Goal: Communication & Community: Answer question/provide support

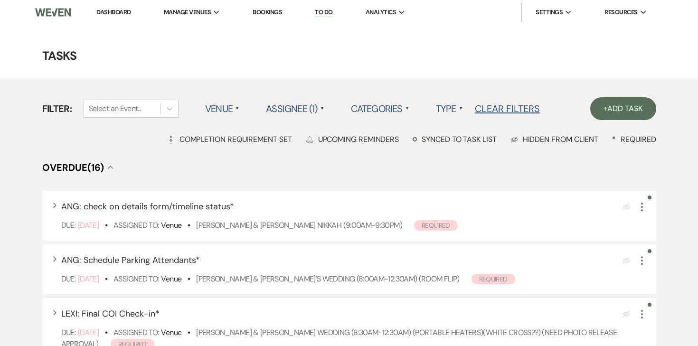
click at [121, 15] on link "Dashboard" at bounding box center [113, 12] width 34 height 8
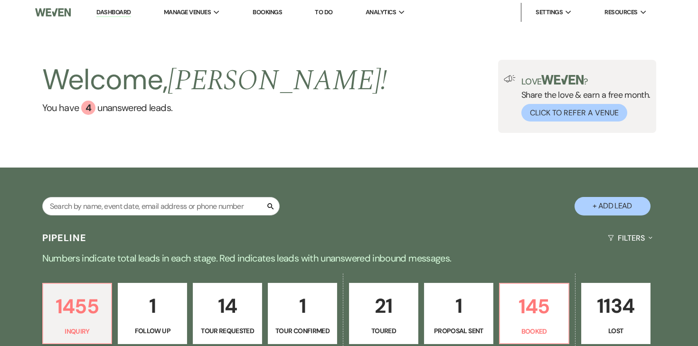
scroll to position [149, 0]
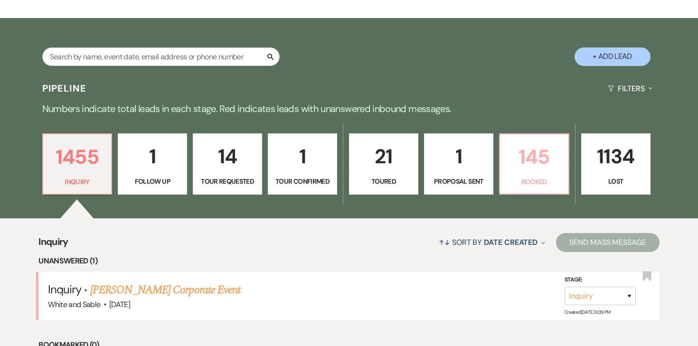
click at [523, 157] on p "145" at bounding box center [533, 157] width 57 height 32
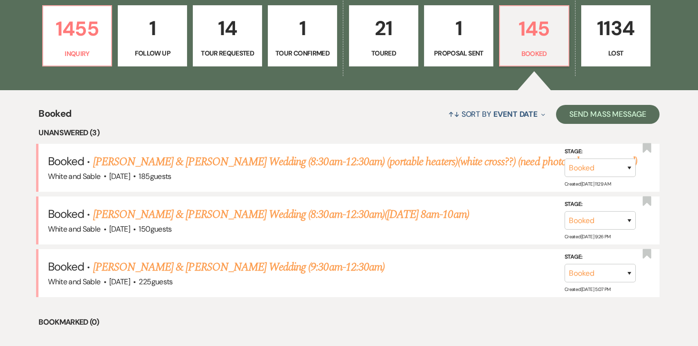
scroll to position [279, 0]
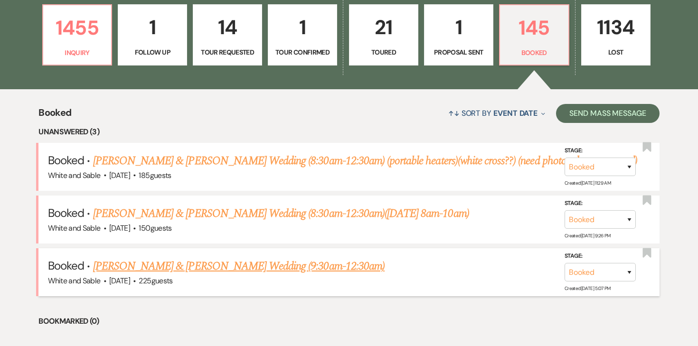
click at [239, 269] on link "[PERSON_NAME] & [PERSON_NAME] Wedding (9:30am-12:30am)" at bounding box center [238, 266] width 291 height 17
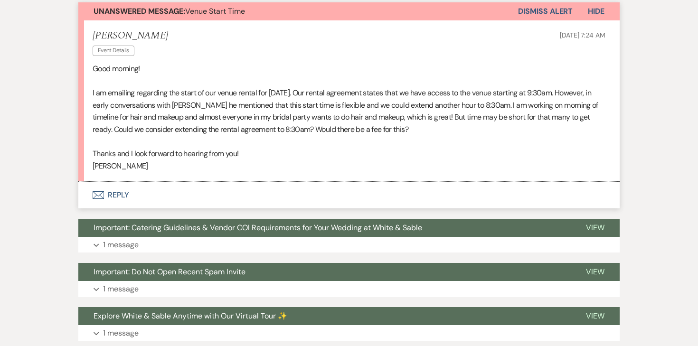
click at [118, 182] on button "Envelope Reply" at bounding box center [348, 195] width 541 height 27
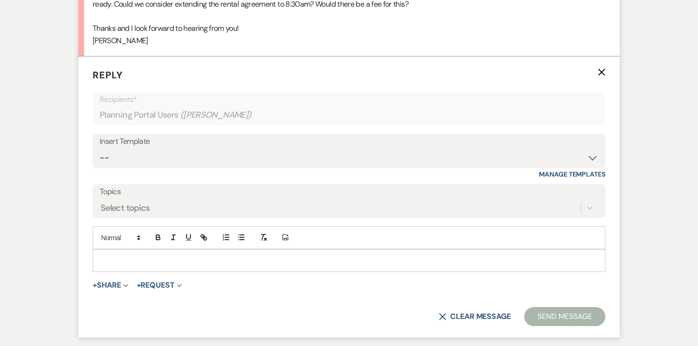
scroll to position [418, 0]
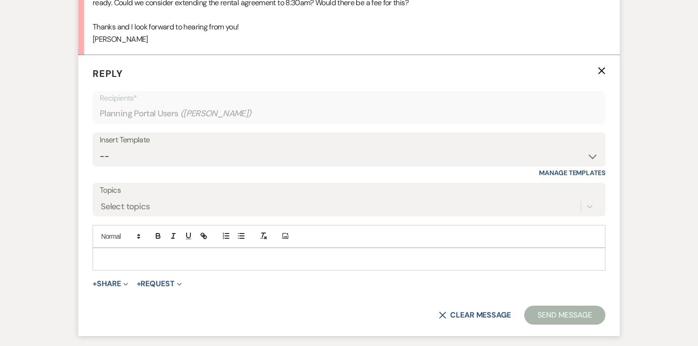
click at [201, 248] on div at bounding box center [349, 259] width 512 height 22
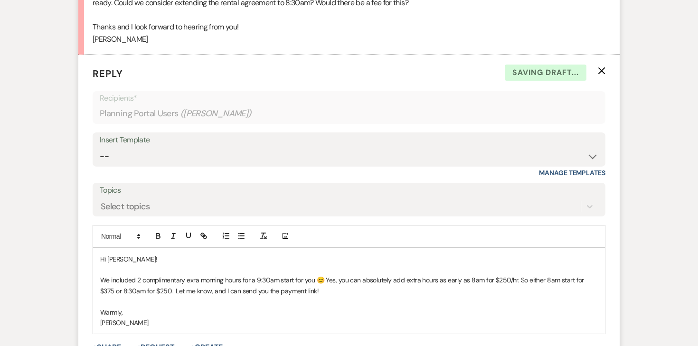
scroll to position [474, 0]
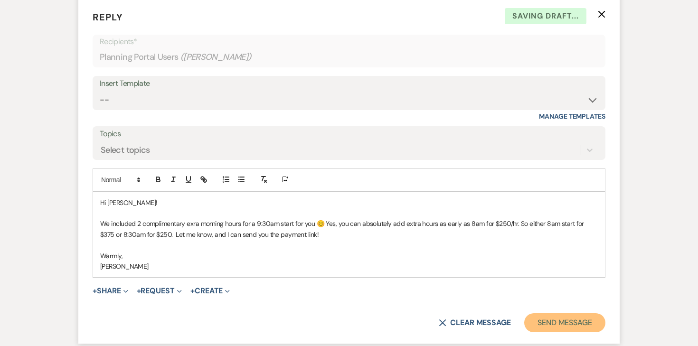
click at [541, 313] on button "Send Message" at bounding box center [564, 322] width 81 height 19
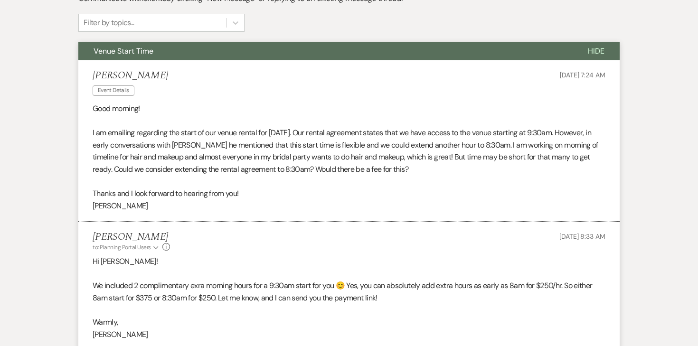
scroll to position [0, 0]
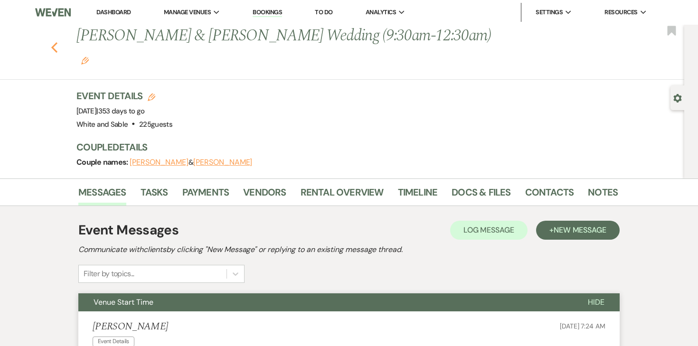
click at [54, 42] on use "button" at bounding box center [54, 47] width 6 height 10
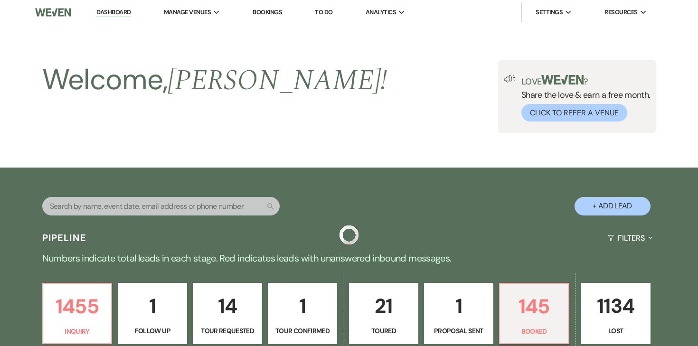
scroll to position [279, 0]
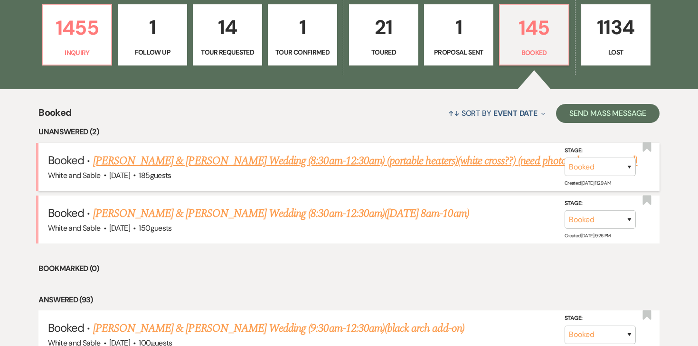
click at [218, 159] on link "[PERSON_NAME] & [PERSON_NAME] Wedding (8:30am-12:30am) (portable heaters)(white…" at bounding box center [365, 160] width 544 height 17
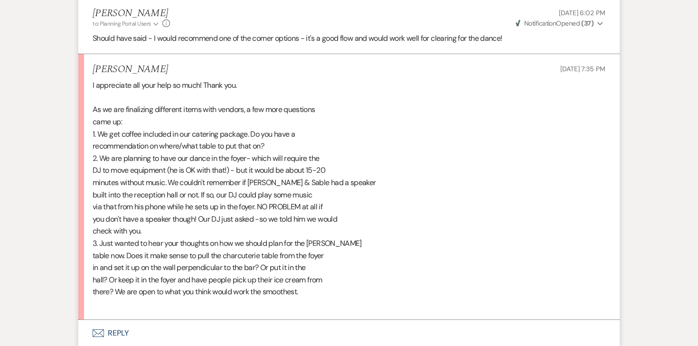
scroll to position [4461, 0]
click at [118, 332] on button "Envelope Reply" at bounding box center [348, 332] width 541 height 27
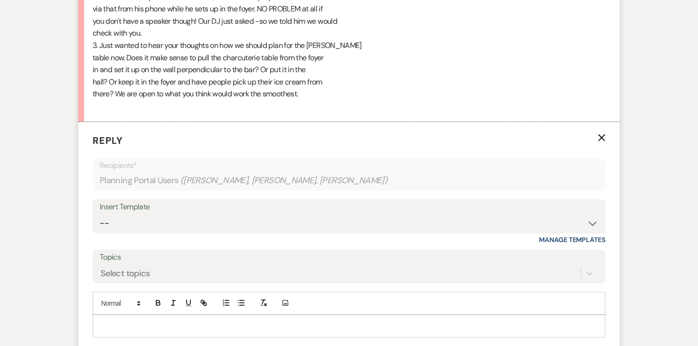
scroll to position [4682, 0]
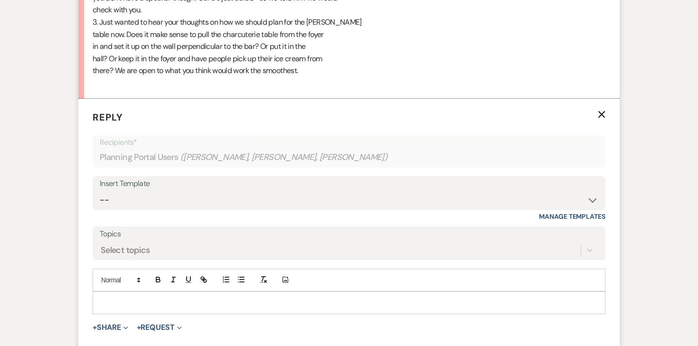
click at [122, 298] on p at bounding box center [348, 303] width 497 height 10
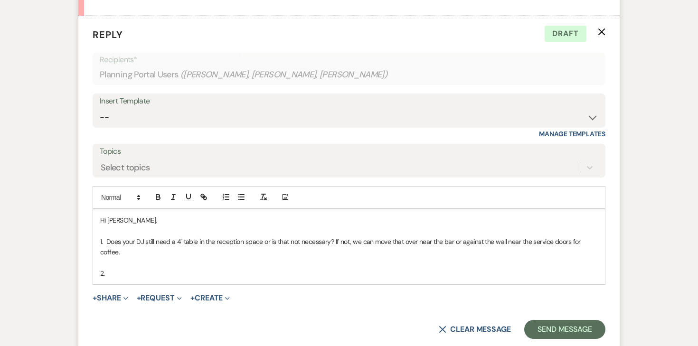
scroll to position [4774, 0]
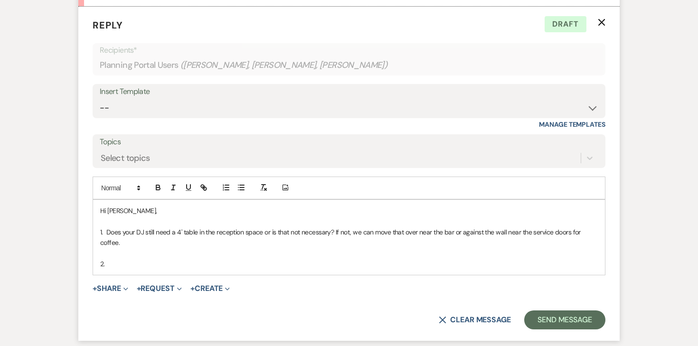
click at [123, 264] on p "2." at bounding box center [348, 264] width 497 height 10
click at [136, 264] on p "2. We have sonos speakers" at bounding box center [348, 264] width 497 height 10
click at [205, 267] on p "2. We have Sonos speakers" at bounding box center [348, 264] width 497 height 10
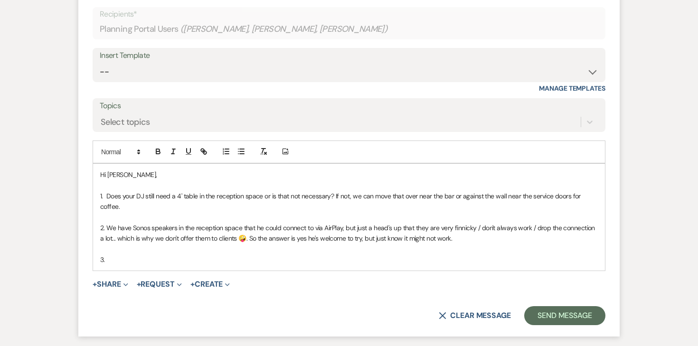
scroll to position [4816, 0]
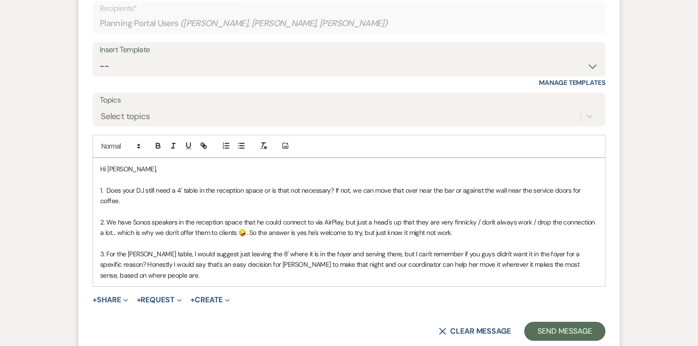
click at [245, 257] on p "3. For the Culver's table, I would suggest just leaving the 8' where it is in t…" at bounding box center [348, 265] width 497 height 32
click at [219, 272] on p "3. For the Culver's table, I would suggest just leaving the 8' where it is in t…" at bounding box center [348, 265] width 497 height 32
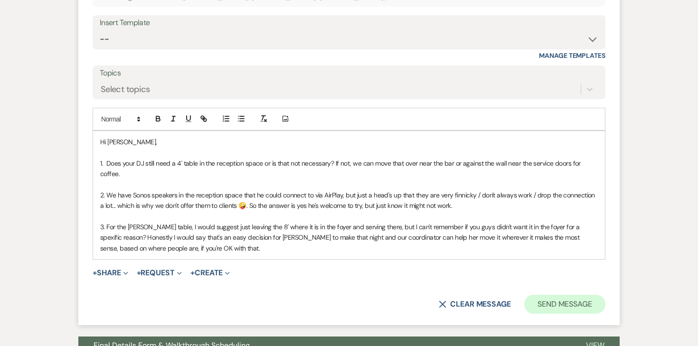
scroll to position [4846, 0]
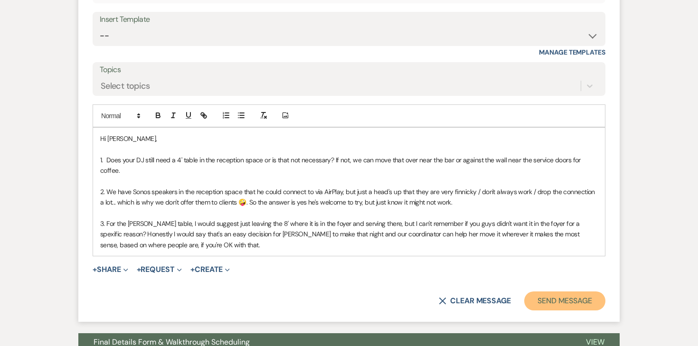
click at [570, 300] on button "Send Message" at bounding box center [564, 300] width 81 height 19
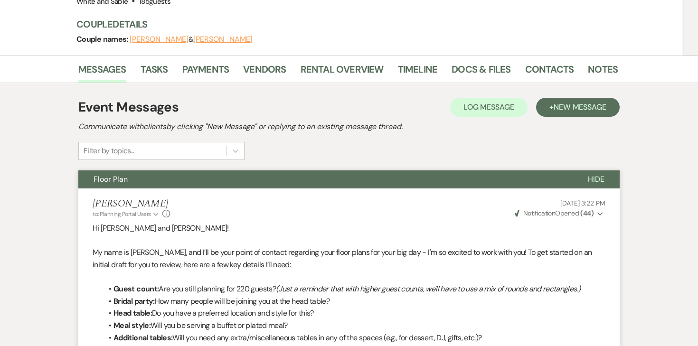
scroll to position [0, 0]
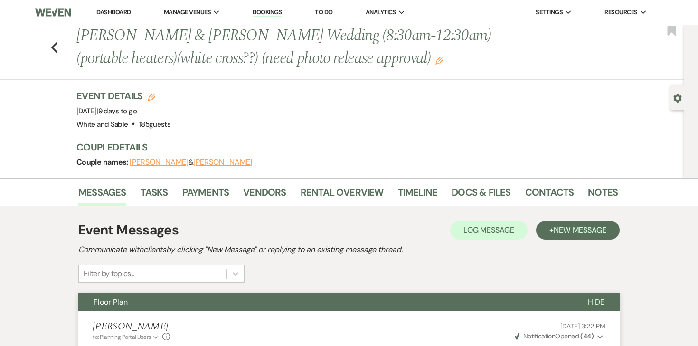
click at [115, 14] on link "Dashboard" at bounding box center [113, 12] width 34 height 8
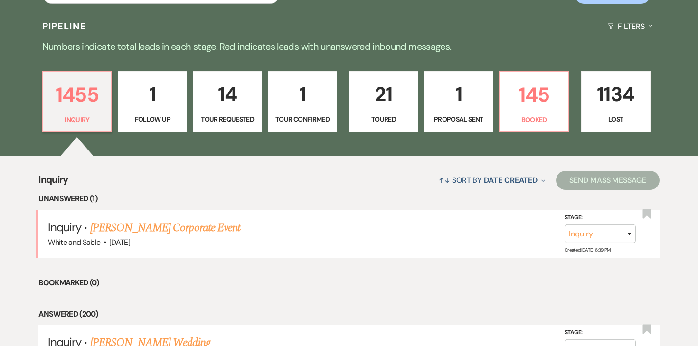
scroll to position [223, 0]
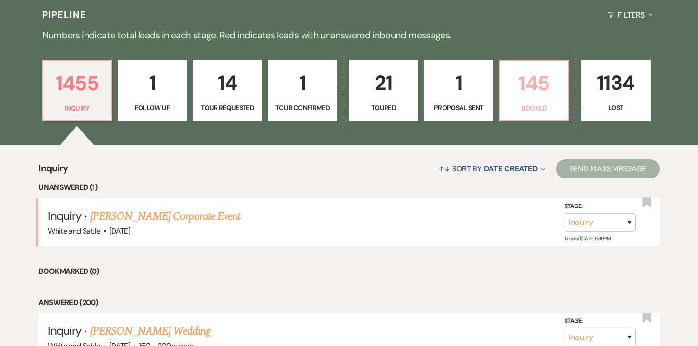
click at [517, 113] on link "145 Booked" at bounding box center [534, 91] width 70 height 62
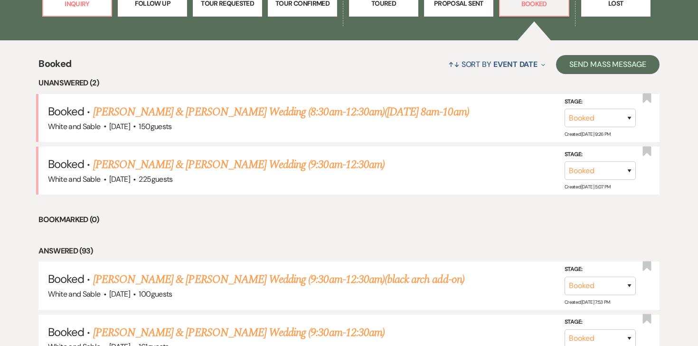
scroll to position [370, 0]
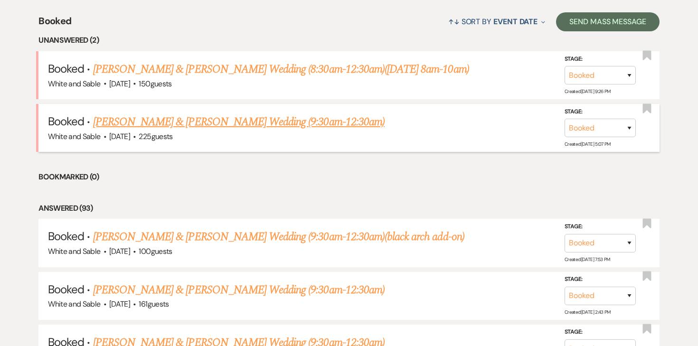
click at [243, 128] on link "Claire Mitchell & Alex Sill's Wedding (9:30am-12:30am)" at bounding box center [238, 121] width 291 height 17
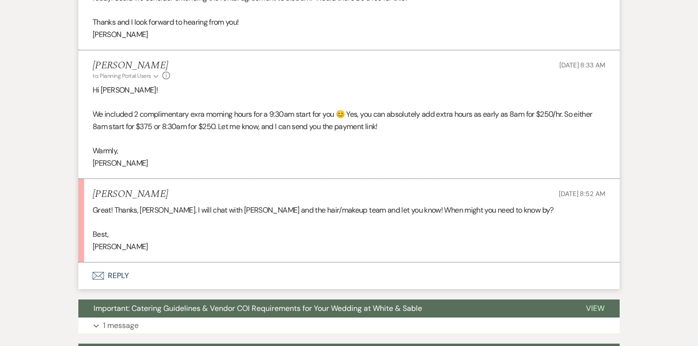
click at [124, 262] on button "Envelope Reply" at bounding box center [348, 275] width 541 height 27
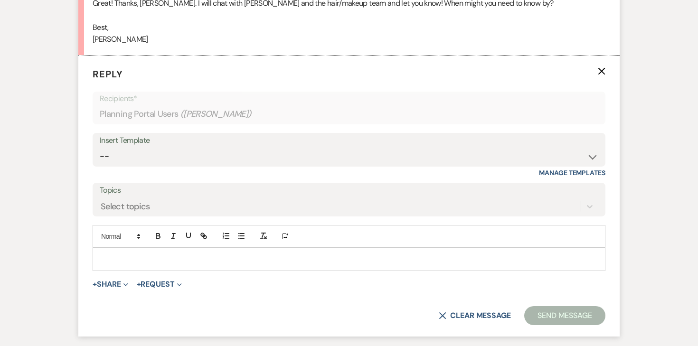
scroll to position [630, 0]
click at [166, 254] on p at bounding box center [348, 259] width 497 height 10
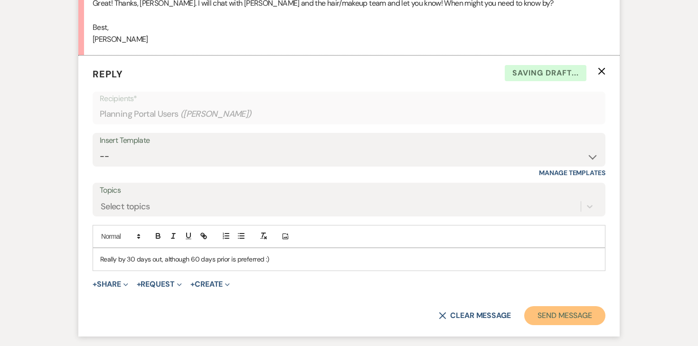
click at [564, 306] on button "Send Message" at bounding box center [564, 315] width 81 height 19
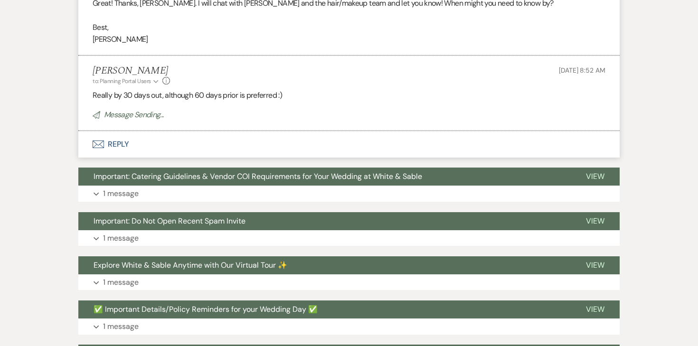
scroll to position [0, 0]
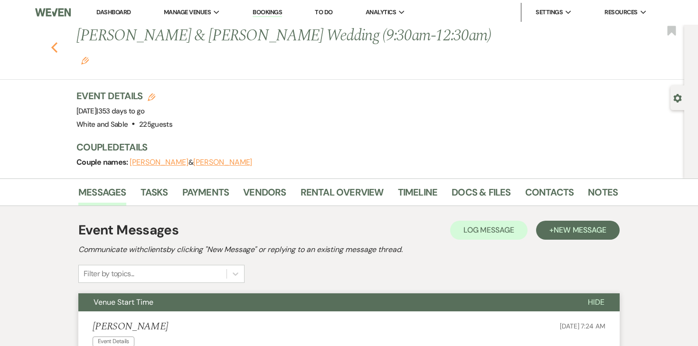
click at [55, 42] on use "button" at bounding box center [54, 47] width 6 height 10
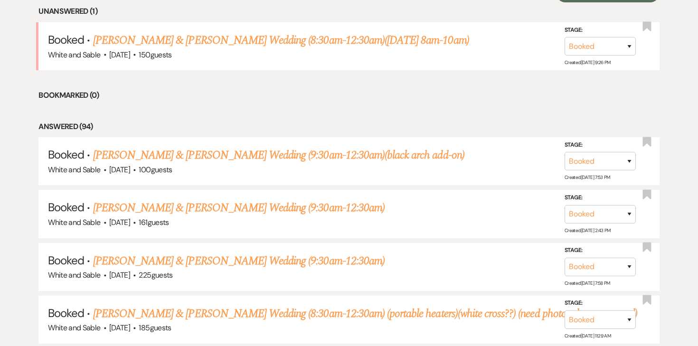
scroll to position [403, 0]
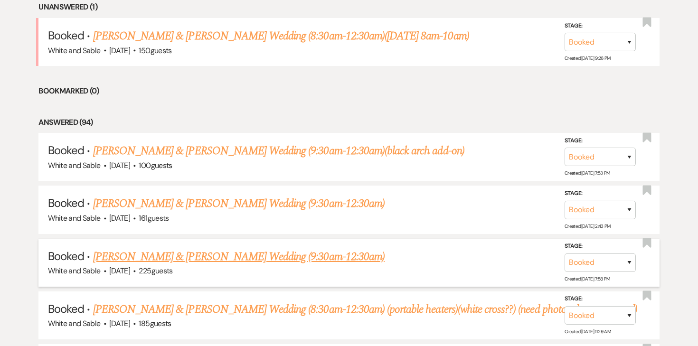
click at [166, 256] on link "Ly Trinh & Adam Spear's Wedding (9:30am-12:30am)" at bounding box center [238, 256] width 291 height 17
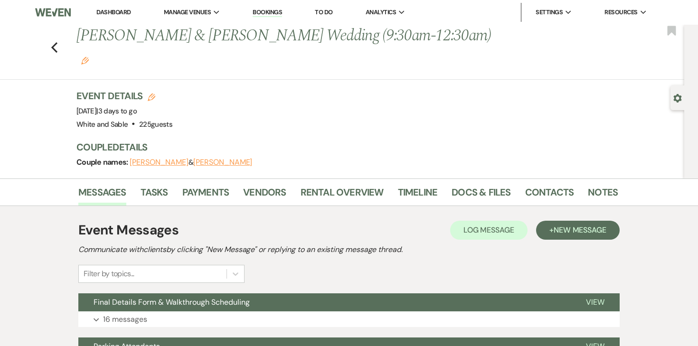
scroll to position [19, 0]
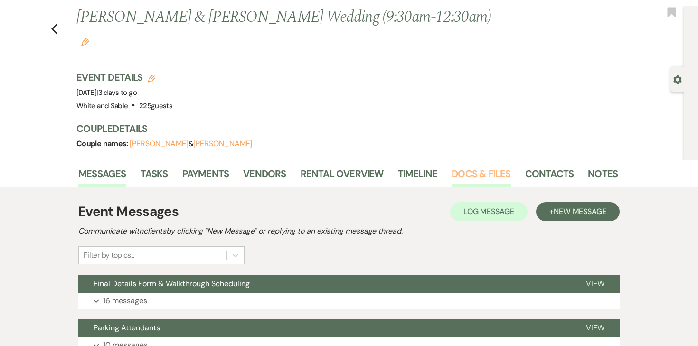
click at [487, 166] on link "Docs & Files" at bounding box center [480, 176] width 59 height 21
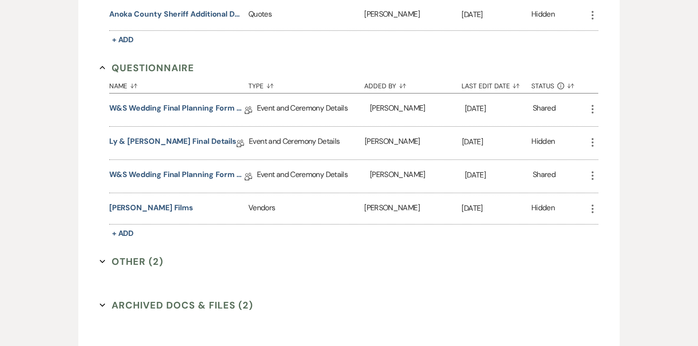
scroll to position [1712, 0]
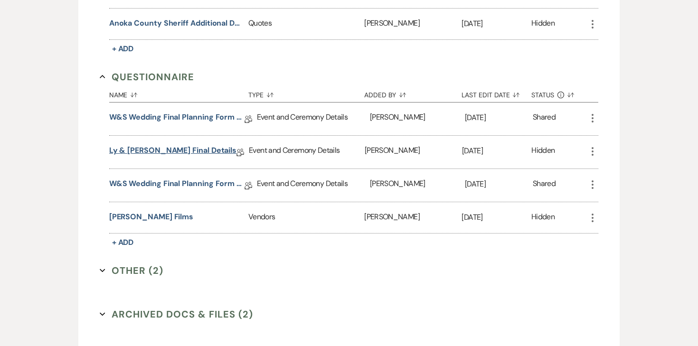
click at [189, 145] on link "Ly & Adam Final Details" at bounding box center [172, 152] width 127 height 15
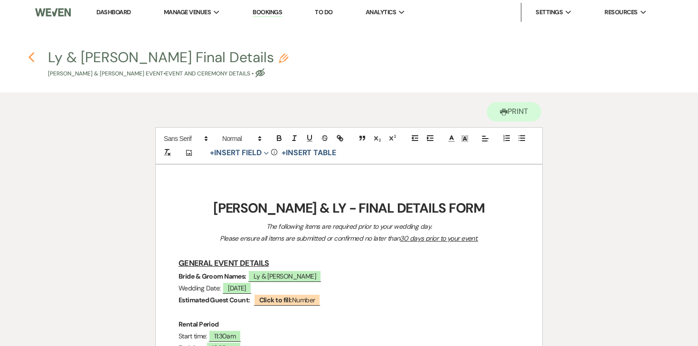
click at [32, 58] on icon "Previous" at bounding box center [31, 57] width 7 height 11
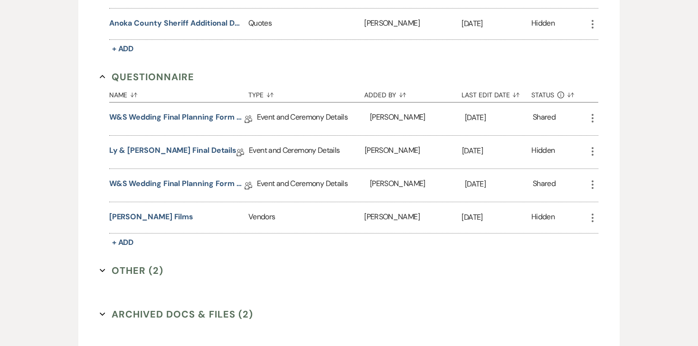
click at [591, 112] on icon "More" at bounding box center [592, 117] width 11 height 11
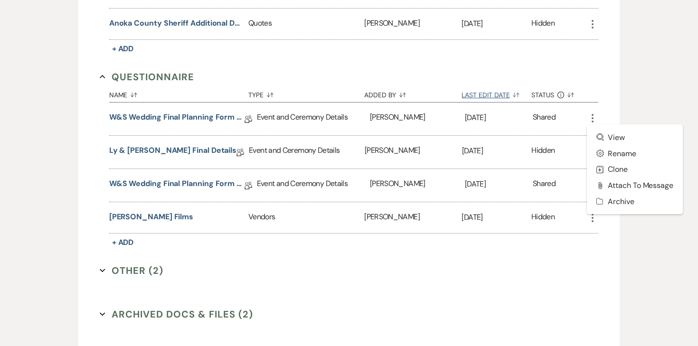
click at [487, 84] on button "Last Edit Date Sort Default" at bounding box center [496, 93] width 70 height 18
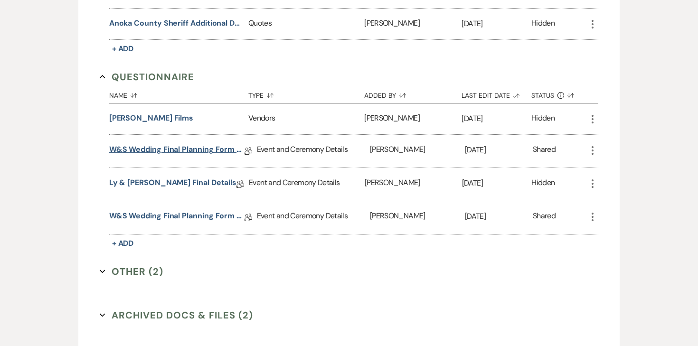
click at [195, 144] on link "W&S Wedding Final Planning Form - Adam & Ly" at bounding box center [176, 151] width 135 height 15
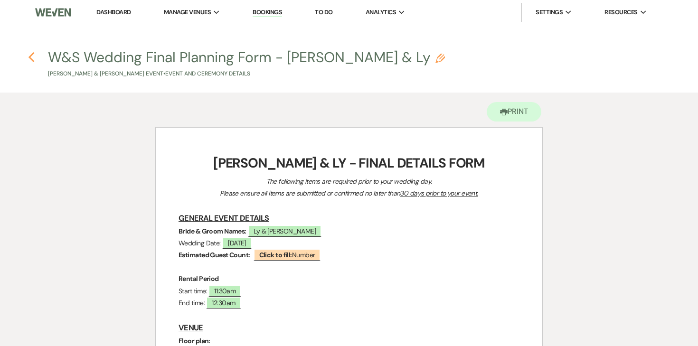
click at [33, 56] on icon "Previous" at bounding box center [31, 57] width 7 height 11
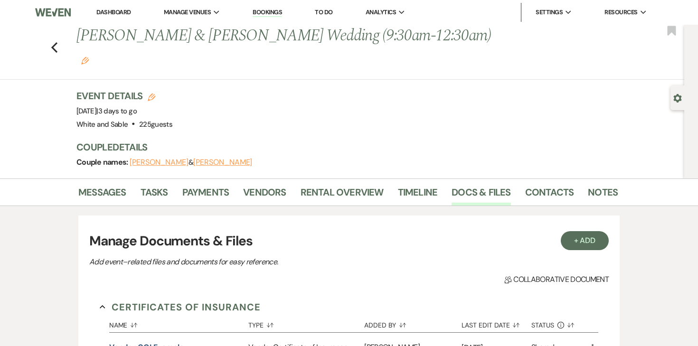
scroll to position [1712, 0]
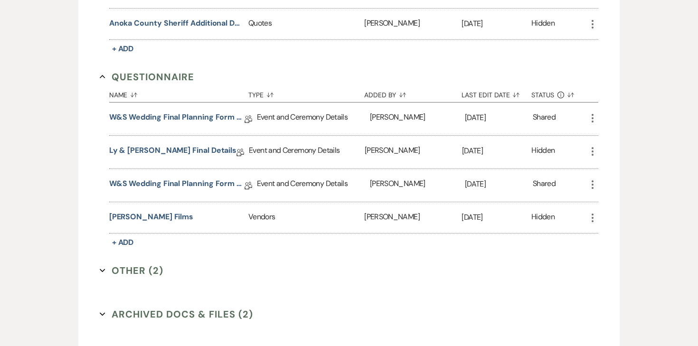
click at [592, 147] on use "button" at bounding box center [592, 151] width 2 height 9
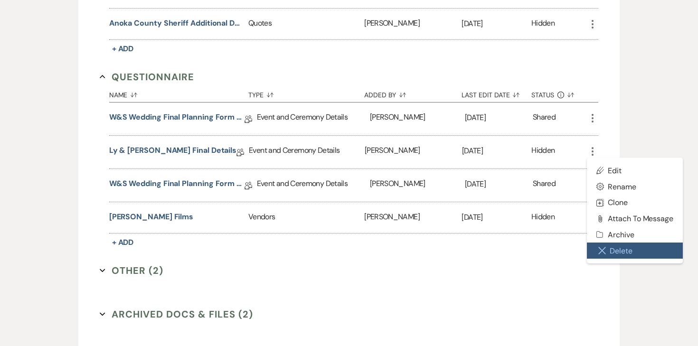
click at [615, 243] on button "Close Delete X Delete" at bounding box center [635, 251] width 96 height 16
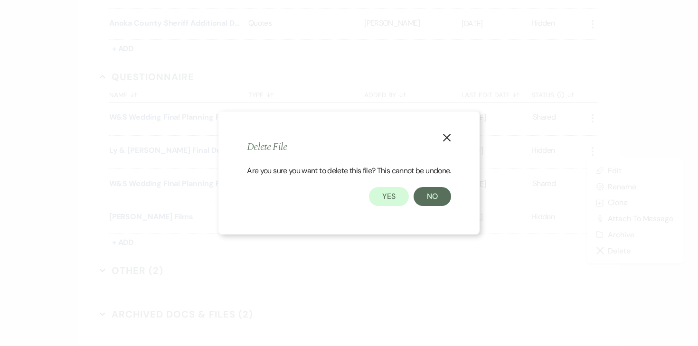
click at [448, 140] on icon "X" at bounding box center [446, 137] width 9 height 9
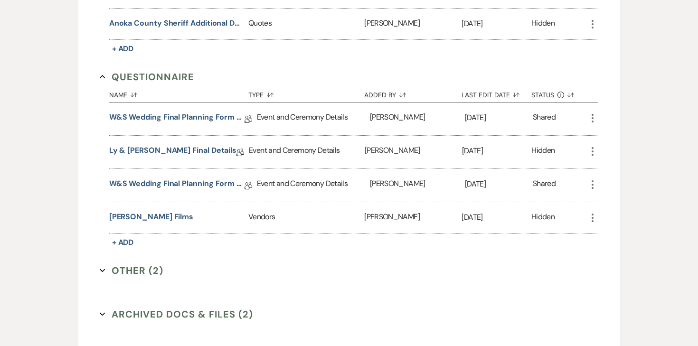
click at [590, 112] on icon "More" at bounding box center [592, 117] width 11 height 11
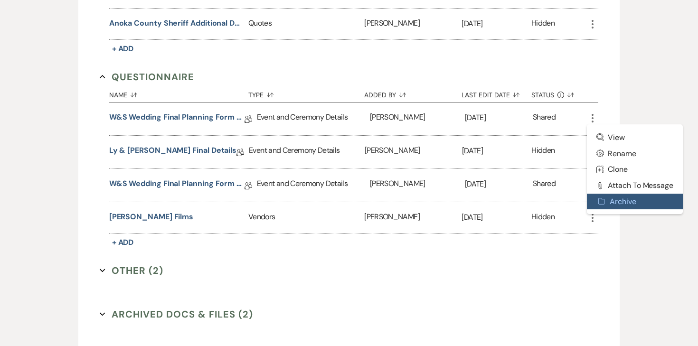
click at [606, 194] on button "Archive Archive" at bounding box center [635, 202] width 96 height 16
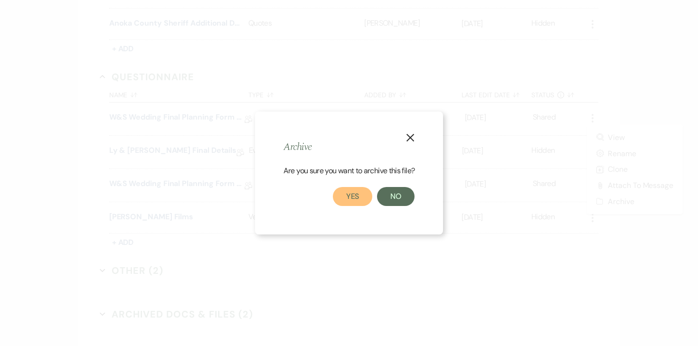
click at [367, 190] on button "Yes" at bounding box center [353, 196] width 40 height 19
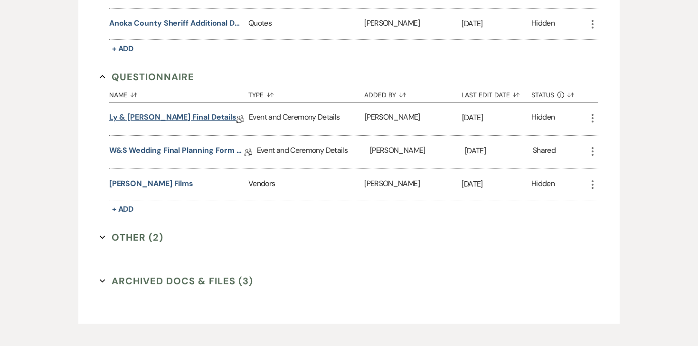
click at [168, 112] on link "Ly & Adam Final Details" at bounding box center [172, 119] width 127 height 15
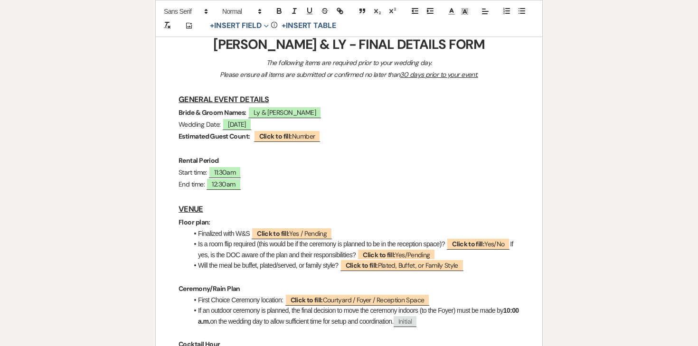
scroll to position [15, 0]
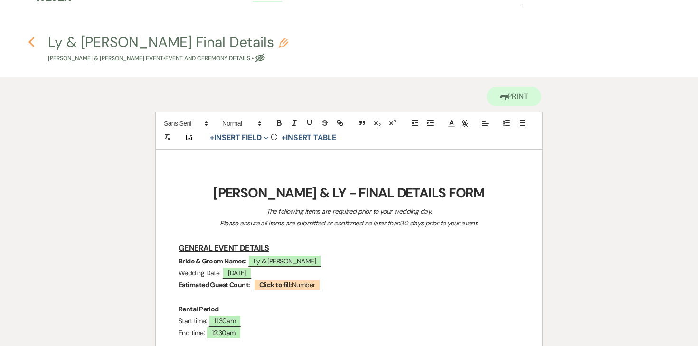
click at [30, 42] on icon "Previous" at bounding box center [31, 42] width 7 height 11
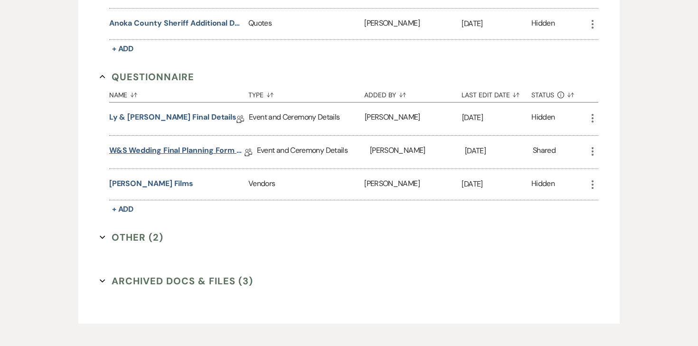
click at [226, 145] on link "W&S Wedding Final Planning Form - Ly & Adam - 9.27.25" at bounding box center [176, 152] width 135 height 15
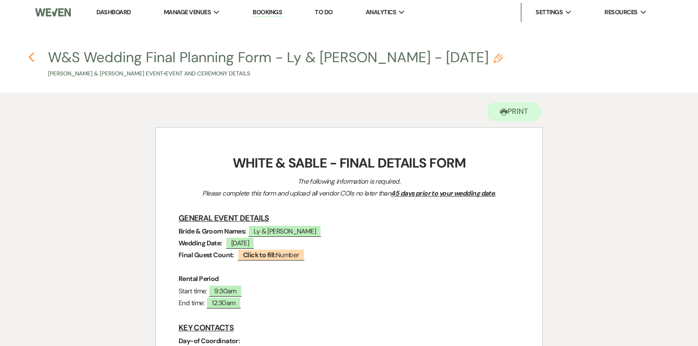
click at [32, 56] on icon "Previous" at bounding box center [31, 57] width 7 height 11
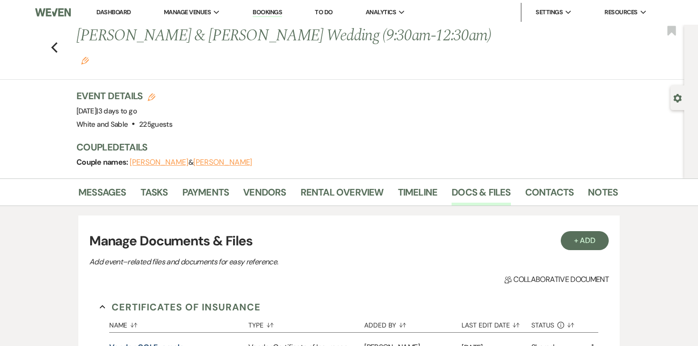
click at [113, 18] on li "Dashboard" at bounding box center [114, 12] width 44 height 19
click at [113, 14] on link "Dashboard" at bounding box center [113, 12] width 34 height 8
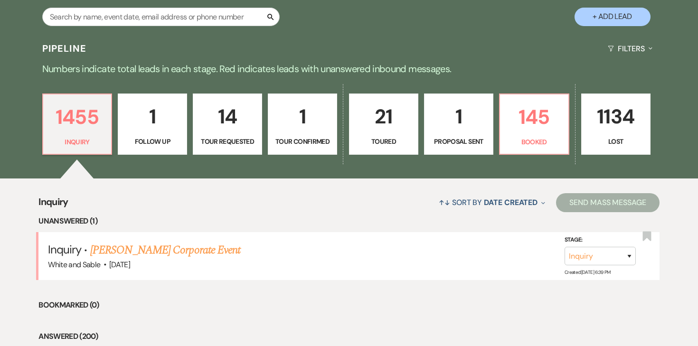
scroll to position [212, 0]
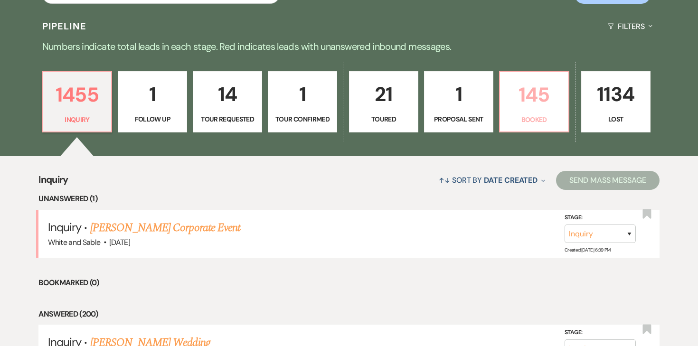
click at [522, 114] on link "145 Booked" at bounding box center [534, 102] width 70 height 62
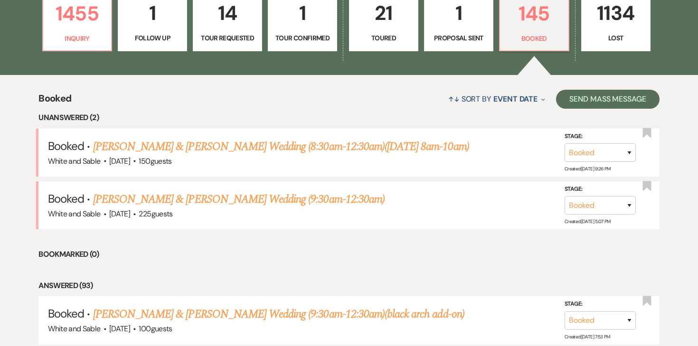
scroll to position [331, 0]
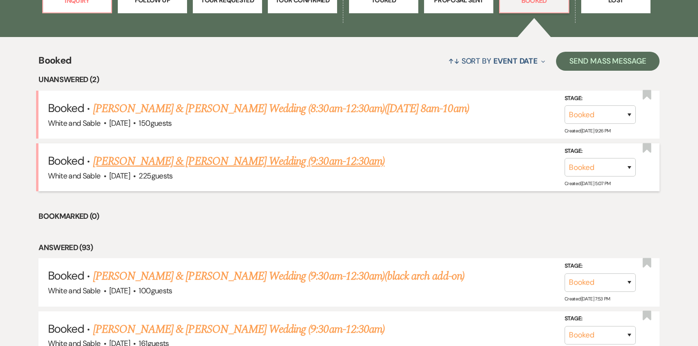
click at [317, 161] on link "Claire Mitchell & Alex Sill's Wedding (9:30am-12:30am)" at bounding box center [238, 161] width 291 height 17
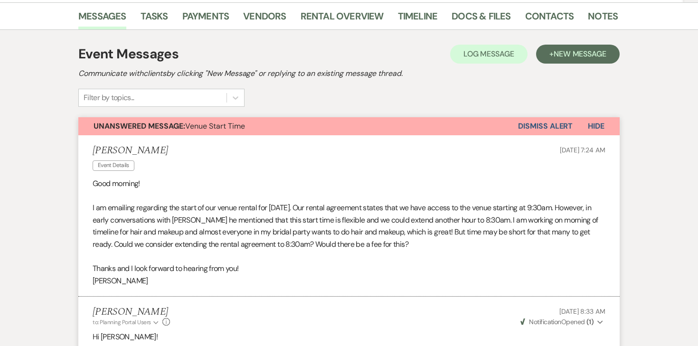
scroll to position [177, 0]
click at [547, 117] on button "Dismiss Alert" at bounding box center [545, 126] width 55 height 18
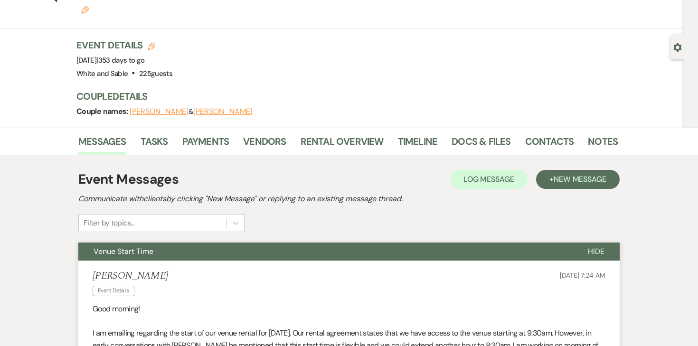
scroll to position [0, 0]
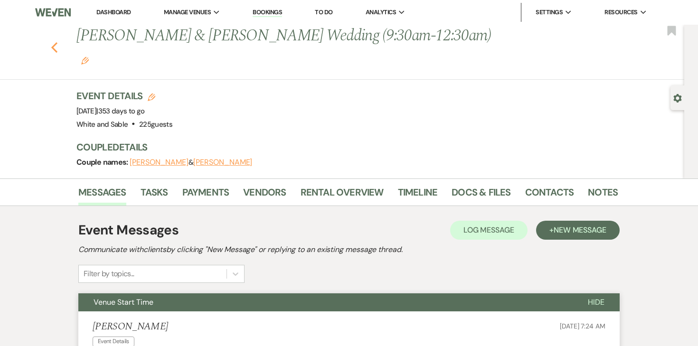
click at [53, 42] on use "button" at bounding box center [54, 47] width 6 height 10
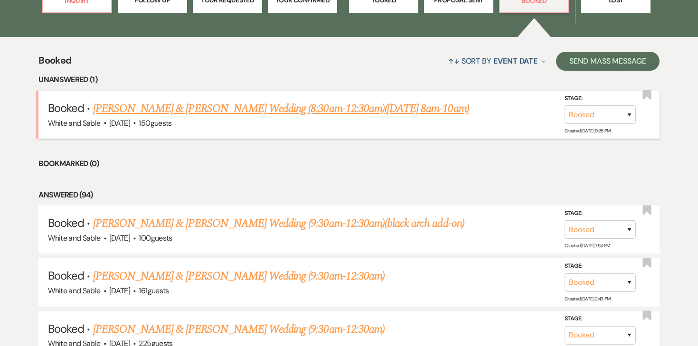
scroll to position [324, 0]
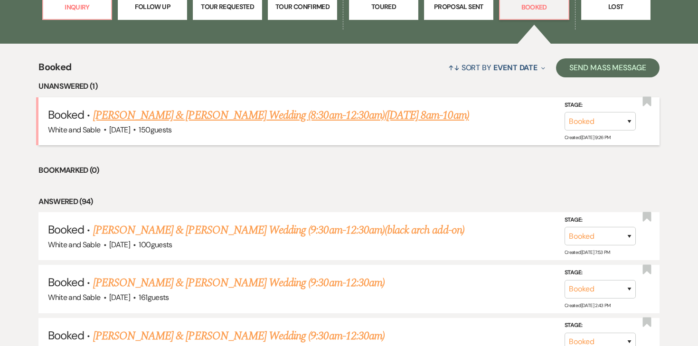
click at [189, 117] on link "Kiersten Howell & Kevin Fagan's Wedding (8:30am-12:30am)(Monday 8am-10am)" at bounding box center [281, 115] width 376 height 17
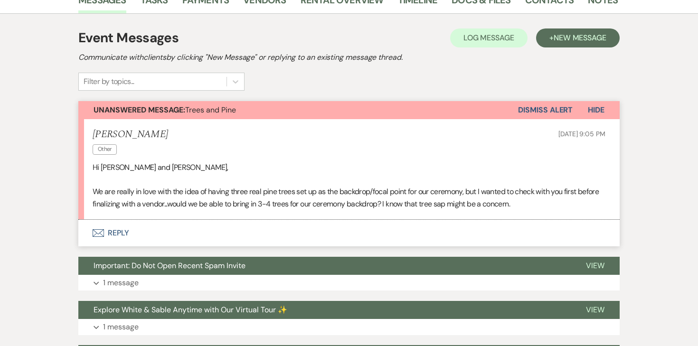
click at [127, 231] on button "Envelope Reply" at bounding box center [348, 233] width 541 height 27
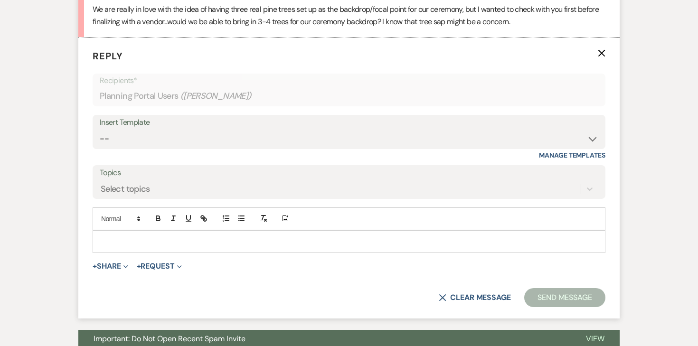
scroll to position [408, 0]
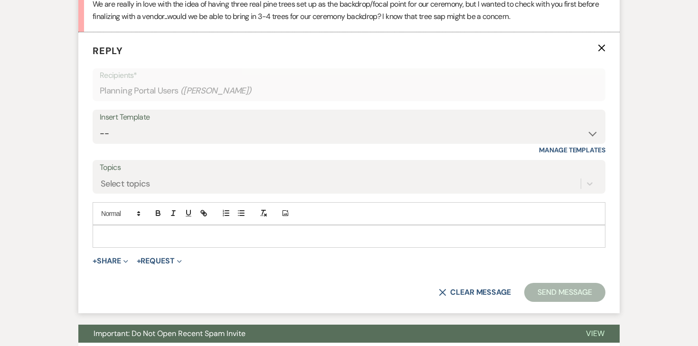
click at [193, 233] on p at bounding box center [348, 236] width 497 height 10
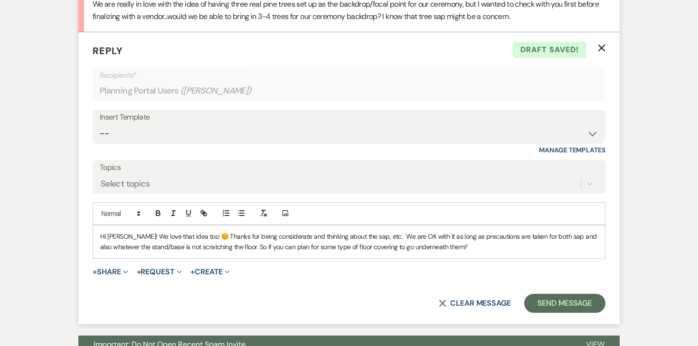
click at [433, 247] on p "Hi Kiersten! We love that idea too 😊 Thanks for being considerate and thinking …" at bounding box center [348, 241] width 497 height 21
click at [249, 241] on p "Hi Kiersten! We love that idea too 😊 Thanks for being considerate and thinking …" at bounding box center [348, 241] width 497 height 21
click at [484, 245] on p "Hi Kiersten! We love that idea too 😊 Thanks for being considerate and thinking …" at bounding box center [348, 241] width 497 height 21
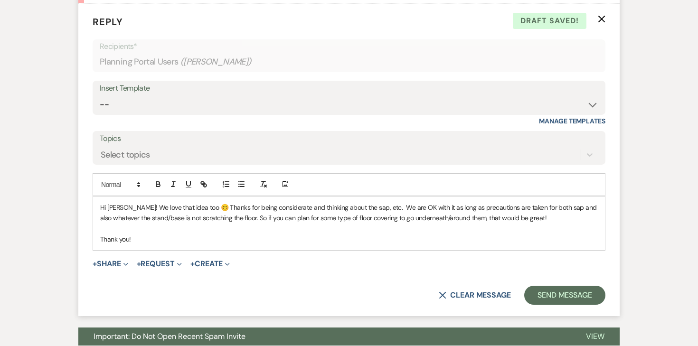
scroll to position [438, 0]
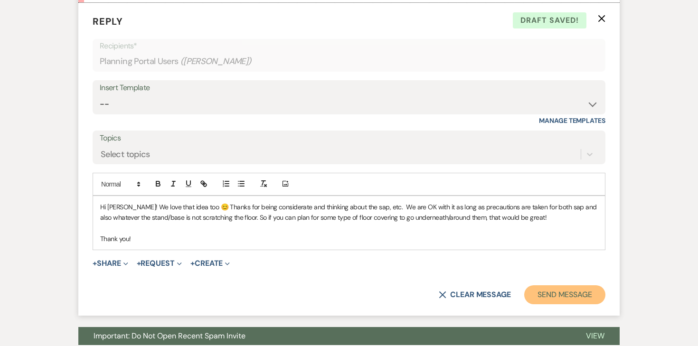
click at [552, 299] on button "Send Message" at bounding box center [564, 294] width 81 height 19
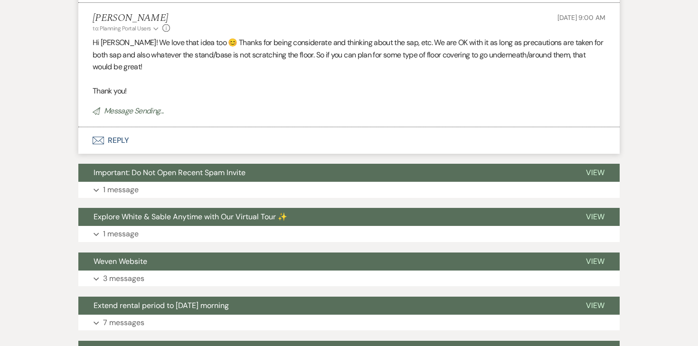
scroll to position [0, 0]
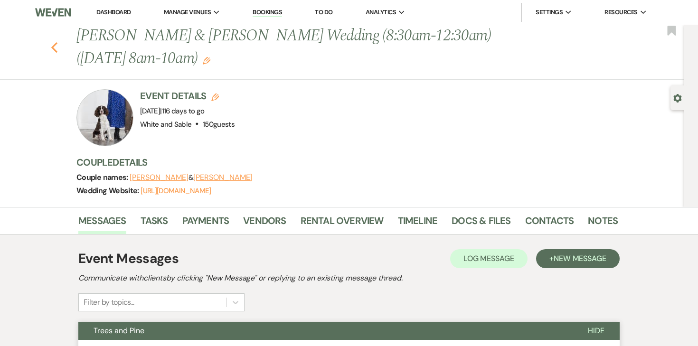
click at [53, 47] on icon "Previous" at bounding box center [54, 47] width 7 height 11
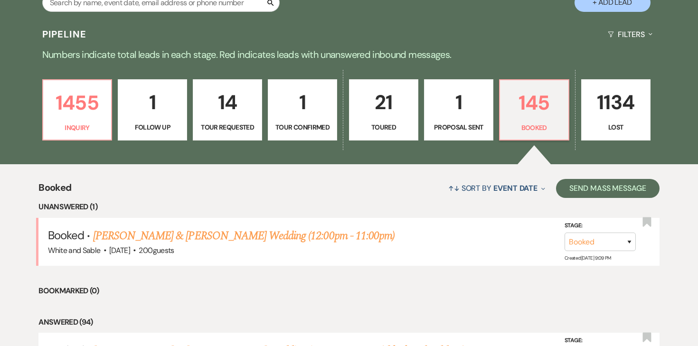
scroll to position [222, 0]
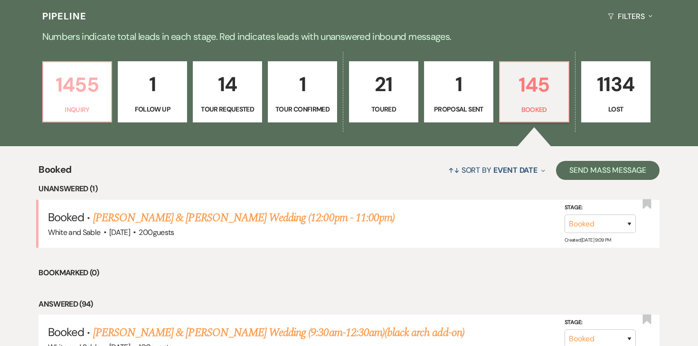
click at [73, 91] on p "1455" at bounding box center [77, 85] width 57 height 32
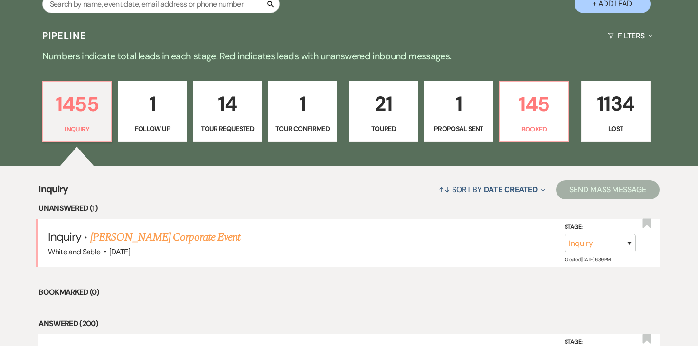
scroll to position [202, 0]
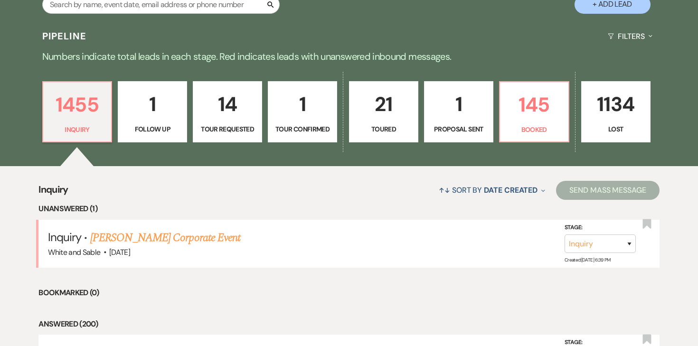
click at [446, 111] on p "1" at bounding box center [458, 104] width 57 height 32
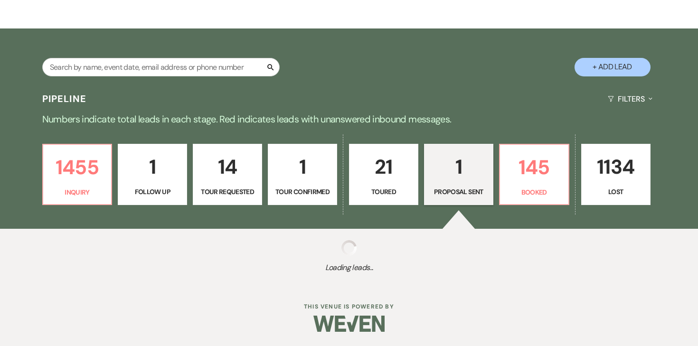
select select "6"
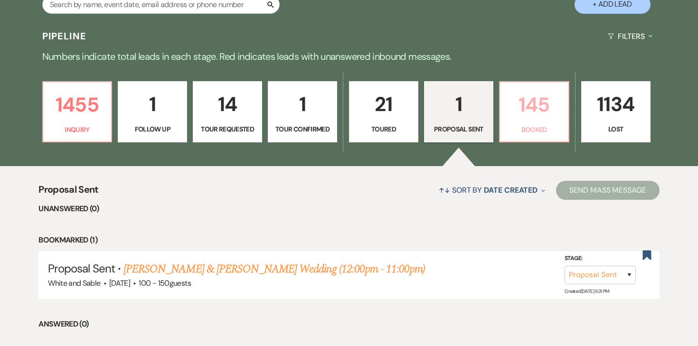
click at [532, 111] on p "145" at bounding box center [533, 105] width 57 height 32
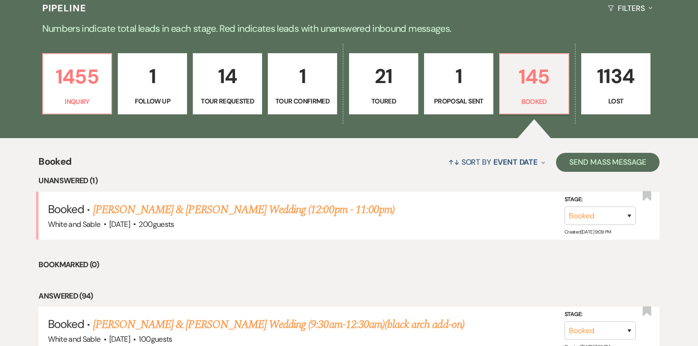
scroll to position [229, 0]
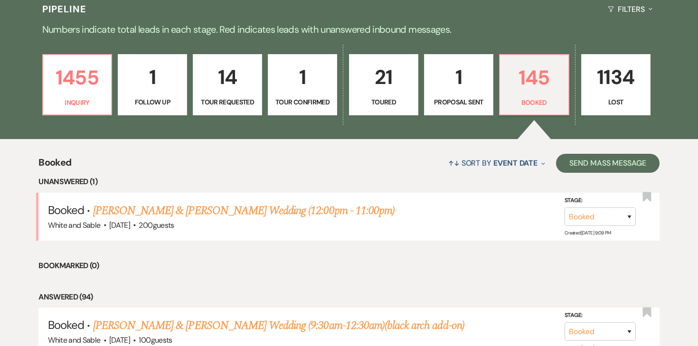
click at [460, 82] on p "1" at bounding box center [458, 77] width 57 height 32
select select "6"
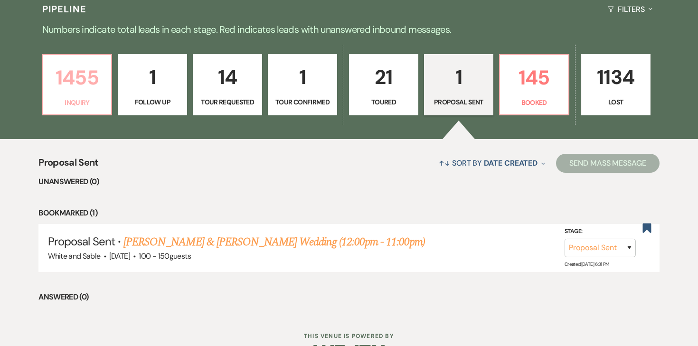
click at [72, 90] on p "1455" at bounding box center [77, 78] width 57 height 32
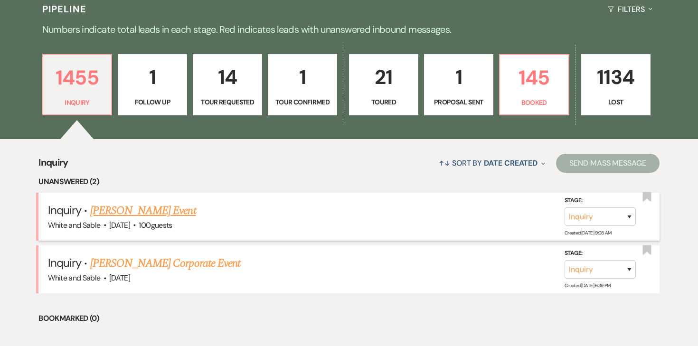
click at [151, 211] on link "Deidre Fish's Event" at bounding box center [143, 210] width 106 height 17
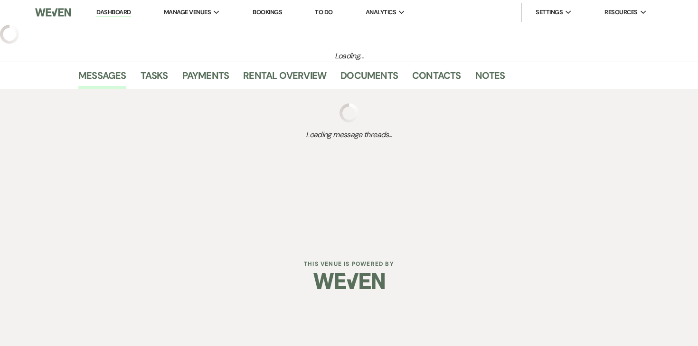
select select "5"
select select "13"
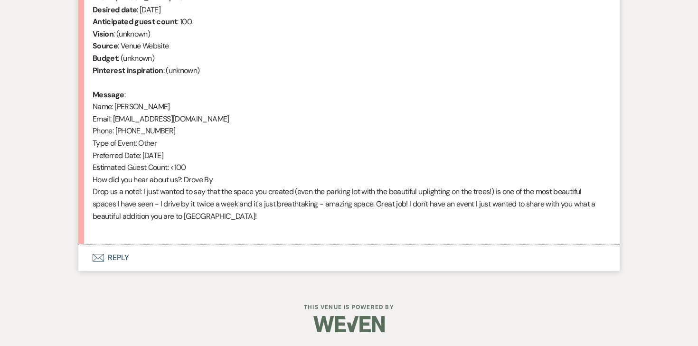
click at [117, 252] on button "Envelope Reply" at bounding box center [348, 257] width 541 height 27
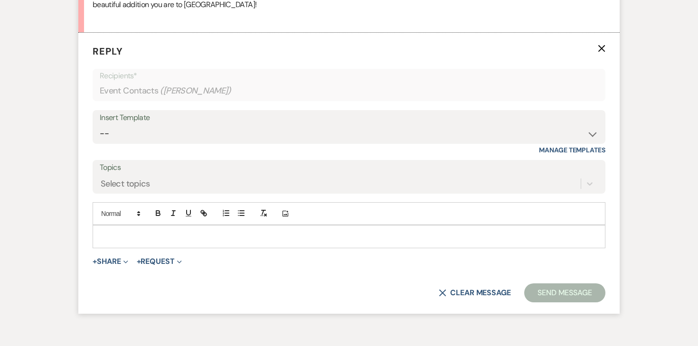
scroll to position [628, 0]
click at [197, 233] on p at bounding box center [348, 236] width 497 height 10
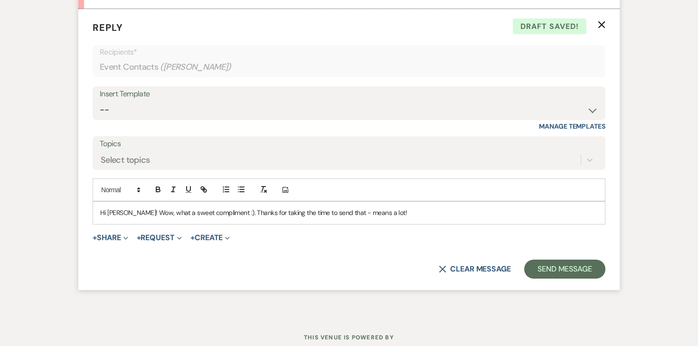
scroll to position [682, 0]
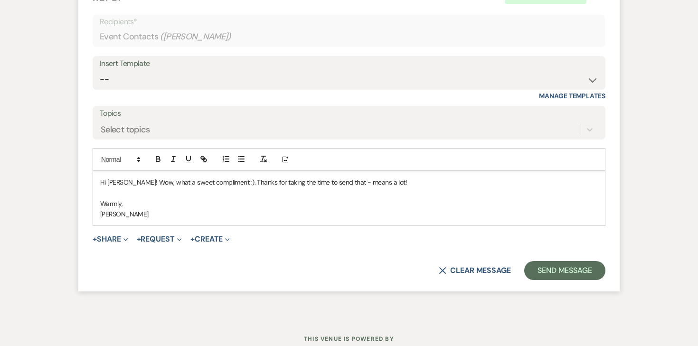
click at [423, 180] on p "Hi Deidre! Wow, what a sweet compliment :). Thanks for taking the time to send …" at bounding box center [348, 182] width 497 height 10
click at [226, 184] on p "Hi Deidre! Wow, what a sweet compliment :). Thanks for taking the time to send …" at bounding box center [348, 182] width 497 height 10
click at [221, 185] on p "Hi Deidre! Wow, what a sweet compliment 😊 Thanks for taking the time to send th…" at bounding box center [348, 182] width 497 height 10
click at [534, 269] on button "Send Message" at bounding box center [564, 270] width 81 height 19
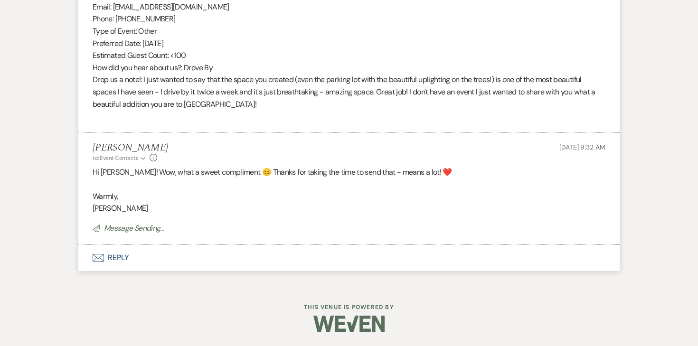
scroll to position [0, 0]
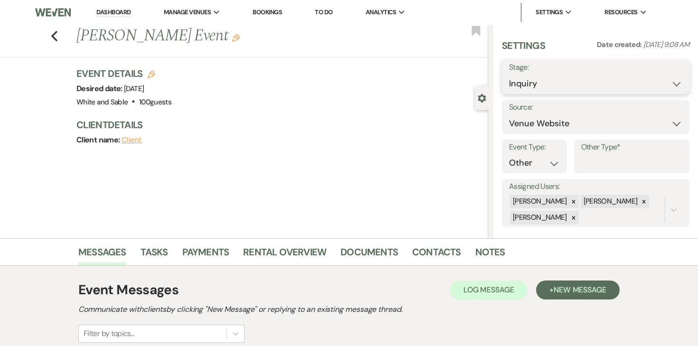
click at [552, 90] on select "Inquiry Follow Up Tour Requested Tour Confirmed Toured Proposal Sent Booked Lost" at bounding box center [595, 84] width 173 height 19
select select "8"
click at [509, 75] on select "Inquiry Follow Up Tour Requested Tour Confirmed Toured Proposal Sent Booked Lost" at bounding box center [595, 84] width 173 height 19
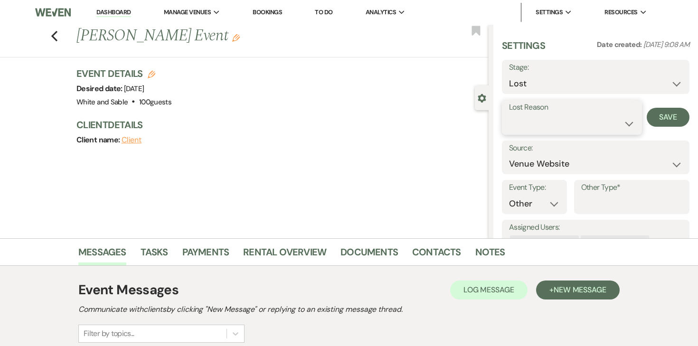
click at [558, 120] on select "Booked Elsewhere Budget Date Unavailable No Response Not a Good Match Capacity …" at bounding box center [572, 123] width 126 height 19
select select "2"
click at [509, 114] on select "Booked Elsewhere Budget Date Unavailable No Response Not a Good Match Capacity …" at bounding box center [572, 123] width 126 height 19
click at [667, 119] on button "Save" at bounding box center [672, 117] width 33 height 19
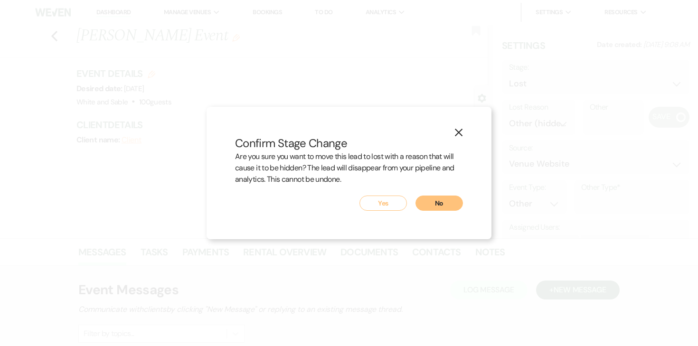
click at [383, 204] on button "Yes" at bounding box center [382, 203] width 47 height 15
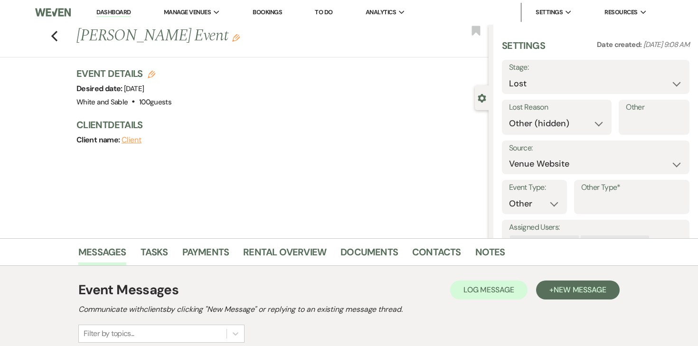
click at [112, 13] on link "Dashboard" at bounding box center [113, 12] width 34 height 9
select select "8"
select select "2"
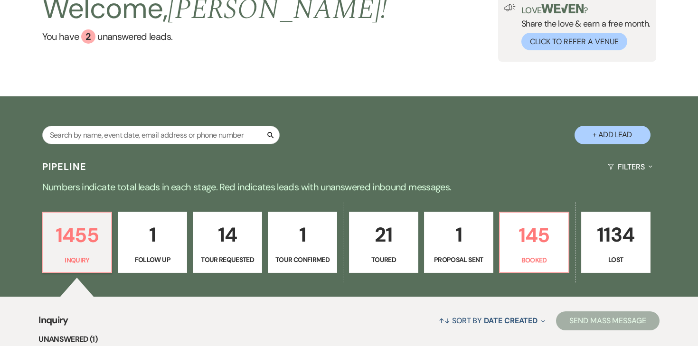
scroll to position [161, 0]
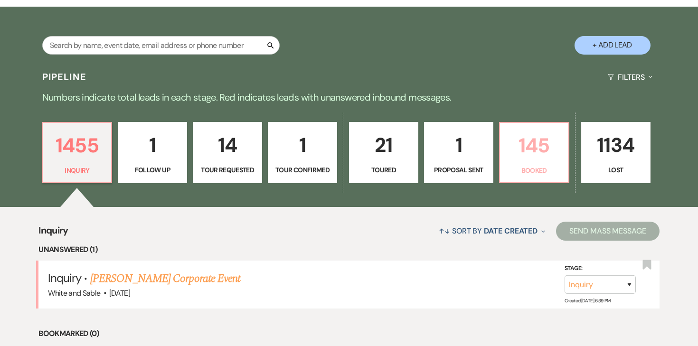
click at [526, 145] on p "145" at bounding box center [533, 146] width 57 height 32
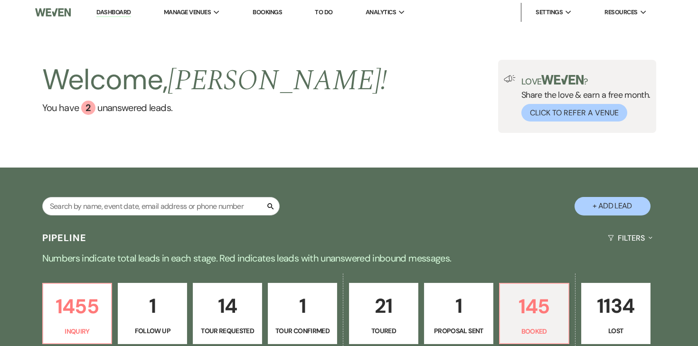
click at [322, 14] on link "To Do" at bounding box center [324, 12] width 18 height 8
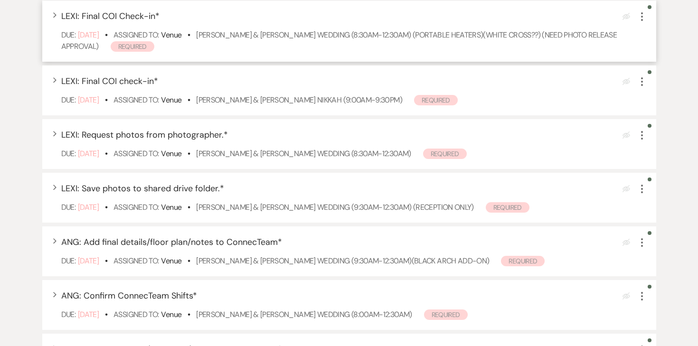
scroll to position [299, 0]
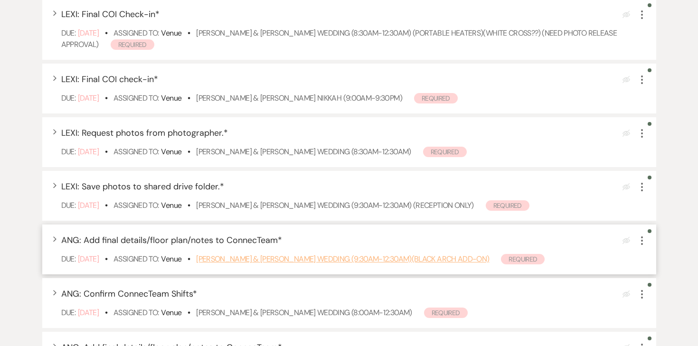
click at [273, 258] on link "Karissa Tatro & Joe Holmberg's Wedding (9:30am-12:30am)(black arch add-on)" at bounding box center [342, 259] width 293 height 10
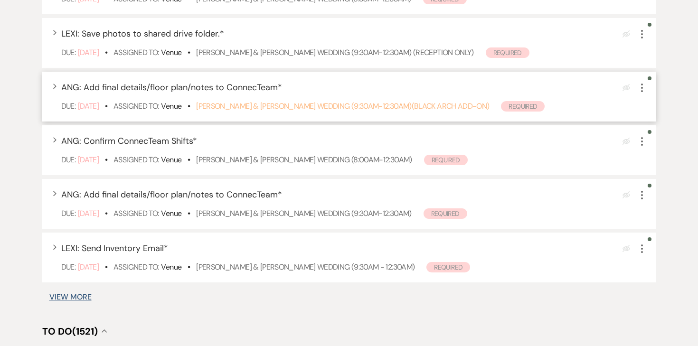
scroll to position [455, 0]
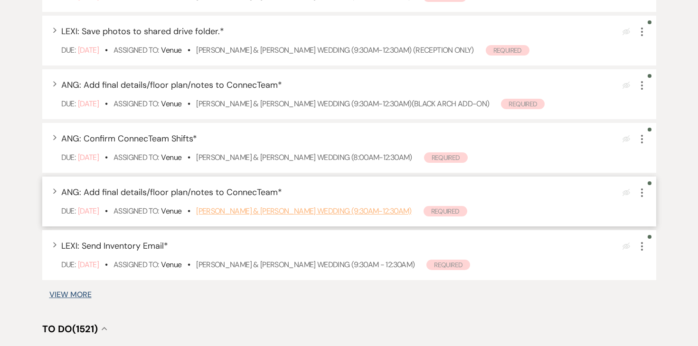
click at [238, 208] on link "Katelin Neske & Eli Erickson's Wedding (9:30am-12:30am)" at bounding box center [303, 211] width 215 height 10
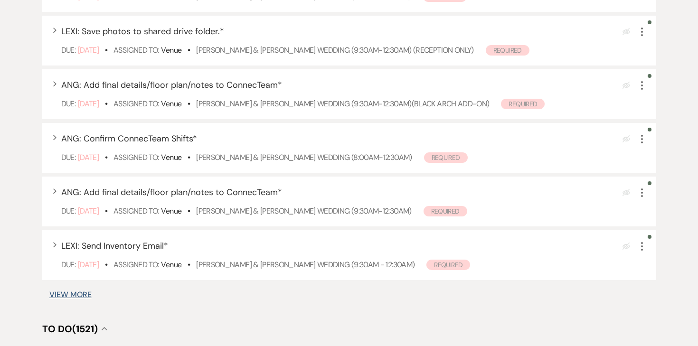
click at [83, 293] on button "View More" at bounding box center [70, 295] width 42 height 8
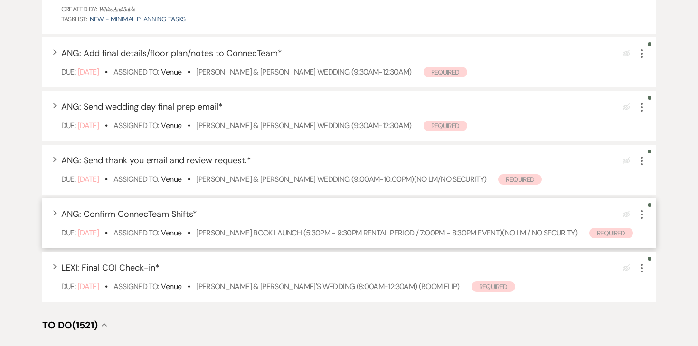
scroll to position [793, 0]
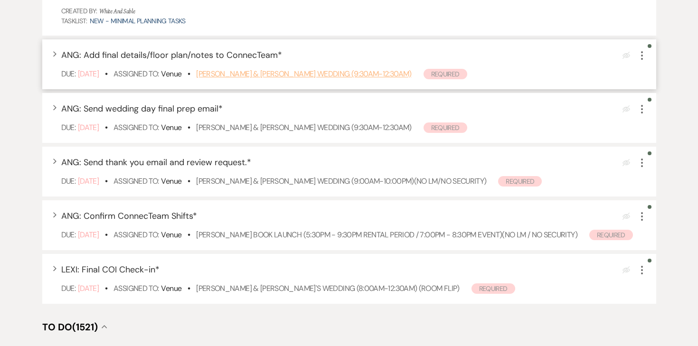
click at [307, 77] on link "Ly Trinh & Adam Spear's Wedding (9:30am-12:30am)" at bounding box center [303, 74] width 215 height 10
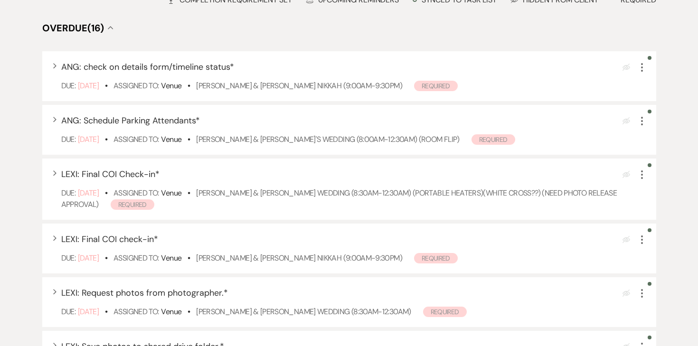
scroll to position [0, 0]
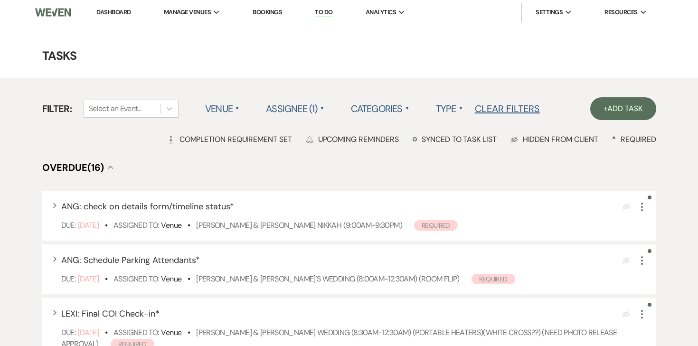
click at [110, 18] on li "Dashboard" at bounding box center [114, 12] width 44 height 19
click at [111, 13] on link "Dashboard" at bounding box center [113, 12] width 34 height 8
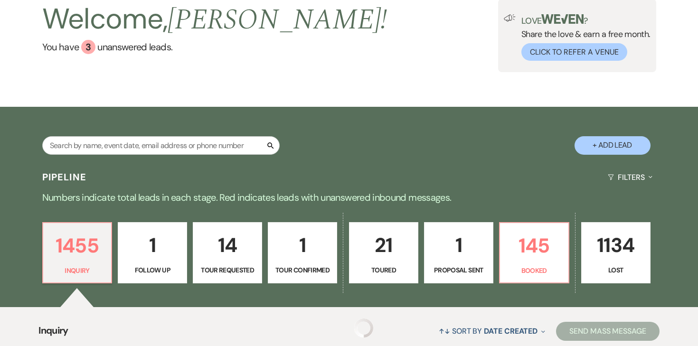
scroll to position [109, 0]
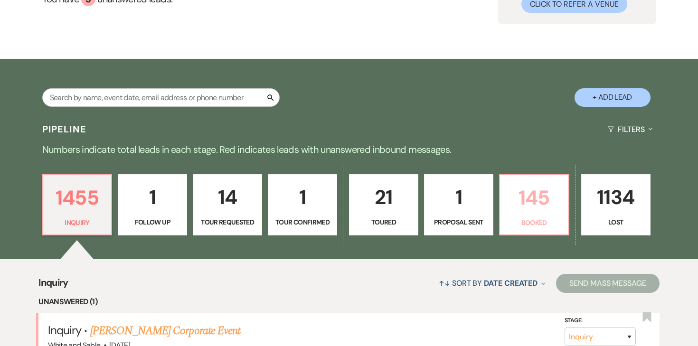
click at [531, 206] on p "145" at bounding box center [533, 198] width 57 height 32
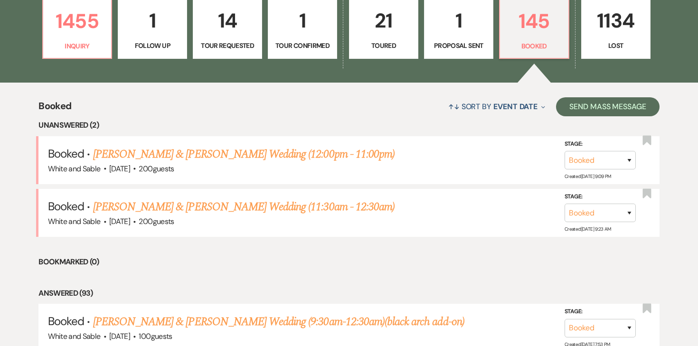
scroll to position [292, 0]
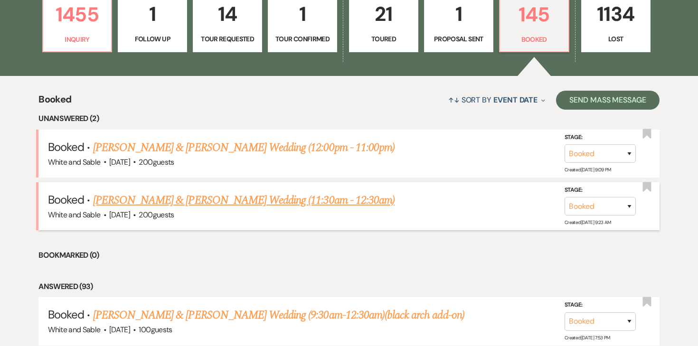
click at [236, 200] on link "Megan Grachek & Mike Manderschied's Wedding (11:30am - 12:30am)" at bounding box center [243, 200] width 301 height 17
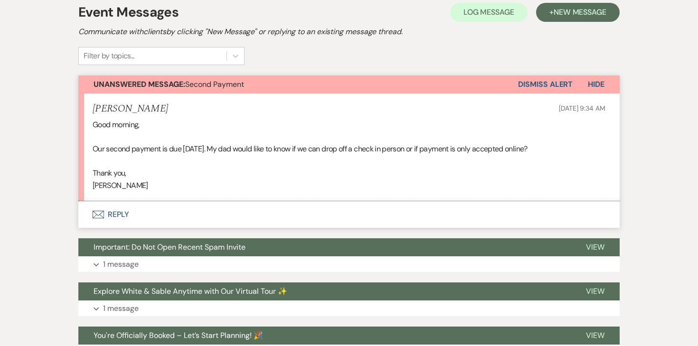
scroll to position [224, 0]
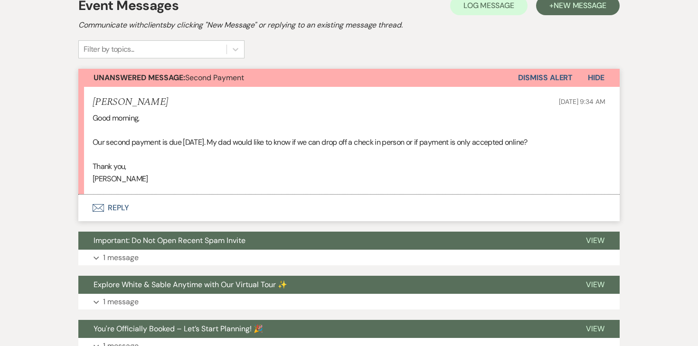
click at [122, 215] on button "Envelope Reply" at bounding box center [348, 208] width 541 height 27
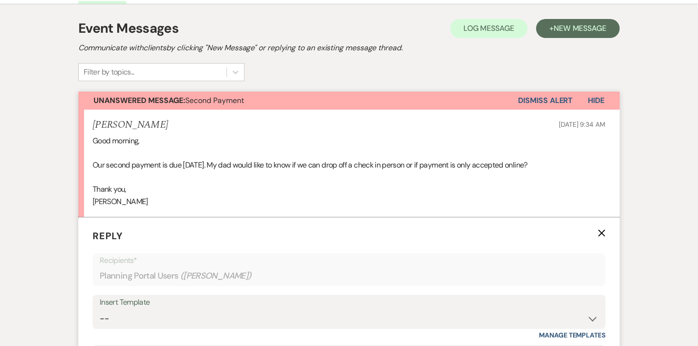
scroll to position [0, 0]
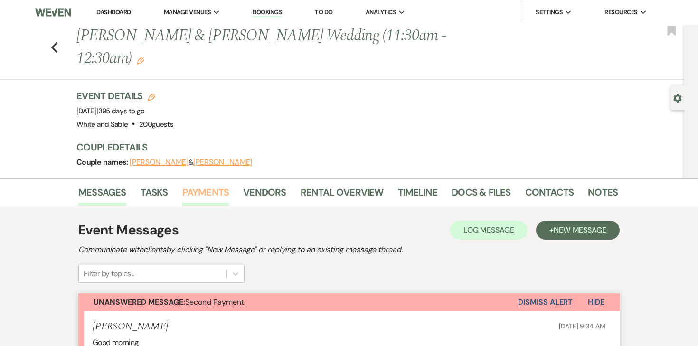
click at [221, 192] on link "Payments" at bounding box center [205, 195] width 47 height 21
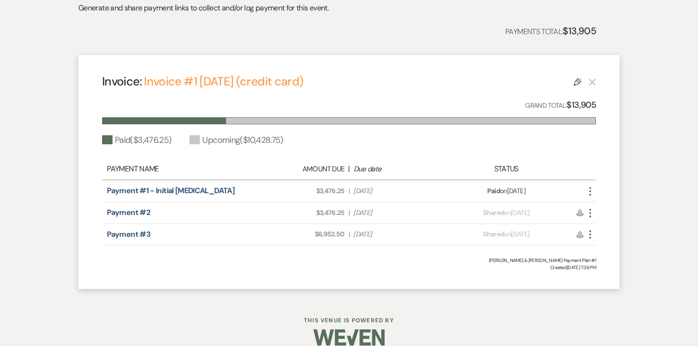
scroll to position [258, 0]
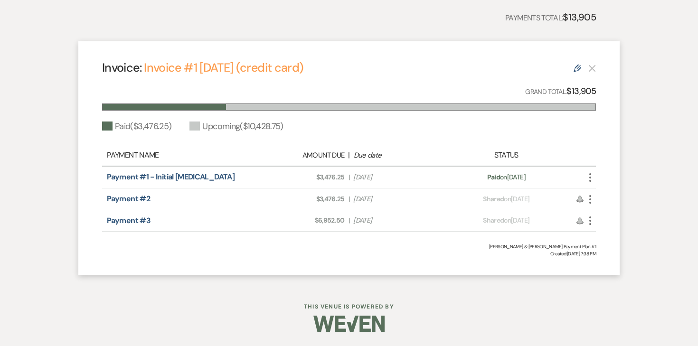
click at [573, 71] on icon "Edit" at bounding box center [577, 69] width 8 height 8
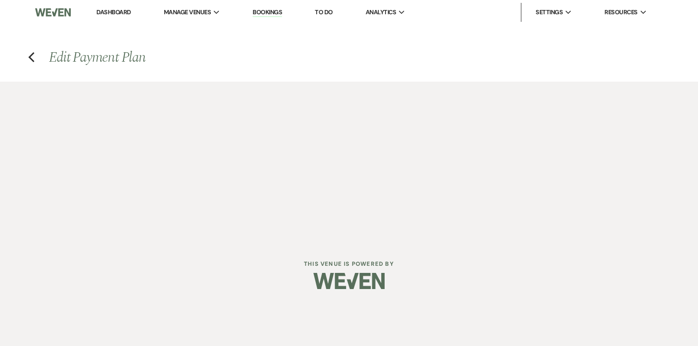
select select "27954"
select select "1"
select select "2"
select select "flat"
select select "true"
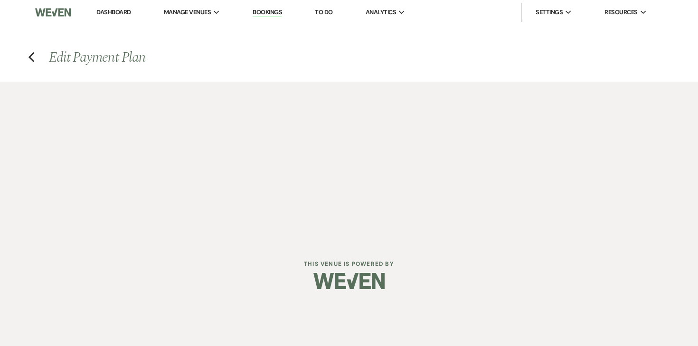
select select "client"
select select "weekly"
select select "onDueDate"
select select "complete"
select select "2"
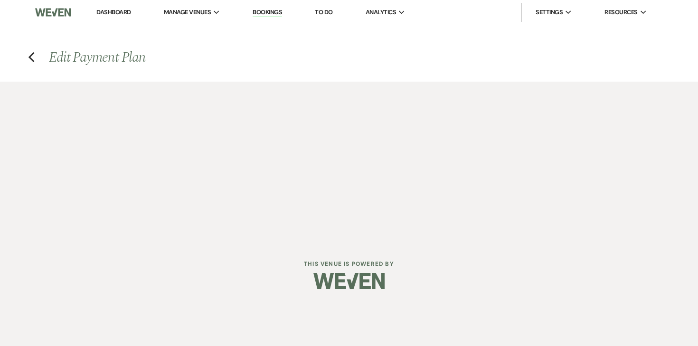
select select "flat"
select select "true"
select select "client"
select select "weeks"
select select "client"
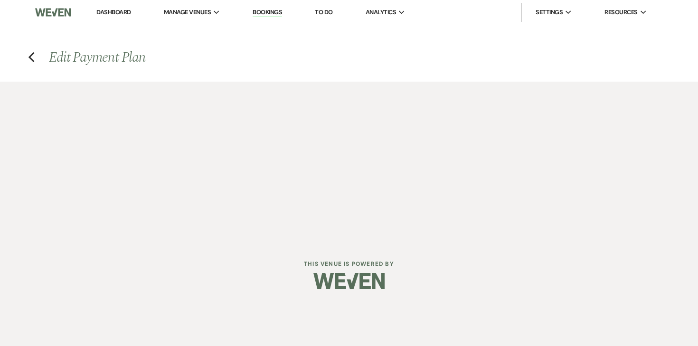
select select "weekly"
select select "onDueDate"
select select "complete"
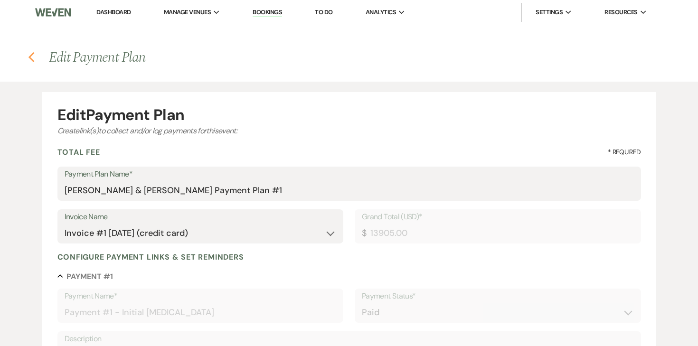
click at [33, 59] on icon "Previous" at bounding box center [31, 57] width 7 height 11
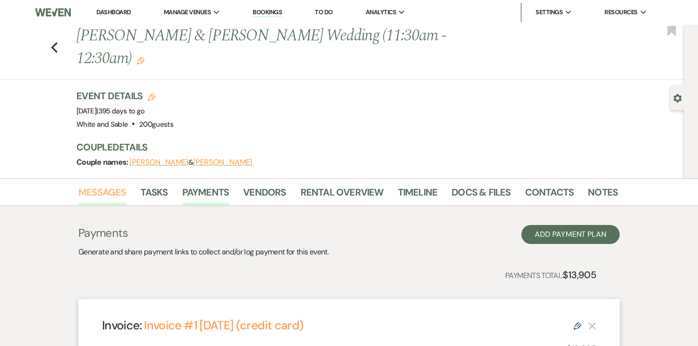
click at [117, 187] on link "Messages" at bounding box center [102, 195] width 48 height 21
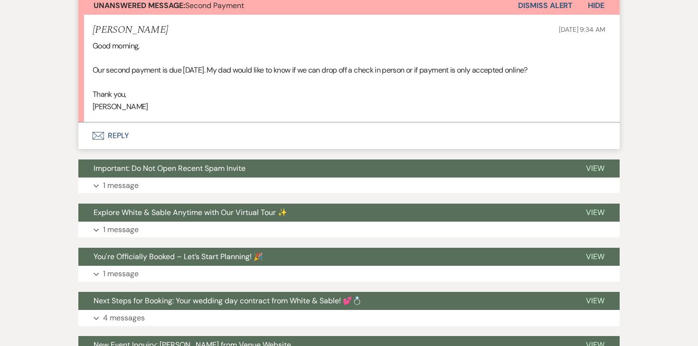
click at [122, 138] on button "Envelope Reply" at bounding box center [348, 135] width 541 height 27
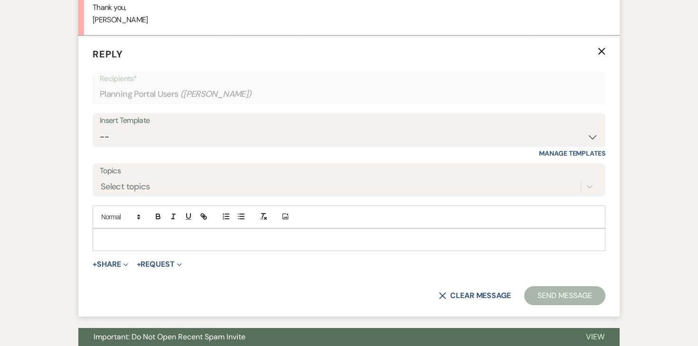
scroll to position [387, 0]
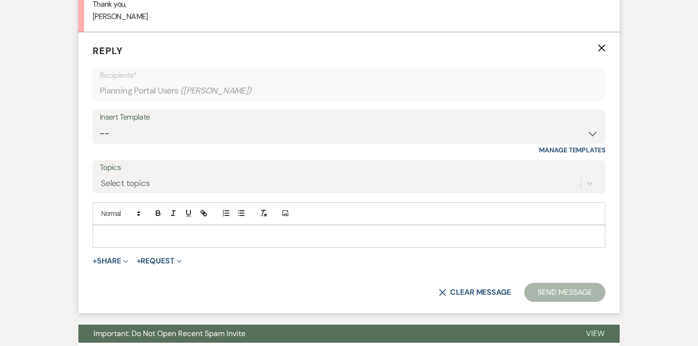
click at [207, 228] on div at bounding box center [349, 236] width 512 height 22
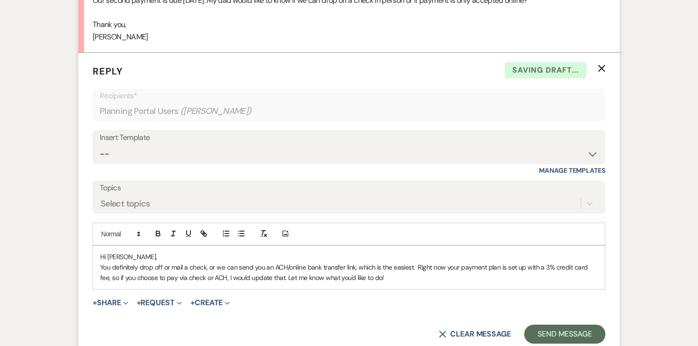
scroll to position [398, 0]
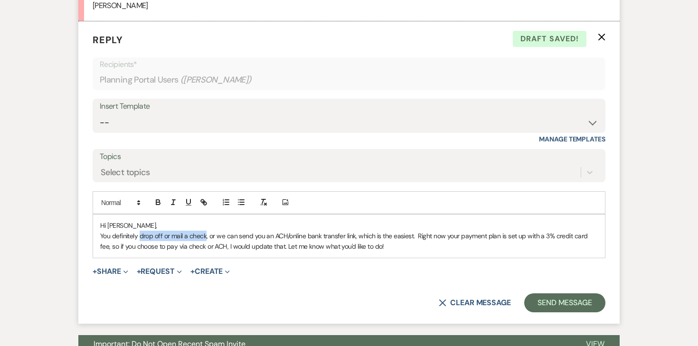
drag, startPoint x: 205, startPoint y: 236, endPoint x: 140, endPoint y: 236, distance: 66.0
click at [140, 236] on p "You definitely drop off or mail a check, or we can send you an ACH/online bank …" at bounding box center [348, 241] width 497 height 21
click at [390, 235] on p "You definitely pay with che k, or we can send you an ACH/online bank transfer l…" at bounding box center [348, 241] width 497 height 21
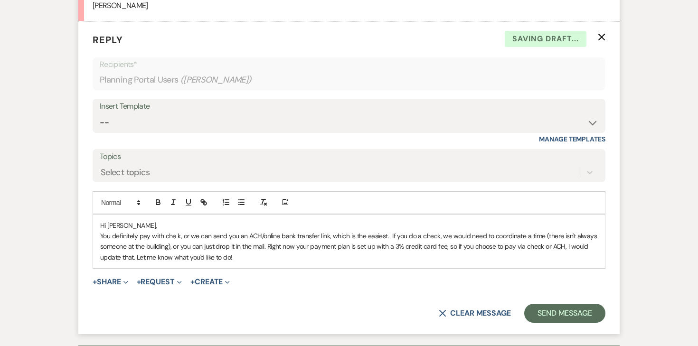
click at [177, 235] on p "You definitely pay with che k, or we can send you an ACH/online bank transfer l…" at bounding box center [348, 247] width 497 height 32
click at [247, 248] on p "You definitely pay with check, or we can send you an ACH/online bank transfer l…" at bounding box center [348, 247] width 497 height 32
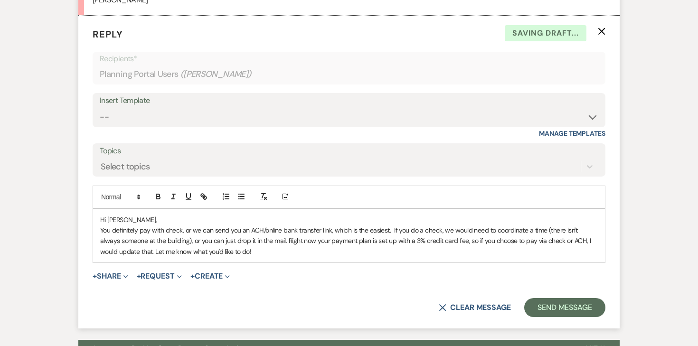
scroll to position [404, 0]
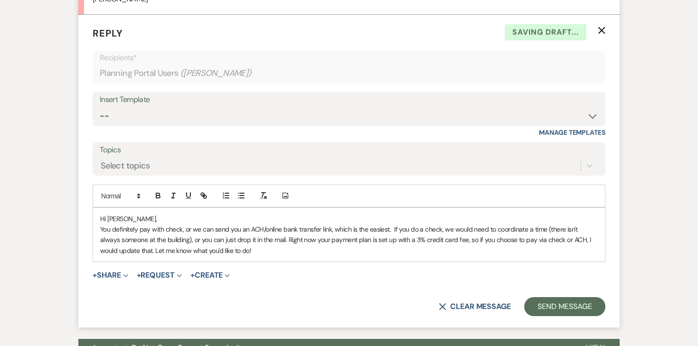
click at [256, 247] on p "You definitely pay with check, or we can send you an ACH/online bank transfer l…" at bounding box center [348, 240] width 497 height 32
click at [547, 308] on button "Send Message" at bounding box center [564, 306] width 81 height 19
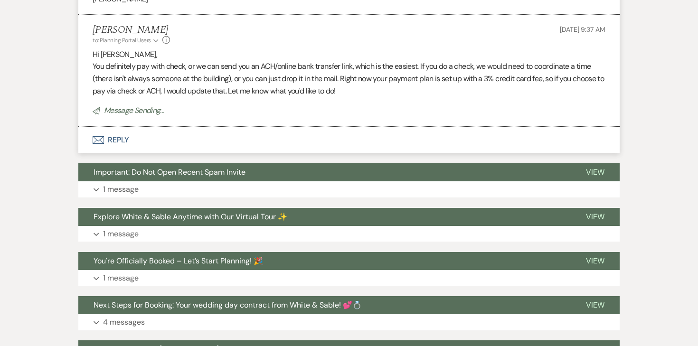
scroll to position [0, 0]
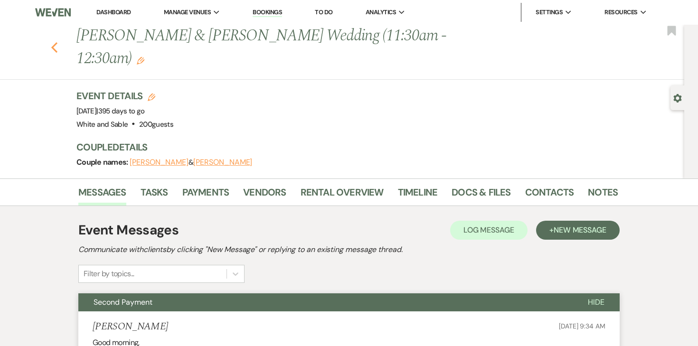
click at [53, 47] on use "button" at bounding box center [54, 47] width 6 height 10
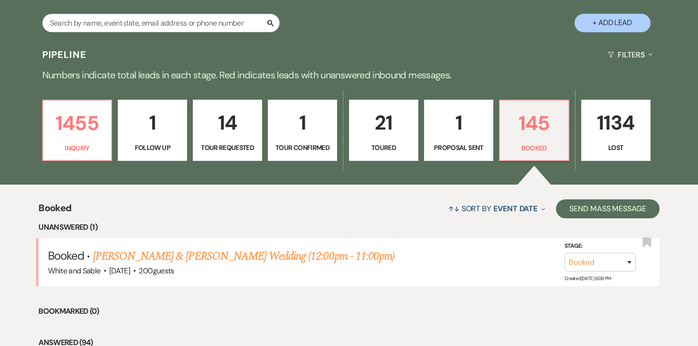
scroll to position [190, 0]
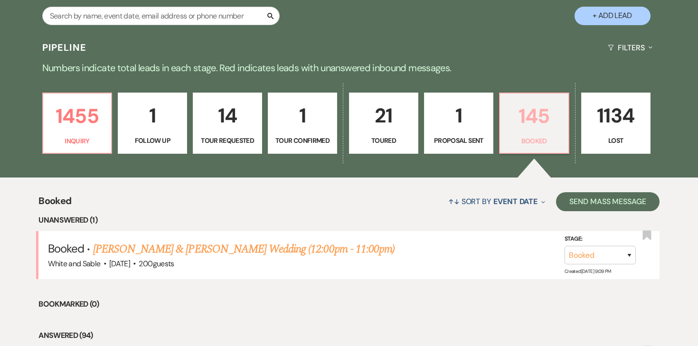
click at [534, 135] on link "145 Booked" at bounding box center [534, 124] width 70 height 62
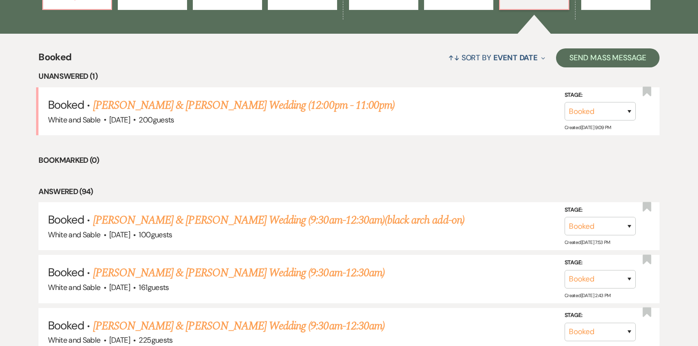
scroll to position [294, 0]
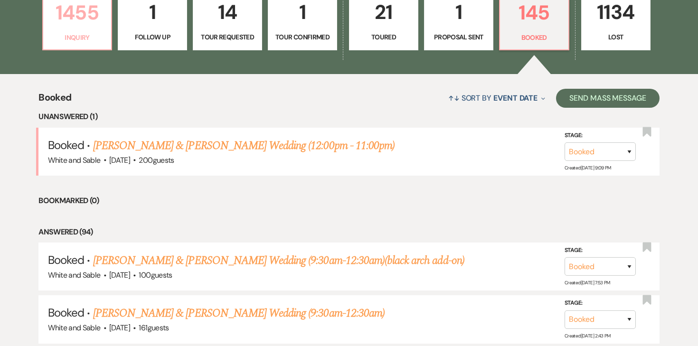
click at [73, 46] on link "1455 Inquiry" at bounding box center [77, 20] width 70 height 62
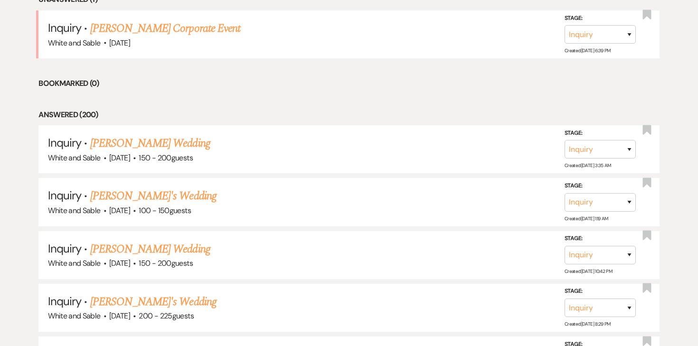
scroll to position [417, 0]
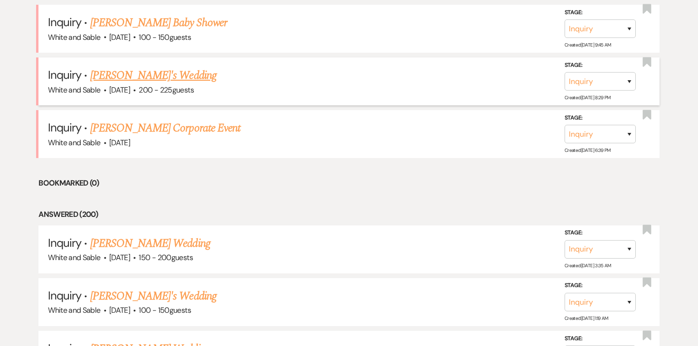
click at [167, 72] on link "Aron Vermenciuc's Wedding" at bounding box center [153, 75] width 126 height 17
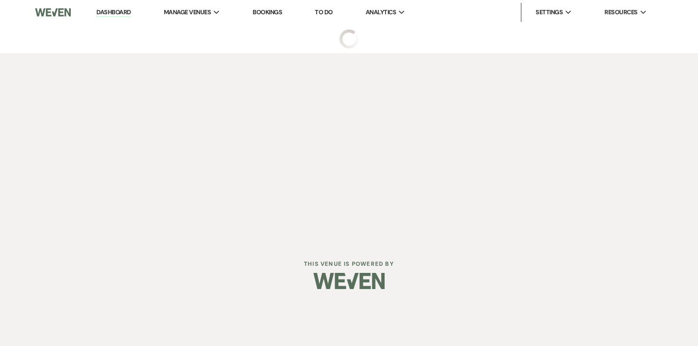
select select "5"
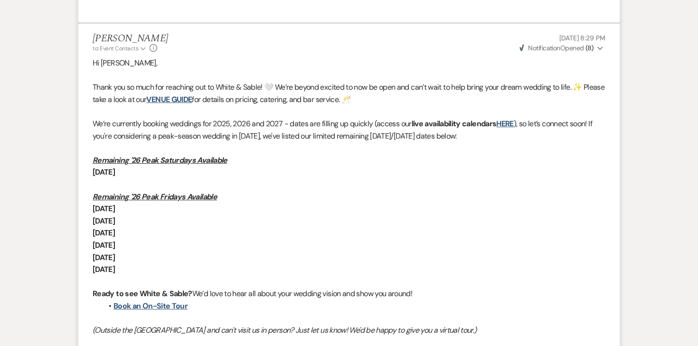
scroll to position [615, 0]
click at [512, 126] on link "HERE" at bounding box center [504, 123] width 17 height 10
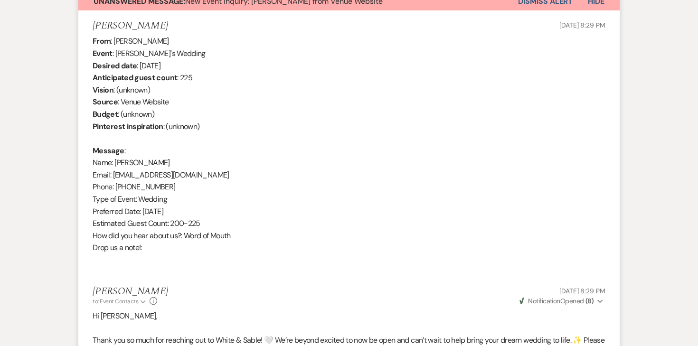
scroll to position [0, 0]
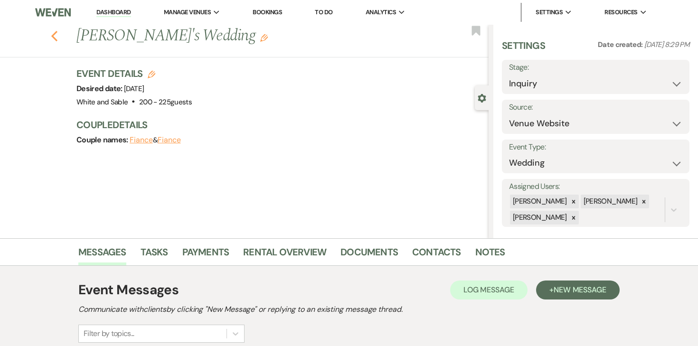
click at [54, 35] on icon "Previous" at bounding box center [54, 35] width 7 height 11
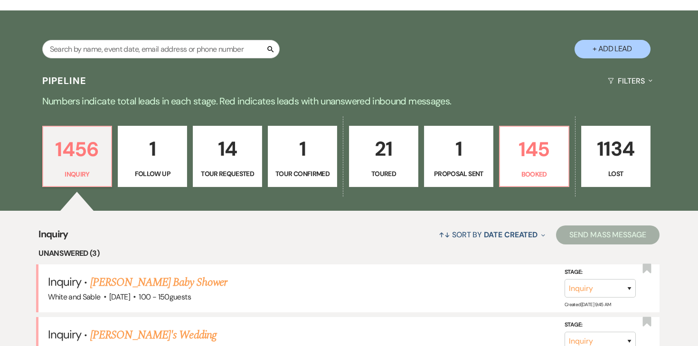
scroll to position [189, 0]
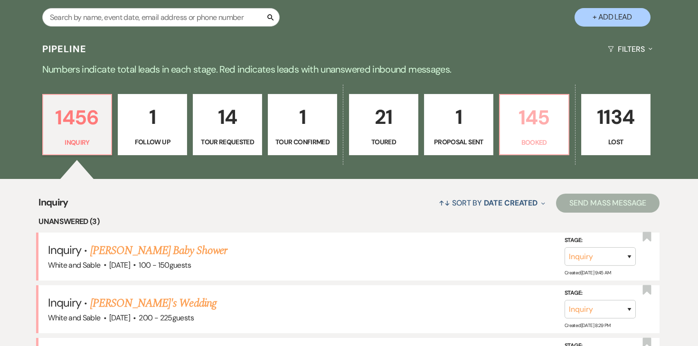
click at [525, 127] on p "145" at bounding box center [533, 118] width 57 height 32
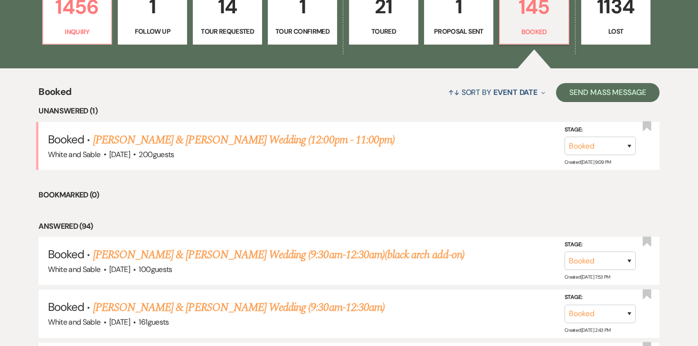
scroll to position [301, 0]
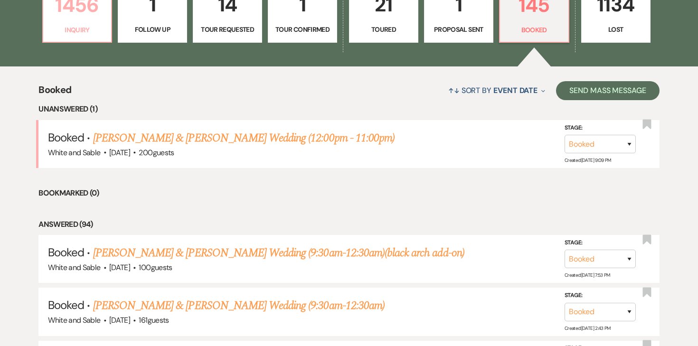
click at [106, 42] on link "1456 Inquiry" at bounding box center [77, 12] width 70 height 62
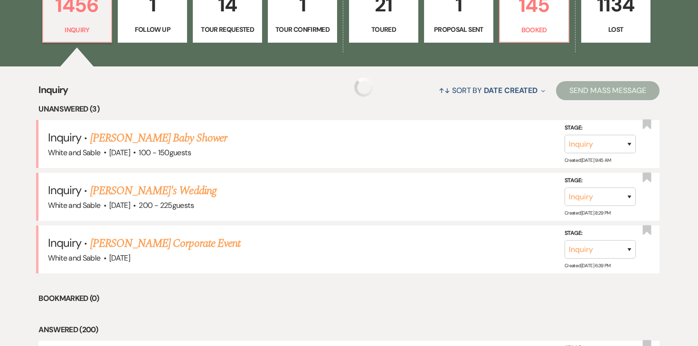
click at [92, 31] on p "Inquiry" at bounding box center [77, 30] width 57 height 10
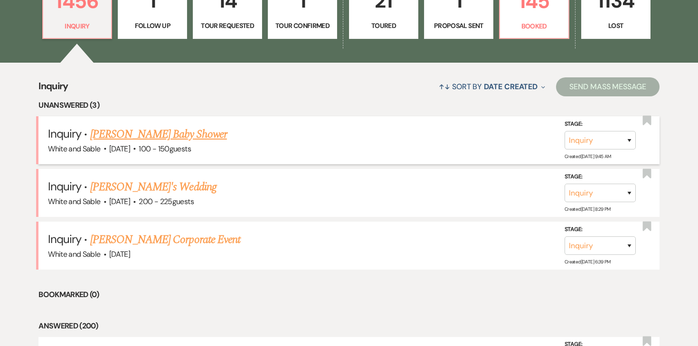
scroll to position [306, 0]
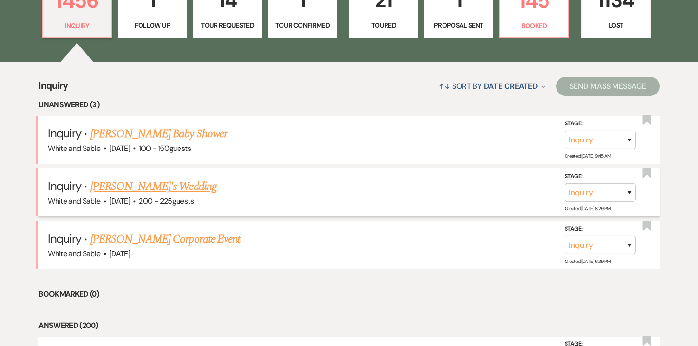
click at [168, 188] on link "Aron Vermenciuc's Wedding" at bounding box center [153, 186] width 126 height 17
select select "5"
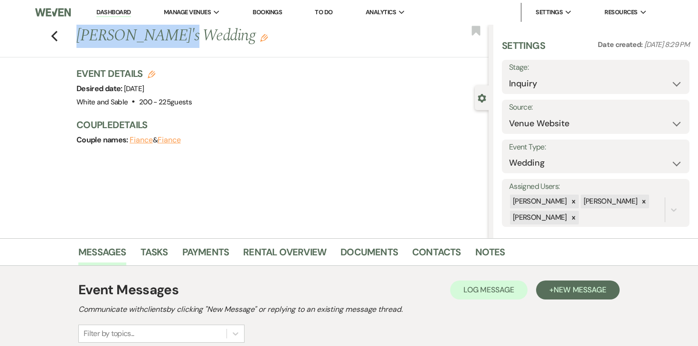
drag, startPoint x: 178, startPoint y: 37, endPoint x: 70, endPoint y: 34, distance: 108.2
click at [70, 34] on div "Previous Aron Vermenciuc's Wedding Edit Bookmark" at bounding box center [241, 41] width 493 height 33
copy h1 "Aron Vermenciuc"
drag, startPoint x: 112, startPoint y: 13, endPoint x: 103, endPoint y: 1, distance: 14.6
click at [112, 13] on link "Dashboard" at bounding box center [113, 12] width 34 height 9
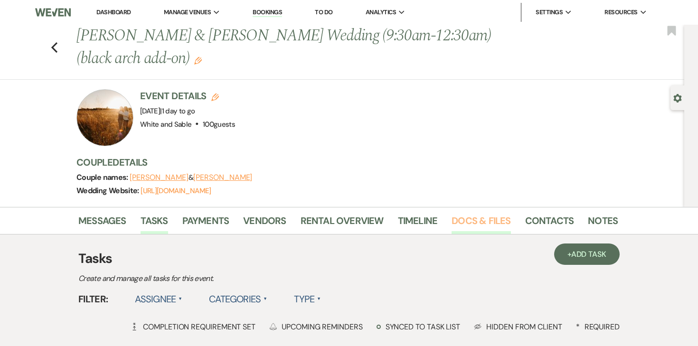
click at [476, 222] on link "Docs & Files" at bounding box center [480, 223] width 59 height 21
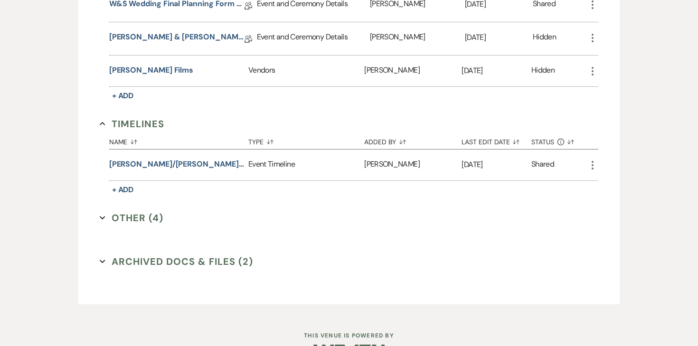
scroll to position [2040, 0]
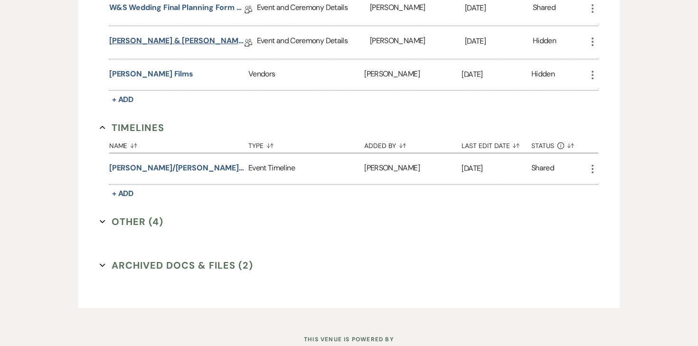
click at [190, 35] on link "Joe & Karissa Final Details" at bounding box center [176, 42] width 135 height 15
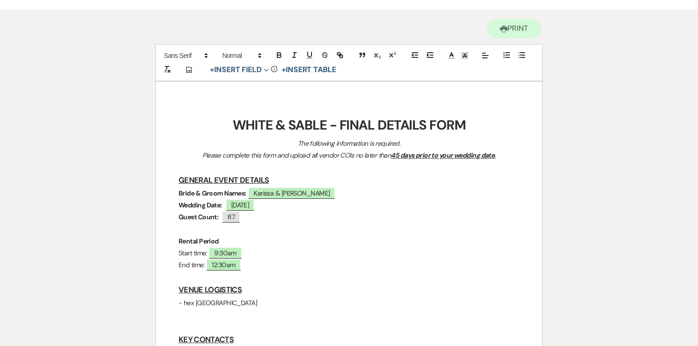
scroll to position [84, 0]
click at [247, 150] on em "Please complete this form and upload all vendor COIs no later than" at bounding box center [296, 154] width 188 height 9
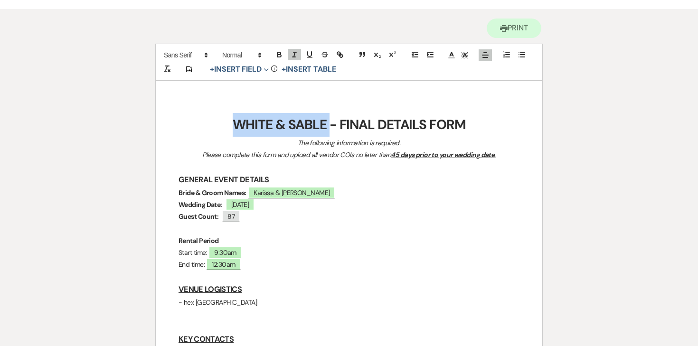
drag, startPoint x: 329, startPoint y: 125, endPoint x: 236, endPoint y: 125, distance: 93.5
click at [236, 125] on strong "WHITE & SABLE - FINAL DETAILS FORM" at bounding box center [349, 125] width 233 height 18
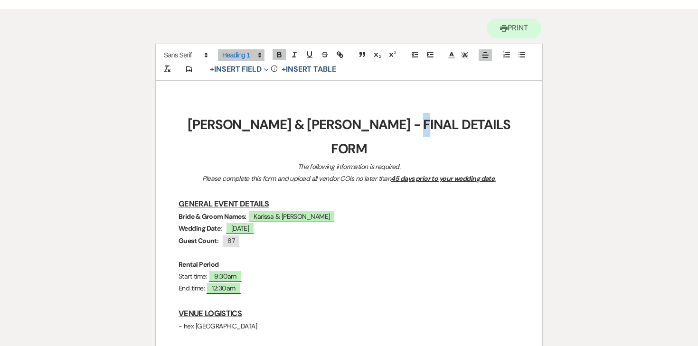
drag, startPoint x: 445, startPoint y: 125, endPoint x: 436, endPoint y: 125, distance: 9.0
click at [436, 125] on strong "Karissa & Joe - FINAL DETAILS FORM" at bounding box center [350, 136] width 326 height 41
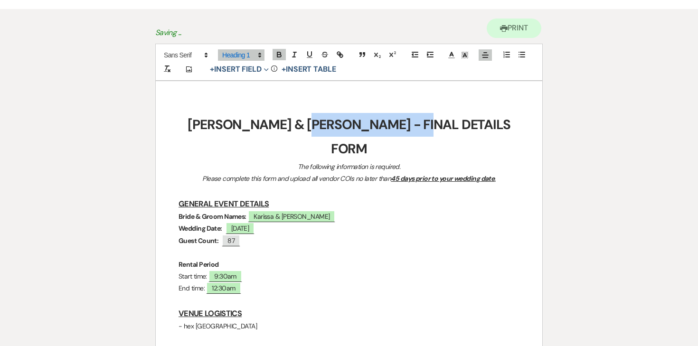
drag, startPoint x: 466, startPoint y: 124, endPoint x: 340, endPoint y: 126, distance: 125.8
click at [340, 126] on h1 "Karissa & Joe - FINAL DETAILS FORM" at bounding box center [348, 137] width 341 height 48
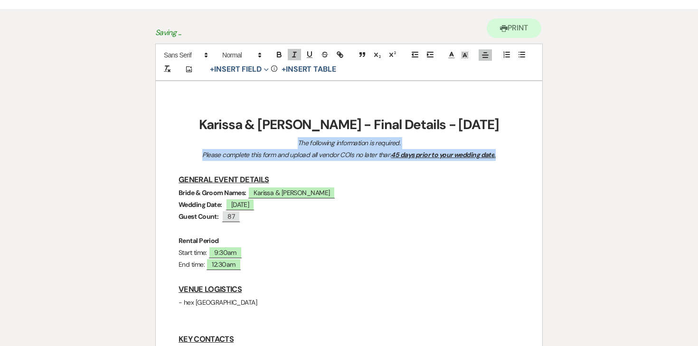
drag, startPoint x: 295, startPoint y: 141, endPoint x: 528, endPoint y: 149, distance: 233.1
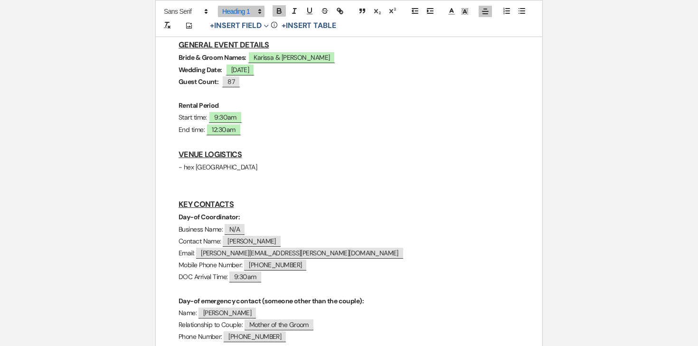
scroll to position [198, 0]
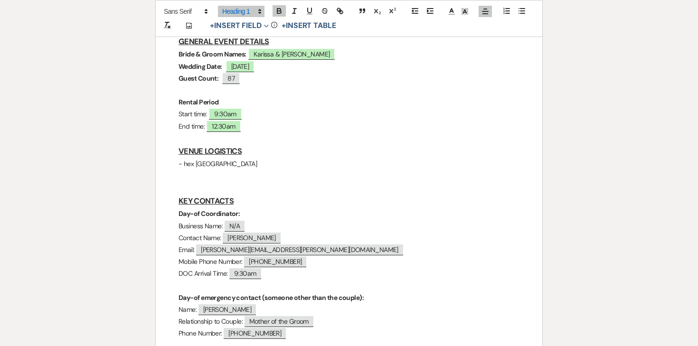
click at [228, 170] on p at bounding box center [348, 176] width 341 height 12
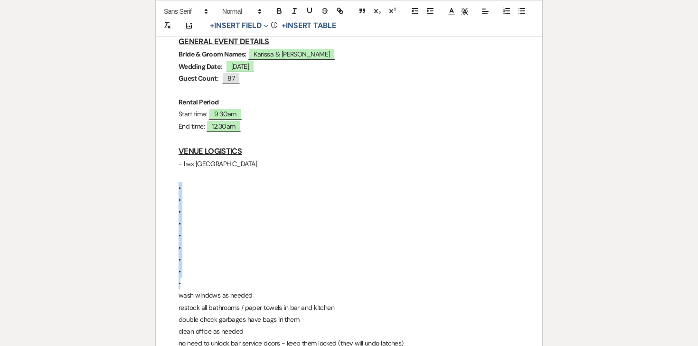
drag, startPoint x: 192, startPoint y: 282, endPoint x: 171, endPoint y: 188, distance: 96.3
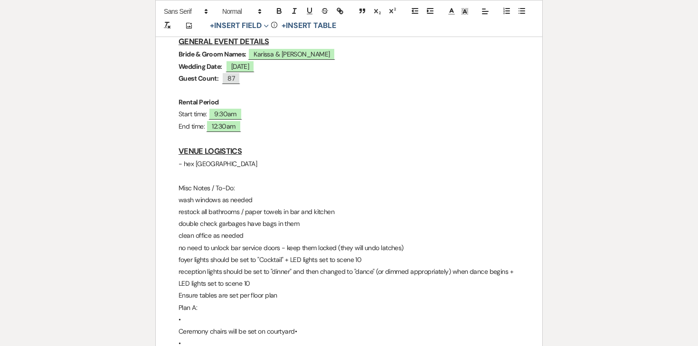
click at [184, 190] on p "Misc Notes / To-Do:" at bounding box center [348, 188] width 341 height 12
click at [277, 13] on icon "button" at bounding box center [279, 12] width 4 height 2
click at [233, 242] on p "no need to unlock bar service doors - keep them locked (they will undo latches)" at bounding box center [348, 248] width 341 height 12
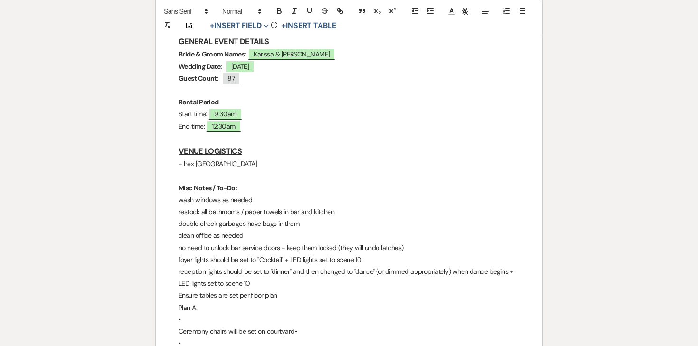
click at [261, 282] on p "LED lights set to scene 10" at bounding box center [348, 284] width 341 height 12
click at [411, 248] on p "no need to unlock bar service doors - keep them locked (they will undo latches)" at bounding box center [348, 248] width 341 height 12
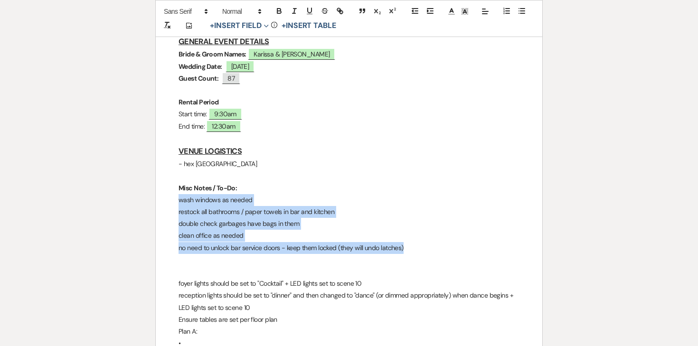
drag, startPoint x: 415, startPoint y: 248, endPoint x: 164, endPoint y: 199, distance: 256.1
click at [516, 14] on button "button" at bounding box center [521, 10] width 13 height 11
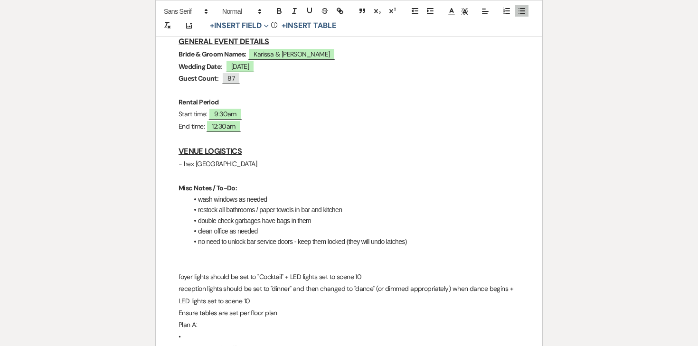
click at [256, 210] on li "restock all bathrooms / paper towels in bar and kitchen" at bounding box center [353, 210] width 331 height 10
click at [325, 221] on li "double check garbages have bags in them" at bounding box center [353, 220] width 331 height 10
click at [198, 199] on li "wash windows as needed" at bounding box center [353, 199] width 331 height 10
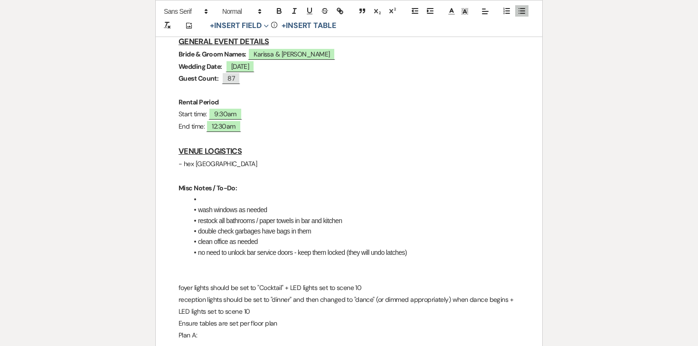
click at [245, 198] on li at bounding box center [353, 199] width 331 height 10
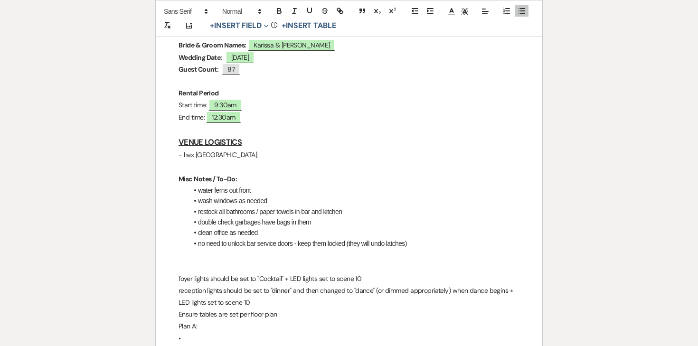
scroll to position [207, 0]
click at [188, 257] on p at bounding box center [348, 254] width 341 height 12
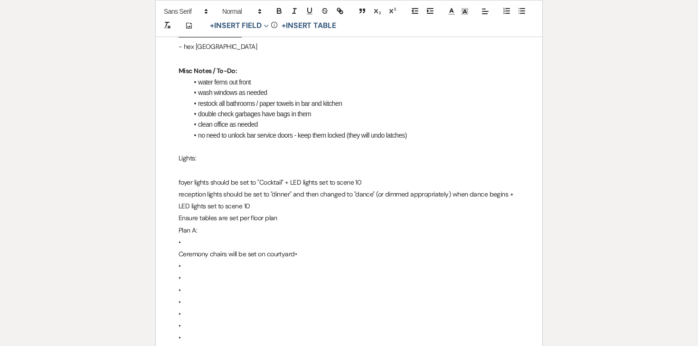
scroll to position [324, 0]
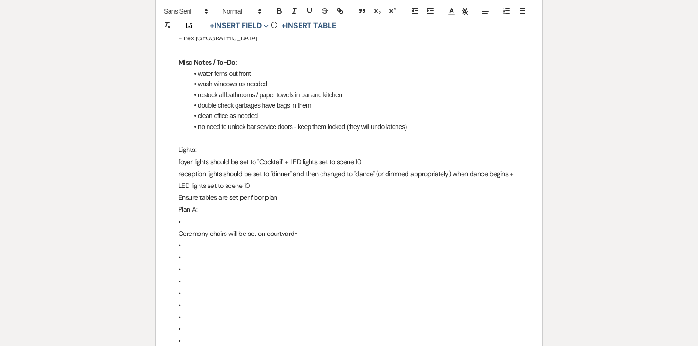
click at [179, 151] on p "Lights:" at bounding box center [348, 150] width 341 height 12
click at [278, 11] on icon "button" at bounding box center [279, 12] width 4 height 2
click at [178, 197] on p "Ensure tables are set per floor plan" at bounding box center [348, 198] width 341 height 12
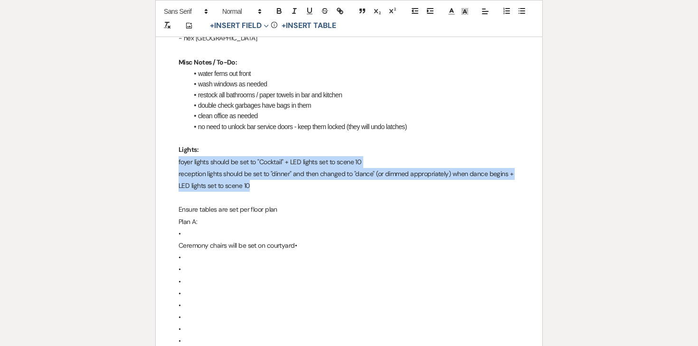
drag, startPoint x: 256, startPoint y: 185, endPoint x: 173, endPoint y: 164, distance: 85.2
click at [522, 13] on line "button" at bounding box center [522, 13] width 4 height 0
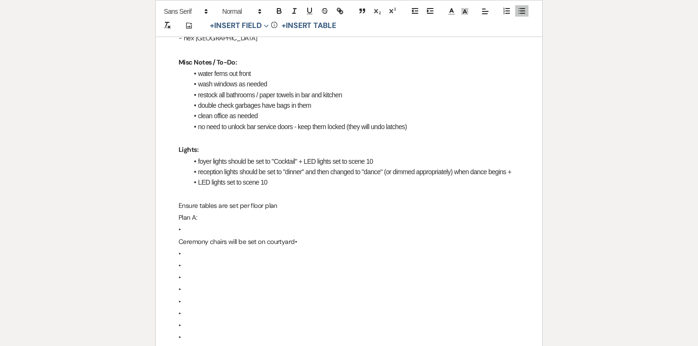
click at [259, 174] on li "reception lights should be set to "dinner" and then changed to "dance" (or dimm…" at bounding box center [353, 172] width 331 height 10
click at [197, 185] on li "LED lights set to scene 10" at bounding box center [353, 182] width 331 height 10
click at [307, 170] on li "reception lights should be set to "dinner" and then changed to "dance" (or dimm…" at bounding box center [353, 177] width 331 height 21
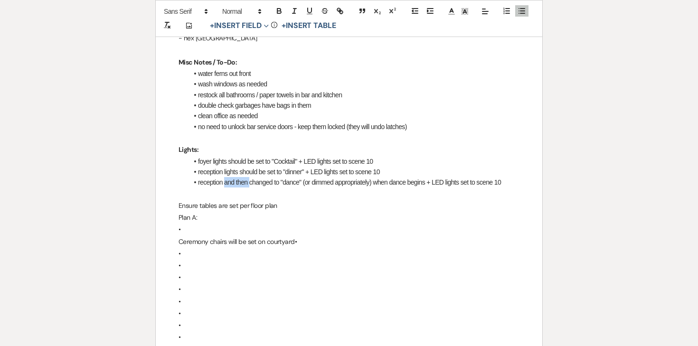
drag, startPoint x: 250, startPoint y: 184, endPoint x: 225, endPoint y: 184, distance: 24.7
click at [225, 184] on li "reception and then changed to "dance" (or dimmed appropriately) when dance begi…" at bounding box center [353, 182] width 331 height 10
click at [502, 182] on li "reception lights changed to "dance" (or dimmed appropriately) when dance begins…" at bounding box center [353, 182] width 331 height 10
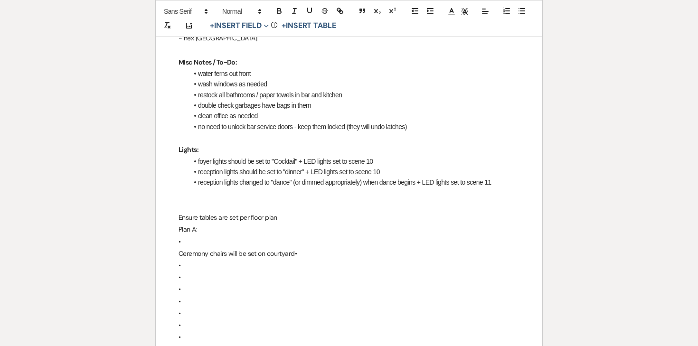
click at [180, 205] on p at bounding box center [348, 206] width 341 height 12
click at [191, 206] on p "Setup Notes:" at bounding box center [348, 206] width 341 height 12
click at [278, 9] on icon "button" at bounding box center [278, 10] width 3 height 2
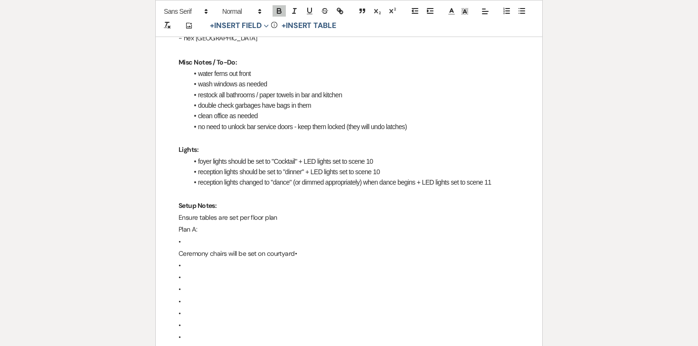
click at [520, 12] on icon "button" at bounding box center [521, 11] width 9 height 9
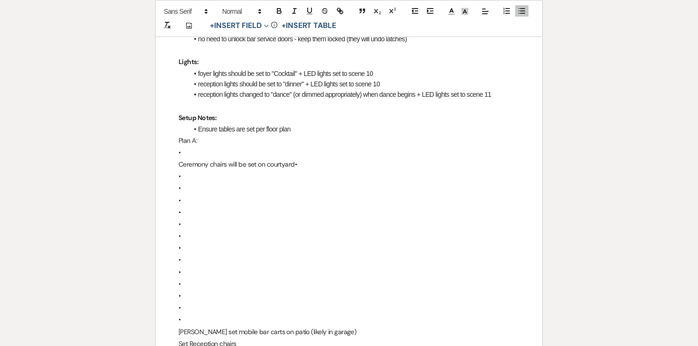
scroll to position [412, 0]
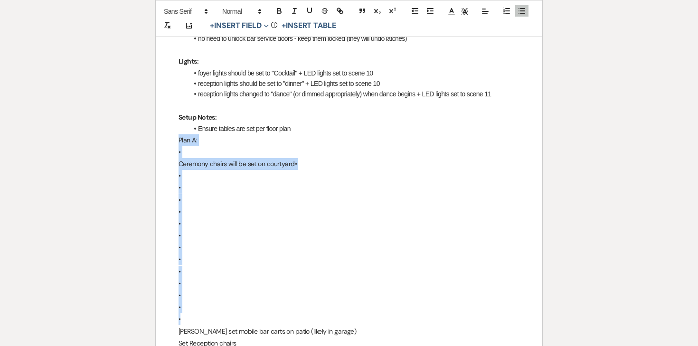
drag, startPoint x: 183, startPoint y: 317, endPoint x: 168, endPoint y: 144, distance: 174.3
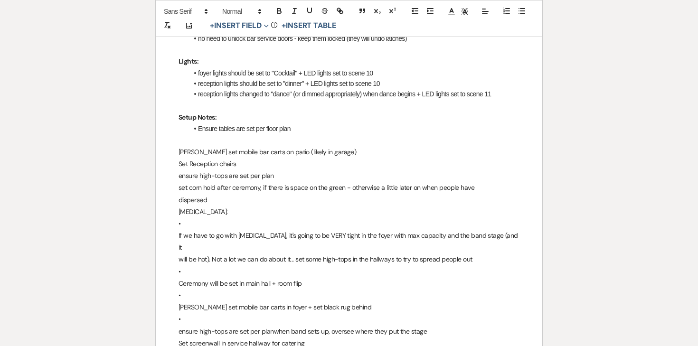
click at [324, 129] on li "Ensure tables are set per floor plan" at bounding box center [353, 128] width 331 height 10
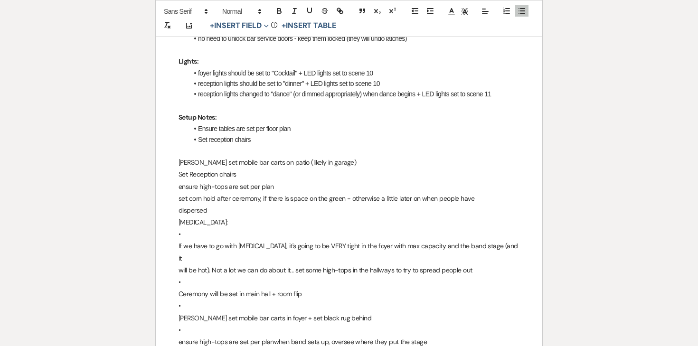
click at [199, 125] on li "Ensure tables are set per floor plan" at bounding box center [353, 128] width 331 height 10
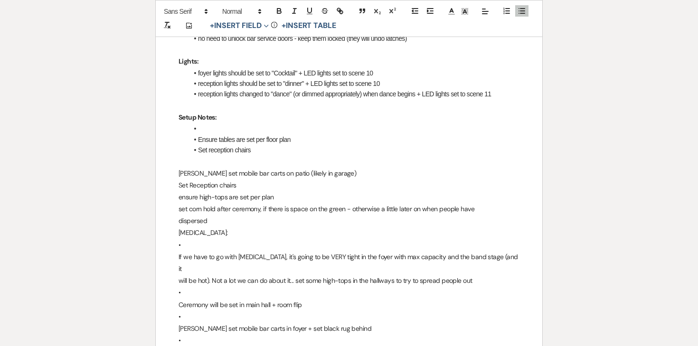
click at [203, 125] on li at bounding box center [353, 128] width 331 height 10
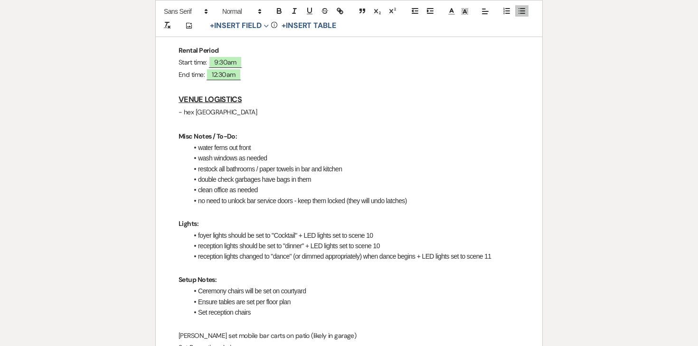
scroll to position [250, 0]
click at [244, 92] on h3 "VENUE LOGISTICS" at bounding box center [348, 99] width 341 height 14
click at [230, 96] on u "VENUE LOGISTICS" at bounding box center [209, 99] width 63 height 10
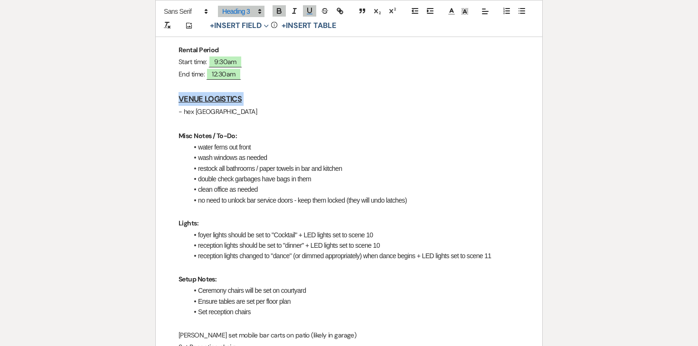
click at [230, 96] on u "VENUE LOGISTICS" at bounding box center [209, 99] width 63 height 10
copy u "VENUE LOGISTICS"
click at [221, 89] on p at bounding box center [348, 86] width 341 height 12
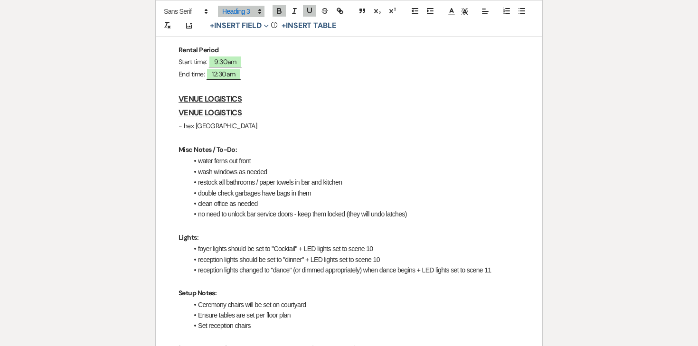
click at [194, 98] on u "VENUE LOGISTICS" at bounding box center [209, 99] width 63 height 10
click at [224, 99] on h3 "STAFF" at bounding box center [348, 99] width 341 height 14
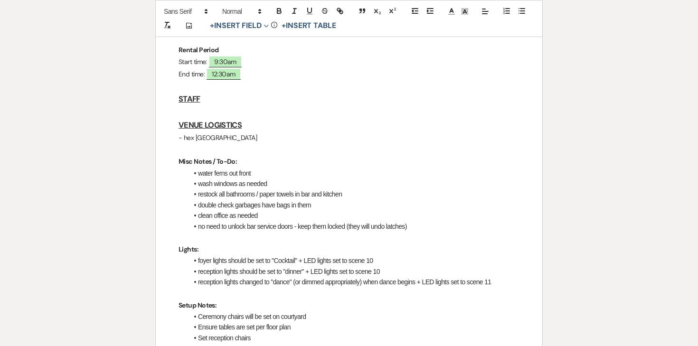
click at [215, 135] on p "- hex black arbor" at bounding box center [348, 138] width 341 height 12
copy p "- hex black arbor"
click at [202, 106] on p at bounding box center [348, 112] width 341 height 12
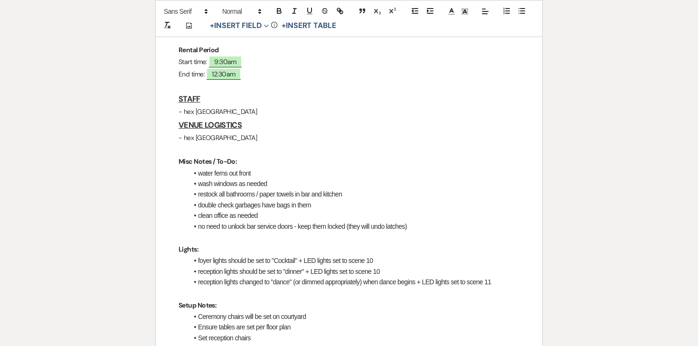
click at [202, 106] on p "- hex black arbor" at bounding box center [348, 112] width 341 height 12
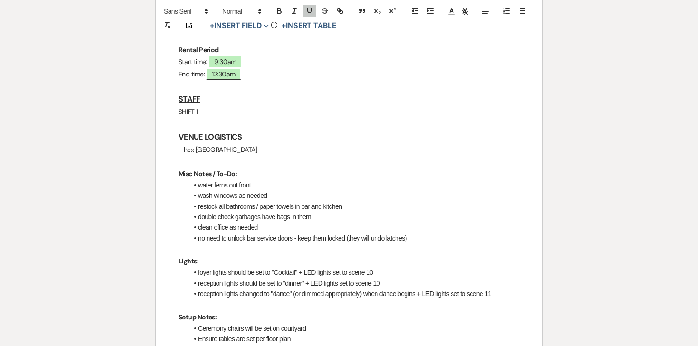
click at [204, 110] on p "SHIFT 1" at bounding box center [348, 112] width 341 height 12
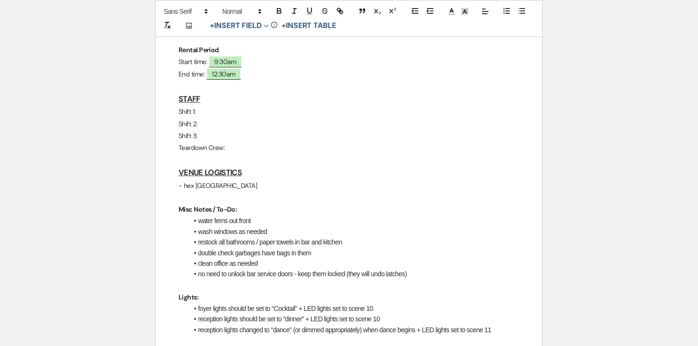
drag, startPoint x: 229, startPoint y: 145, endPoint x: 171, endPoint y: 114, distance: 65.0
click at [277, 14] on icon "button" at bounding box center [279, 11] width 9 height 9
click at [226, 126] on p "Shift 2:" at bounding box center [348, 124] width 341 height 12
click at [226, 115] on p "Shift 1:" at bounding box center [348, 112] width 341 height 12
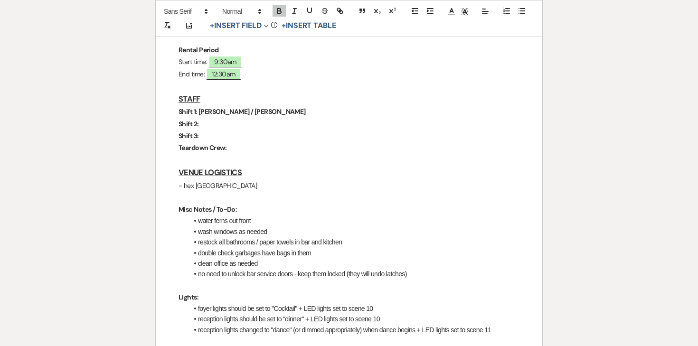
click at [212, 124] on p "Shift 2:" at bounding box center [348, 124] width 341 height 12
click at [213, 135] on p "Shift 3:" at bounding box center [348, 136] width 341 height 12
click at [243, 150] on p "Teardown Crew:" at bounding box center [348, 148] width 341 height 12
drag, startPoint x: 270, startPoint y: 148, endPoint x: 229, endPoint y: 147, distance: 40.4
click at [229, 147] on p "Teardown Crew: Joe & Luna" at bounding box center [348, 148] width 341 height 12
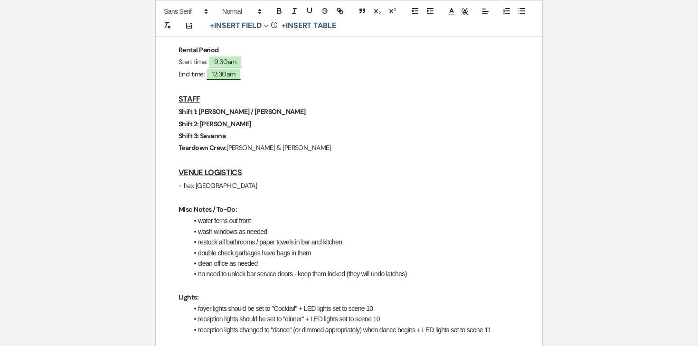
drag, startPoint x: 235, startPoint y: 134, endPoint x: 215, endPoint y: 133, distance: 20.4
click at [215, 133] on p "Shift 3: Savanna" at bounding box center [348, 136] width 341 height 12
click at [213, 133] on strong "Shift 3: Savanna" at bounding box center [201, 135] width 47 height 9
click at [208, 124] on strong "Shift 2: Linda" at bounding box center [214, 124] width 73 height 9
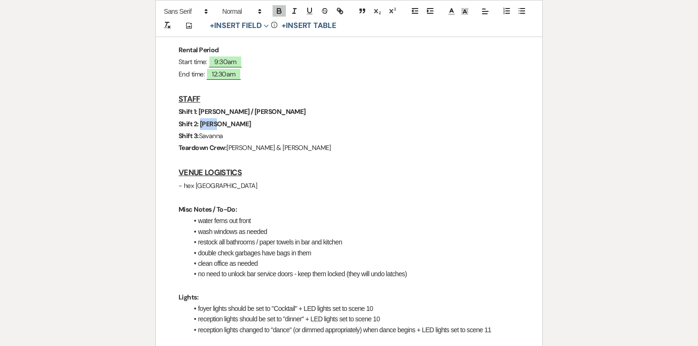
click at [208, 124] on strong "Shift 2: Linda" at bounding box center [214, 124] width 73 height 9
click at [209, 114] on strong "Shift 1: Kaitlyn / Ashley" at bounding box center [241, 111] width 127 height 9
click at [245, 110] on strong "/ Ashley" at bounding box center [272, 111] width 55 height 9
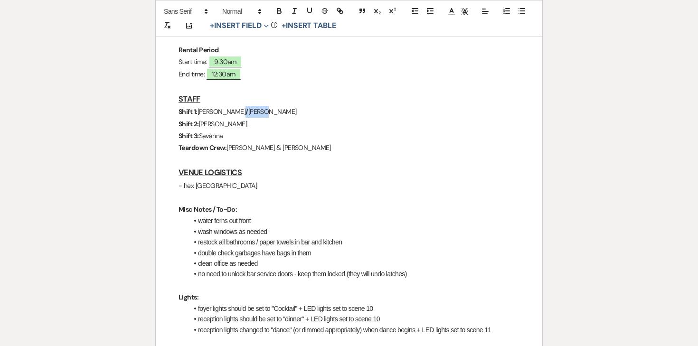
drag, startPoint x: 257, startPoint y: 112, endPoint x: 217, endPoint y: 112, distance: 40.3
click at [216, 112] on p "Shift 1: Kaitlyn / Ashley" at bounding box center [348, 112] width 341 height 12
click at [264, 121] on p "Shift 2: Linda" at bounding box center [348, 124] width 341 height 12
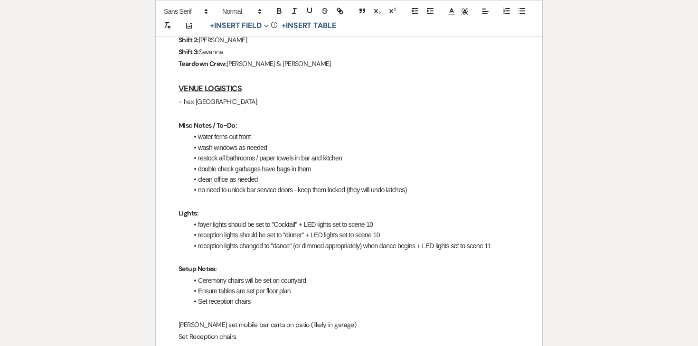
scroll to position [337, 0]
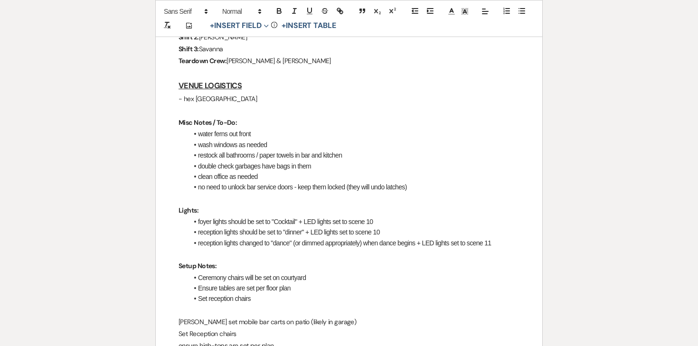
click at [268, 147] on li "wash windows as needed" at bounding box center [353, 145] width 331 height 10
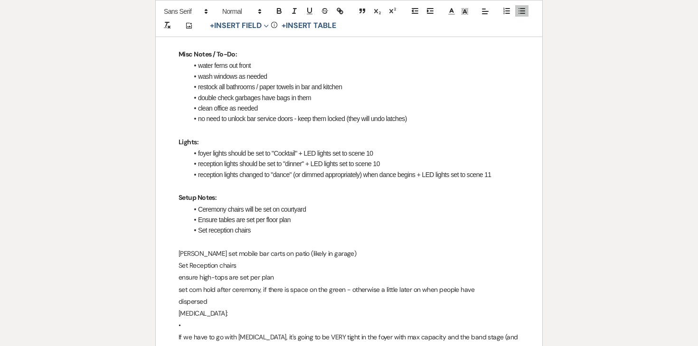
scroll to position [406, 0]
click at [262, 229] on li "Set reception chairs" at bounding box center [353, 229] width 331 height 10
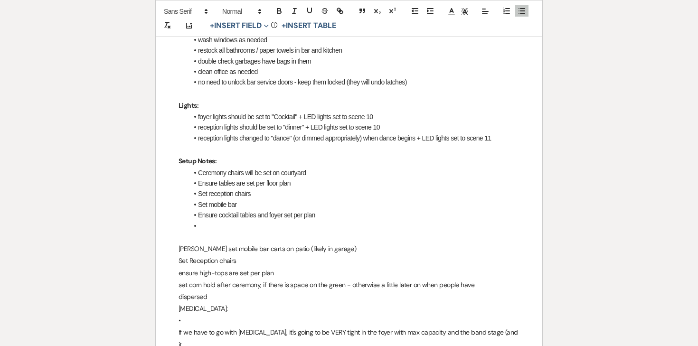
scroll to position [444, 0]
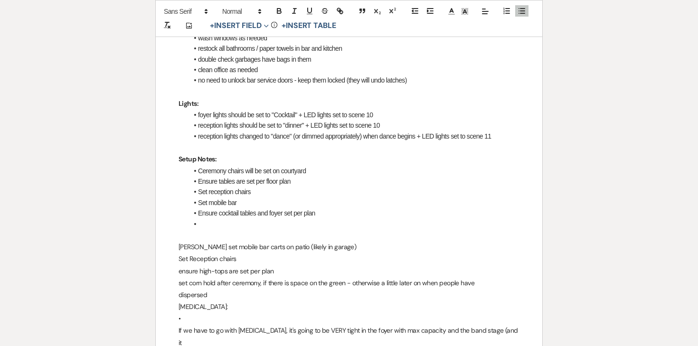
click at [280, 290] on p "dispersed" at bounding box center [348, 295] width 341 height 12
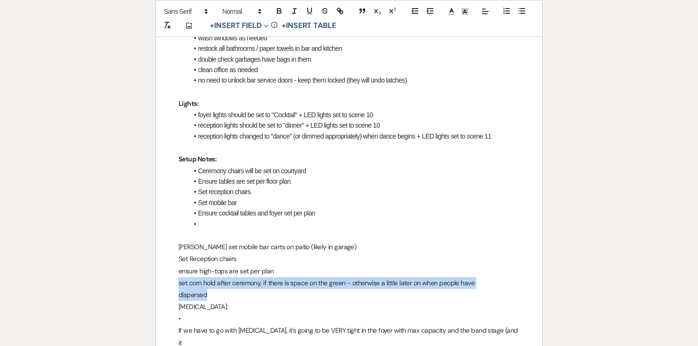
drag, startPoint x: 215, startPoint y: 294, endPoint x: 163, endPoint y: 288, distance: 53.0
copy div "set corn hold after ceremony, if there is space on the green - otherwise a litt…"
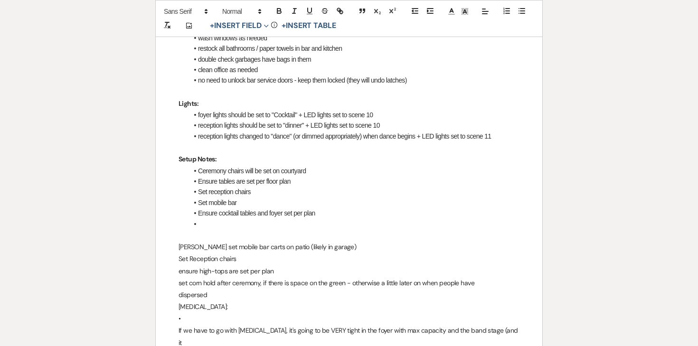
click at [215, 225] on li at bounding box center [353, 224] width 331 height 10
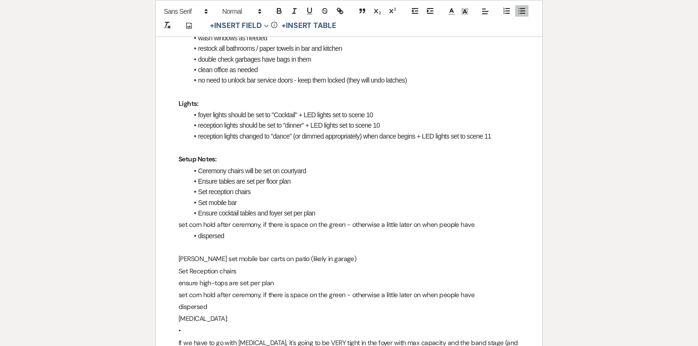
click at [198, 235] on li "dispersed" at bounding box center [353, 234] width 331 height 10
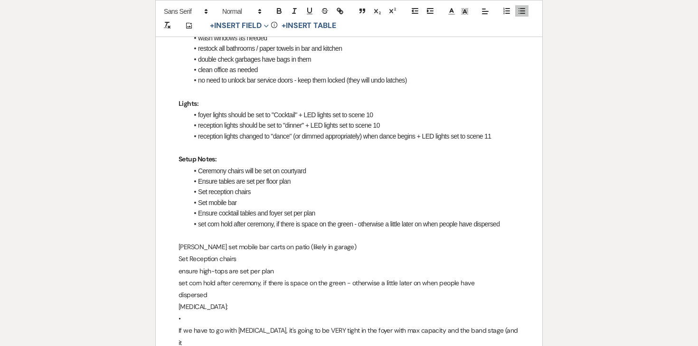
click at [346, 208] on li "Ensure cocktail tables and foyer set per plan" at bounding box center [353, 213] width 331 height 10
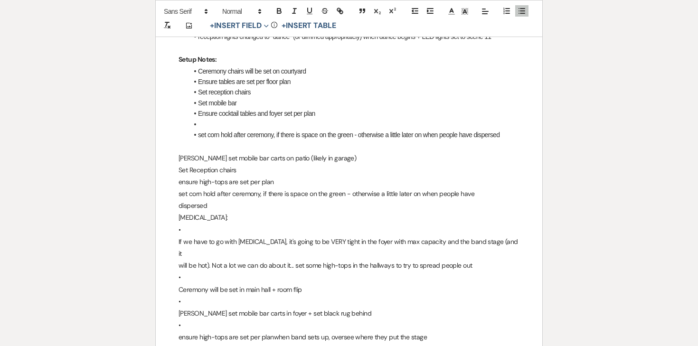
scroll to position [553, 0]
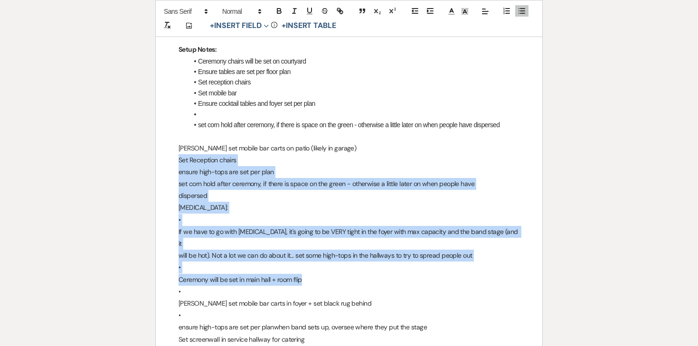
drag, startPoint x: 316, startPoint y: 265, endPoint x: 162, endPoint y: 154, distance: 189.4
click at [162, 154] on div "Karissa & Joe - Final Details - 9.25.25 GENERAL EVENT DETAILS Bride & Groom Nam…" at bounding box center [349, 308] width 386 height 1395
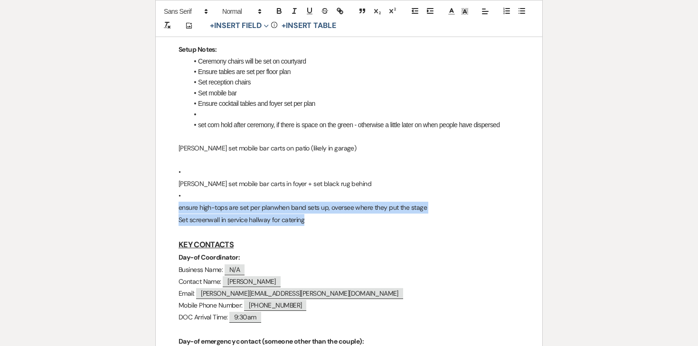
drag, startPoint x: 319, startPoint y: 221, endPoint x: 222, endPoint y: 200, distance: 99.5
click at [222, 200] on div "Karissa & Joe - Final Details - 9.25.25 GENERAL EVENT DETAILS Bride & Groom Nam…" at bounding box center [349, 248] width 386 height 1275
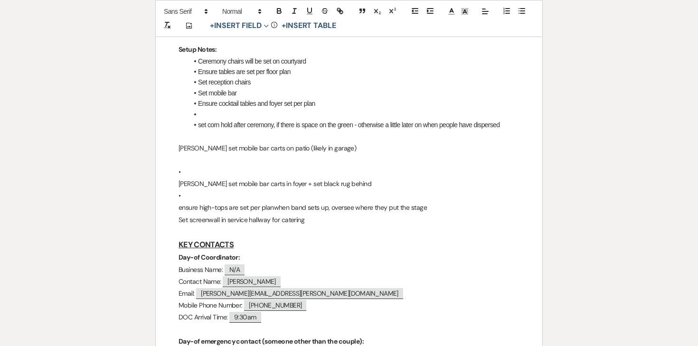
click at [212, 199] on p "•" at bounding box center [348, 196] width 341 height 12
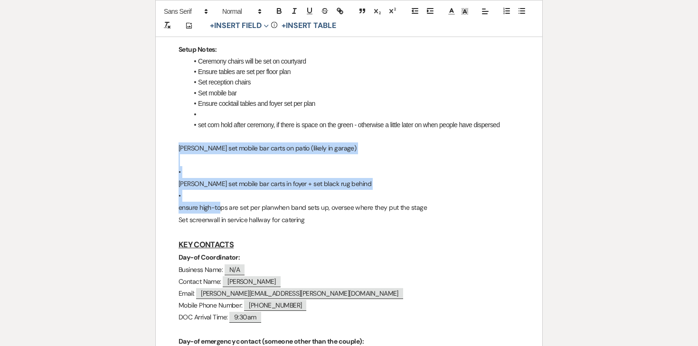
drag, startPoint x: 220, startPoint y: 203, endPoint x: 169, endPoint y: 146, distance: 76.0
click at [169, 146] on div "Karissa & Joe - Final Details - 9.25.25 GENERAL EVENT DETAILS Bride & Groom Nam…" at bounding box center [349, 248] width 386 height 1275
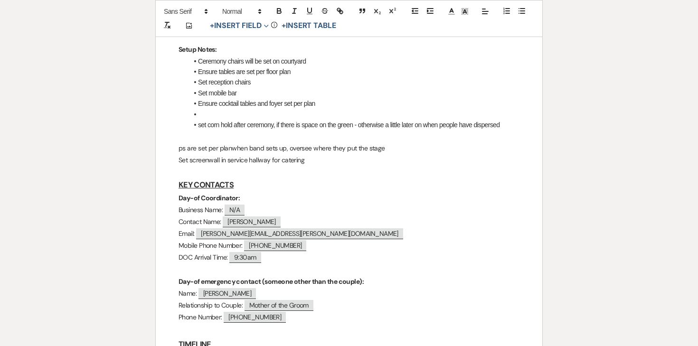
drag, startPoint x: 275, startPoint y: 125, endPoint x: 502, endPoint y: 122, distance: 226.9
click at [502, 122] on li "set corn hold after ceremony, if there is space on the green - otherwise a litt…" at bounding box center [353, 125] width 331 height 10
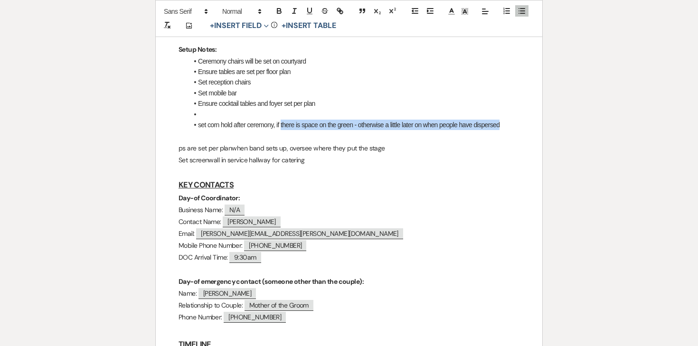
drag, startPoint x: 506, startPoint y: 124, endPoint x: 281, endPoint y: 127, distance: 225.0
click at [281, 126] on li "set corn hold after ceremony, if there is space on the green - otherwise a litt…" at bounding box center [353, 125] width 331 height 10
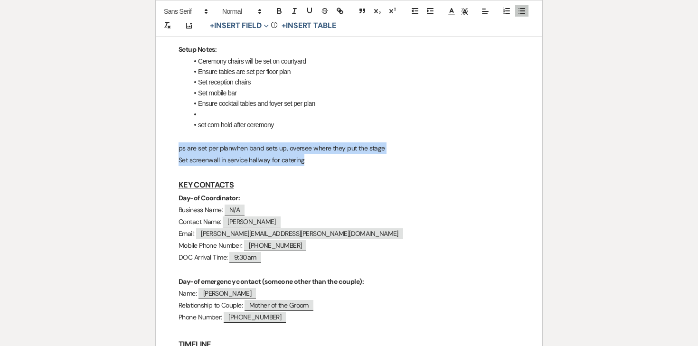
drag, startPoint x: 304, startPoint y: 159, endPoint x: 167, endPoint y: 152, distance: 137.8
click at [167, 151] on div "Karissa & Joe - Final Details - 9.25.25 GENERAL EVENT DETAILS Bride & Groom Nam…" at bounding box center [349, 218] width 386 height 1215
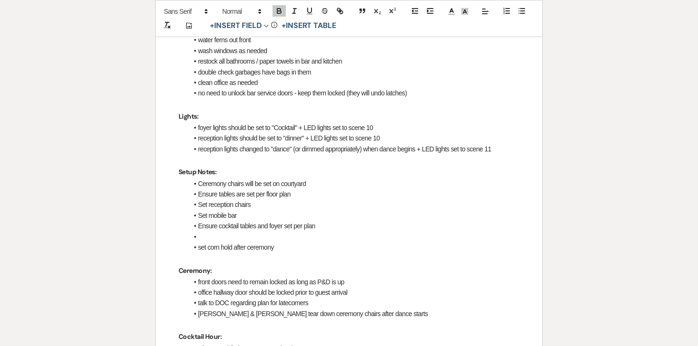
scroll to position [432, 0]
click at [383, 138] on li "reception lights should be set to "dinner" + LED lights set to scene 10" at bounding box center [353, 137] width 331 height 10
click at [386, 126] on li "foyer lights should be set to "Cocktail" + LED lights set to scene 10" at bounding box center [353, 126] width 331 height 10
click at [516, 147] on li "reception lights changed to "dance" (or dimmed appropriately) when dance begins…" at bounding box center [353, 148] width 331 height 10
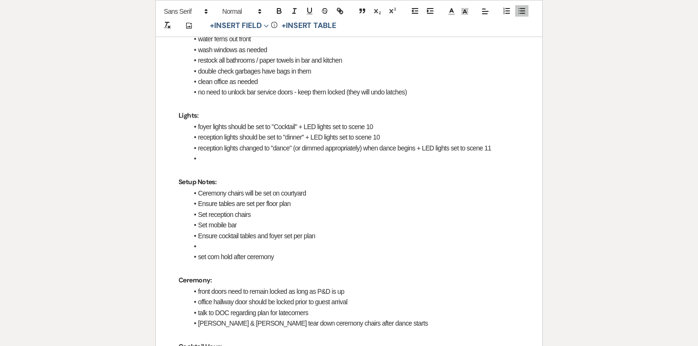
click at [466, 131] on li "foyer lights should be set to "Cocktail" + LED lights set to scene 10" at bounding box center [353, 126] width 331 height 10
click at [356, 160] on li at bounding box center [353, 158] width 331 height 10
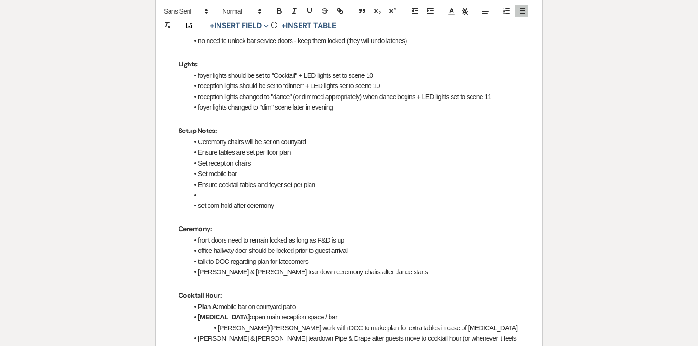
scroll to position [485, 0]
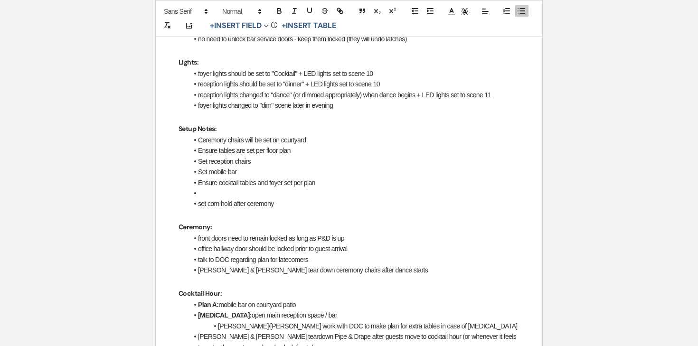
click at [253, 140] on li "Ceremony chairs will be set on courtyard" at bounding box center [353, 140] width 331 height 10
click at [243, 147] on li "Ensure tables are set per floor plan" at bounding box center [353, 150] width 331 height 10
click at [234, 166] on li "Set reception chairs" at bounding box center [353, 161] width 331 height 10
click at [233, 177] on li "Ensure cocktail tables and foyer set per plan" at bounding box center [353, 182] width 331 height 10
click at [232, 188] on li at bounding box center [353, 193] width 331 height 10
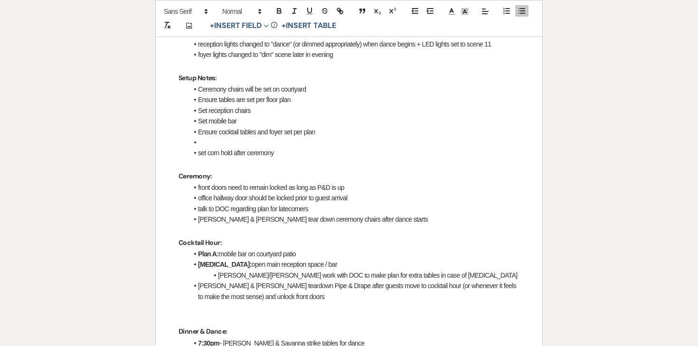
scroll to position [538, 0]
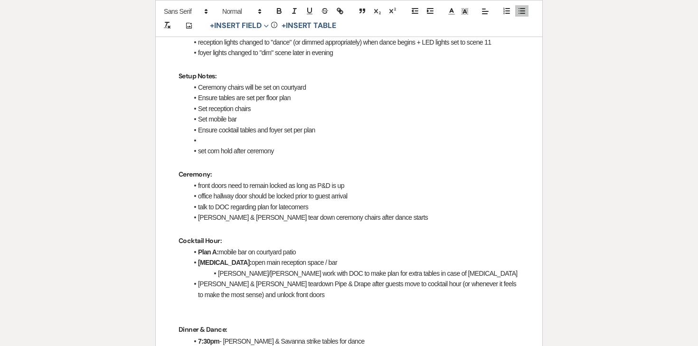
click at [233, 141] on li at bounding box center [353, 140] width 331 height 10
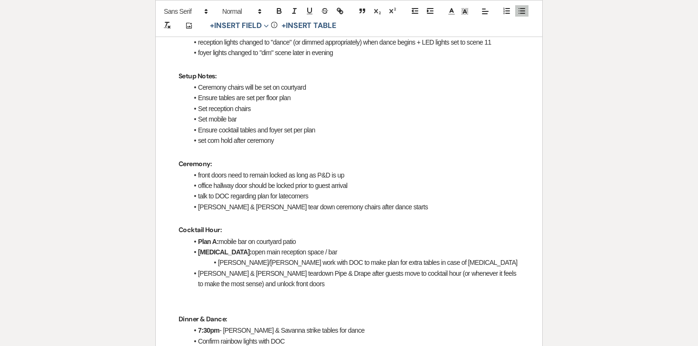
scroll to position [598, 0]
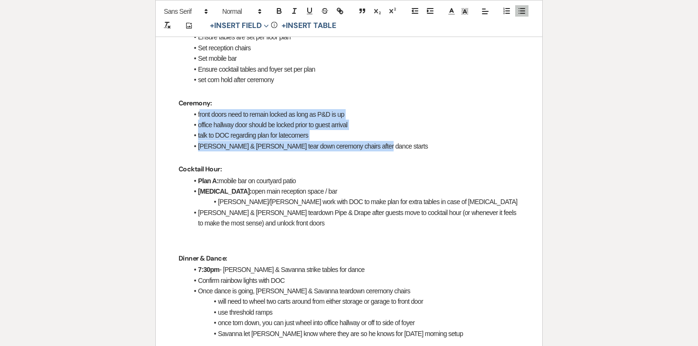
drag, startPoint x: 373, startPoint y: 146, endPoint x: 199, endPoint y: 115, distance: 176.9
click at [199, 115] on ul "front doors need to remain locked as long as P&D is up office hallway door shou…" at bounding box center [353, 130] width 331 height 43
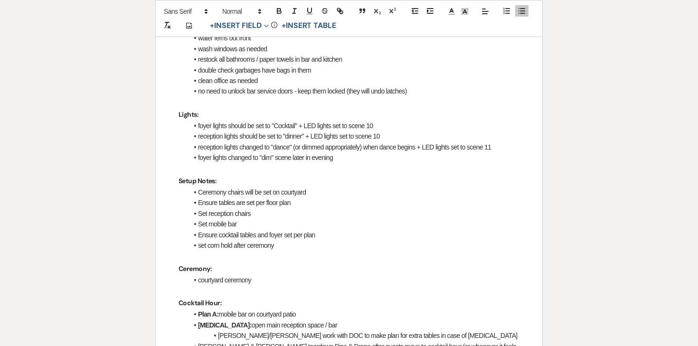
scroll to position [443, 0]
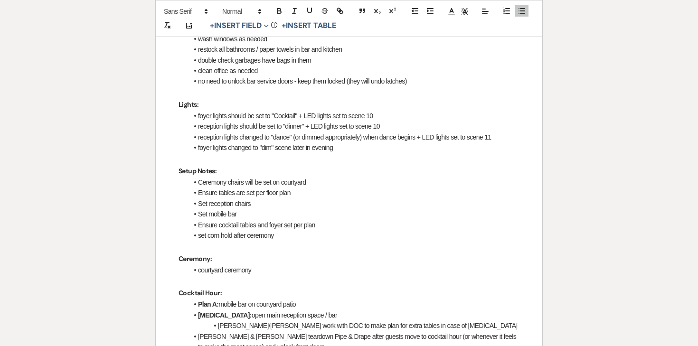
click at [231, 210] on li "Set mobile bar" at bounding box center [353, 214] width 331 height 10
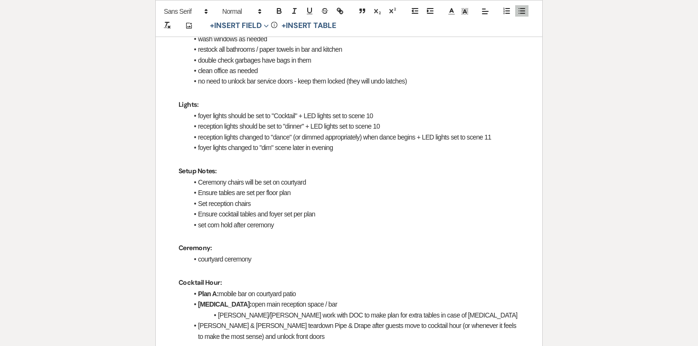
click at [233, 182] on li "Ceremony chairs will be set on courtyard" at bounding box center [353, 182] width 331 height 10
click at [328, 185] on li "Ceremony chairs will be set on courtyard" at bounding box center [353, 182] width 331 height 10
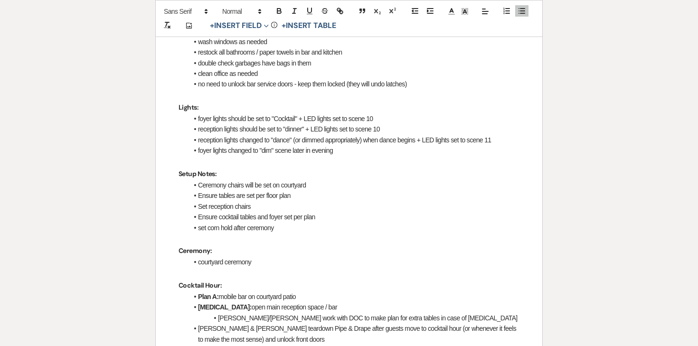
scroll to position [440, 0]
click at [314, 189] on li "Ceremony chairs will be set on courtyard" at bounding box center [353, 184] width 331 height 10
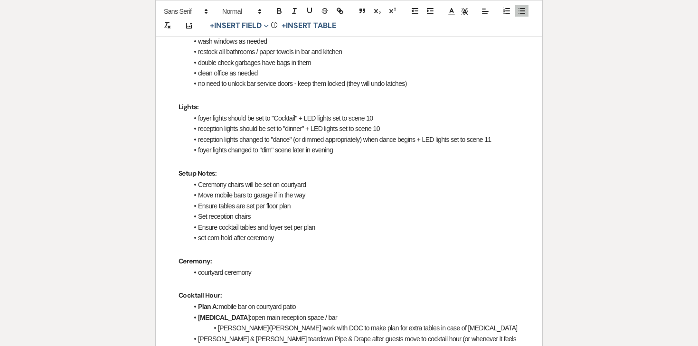
click at [299, 234] on li "set corn hold after ceremony" at bounding box center [353, 238] width 331 height 10
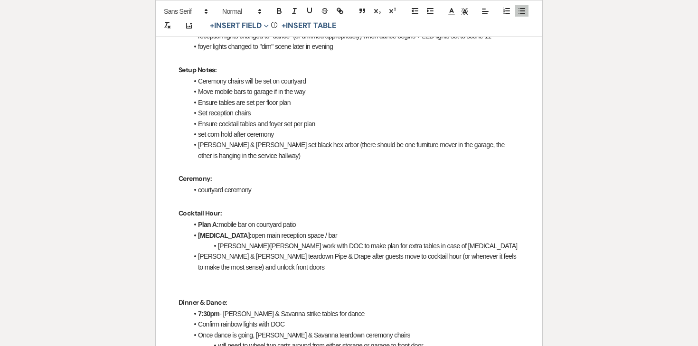
scroll to position [544, 0]
click at [327, 122] on li "Ensure cocktail tables and foyer set per plan" at bounding box center [353, 123] width 331 height 10
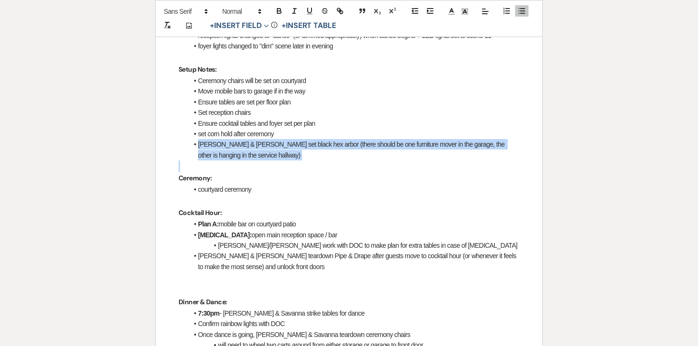
drag, startPoint x: 253, startPoint y: 160, endPoint x: 194, endPoint y: 144, distance: 61.5
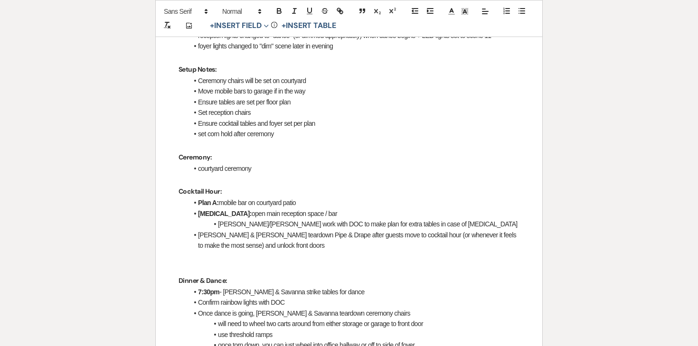
click at [312, 92] on li "Move mobile bars to garage if in the way" at bounding box center [353, 91] width 331 height 10
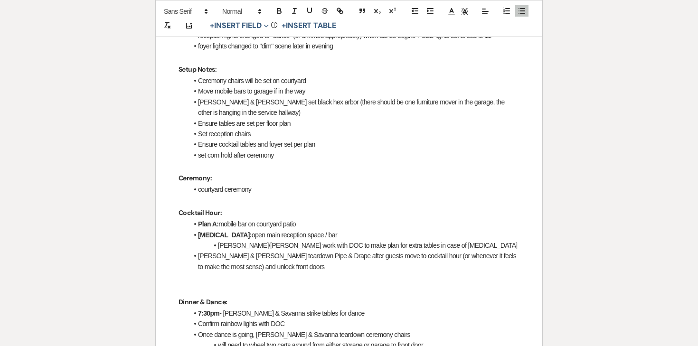
click at [281, 154] on li "set corn hold after ceremony" at bounding box center [353, 155] width 331 height 10
click at [310, 112] on li "Kaitlyn & Ashley set black hex arbor (there should be one furniture mover in th…" at bounding box center [353, 107] width 331 height 21
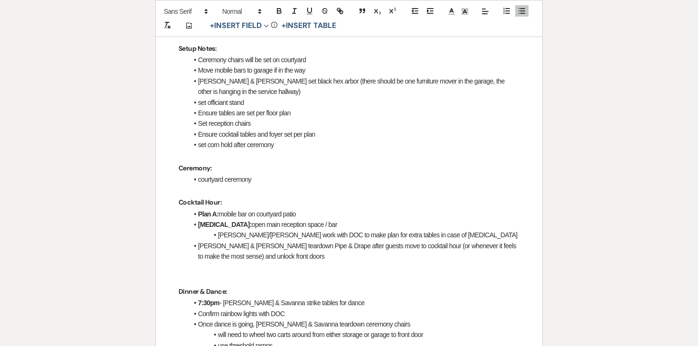
scroll to position [565, 0]
click at [316, 65] on li "Ceremony chairs will be set on courtyard" at bounding box center [353, 60] width 331 height 10
click at [300, 94] on li "Kaitlyn & Ashley set black hex arbor (there should be one furniture mover in th…" at bounding box center [353, 86] width 331 height 21
click at [301, 110] on li "Ensure tables are set per floor plan" at bounding box center [353, 113] width 331 height 10
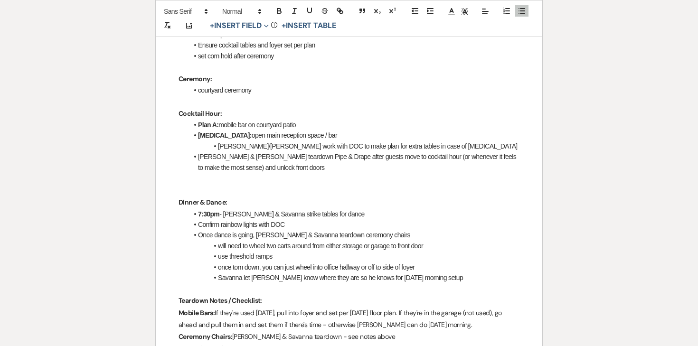
scroll to position [669, 0]
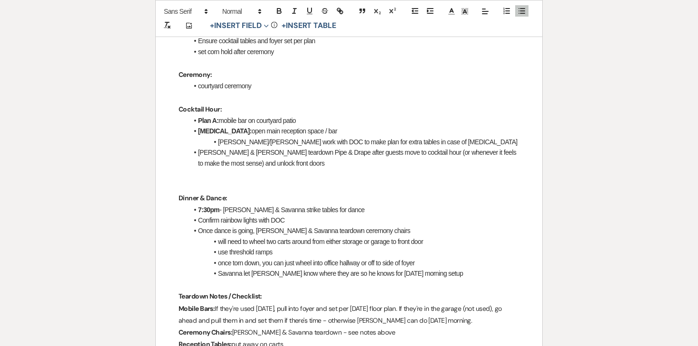
click at [246, 151] on li "Kaitlyn & Ashley teardown Pipe & Drape after guests move to cocktail hour (or w…" at bounding box center [353, 157] width 331 height 21
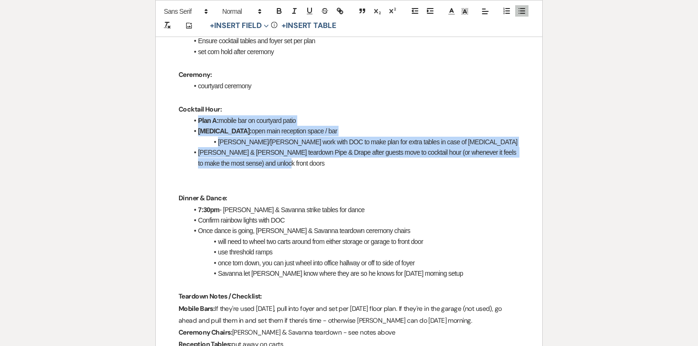
drag, startPoint x: 261, startPoint y: 164, endPoint x: 196, endPoint y: 118, distance: 79.3
click at [196, 118] on ul "Plan A: mobile bar on courtyard patio Plan B: open main reception space / bar K…" at bounding box center [353, 141] width 331 height 53
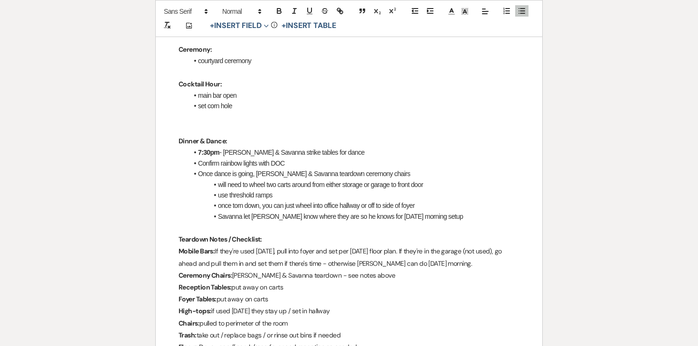
scroll to position [700, 0]
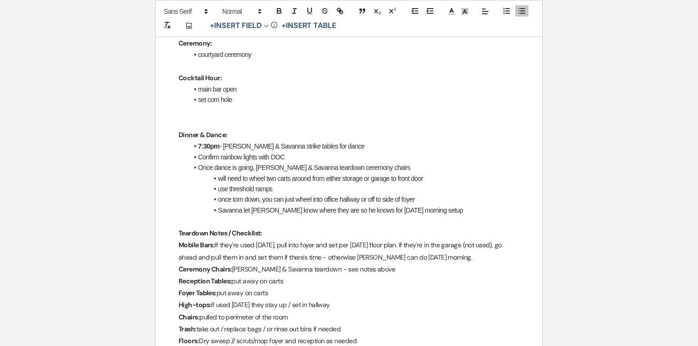
click at [233, 118] on p at bounding box center [348, 123] width 341 height 12
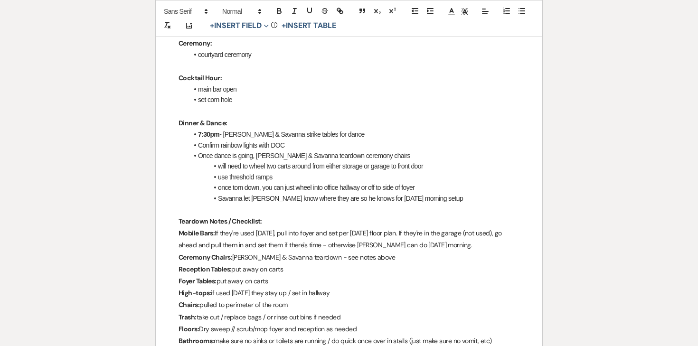
click at [251, 161] on li "will need to wheel two carts around from either storage or garage to front door" at bounding box center [353, 166] width 331 height 10
drag, startPoint x: 352, startPoint y: 136, endPoint x: 190, endPoint y: 140, distance: 161.9
click at [190, 140] on ul "7:30pm - Payton & Savanna strike tables for dance Confirm rainbow lights with D…" at bounding box center [353, 166] width 331 height 75
click at [326, 136] on li "7:30pm - Payton & Savanna strike tables for dance" at bounding box center [353, 134] width 331 height 10
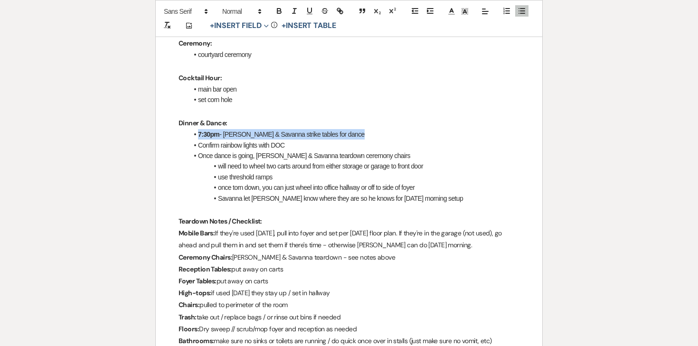
click at [326, 136] on li "7:30pm - Payton & Savanna strike tables for dance" at bounding box center [353, 134] width 331 height 10
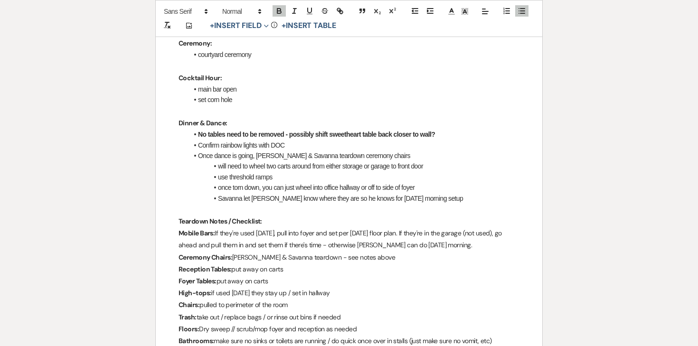
click at [272, 134] on strong "No tables need to be removed - possibly shift sweetheart table back closer to w…" at bounding box center [316, 135] width 237 height 8
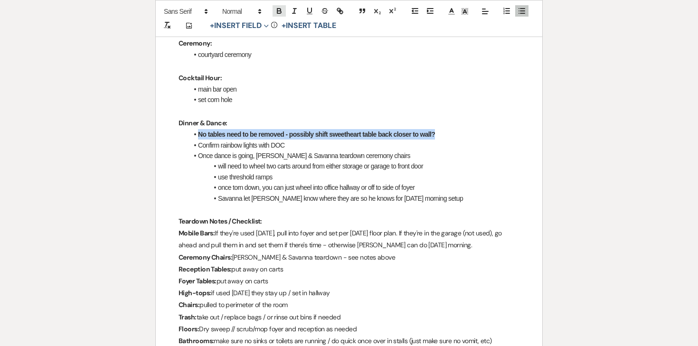
click at [277, 12] on icon "button" at bounding box center [279, 12] width 4 height 2
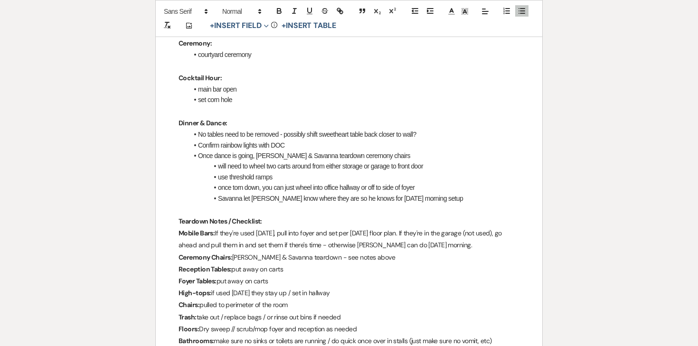
click at [300, 89] on li "main bar open" at bounding box center [353, 89] width 331 height 10
drag, startPoint x: 284, startPoint y: 134, endPoint x: 442, endPoint y: 133, distance: 157.6
click at [442, 134] on li "No tables need to be removed - possibly shift sweetheart table back closer to w…" at bounding box center [353, 134] width 331 height 10
click at [281, 12] on icon "button" at bounding box center [279, 11] width 9 height 9
click at [274, 131] on li "No tables need to be removed - possibly shift sweetheart table back closer to w…" at bounding box center [353, 134] width 331 height 10
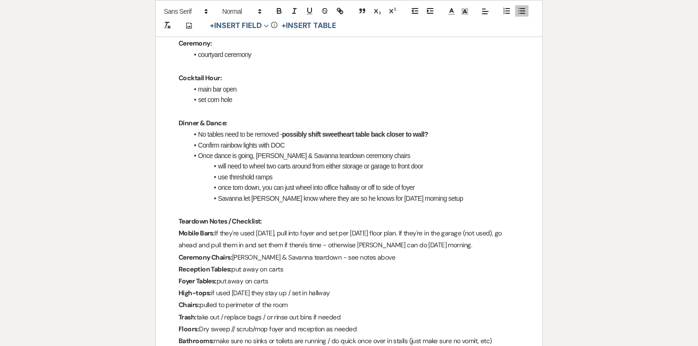
click at [263, 144] on li "Confirm rainbow lights with DOC" at bounding box center [353, 145] width 331 height 10
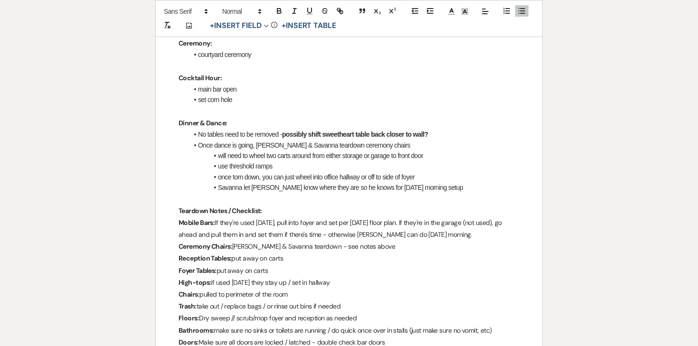
click at [417, 179] on li "once torn down, you can just wheel into office hallway or off to side of foyer" at bounding box center [353, 177] width 331 height 10
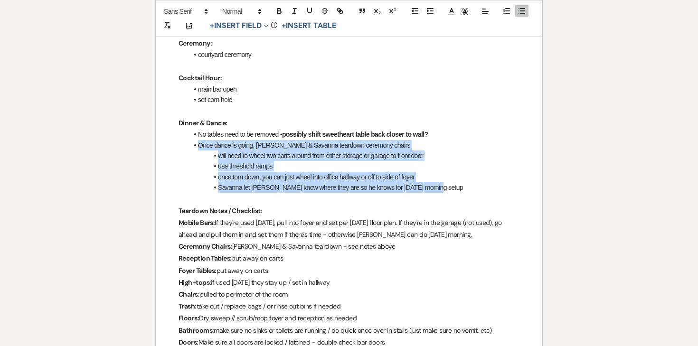
drag, startPoint x: 429, startPoint y: 188, endPoint x: 194, endPoint y: 147, distance: 238.0
click at [194, 147] on ul "No tables need to be removed - possibly shift sweetheart table back closer to w…" at bounding box center [353, 161] width 331 height 64
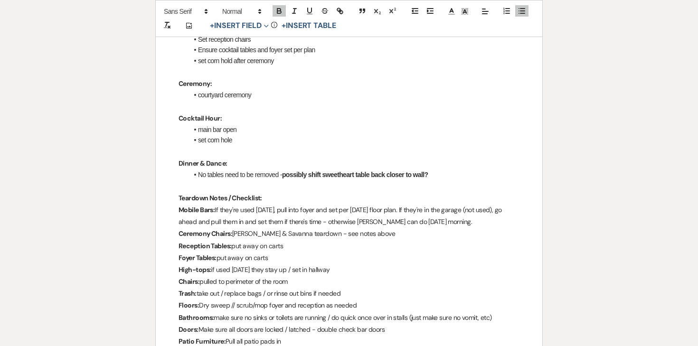
scroll to position [646, 0]
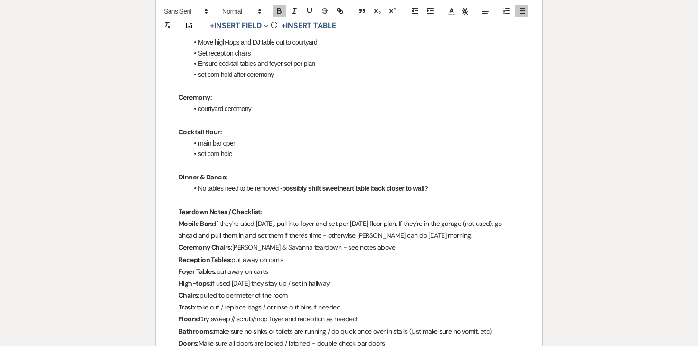
click at [252, 143] on li "main bar open" at bounding box center [353, 143] width 331 height 10
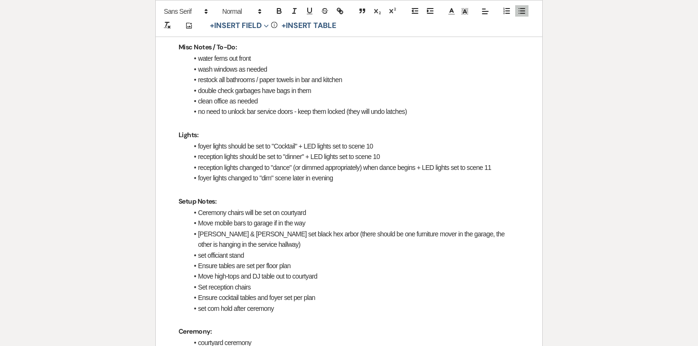
scroll to position [351, 0]
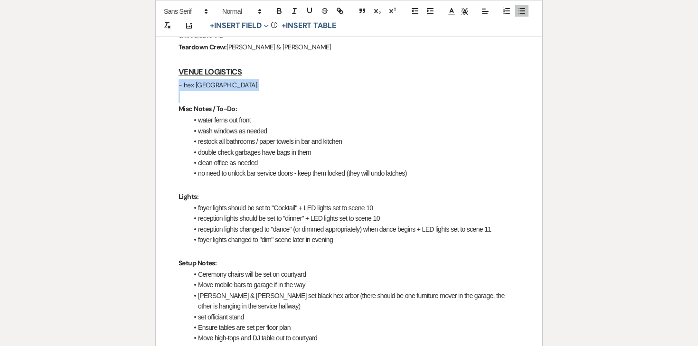
drag, startPoint x: 183, startPoint y: 99, endPoint x: 170, endPoint y: 84, distance: 19.8
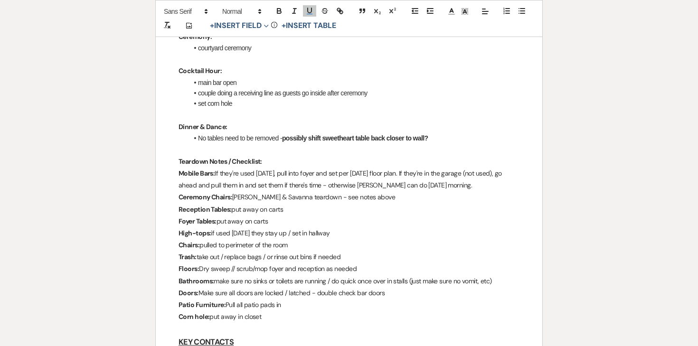
scroll to position [700, 0]
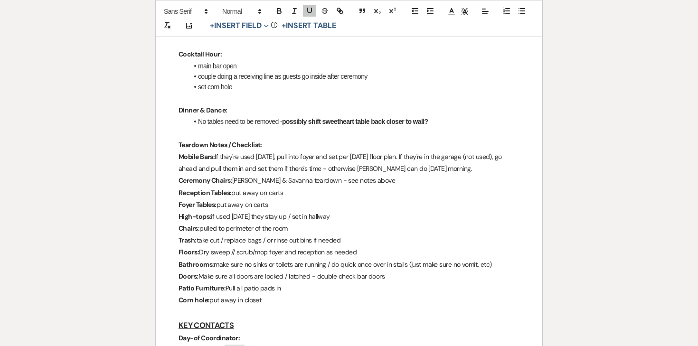
drag, startPoint x: 480, startPoint y: 168, endPoint x: 175, endPoint y: 163, distance: 305.7
click at [175, 163] on div "Karissa & Joe - Final Details - 9.25.25 GENERAL EVENT DETAILS Bride & Groom Nam…" at bounding box center [349, 216] width 386 height 1503
click at [224, 165] on p "Mobile Bars: If they're used on Friday, pull into foyer and set per Saturday's …" at bounding box center [348, 163] width 341 height 24
drag, startPoint x: 476, startPoint y: 167, endPoint x: 168, endPoint y: 155, distance: 308.2
click at [168, 155] on div "Karissa & Joe - Final Details - 9.25.25 GENERAL EVENT DETAILS Bride & Groom Nam…" at bounding box center [349, 216] width 386 height 1503
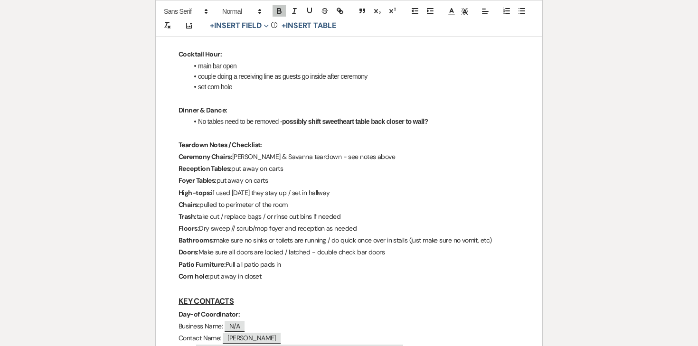
click at [296, 154] on p "Ceremony Chairs: Payton & Savanna teardown - see notes above" at bounding box center [348, 157] width 341 height 12
drag, startPoint x: 382, startPoint y: 155, endPoint x: 234, endPoint y: 157, distance: 147.6
click at [234, 157] on p "Ceremony Chairs: Payton & Savanna teardown - see notes above" at bounding box center [348, 157] width 341 height 12
click at [293, 168] on p "Reception Tables: put away on carts" at bounding box center [348, 169] width 341 height 12
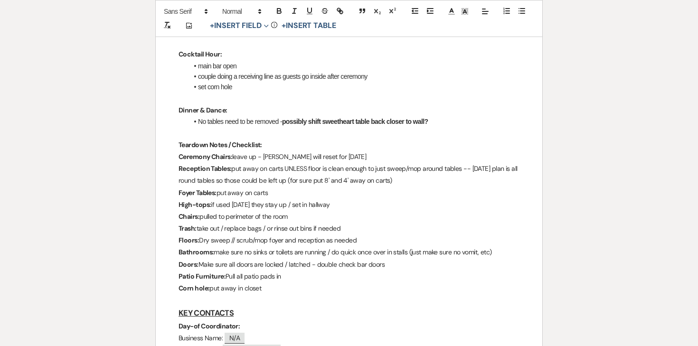
click at [331, 180] on p "Reception Tables: put away on carts UNLESS floor is clean enough to just sweep/…" at bounding box center [348, 175] width 341 height 24
click at [334, 182] on p "Reception Tables: put away on carts UNLESS floor is clean enough to just sweep/…" at bounding box center [348, 175] width 341 height 24
click at [337, 182] on p "Reception Tables: put away on carts UNLESS floor is clean enough to just sweep/…" at bounding box center [348, 175] width 341 height 24
click at [413, 179] on p "Reception Tables: put away on carts UNLESS floor is clean enough to just sweep/…" at bounding box center [348, 175] width 341 height 24
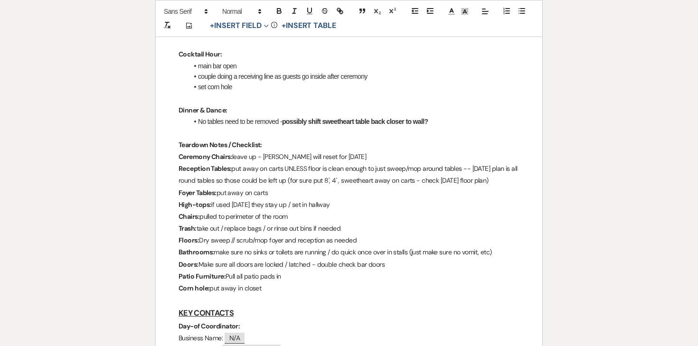
click at [428, 182] on p "Reception Tables: put away on carts UNLESS floor is clean enough to just sweep/…" at bounding box center [348, 175] width 341 height 24
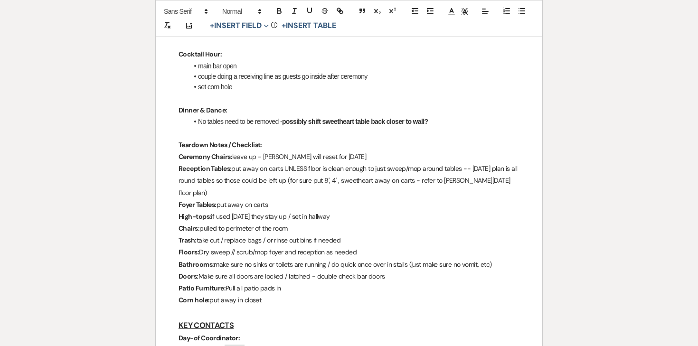
click at [297, 168] on p "Reception Tables: put away on carts UNLESS floor is clean enough to just sweep/…" at bounding box center [348, 181] width 341 height 36
click at [278, 9] on icon "button" at bounding box center [279, 11] width 9 height 9
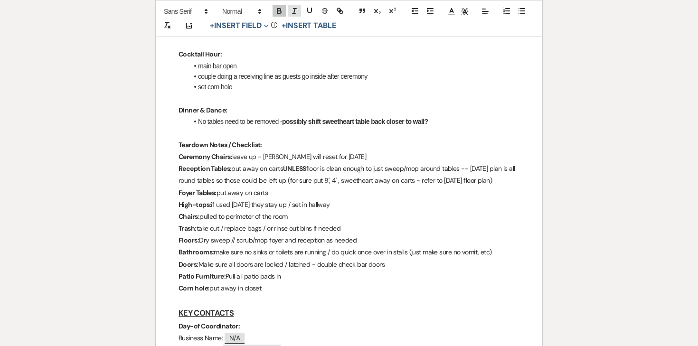
click at [293, 9] on icon "button" at bounding box center [294, 11] width 9 height 9
click at [366, 142] on p "Teardown Notes / Checklist:" at bounding box center [348, 145] width 341 height 12
click at [467, 170] on p "Reception Tables: put away on carts UNLESS floor is clean enough to just sweep/…" at bounding box center [348, 175] width 341 height 24
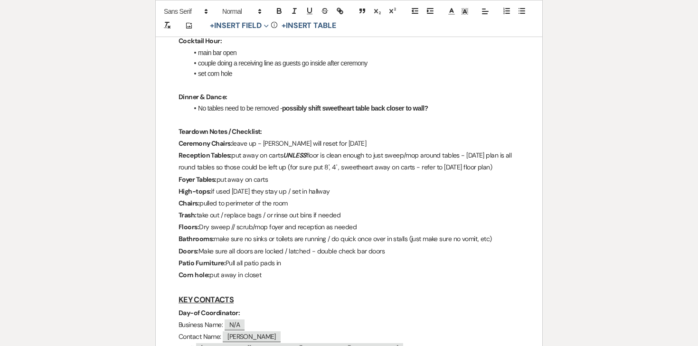
scroll to position [719, 0]
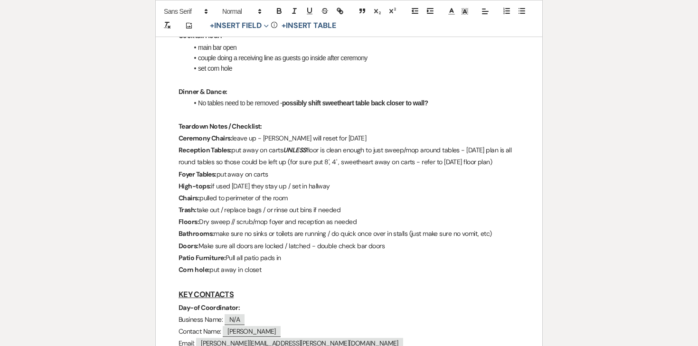
click at [275, 174] on p "Foyer Tables: put away on carts" at bounding box center [348, 174] width 341 height 12
click at [317, 191] on p "High-tops: if used on Friday they stay up / set in hallway" at bounding box center [348, 186] width 341 height 12
drag, startPoint x: 345, startPoint y: 186, endPoint x: 215, endPoint y: 182, distance: 131.0
click at [215, 182] on p "High-tops: if used on Friday they stay up / set in hallway" at bounding box center [348, 186] width 341 height 12
drag, startPoint x: 379, startPoint y: 187, endPoint x: 211, endPoint y: 187, distance: 167.5
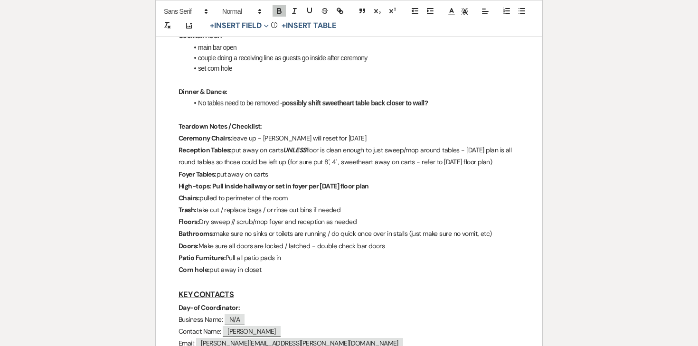
click at [211, 187] on p "High-tops: Pull inside hallway or set in foyer per Friday's floor plan" at bounding box center [348, 186] width 341 height 12
click at [282, 11] on icon "button" at bounding box center [279, 11] width 9 height 9
click at [275, 196] on p "Chairs: pulled to perimeter of the room" at bounding box center [348, 198] width 341 height 12
click at [275, 209] on p "Trash: take out / replace bags / or rinse out bins if needed" at bounding box center [348, 210] width 341 height 12
click at [275, 210] on p "Trash: take out / replace bags / or rinse out bins if needed" at bounding box center [348, 210] width 341 height 12
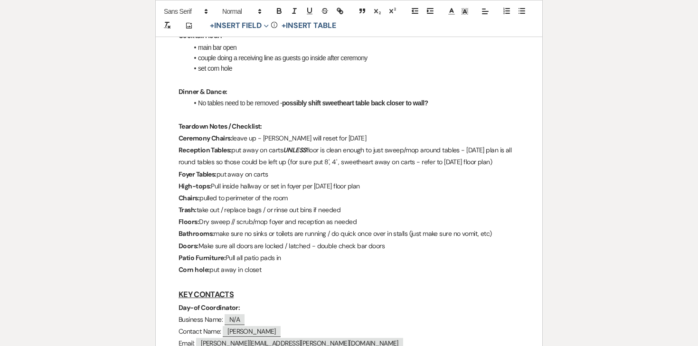
click at [268, 230] on p "Bathrooms: make sure no sinks or toilets are running / do quick once over in st…" at bounding box center [348, 234] width 341 height 12
click at [266, 245] on p "Doors: Make sure all doors are locked / latched - double check bar doors" at bounding box center [348, 246] width 341 height 12
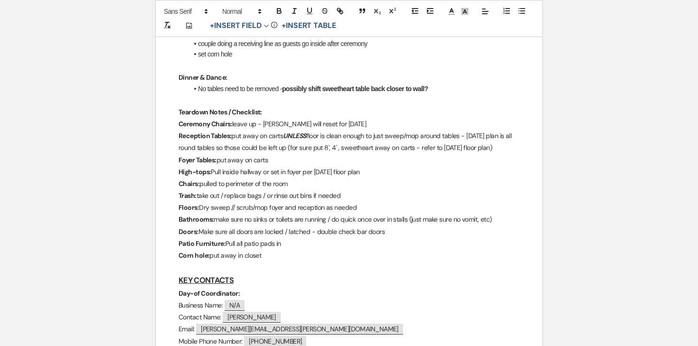
scroll to position [735, 0]
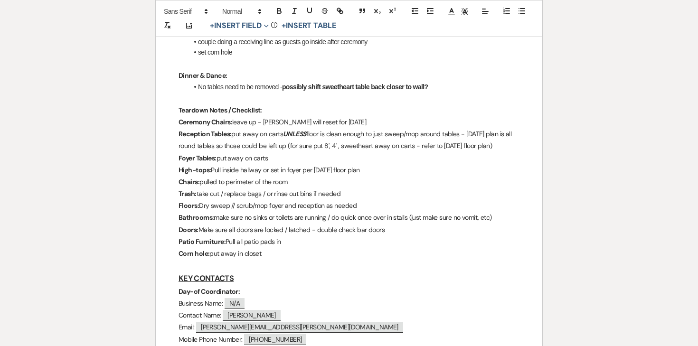
click at [266, 245] on p "Patio Furniture: Pull all patio pads in" at bounding box center [348, 242] width 341 height 12
click at [281, 242] on p "Patio Furniture: Pull all patio pads in" at bounding box center [348, 242] width 341 height 12
click at [289, 240] on p "Patio Furniture: Pull all patio pads in UNLESS no chance of rain overnight" at bounding box center [348, 242] width 341 height 12
click at [282, 12] on icon "button" at bounding box center [279, 11] width 9 height 9
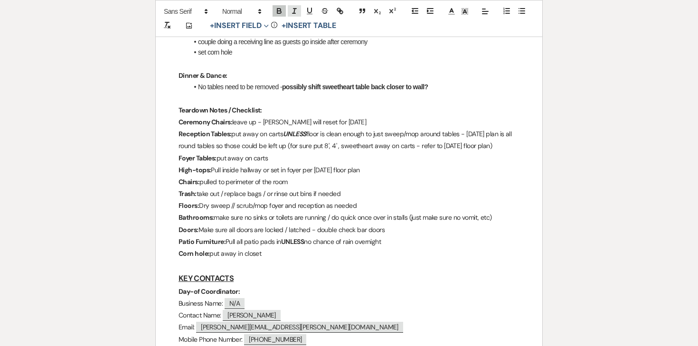
click at [289, 12] on button "button" at bounding box center [294, 10] width 13 height 11
click at [251, 253] on p "Corn hole: put away in closet" at bounding box center [348, 254] width 341 height 12
click at [263, 252] on p "Corn hole: put away in closet" at bounding box center [348, 254] width 341 height 12
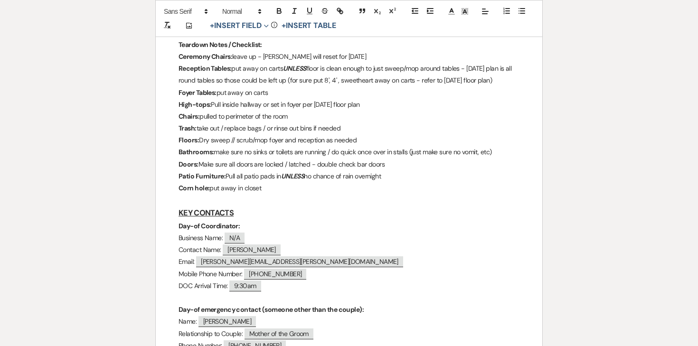
scroll to position [802, 0]
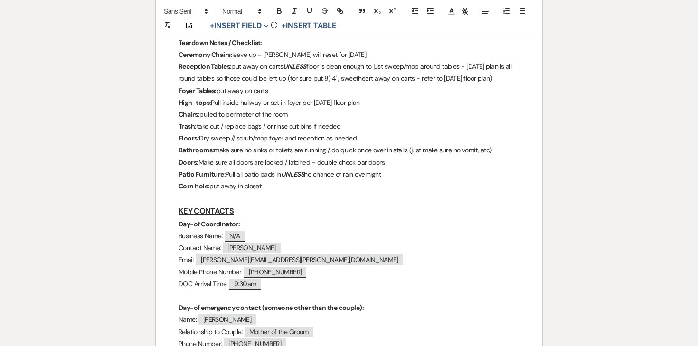
click at [303, 243] on p "Contact Name: ﻿ Becky Poppen ﻿" at bounding box center [348, 248] width 341 height 12
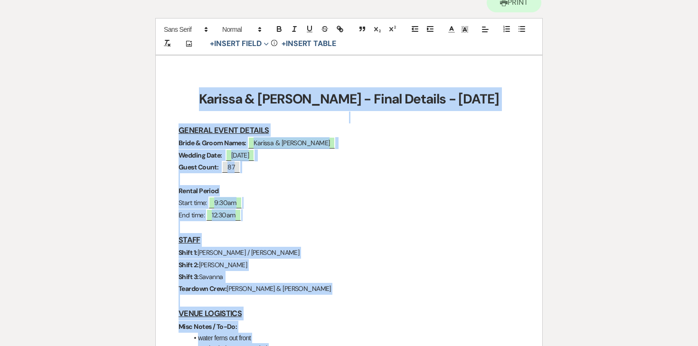
scroll to position [0, 0]
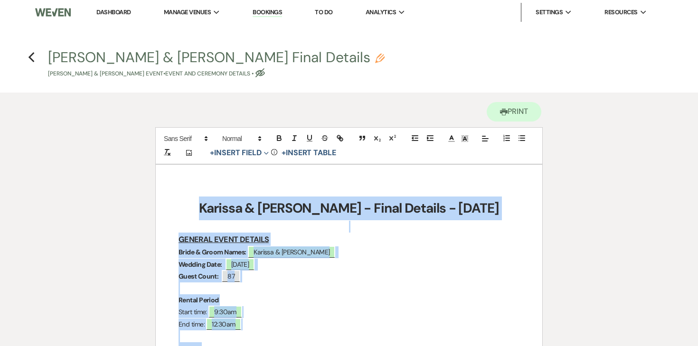
drag, startPoint x: 268, startPoint y: 212, endPoint x: 212, endPoint y: 211, distance: 56.0
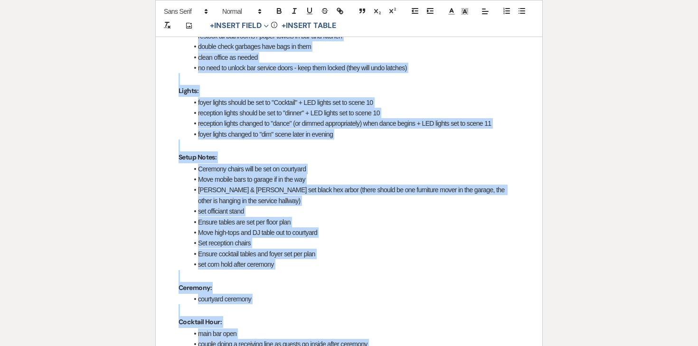
click at [212, 211] on li "set officiant stand" at bounding box center [353, 211] width 331 height 10
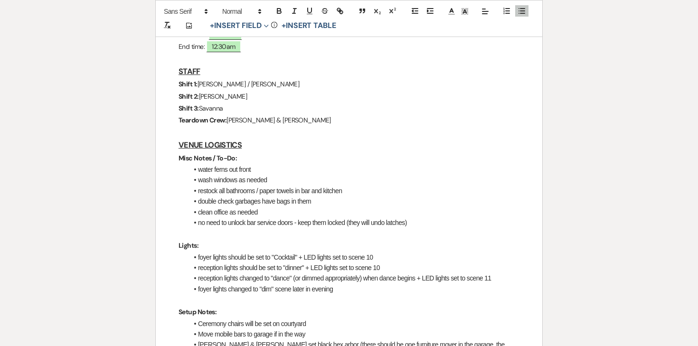
scroll to position [180, 0]
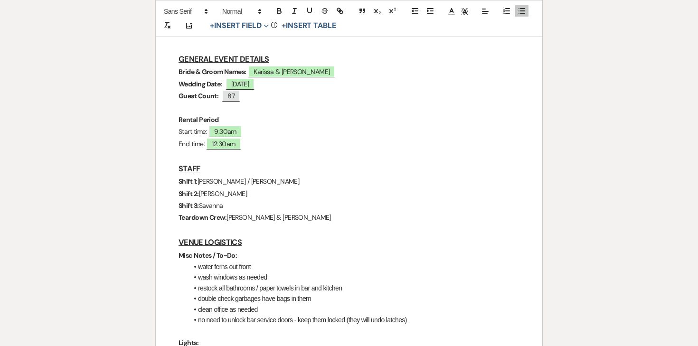
click at [180, 201] on strong "Shift 3:" at bounding box center [188, 205] width 20 height 9
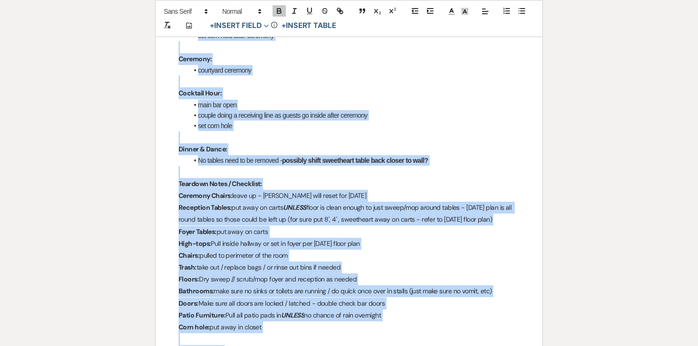
scroll to position [687, 0]
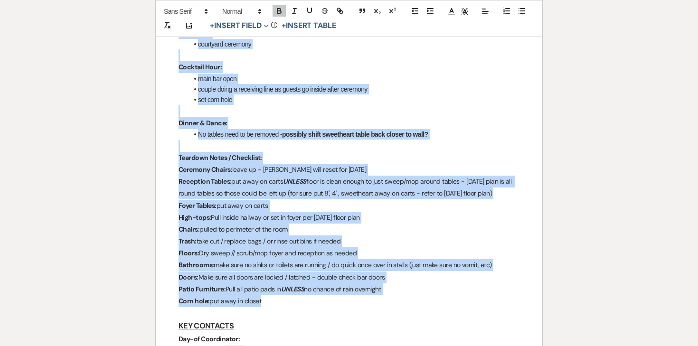
drag, startPoint x: 177, startPoint y: 169, endPoint x: 265, endPoint y: 301, distance: 158.7
click at [265, 302] on div "Karissa & Joe - Final Details - 9.25.25 GENERAL EVENT DETAILS Bride & Groom Nam…" at bounding box center [349, 222] width 386 height 1490
copy div "STAFF Shift 1: Kaitlyn / Ashley Shift 2: Linda Shift 3: Savanna Teardown Crew: …"
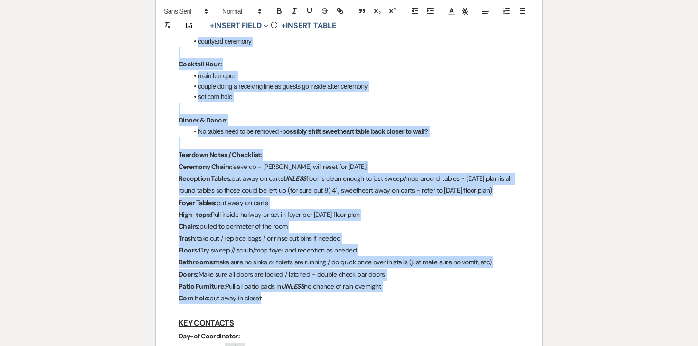
scroll to position [692, 0]
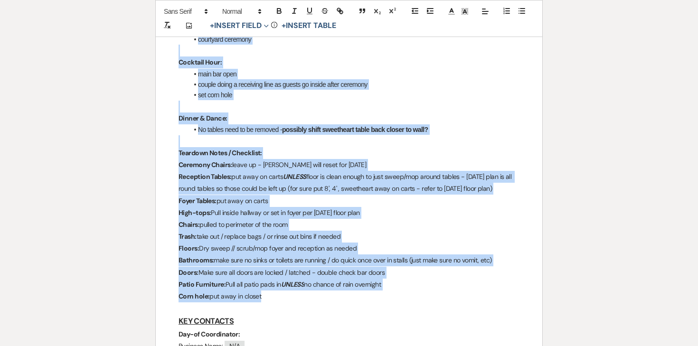
click at [268, 183] on p "Reception Tables: put away on carts UNLESS floor is clean enough to just sweep/…" at bounding box center [348, 183] width 341 height 24
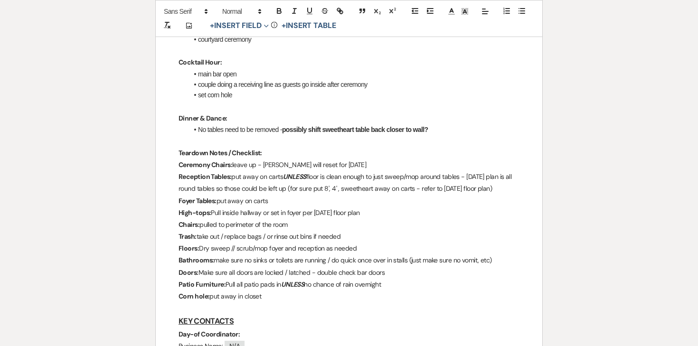
click at [177, 166] on div "Karissa & Joe - Final Details - 9.25.25 GENERAL EVENT DETAILS Bride & Groom Nam…" at bounding box center [349, 218] width 386 height 1490
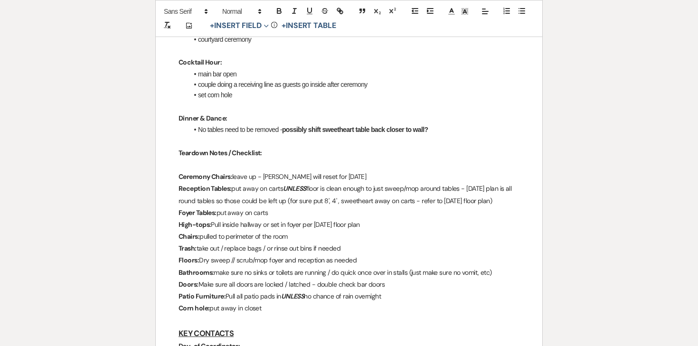
click at [280, 302] on p "Corn hole: put away in closet" at bounding box center [348, 308] width 341 height 12
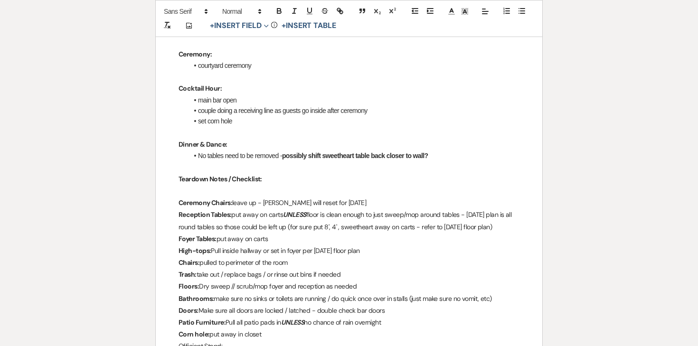
scroll to position [658, 0]
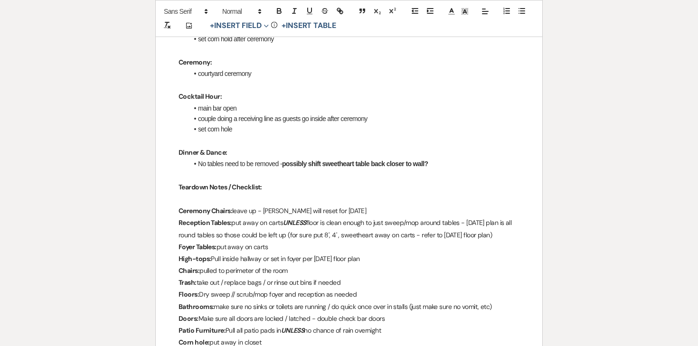
click at [452, 165] on li "No tables need to be removed - possibly shift sweetheart table back closer to w…" at bounding box center [353, 164] width 331 height 10
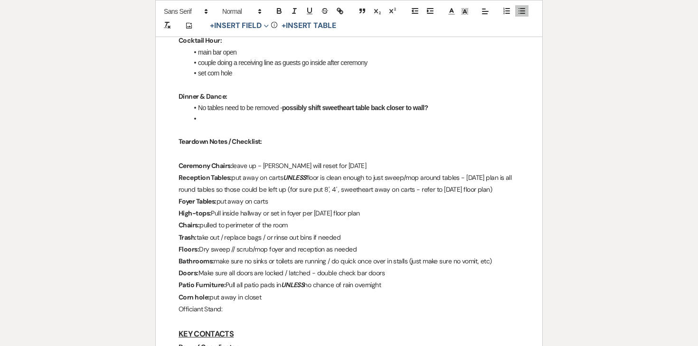
scroll to position [689, 0]
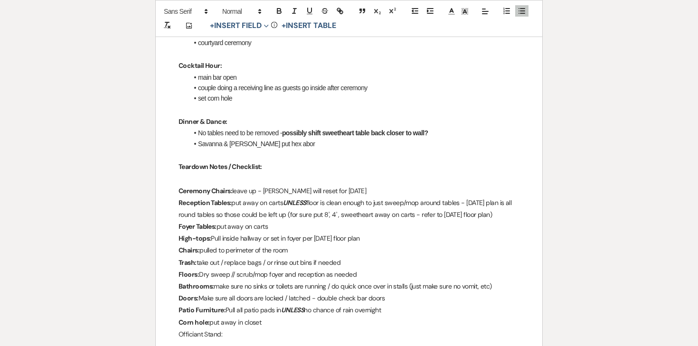
click at [251, 144] on li "Savanna & Linda put hex abor" at bounding box center [353, 144] width 331 height 10
click at [295, 141] on li "Savanna & Linda move hex abor" at bounding box center [353, 144] width 331 height 10
click at [240, 180] on p at bounding box center [348, 179] width 341 height 12
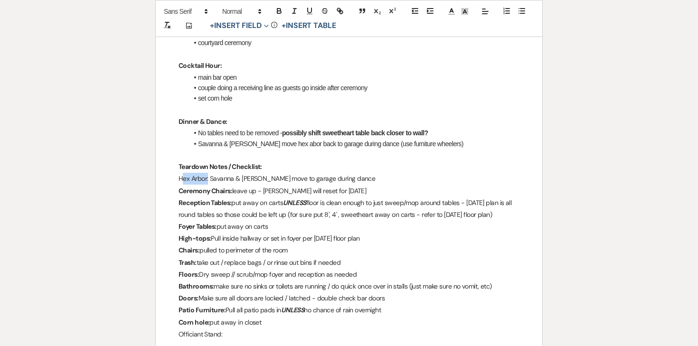
drag, startPoint x: 207, startPoint y: 179, endPoint x: 166, endPoint y: 179, distance: 41.8
click at [166, 179] on div "Karissa & Joe - Final Details - 9.25.25 GENERAL EVENT DETAILS Bride & Groom Nam…" at bounding box center [349, 238] width 386 height 1525
click at [279, 11] on icon "button" at bounding box center [279, 11] width 9 height 9
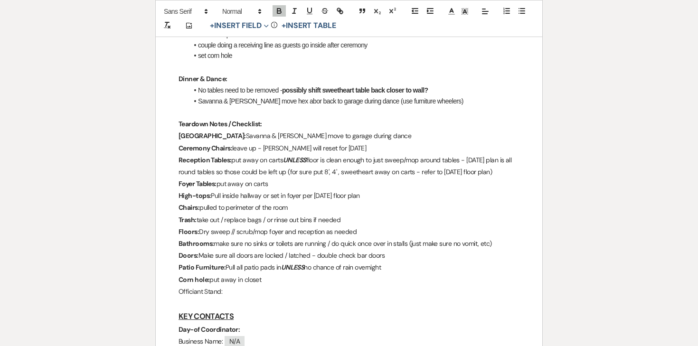
scroll to position [737, 0]
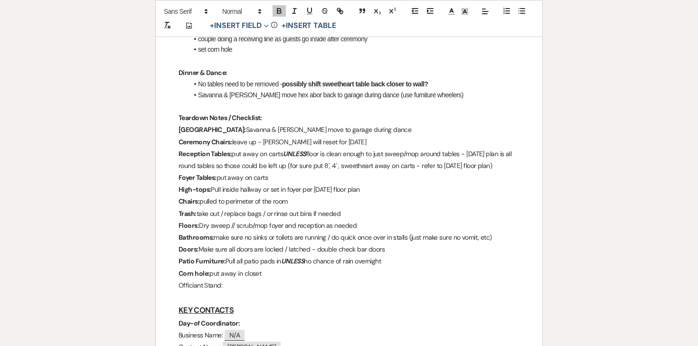
click at [229, 286] on p "Officiant Stand:" at bounding box center [348, 286] width 341 height 12
drag, startPoint x: 223, startPoint y: 285, endPoint x: 177, endPoint y: 285, distance: 46.5
click at [177, 285] on div "Karissa & Joe - Final Details - 9.25.25 GENERAL EVENT DETAILS Bride & Groom Nam…" at bounding box center [349, 189] width 386 height 1525
click at [272, 11] on button "button" at bounding box center [278, 10] width 13 height 11
click at [291, 265] on em "UNLESS" at bounding box center [292, 261] width 23 height 9
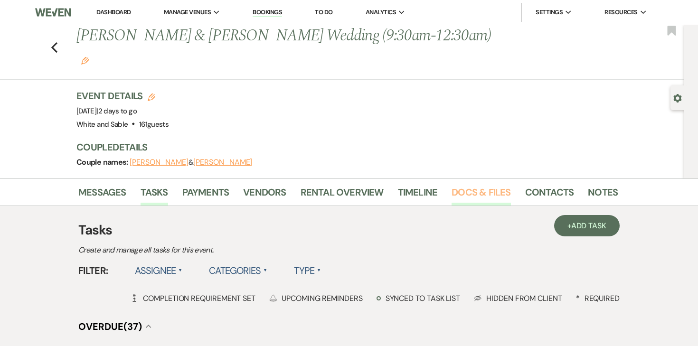
click at [494, 185] on link "Docs & Files" at bounding box center [480, 195] width 59 height 21
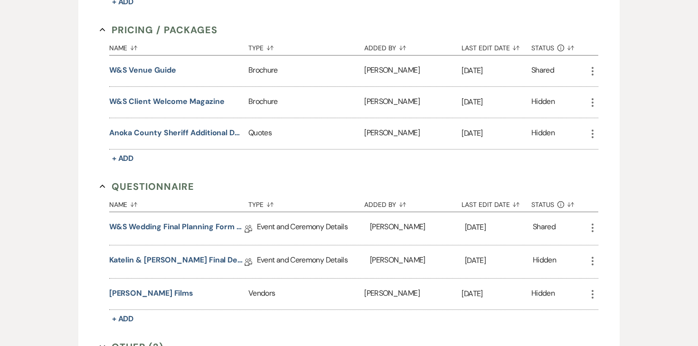
scroll to position [1757, 0]
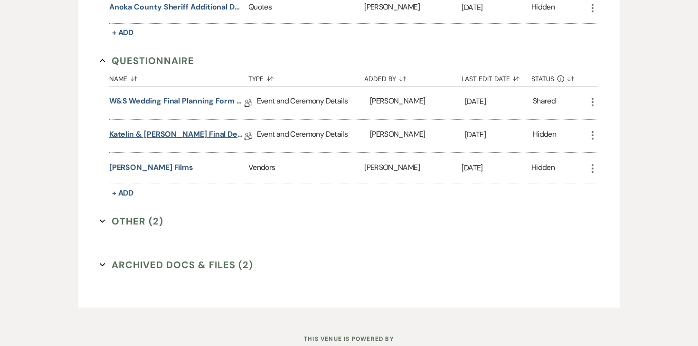
click at [180, 129] on link "Katelin & Eli Final Details" at bounding box center [176, 136] width 135 height 15
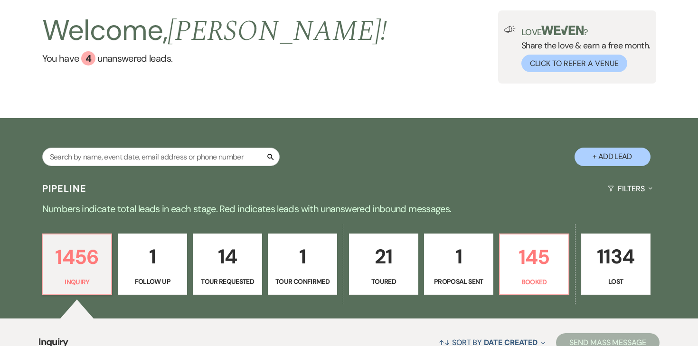
scroll to position [52, 0]
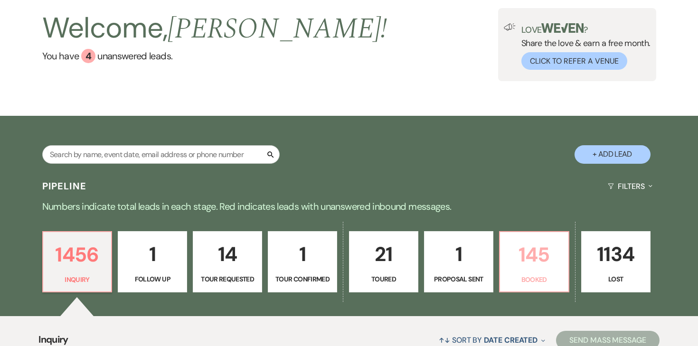
click at [547, 259] on p "145" at bounding box center [533, 255] width 57 height 32
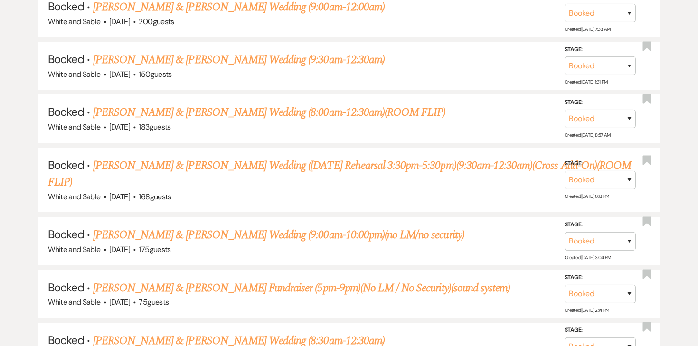
scroll to position [7824, 0]
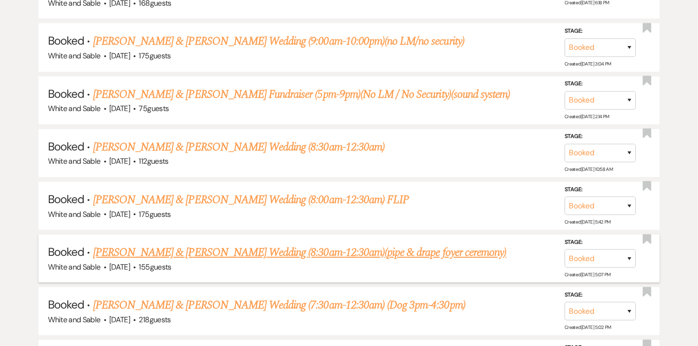
click at [227, 244] on link "Nicole Moritz & Jesse Cole's Wedding (8:30am-12:30am)(pipe & drape foyer ceremo…" at bounding box center [299, 252] width 413 height 17
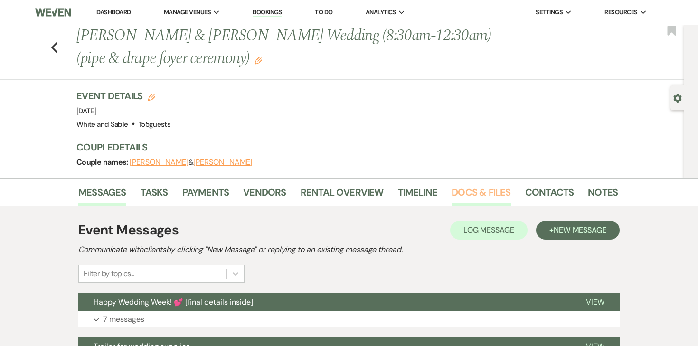
click at [498, 196] on link "Docs & Files" at bounding box center [480, 195] width 59 height 21
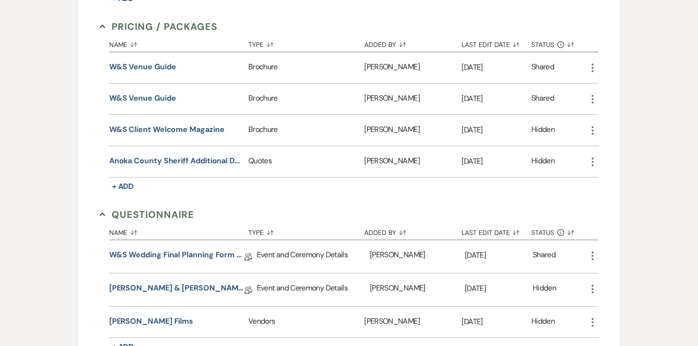
scroll to position [2252, 0]
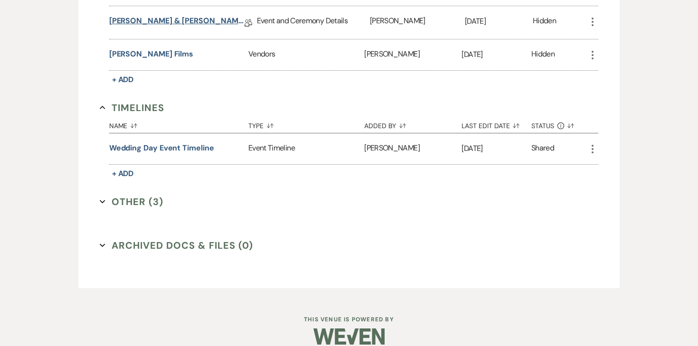
click at [181, 15] on link "Jesse & Nicole Final Details" at bounding box center [176, 22] width 135 height 15
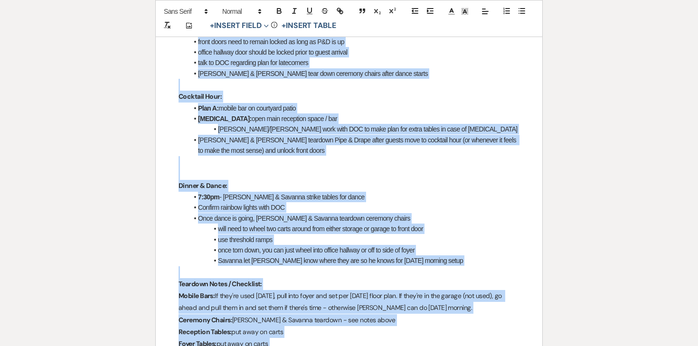
scroll to position [889, 0]
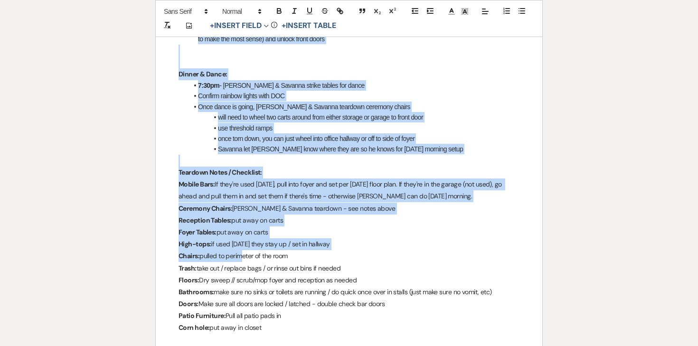
drag, startPoint x: 177, startPoint y: 130, endPoint x: 266, endPoint y: 302, distance: 193.8
click at [266, 302] on div "Jesse & Nicole - Final Details - 9.19.25 GENERAL EVENT DETAILS Bride & Groom Na…" at bounding box center [349, 175] width 386 height 1799
copy div "Ceremony: front doors need to remain locked as long as P&D is up office hallway…"
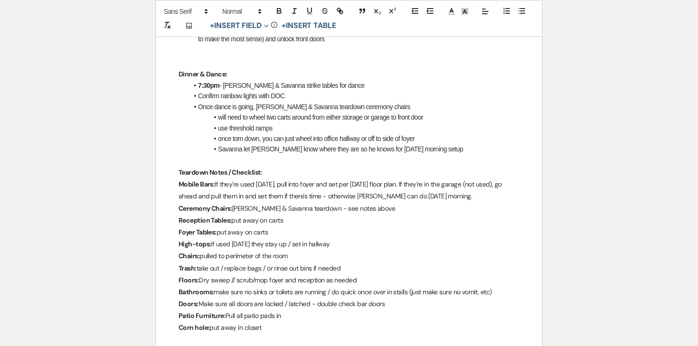
click at [223, 155] on p at bounding box center [348, 161] width 341 height 12
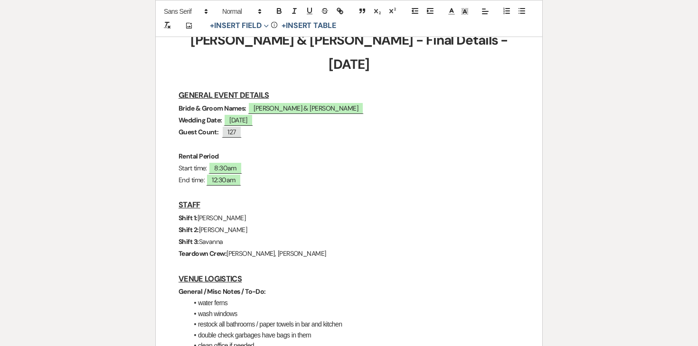
scroll to position [0, 0]
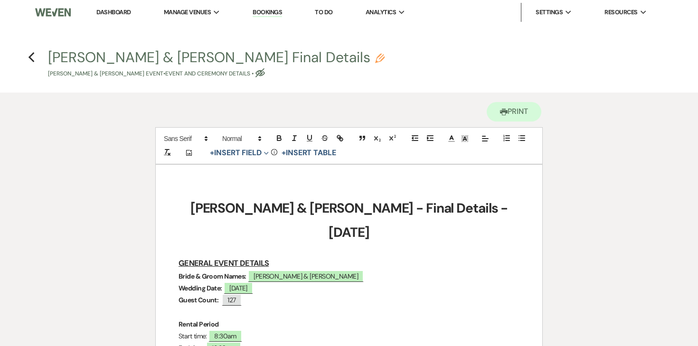
click at [114, 16] on li "Dashboard" at bounding box center [114, 12] width 44 height 19
click at [114, 13] on link "Dashboard" at bounding box center [113, 12] width 34 height 8
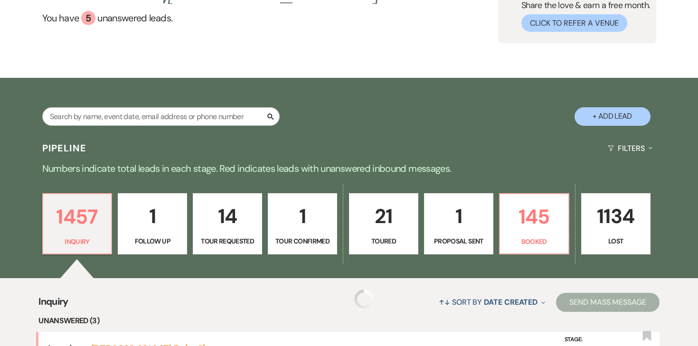
scroll to position [140, 0]
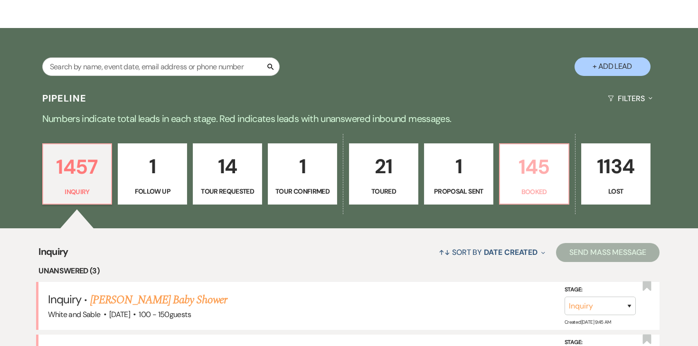
click at [539, 185] on link "145 Booked" at bounding box center [534, 174] width 70 height 62
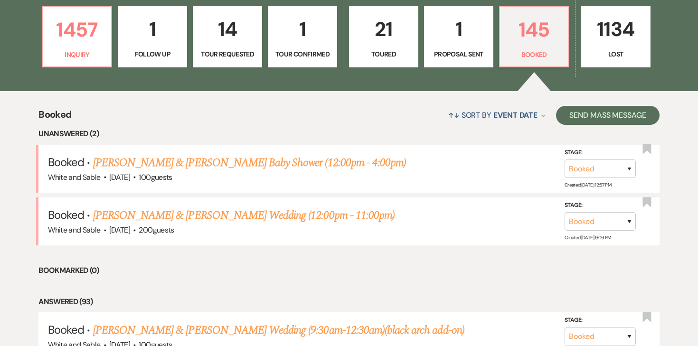
scroll to position [277, 0]
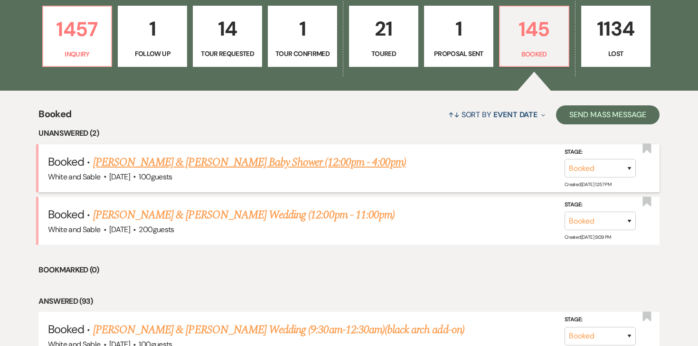
click at [287, 168] on link "[PERSON_NAME] & [PERSON_NAME] Baby Shower (12:00pm - 4:00pm)" at bounding box center [249, 162] width 313 height 17
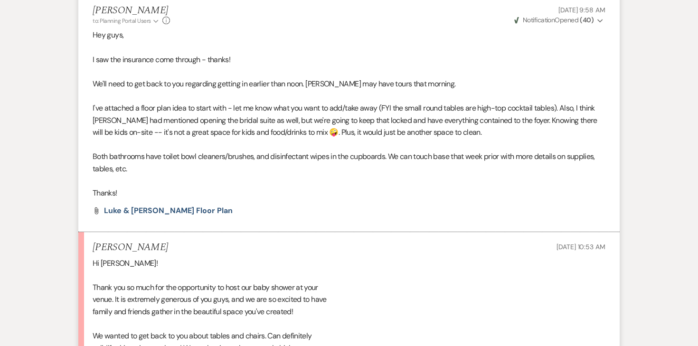
scroll to position [1051, 0]
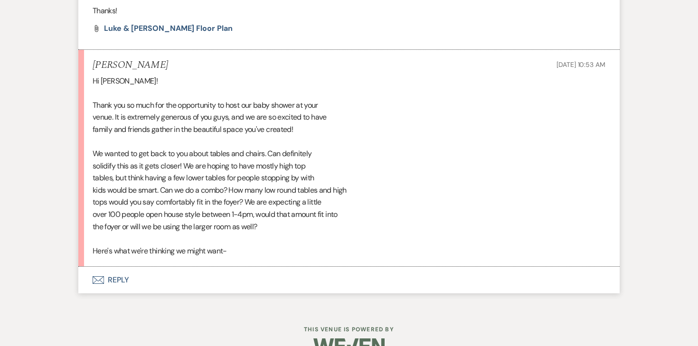
click at [121, 267] on button "Envelope Reply" at bounding box center [348, 280] width 541 height 27
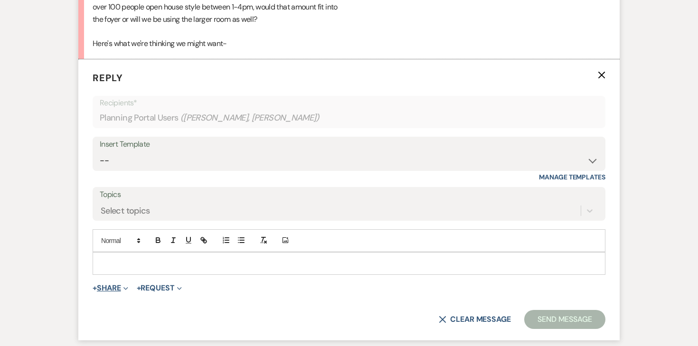
scroll to position [1262, 0]
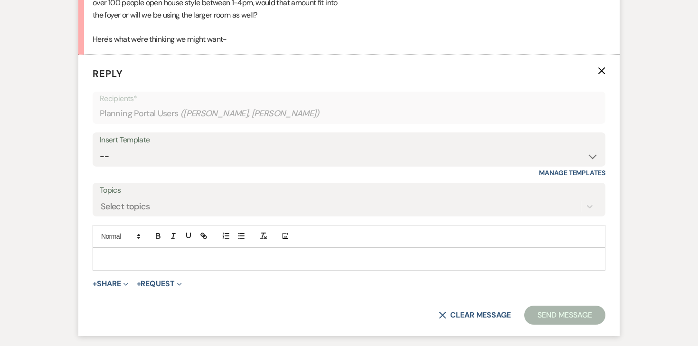
click at [136, 248] on div at bounding box center [349, 259] width 512 height 22
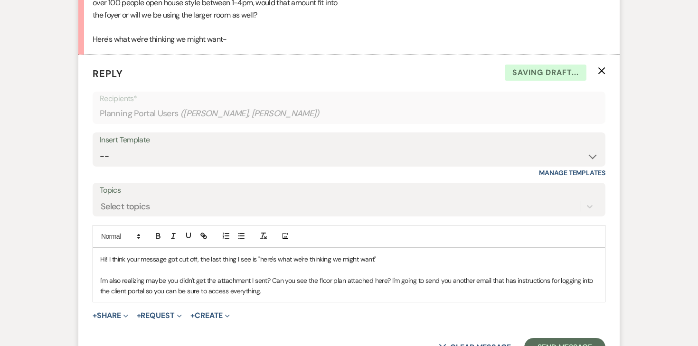
click at [101, 283] on form "Reply X Saving draft... Recipients* Planning Portal Users ( Luke Anderson, Lydi…" at bounding box center [348, 211] width 541 height 313
click at [104, 312] on button "+ Share Expand" at bounding box center [111, 316] width 36 height 8
click at [156, 329] on span "Doc Upload Documents" at bounding box center [131, 334] width 54 height 10
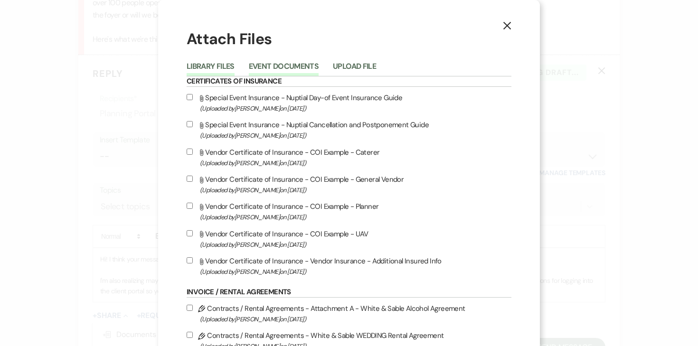
click at [300, 68] on button "Event Documents" at bounding box center [284, 69] width 70 height 13
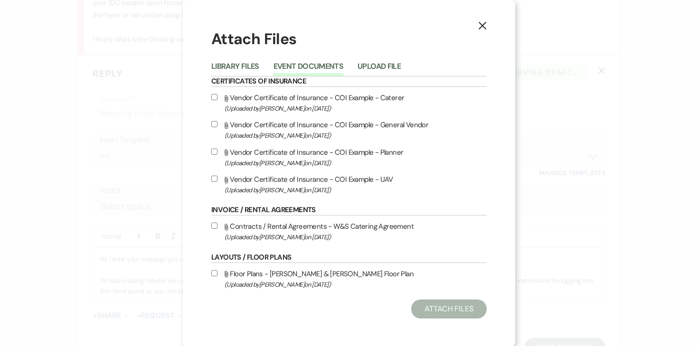
scroll to position [2, 0]
click at [215, 273] on input "Attach File Floor Plans - Luke & Lydia Floor Plan (Uploaded by Angela Oldenburg…" at bounding box center [214, 272] width 6 height 6
checkbox input "true"
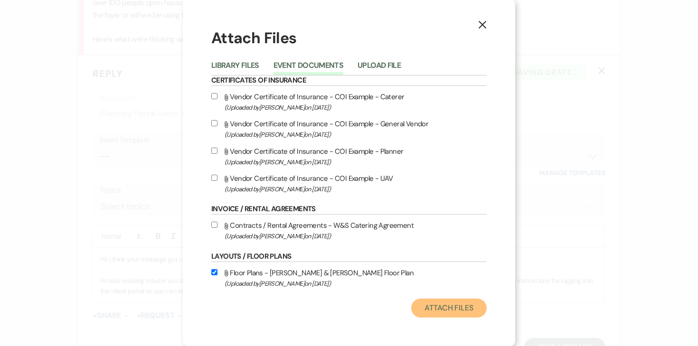
click at [418, 306] on button "Attach Files" at bounding box center [448, 308] width 75 height 19
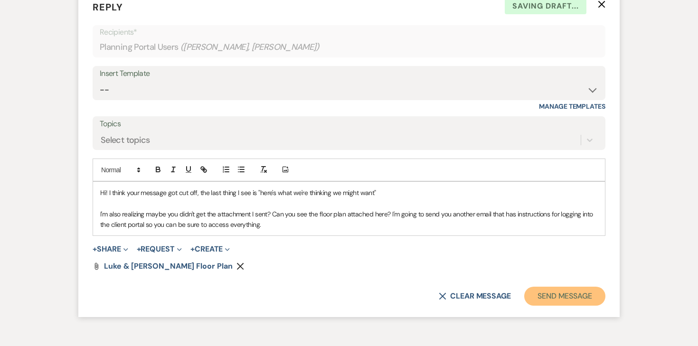
click at [575, 287] on button "Send Message" at bounding box center [564, 296] width 81 height 19
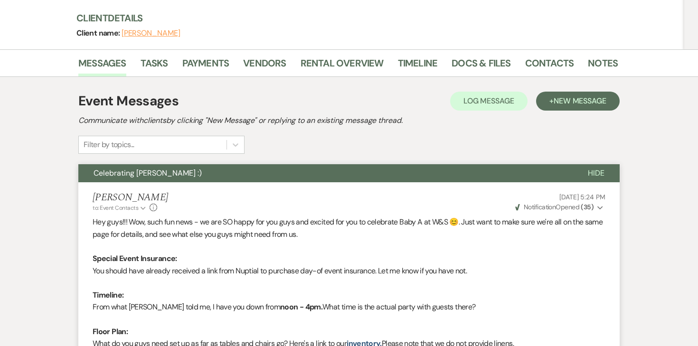
scroll to position [130, 0]
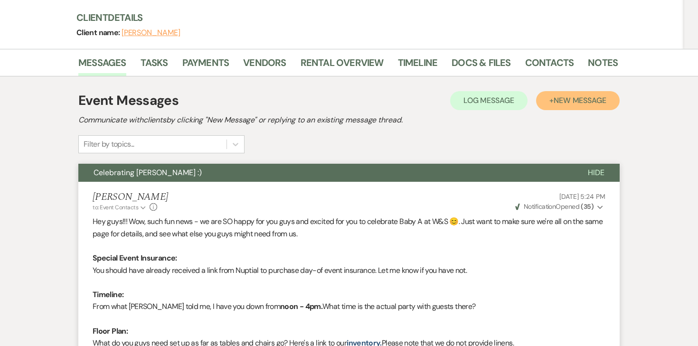
click at [591, 91] on button "+ New Message" at bounding box center [578, 100] width 84 height 19
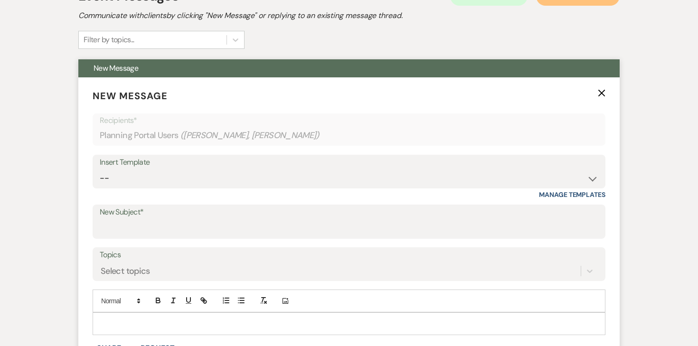
scroll to position [239, 0]
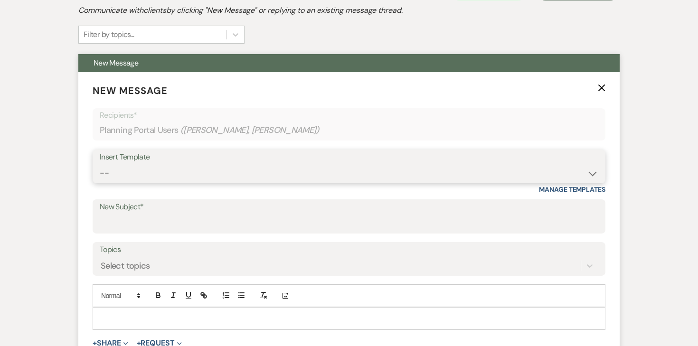
click at [403, 164] on select "-- Inquiry Response (Venue Guide) Schedule - Venue Tour Appt Confirmation Sched…" at bounding box center [349, 173] width 498 height 19
select select "3393"
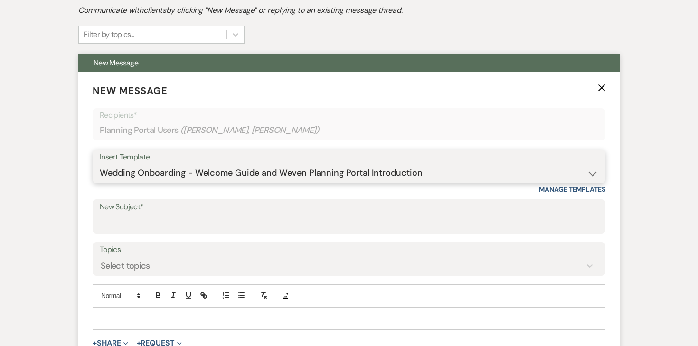
click at [100, 164] on select "-- Inquiry Response (Venue Guide) Schedule - Venue Tour Appt Confirmation Sched…" at bounding box center [349, 173] width 498 height 19
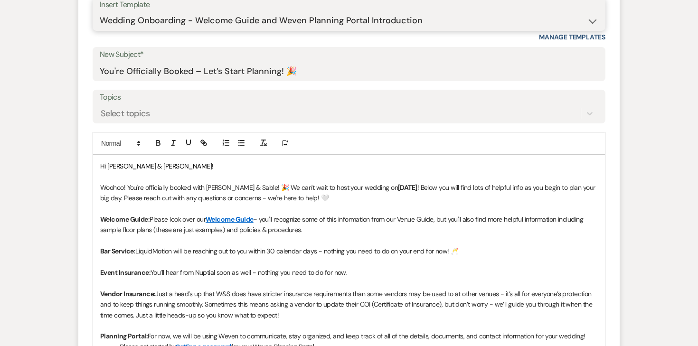
scroll to position [392, 0]
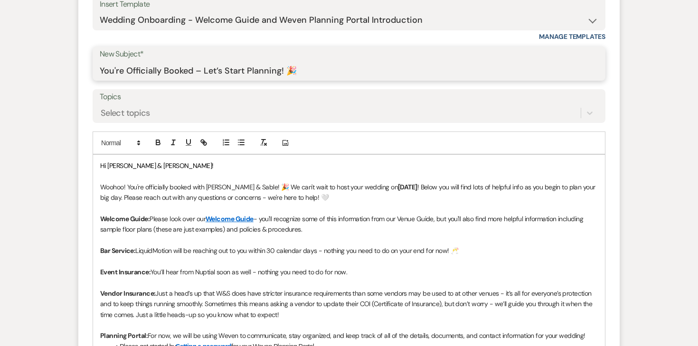
click at [308, 61] on input "You're Officially Booked – Let’s Start Planning! 🎉" at bounding box center [349, 70] width 498 height 19
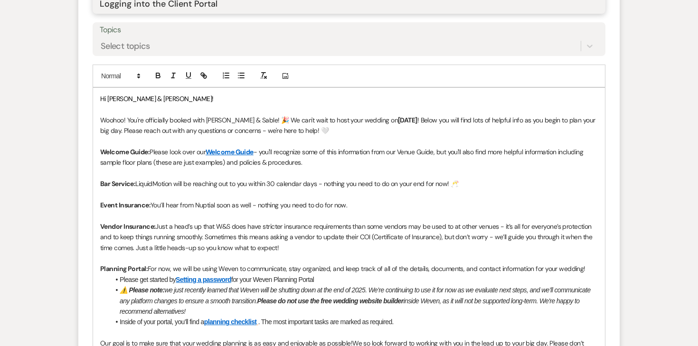
scroll to position [461, 0]
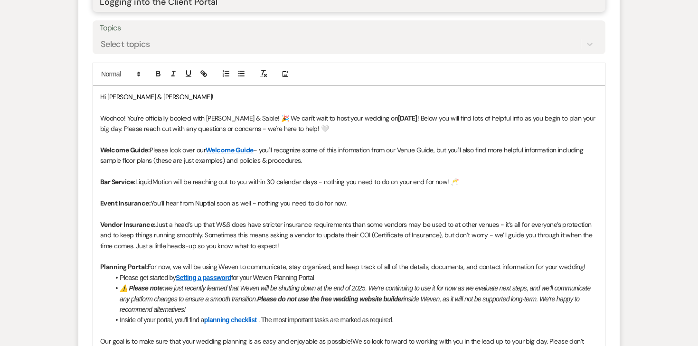
type input "Logging into the Client Portal"
drag, startPoint x: 285, startPoint y: 226, endPoint x: 84, endPoint y: 89, distance: 243.5
click at [84, 89] on form "New Message X Draft saved! Recipients* Planning Portal Users ( Luke Anderson, L…" at bounding box center [348, 171] width 541 height 641
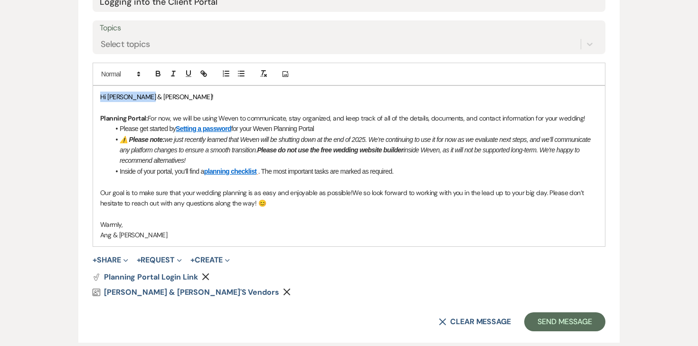
drag, startPoint x: 167, startPoint y: 78, endPoint x: 57, endPoint y: 65, distance: 110.4
drag, startPoint x: 98, startPoint y: 97, endPoint x: 84, endPoint y: 58, distance: 40.7
click at [84, 58] on form "New Message X Saving draft... Recipients* Planning Portal Users ( Luke Anderson…" at bounding box center [348, 97] width 541 height 492
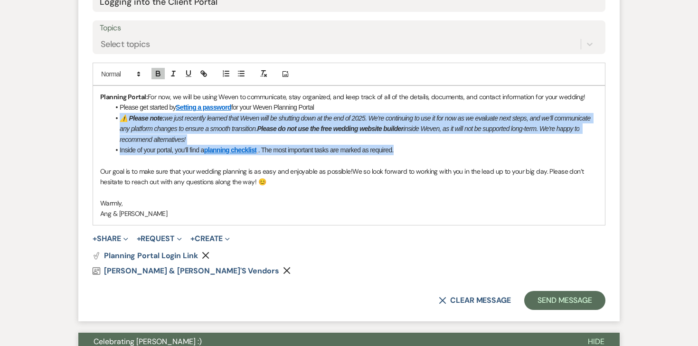
drag, startPoint x: 409, startPoint y: 129, endPoint x: 87, endPoint y: 96, distance: 323.4
click at [87, 96] on form "New Message X Draft saved! Recipients* Planning Portal Users ( Luke Anderson, L…" at bounding box center [348, 86] width 541 height 471
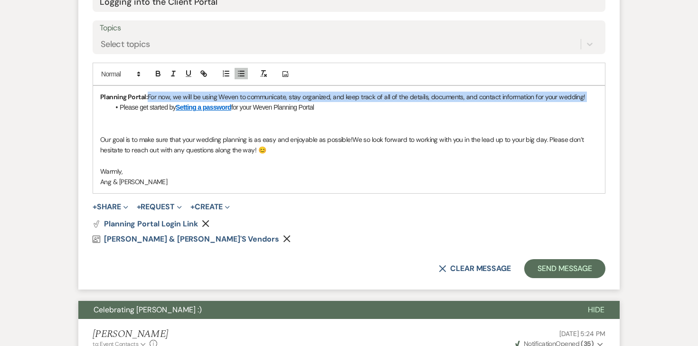
drag, startPoint x: 119, startPoint y: 84, endPoint x: 146, endPoint y: 76, distance: 28.1
click at [146, 86] on div "Planning Portal: For now, we will be using Weven to communicate, stay organized…" at bounding box center [349, 139] width 512 height 107
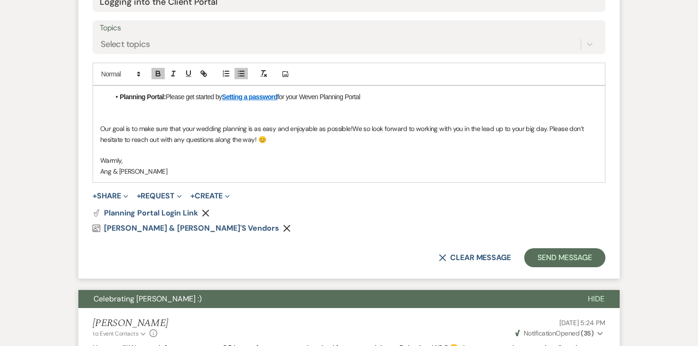
click at [121, 93] on strong "Planning Portal:" at bounding box center [143, 97] width 46 height 8
click at [148, 93] on span "Please get started by" at bounding box center [178, 97] width 60 height 9
click at [359, 92] on p "Planning Portal: Please get started by Setting a password for your Weven Planni…" at bounding box center [348, 97] width 497 height 10
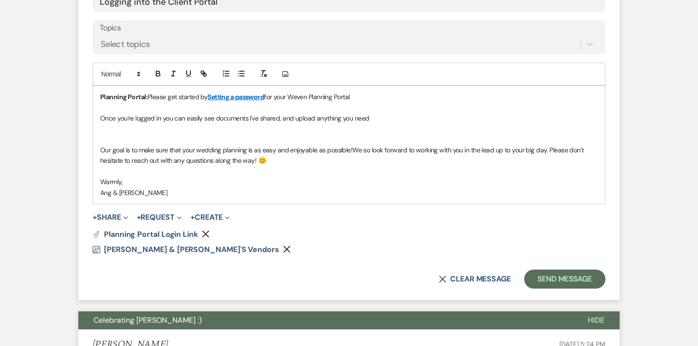
drag, startPoint x: 381, startPoint y: 96, endPoint x: 197, endPoint y: 81, distance: 184.8
click at [197, 86] on div "Planning Portal: Please get started by Setting a password for your Weven Planni…" at bounding box center [349, 145] width 512 height 118
click at [149, 102] on p at bounding box center [348, 107] width 497 height 10
click at [96, 96] on div "Planning Portal: Please get started by Setting a password for your Weven Planni…" at bounding box center [349, 145] width 512 height 118
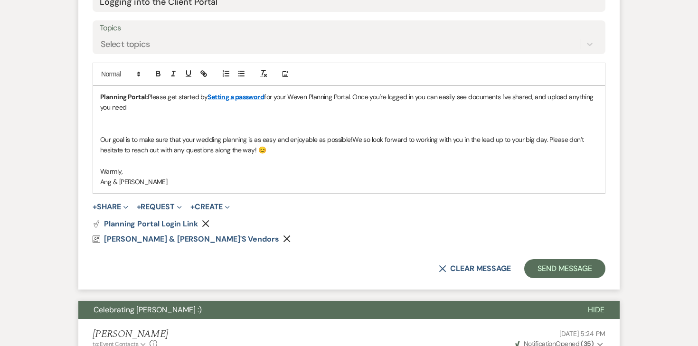
drag, startPoint x: 156, startPoint y: 88, endPoint x: 534, endPoint y: 70, distance: 378.2
click at [534, 92] on p "Planning Portal: Please get started by Setting a password for your Weven Planni…" at bounding box center [348, 102] width 497 height 21
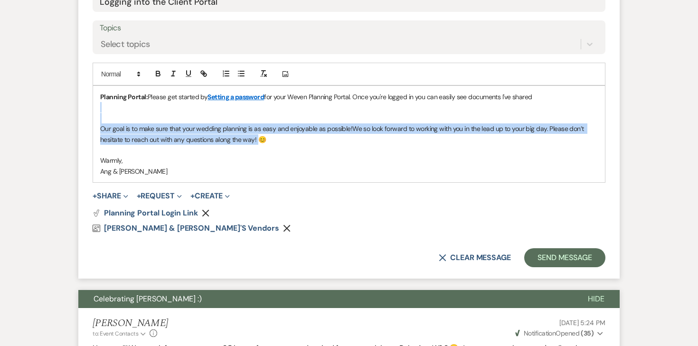
drag, startPoint x: 258, startPoint y: 118, endPoint x: 115, endPoint y: 86, distance: 146.4
click at [115, 86] on div "Planning Portal: Please get started by Setting a password for your Weven Planni…" at bounding box center [349, 134] width 512 height 96
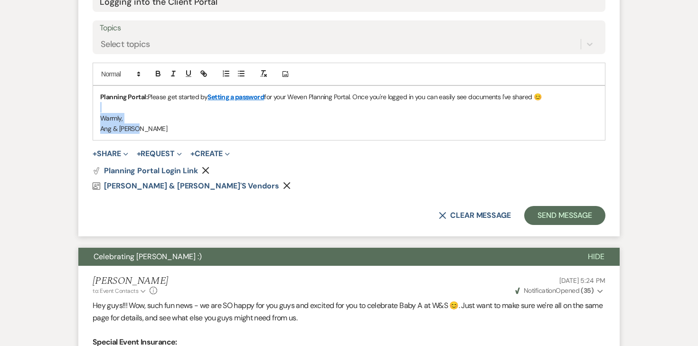
drag, startPoint x: 165, startPoint y: 106, endPoint x: 89, endPoint y: 90, distance: 77.6
click at [89, 90] on form "New Message X Saving draft... Recipients* Planning Portal Users ( Luke Anderson…" at bounding box center [348, 44] width 541 height 386
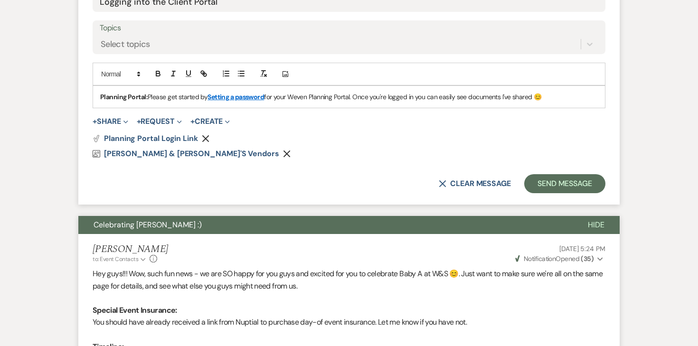
click at [283, 150] on icon "Remove" at bounding box center [287, 154] width 8 height 8
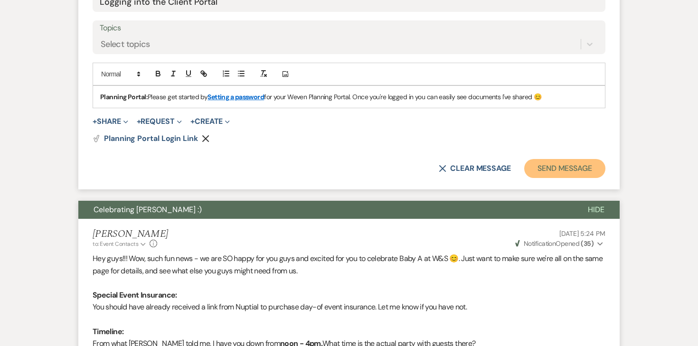
click at [581, 159] on button "Send Message" at bounding box center [564, 168] width 81 height 19
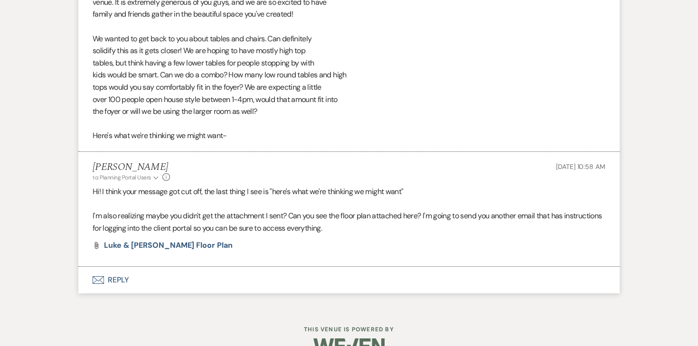
scroll to position [1299, 0]
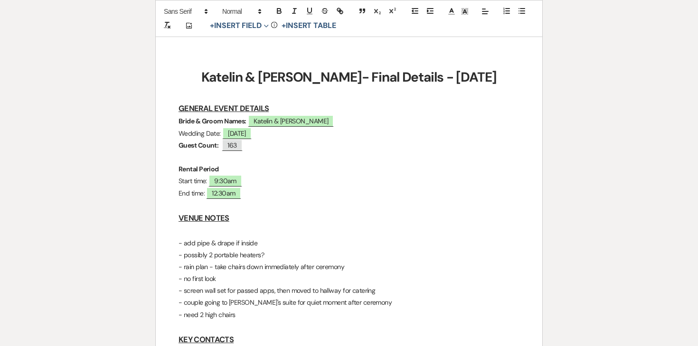
scroll to position [172, 0]
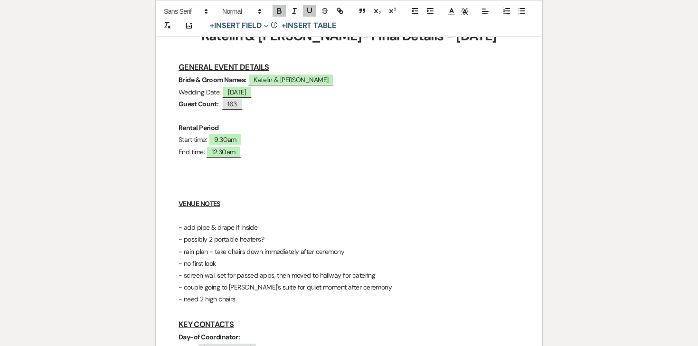
click at [186, 172] on h3 at bounding box center [348, 177] width 341 height 14
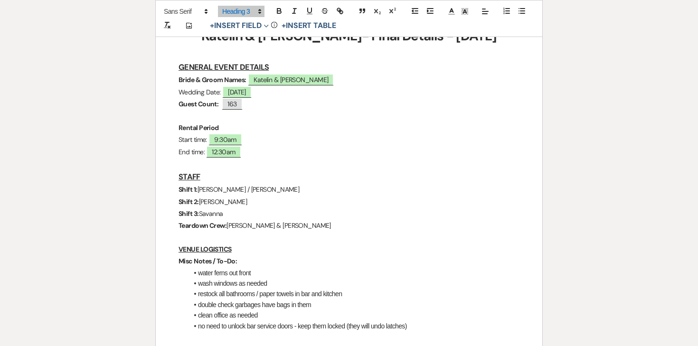
click at [238, 188] on span "Kaitlyn / Ashley" at bounding box center [248, 189] width 102 height 9
drag, startPoint x: 247, startPoint y: 188, endPoint x: 200, endPoint y: 187, distance: 46.5
click at [200, 187] on p "Shift 1: Kaitlyn / Ashley" at bounding box center [348, 190] width 341 height 12
click at [211, 201] on span "Linda" at bounding box center [223, 201] width 48 height 9
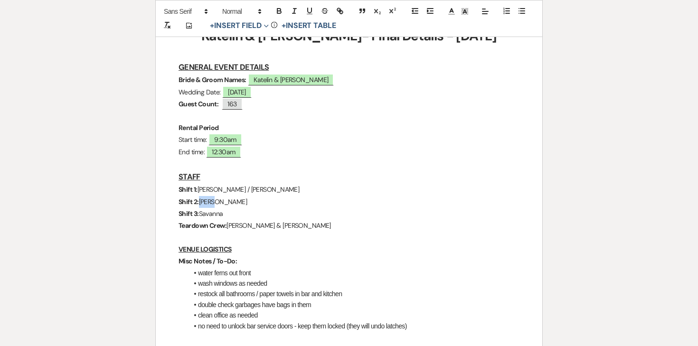
click at [211, 201] on span "Linda" at bounding box center [223, 201] width 48 height 9
click at [213, 214] on span "Savanna" at bounding box center [211, 213] width 24 height 9
click at [253, 218] on p "Shift 3: Ashley" at bounding box center [348, 214] width 341 height 12
click at [262, 223] on p "Teardown Crew: Joe & Luna" at bounding box center [348, 226] width 341 height 12
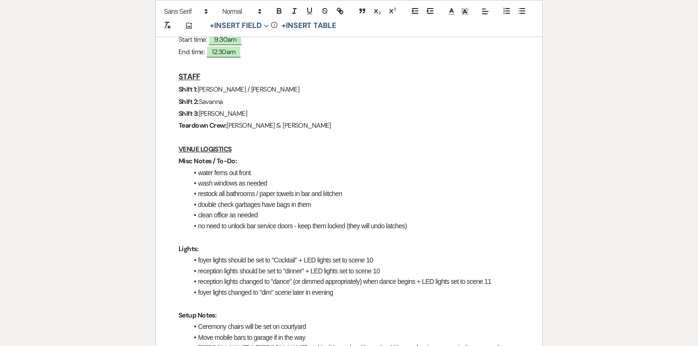
scroll to position [281, 0]
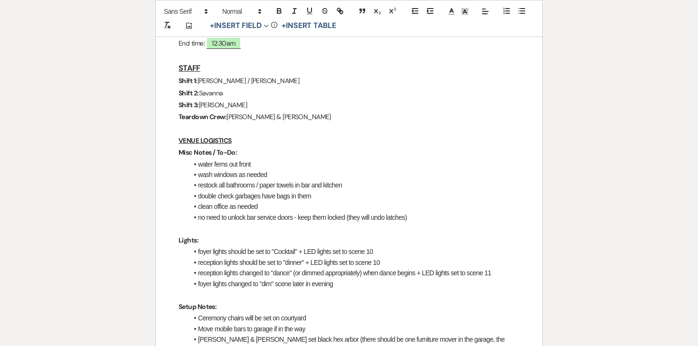
click at [242, 163] on li "water ferns out front" at bounding box center [353, 164] width 331 height 10
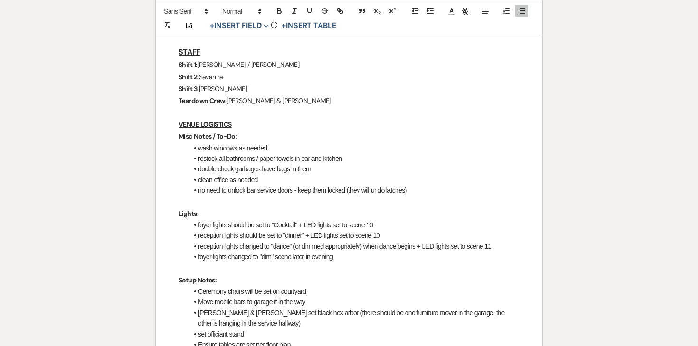
click at [264, 177] on li "clean office as needed" at bounding box center [353, 180] width 331 height 10
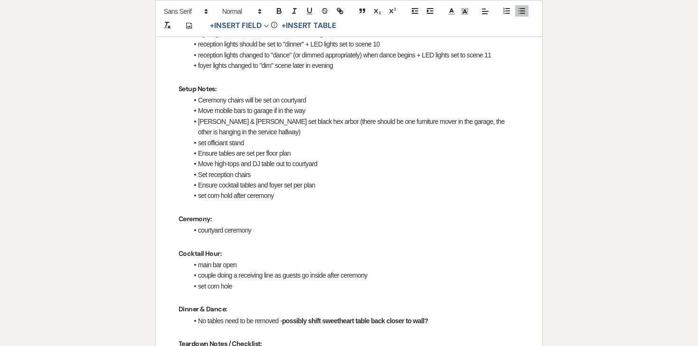
scroll to position [487, 0]
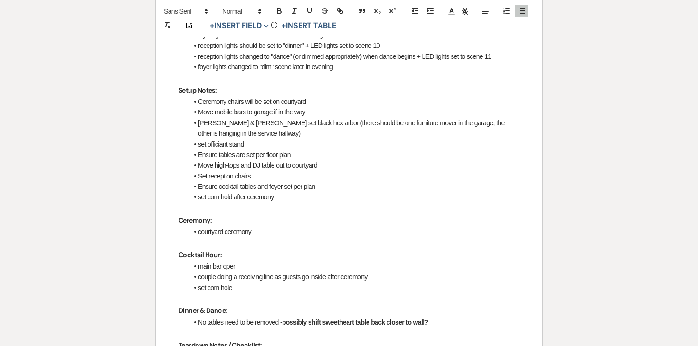
click at [259, 105] on li "Ceremony chairs will be set on courtyard" at bounding box center [353, 101] width 331 height 10
click at [277, 108] on li "Move mobile bars to garage if in the way" at bounding box center [353, 112] width 331 height 10
click at [256, 112] on li "Move mobile bars to garage if in the way" at bounding box center [353, 112] width 331 height 10
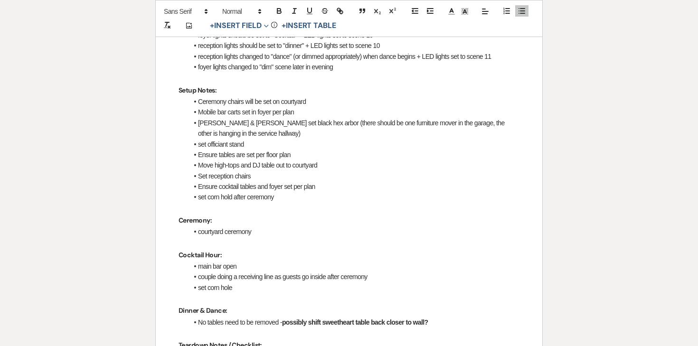
click at [200, 112] on li "Mobile bar carts set in foyer per plan" at bounding box center [353, 112] width 331 height 10
click at [220, 112] on li "Set Mobile bar carts set in foyer per plan" at bounding box center [353, 112] width 331 height 10
click at [317, 114] on li "Set mobile bar carts set in foyer per plan" at bounding box center [353, 112] width 331 height 10
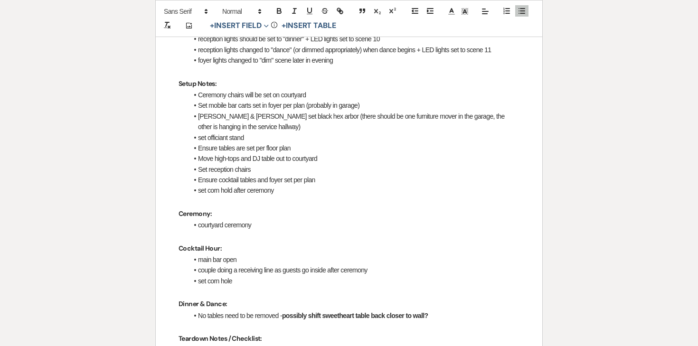
scroll to position [504, 0]
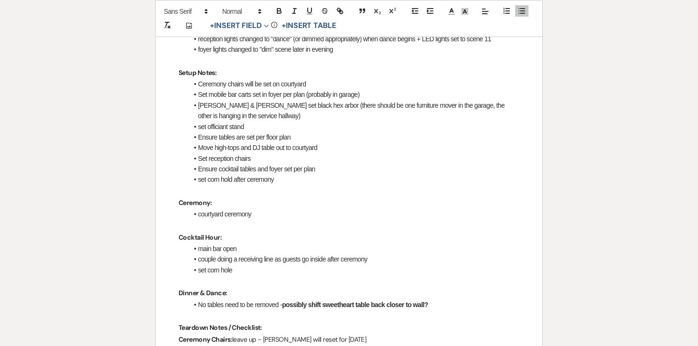
click at [212, 95] on li "Set mobile bar carts set in foyer per plan (probably in garage)" at bounding box center [353, 94] width 331 height 10
drag, startPoint x: 209, startPoint y: 95, endPoint x: 252, endPoint y: 95, distance: 42.7
click at [252, 95] on li "Set mobile bar carts set in foyer per plan (probably in garage)" at bounding box center [353, 94] width 331 height 10
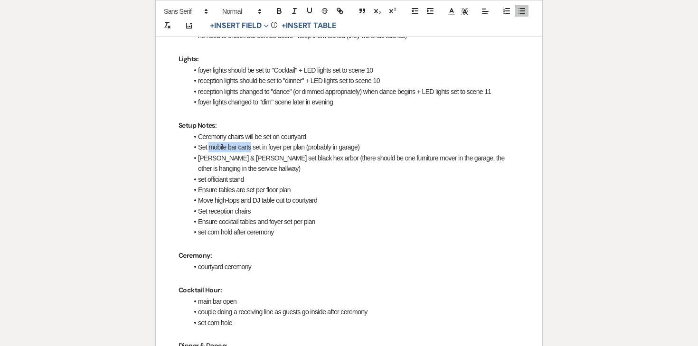
scroll to position [452, 0]
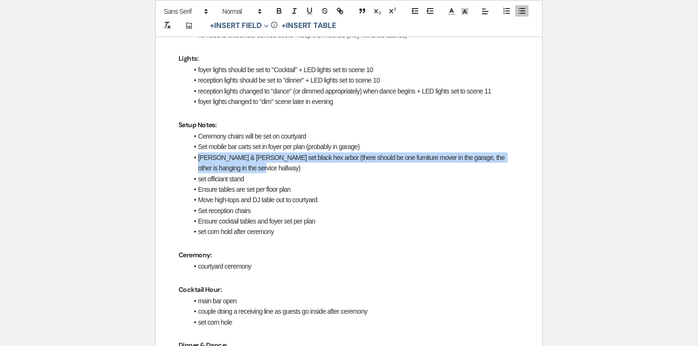
drag, startPoint x: 245, startPoint y: 169, endPoint x: 181, endPoint y: 153, distance: 65.5
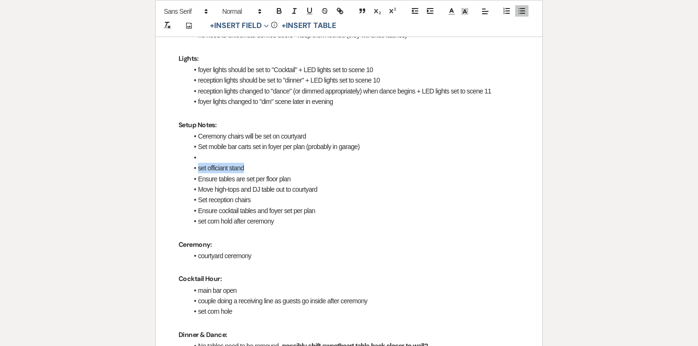
drag, startPoint x: 250, startPoint y: 167, endPoint x: 161, endPoint y: 161, distance: 89.0
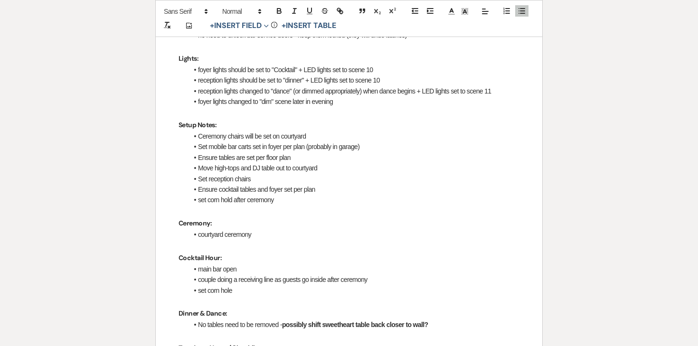
click at [311, 169] on li "Move high-tops and DJ table out to courtyard" at bounding box center [353, 168] width 331 height 10
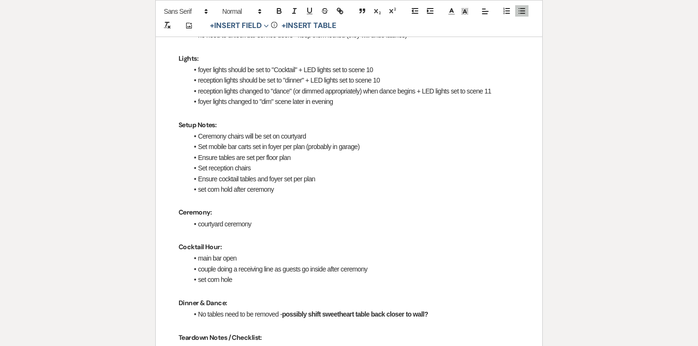
click at [318, 159] on li "Ensure tables are set per floor plan" at bounding box center [353, 157] width 331 height 10
click at [231, 168] on li "Set reception chairs" at bounding box center [353, 168] width 331 height 10
click at [268, 168] on li "Set reception chairs" at bounding box center [353, 168] width 331 height 10
click at [265, 181] on li "Ensure cocktail tables and foyer set per plan" at bounding box center [353, 179] width 331 height 10
click at [262, 178] on li "Ensure cocktail tables and foyer set per plan" at bounding box center [353, 179] width 331 height 10
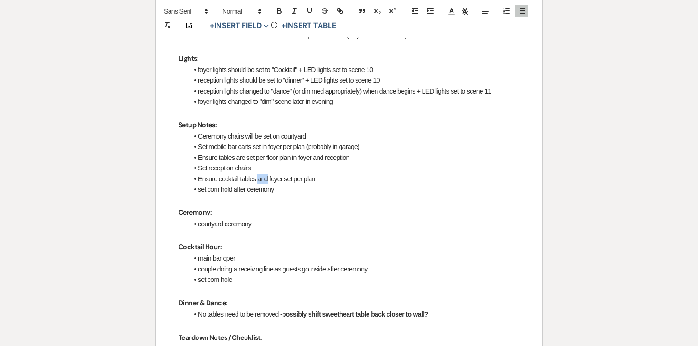
click at [262, 178] on li "Ensure cocktail tables and foyer set per plan" at bounding box center [353, 179] width 331 height 10
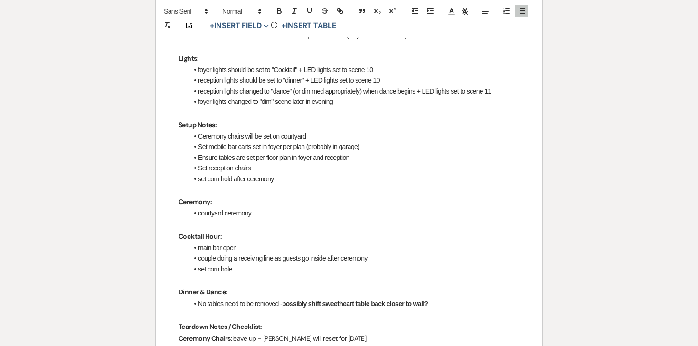
click at [249, 179] on li "set corn hold after ceremony" at bounding box center [353, 179] width 331 height 10
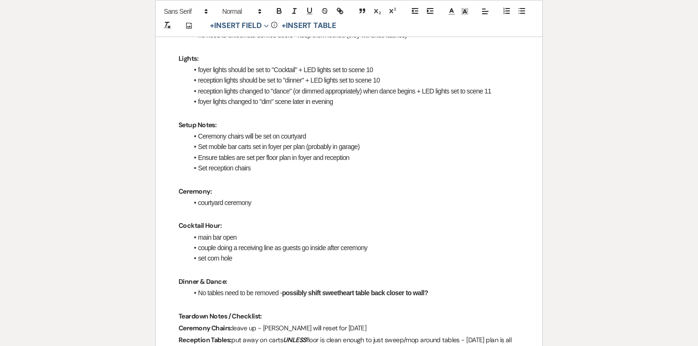
click at [259, 177] on p at bounding box center [348, 180] width 341 height 12
click at [259, 172] on li "Set reception chairs" at bounding box center [353, 168] width 331 height 10
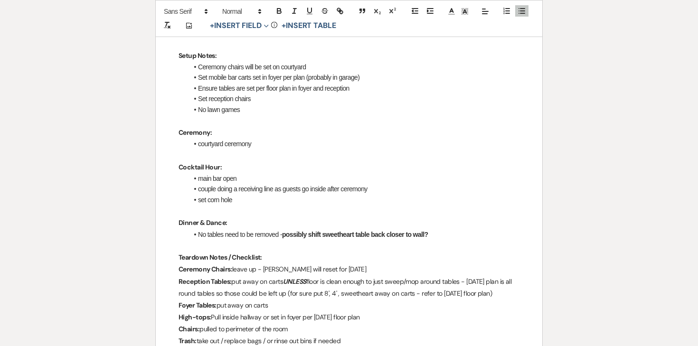
scroll to position [524, 0]
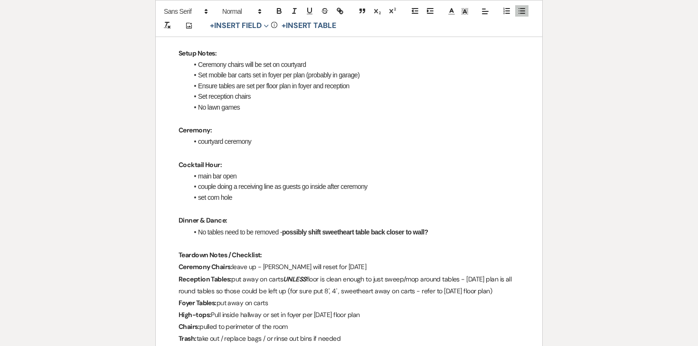
click at [230, 172] on li "main bar open" at bounding box center [353, 176] width 331 height 10
click at [228, 184] on li "couple doing a receiving line as guests go inside after ceremony" at bounding box center [353, 186] width 331 height 10
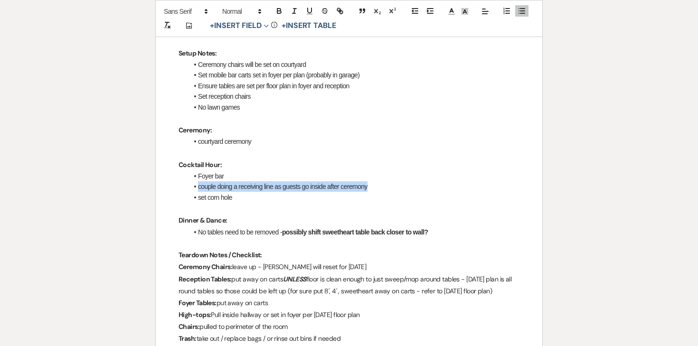
click at [228, 184] on li "couple doing a receiving line as guests go inside after ceremony" at bounding box center [353, 186] width 331 height 10
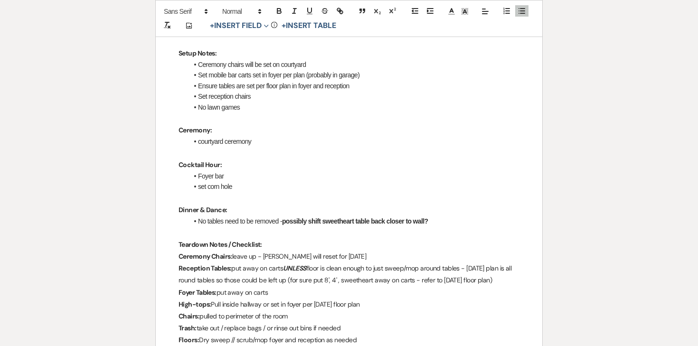
click at [197, 140] on li "courtyard ceremony" at bounding box center [353, 141] width 331 height 10
click at [255, 141] on li "courtyard ceremony" at bounding box center [353, 141] width 331 height 10
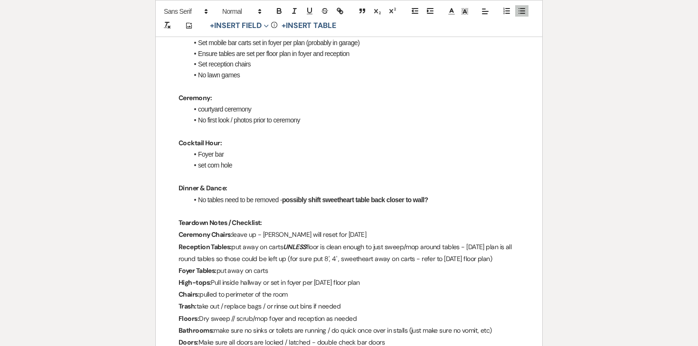
scroll to position [559, 0]
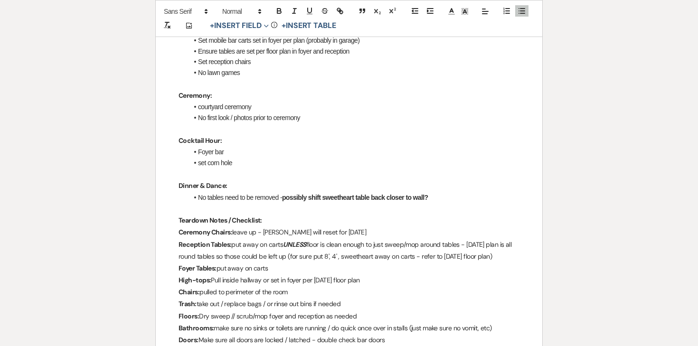
click at [248, 161] on li "set corn hole" at bounding box center [353, 163] width 331 height 10
click at [213, 162] on li "set corn hole" at bounding box center [353, 163] width 331 height 10
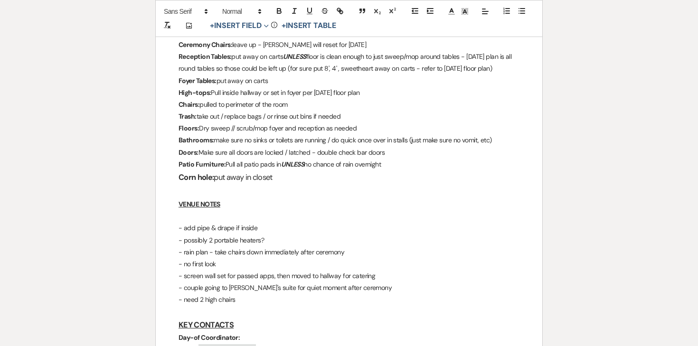
scroll to position [740, 0]
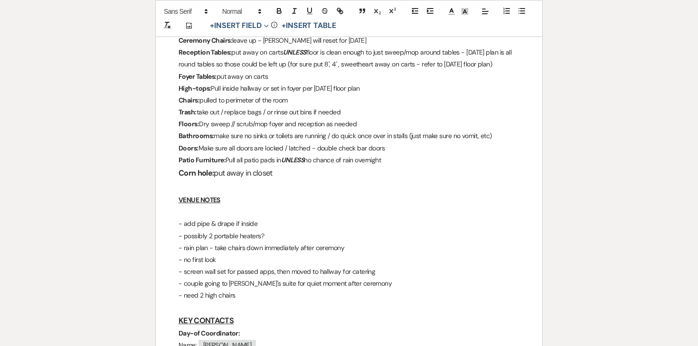
click at [202, 262] on p "- no first look" at bounding box center [348, 260] width 341 height 12
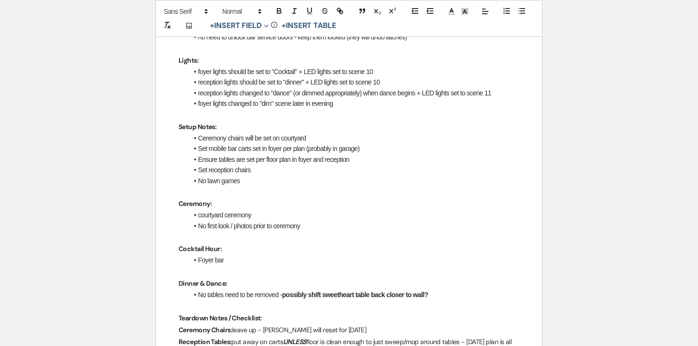
scroll to position [449, 0]
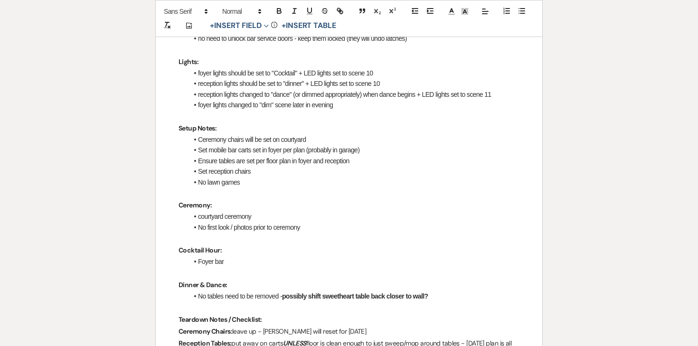
click at [244, 183] on li "No lawn games" at bounding box center [353, 182] width 331 height 10
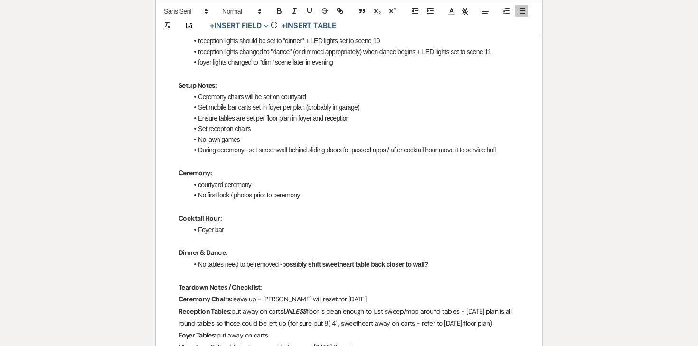
scroll to position [493, 0]
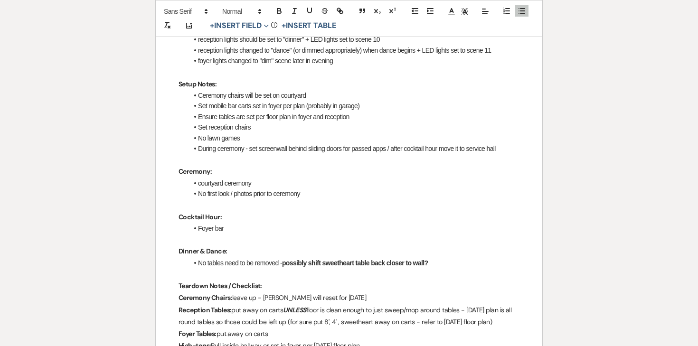
click at [245, 225] on li "Foyer bar" at bounding box center [353, 228] width 331 height 10
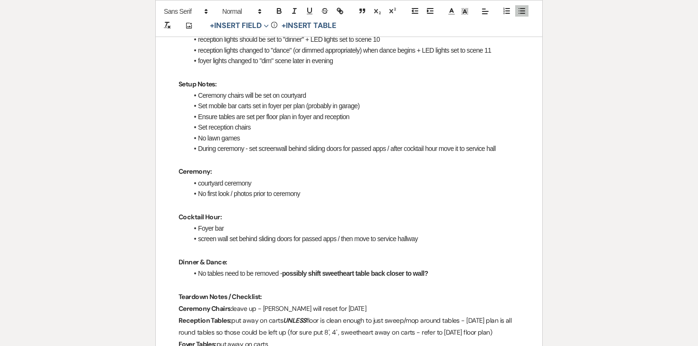
click at [518, 146] on li "During ceremony - set screenwall behind sliding doors for passed apps / after c…" at bounding box center [353, 148] width 331 height 10
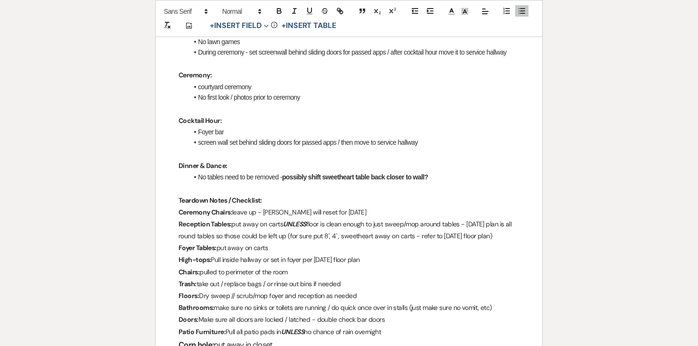
scroll to position [607, 0]
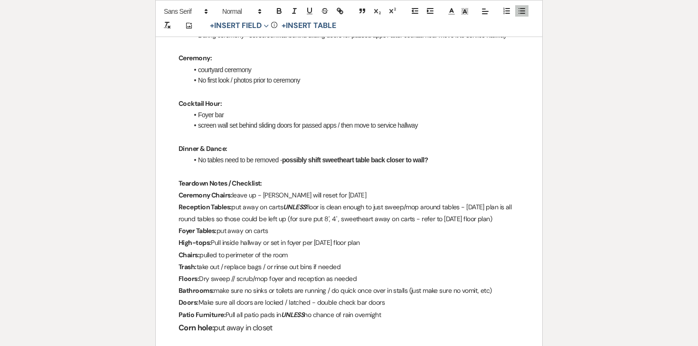
click at [367, 160] on strong "possibly shift sweetheart table back closer to wall?" at bounding box center [355, 160] width 146 height 8
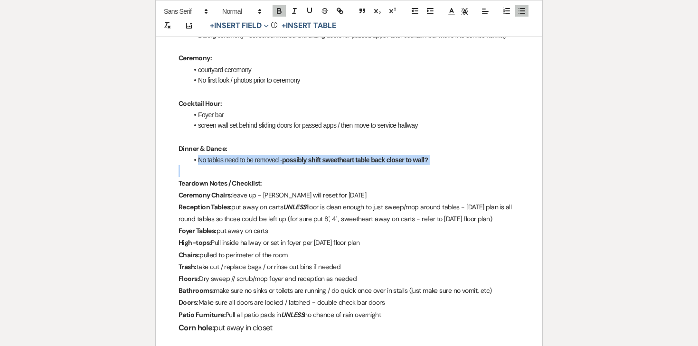
click at [367, 160] on strong "possibly shift sweetheart table back closer to wall?" at bounding box center [355, 160] width 146 height 8
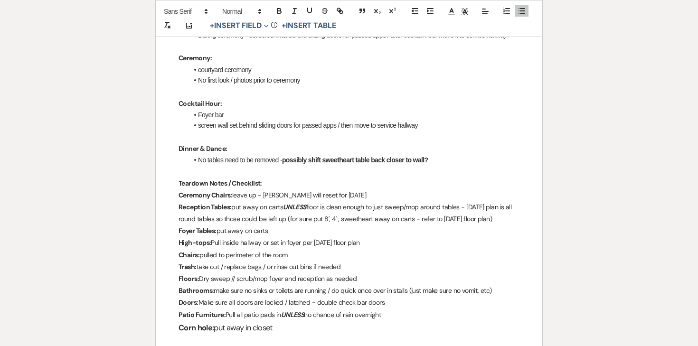
click at [322, 184] on p "Teardown Notes / Checklist:" at bounding box center [348, 183] width 341 height 12
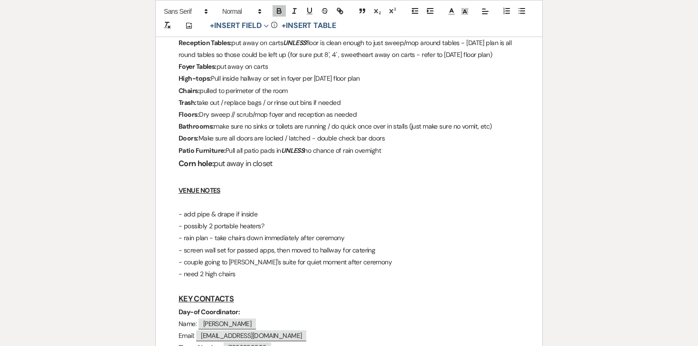
scroll to position [783, 0]
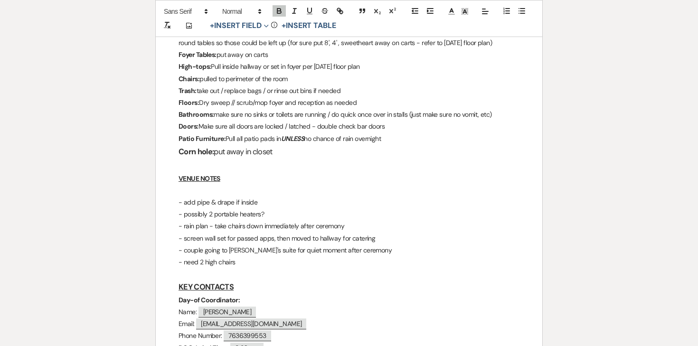
click at [220, 229] on p "- rain plan - take chairs down immediately after ceremony" at bounding box center [348, 226] width 341 height 12
click at [220, 237] on p "- screen wall set for passed apps, then moved to hallway for catering" at bounding box center [348, 239] width 341 height 12
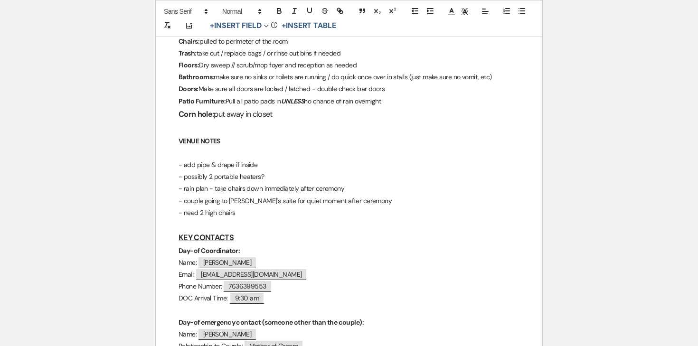
scroll to position [823, 0]
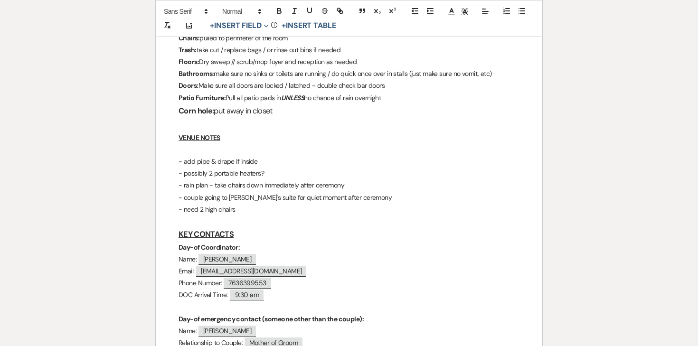
click at [241, 192] on p "- couple going to groom's suite for quiet moment after ceremony" at bounding box center [348, 198] width 341 height 12
click at [241, 193] on p "- couple going to groom's suite for quiet moment after ceremony" at bounding box center [348, 198] width 341 height 12
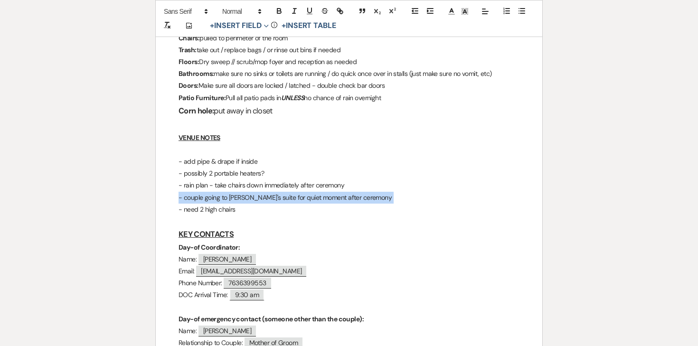
click at [241, 193] on p "- couple going to groom's suite for quiet moment after ceremony" at bounding box center [348, 198] width 341 height 12
copy p "- couple going to groom's suite for quiet moment after ceremony"
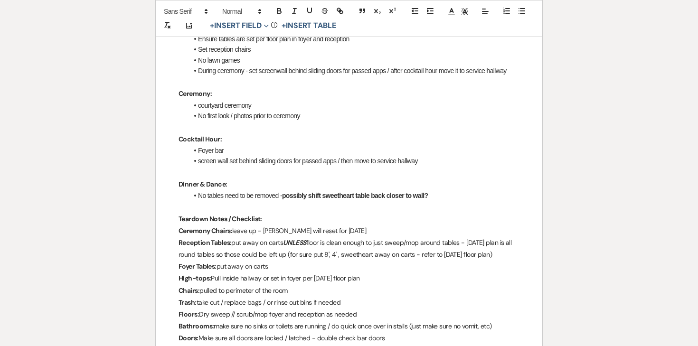
scroll to position [525, 0]
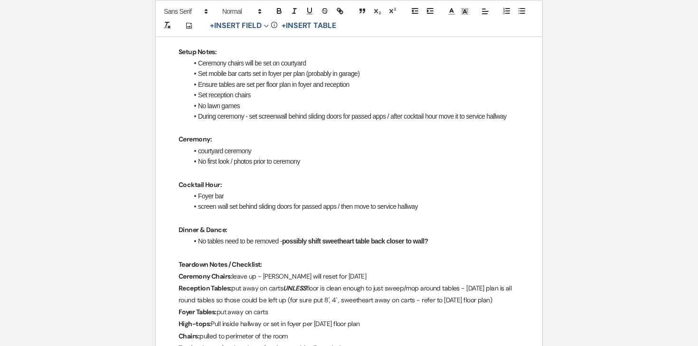
click at [241, 156] on li "No first look / photos prior to ceremony" at bounding box center [353, 161] width 331 height 10
click at [314, 159] on li "No first look / photos prior to ceremony" at bounding box center [353, 161] width 331 height 10
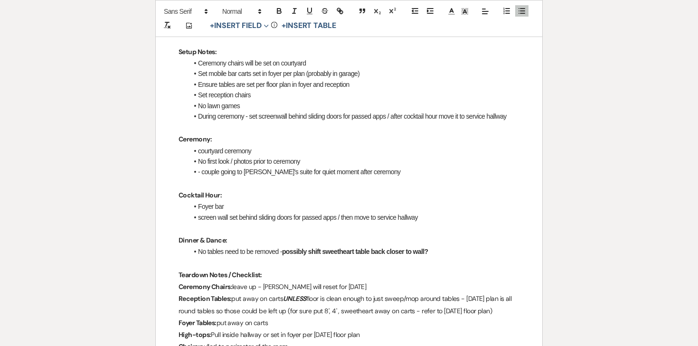
click at [203, 173] on li "- couple going to groom's suite for quiet moment after ceremony" at bounding box center [353, 172] width 331 height 10
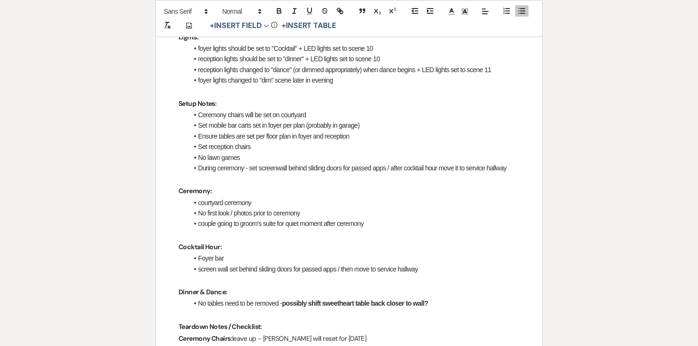
scroll to position [467, 0]
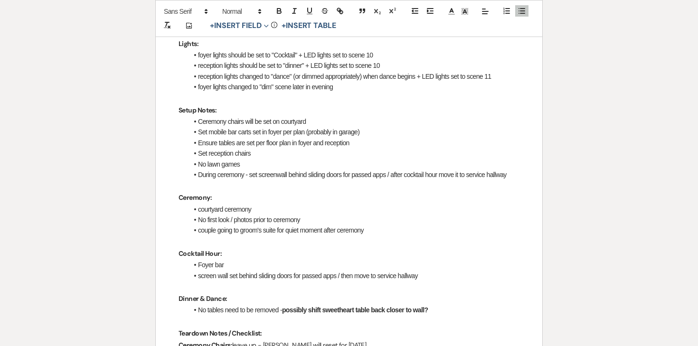
click at [293, 122] on li "Ceremony chairs will be set on courtyard" at bounding box center [353, 121] width 331 height 10
click at [281, 138] on li "Ensure tables are set per floor plan in foyer and reception" at bounding box center [353, 143] width 331 height 10
click at [275, 153] on li "Set reception chairs" at bounding box center [353, 153] width 331 height 10
drag, startPoint x: 291, startPoint y: 151, endPoint x: 256, endPoint y: 151, distance: 35.6
click at [256, 151] on li "Set reception chairs / 2 high chairs" at bounding box center [353, 153] width 331 height 10
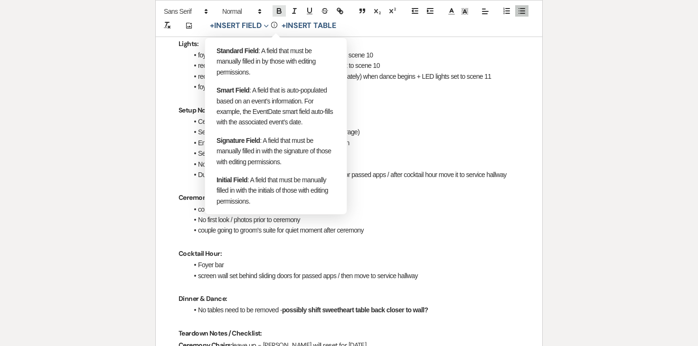
click at [277, 15] on button "button" at bounding box center [278, 10] width 13 height 11
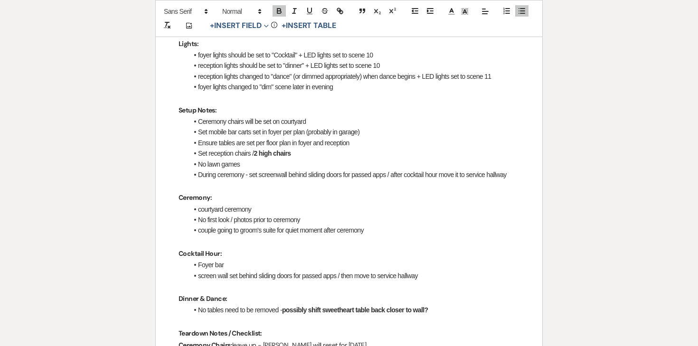
click at [311, 149] on li "Set reception chairs / 2 high chairs" at bounding box center [353, 153] width 331 height 10
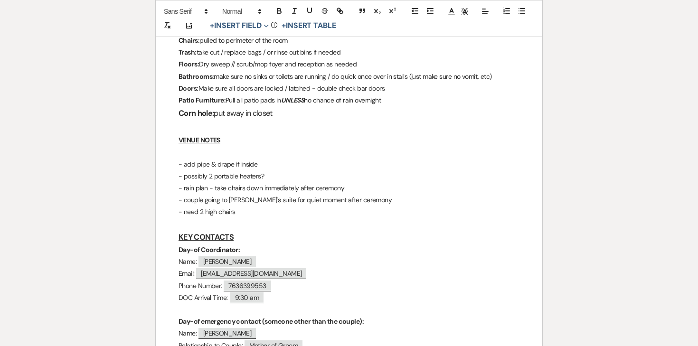
scroll to position [846, 0]
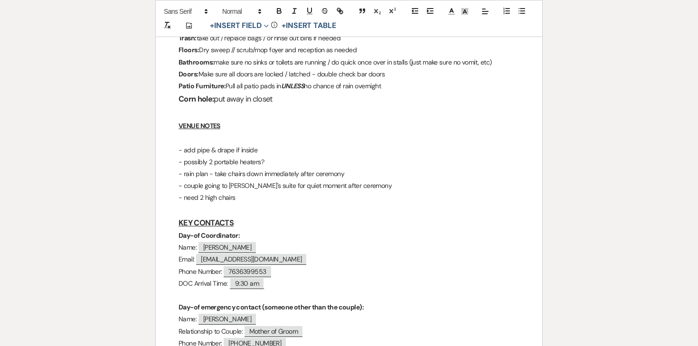
click at [215, 200] on p "- need 2 high chairs" at bounding box center [348, 198] width 341 height 12
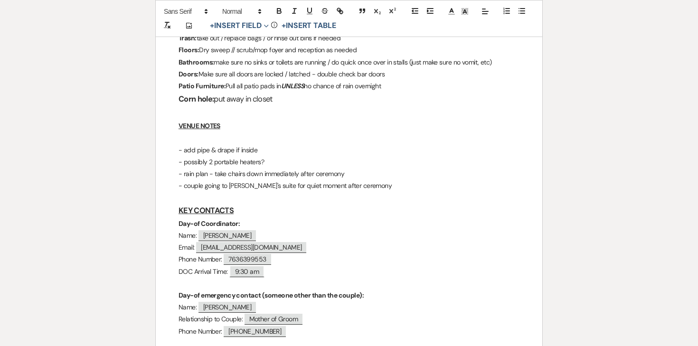
click at [222, 192] on p at bounding box center [348, 198] width 341 height 12
click at [221, 187] on p "- couple going to groom's suite for quiet moment after ceremony" at bounding box center [348, 186] width 341 height 12
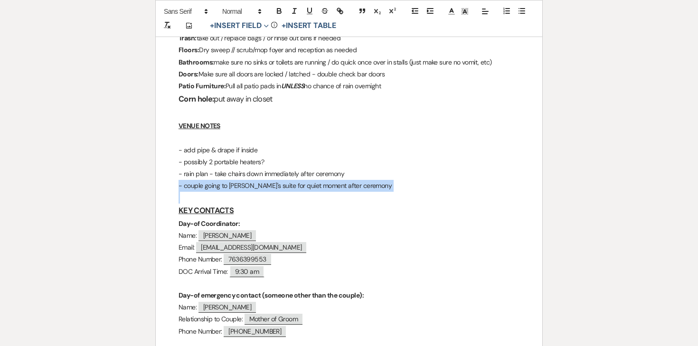
click at [221, 187] on p "- couple going to groom's suite for quiet moment after ceremony" at bounding box center [348, 186] width 341 height 12
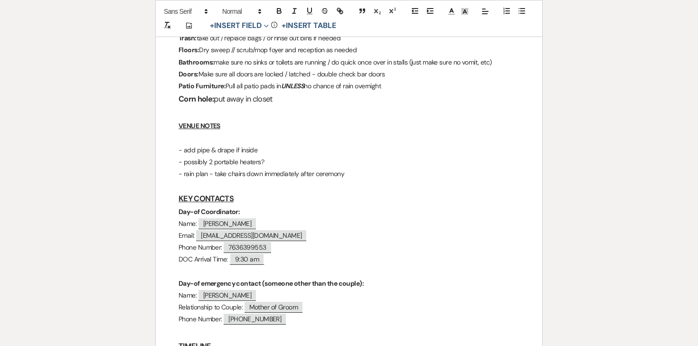
click at [208, 160] on p "- possibly 2 portable heaters?" at bounding box center [348, 162] width 341 height 12
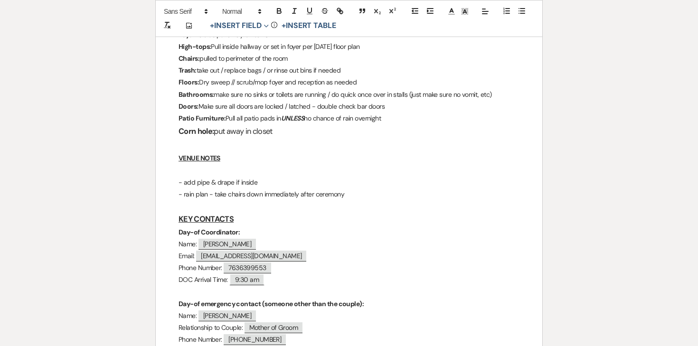
scroll to position [813, 0]
click at [232, 135] on h3 "Corn hole: put away in closet" at bounding box center [348, 132] width 341 height 14
click at [226, 131] on h3 "Corn hole: put away in closet" at bounding box center [348, 132] width 341 height 14
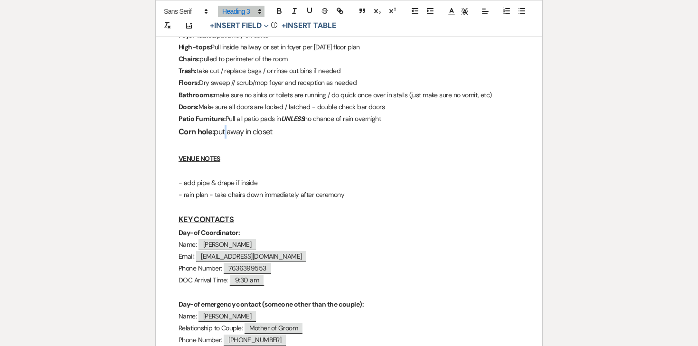
click at [226, 131] on h3 "Corn hole: put away in closet" at bounding box center [348, 132] width 341 height 14
click at [238, 13] on span at bounding box center [241, 11] width 47 height 11
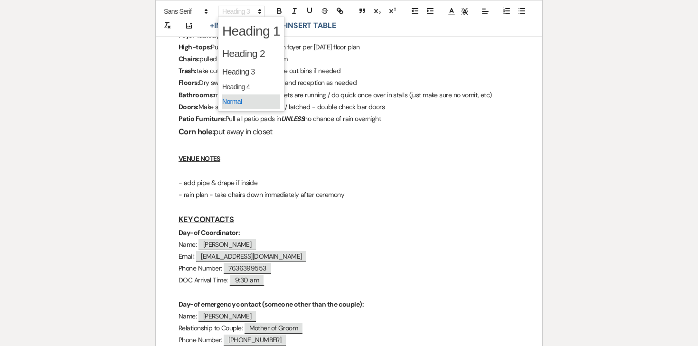
click at [237, 98] on span at bounding box center [251, 101] width 58 height 15
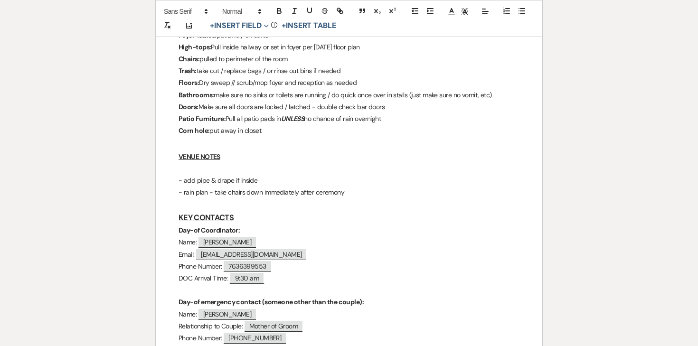
click at [281, 145] on h3 at bounding box center [348, 144] width 341 height 14
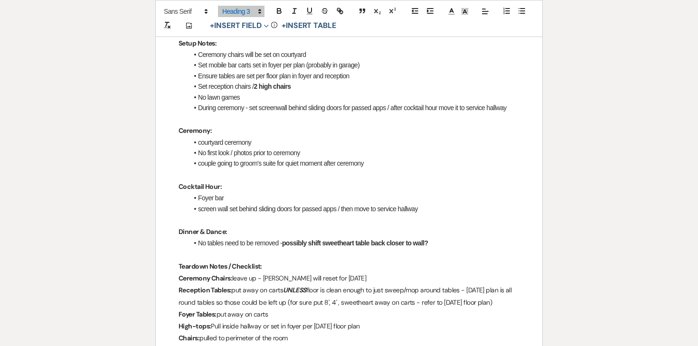
scroll to position [515, 0]
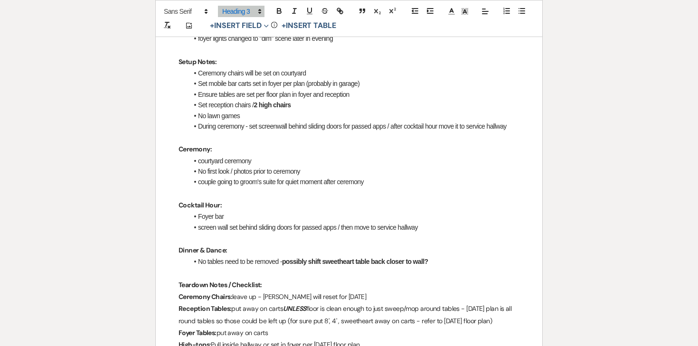
click at [382, 182] on li "couple going to groom's suite for quiet moment after ceremony" at bounding box center [353, 182] width 331 height 10
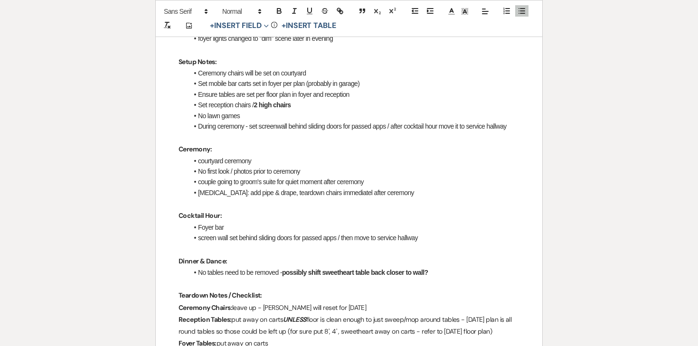
click at [199, 191] on li "PLAN B: add pipe & drape, teardown chairs immediatel after ceremony" at bounding box center [353, 192] width 331 height 10
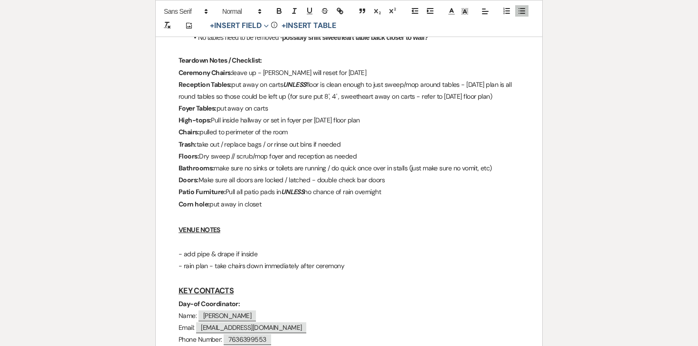
scroll to position [761, 0]
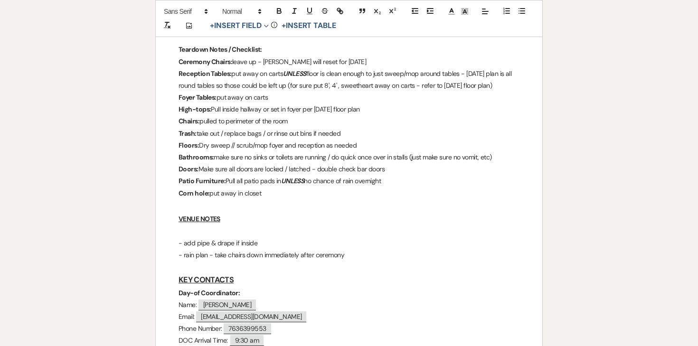
drag, startPoint x: 350, startPoint y: 255, endPoint x: 152, endPoint y: 215, distance: 201.4
click at [152, 215] on div "Printer Print Add Photo + Insert Field Expand Standard Field Smart Field Signat…" at bounding box center [348, 150] width 683 height 1639
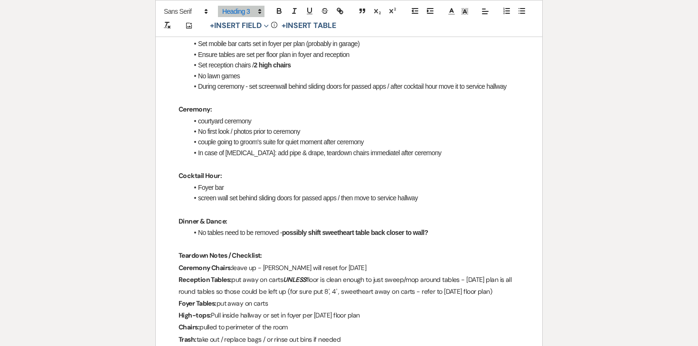
scroll to position [548, 0]
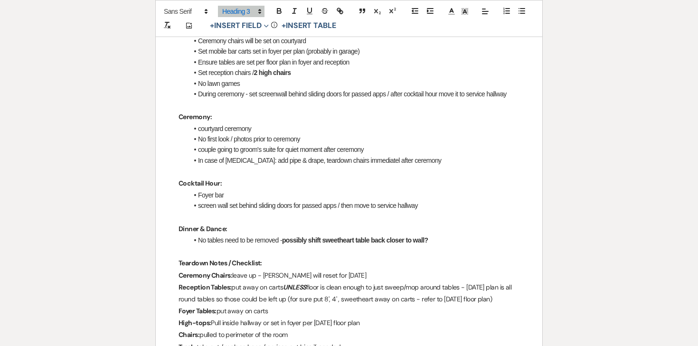
click at [250, 240] on li "No tables need to be removed - possibly shift sweetheart table back closer to w…" at bounding box center [353, 240] width 331 height 10
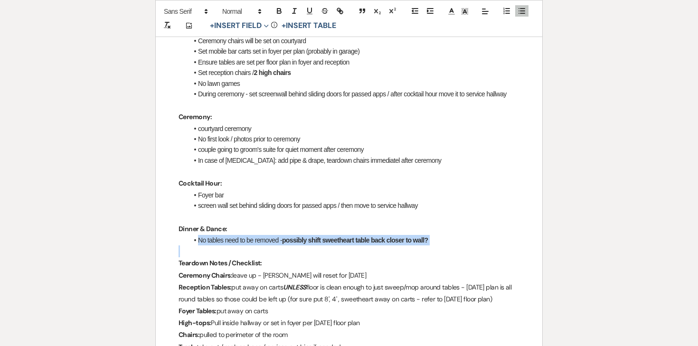
click at [250, 240] on li "No tables need to be removed - possibly shift sweetheart table back closer to w…" at bounding box center [353, 240] width 331 height 10
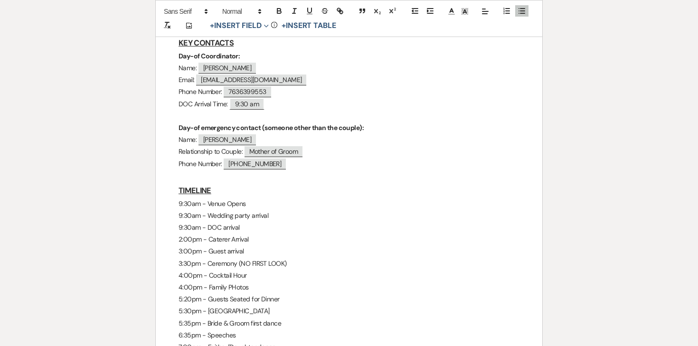
scroll to position [1060, 0]
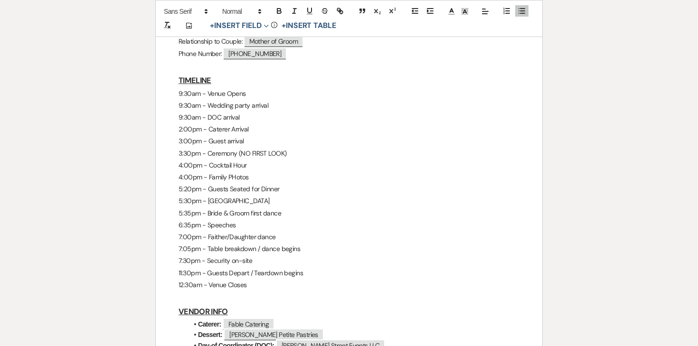
click at [273, 248] on p "7:05pm - Table breakdown / dance begins" at bounding box center [348, 249] width 341 height 12
click at [280, 9] on icon "button" at bounding box center [278, 10] width 3 height 2
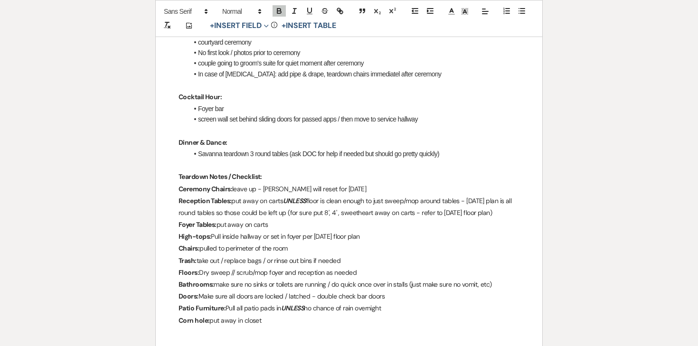
scroll to position [610, 0]
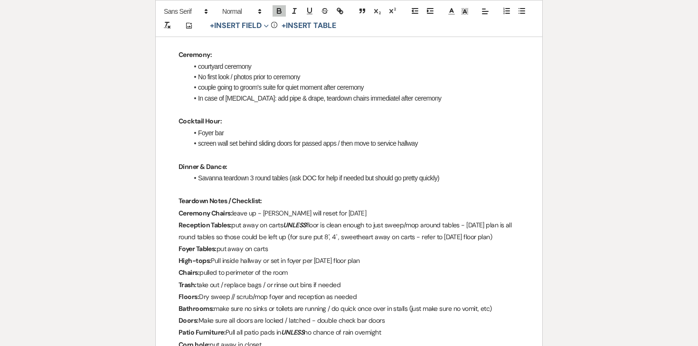
click at [212, 176] on li "Savanna teardown 3 round tables (ask DOC for help if needed but should go prett…" at bounding box center [353, 178] width 331 height 10
click at [276, 11] on icon "button" at bounding box center [279, 11] width 9 height 9
click at [444, 177] on li "Savanna teardown 3 round tables (ask DOC for help if needed but should go prett…" at bounding box center [353, 178] width 331 height 10
click at [451, 176] on li "Savanna teardown 3 round tables (ask DOC for help if needed but should go prett…" at bounding box center [353, 178] width 331 height 10
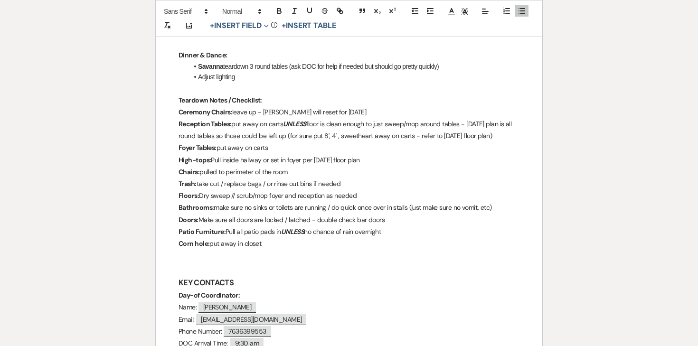
scroll to position [726, 0]
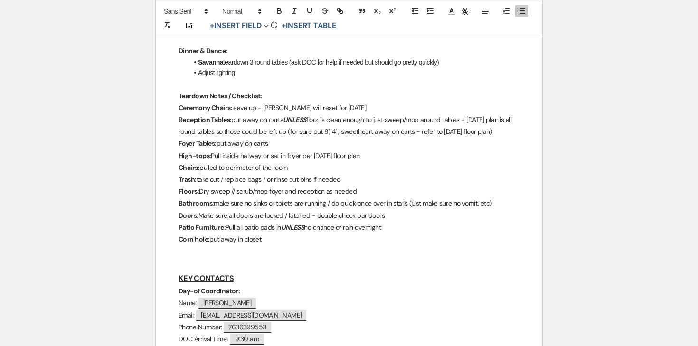
click at [280, 81] on p at bounding box center [348, 84] width 341 height 12
click at [274, 94] on p "Teardown Notes / Checklist:" at bounding box center [348, 96] width 341 height 12
click at [268, 105] on p "Ceremony Chairs: leave up - Bill will reset for Friday" at bounding box center [348, 108] width 341 height 12
click at [268, 106] on p "Ceremony Chairs: leave up - Bill will reset for Friday" at bounding box center [348, 108] width 341 height 12
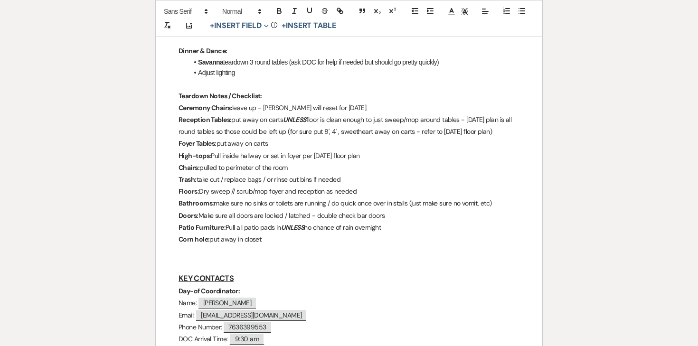
click at [323, 105] on p "Ceremony Chairs: leave up - Bill will reset for Friday" at bounding box center [348, 108] width 341 height 12
click at [338, 110] on p "Ceremony Chairs: leave up - Bill will reset for Friday" at bounding box center [348, 108] width 341 height 12
click at [269, 107] on p "Ceremony Chairs: leave up - Bill will reset for Friday" at bounding box center [348, 108] width 341 height 12
drag, startPoint x: 263, startPoint y: 107, endPoint x: 342, endPoint y: 105, distance: 78.8
click at [340, 106] on p "Ceremony Chairs: leave up - Bill will reset for Friday" at bounding box center [348, 108] width 341 height 12
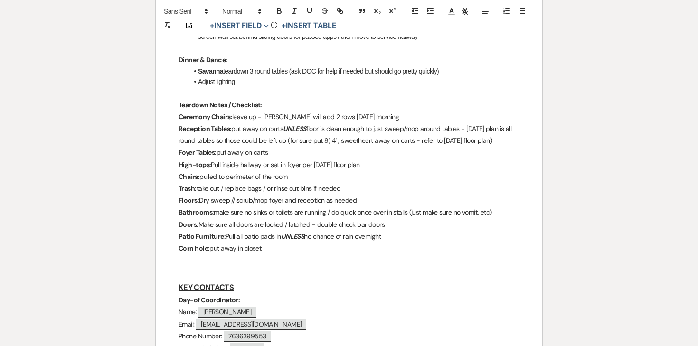
scroll to position [716, 0]
click at [257, 79] on li "Adjust lighting" at bounding box center [353, 82] width 331 height 10
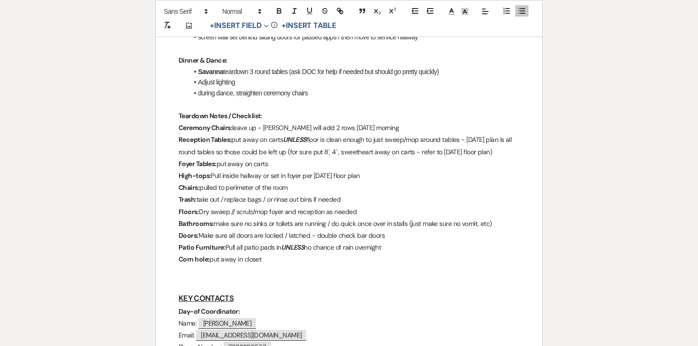
click at [238, 92] on li "during dance, straighten ceremony chairs" at bounding box center [353, 93] width 331 height 10
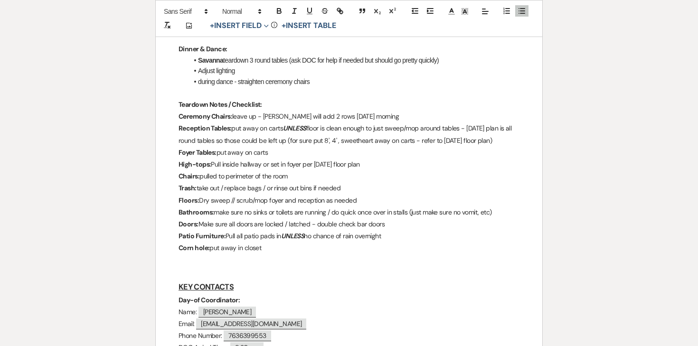
scroll to position [731, 0]
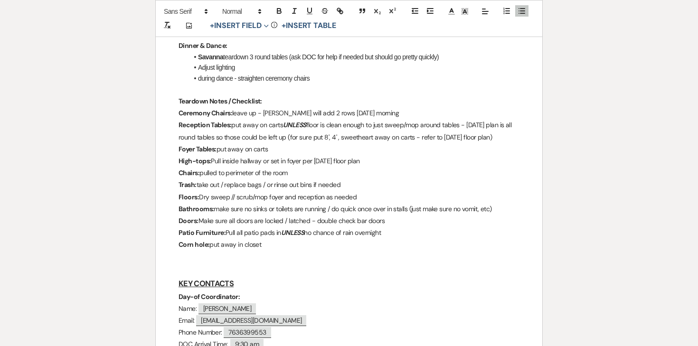
click at [235, 129] on p "Reception Tables: put away on carts UNLESS floor is clean enough to just sweep/…" at bounding box center [348, 131] width 341 height 24
drag, startPoint x: 494, startPoint y: 138, endPoint x: 283, endPoint y: 124, distance: 211.2
click at [283, 124] on p "Reception Tables: put away on carts UNLESS floor is clean enough to just sweep/…" at bounding box center [348, 131] width 341 height 24
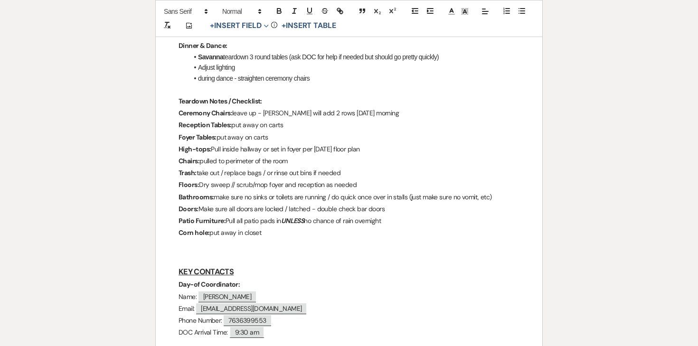
click at [274, 134] on p "Foyer Tables: put away on carts" at bounding box center [348, 137] width 341 height 12
click at [265, 134] on p "Foyer Tables: put away on carts" at bounding box center [348, 137] width 341 height 12
click at [262, 125] on p "Reception Tables: put away on carts" at bounding box center [348, 125] width 341 height 12
click at [262, 132] on p "Foyer Tables: put away on carts" at bounding box center [348, 137] width 341 height 12
drag, startPoint x: 282, startPoint y: 132, endPoint x: 220, endPoint y: 133, distance: 62.2
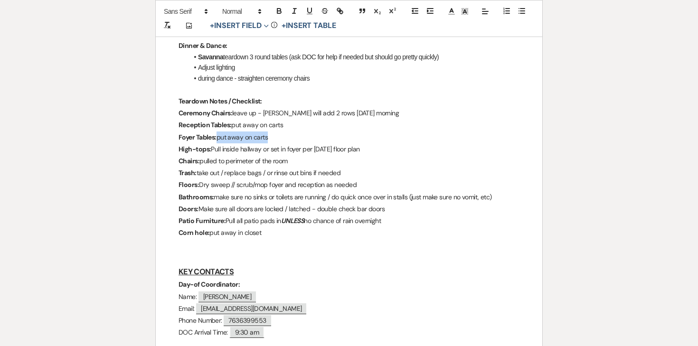
click at [220, 133] on p "Foyer Tables: put away on carts" at bounding box center [348, 137] width 341 height 12
drag, startPoint x: 316, startPoint y: 136, endPoint x: 219, endPoint y: 138, distance: 96.8
click at [219, 138] on p "Foyer Tables: Keep 8' and 6' up for Saturday" at bounding box center [348, 137] width 341 height 12
click at [278, 13] on icon "button" at bounding box center [279, 12] width 4 height 2
click at [281, 156] on p "Chairs: pulled to perimeter of the room" at bounding box center [348, 161] width 341 height 12
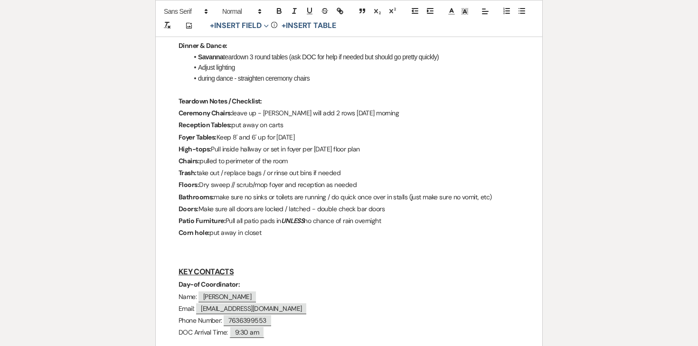
drag, startPoint x: 368, startPoint y: 150, endPoint x: 213, endPoint y: 149, distance: 155.2
click at [213, 149] on p "High-tops: Pull inside hallway or set in foyer per Friday's floor plan" at bounding box center [348, 149] width 341 height 12
drag, startPoint x: 285, startPoint y: 151, endPoint x: 214, endPoint y: 150, distance: 71.2
click at [214, 150] on p "High-tops: Keep up for Saturday" at bounding box center [348, 149] width 341 height 12
click at [278, 12] on icon "button" at bounding box center [279, 11] width 9 height 9
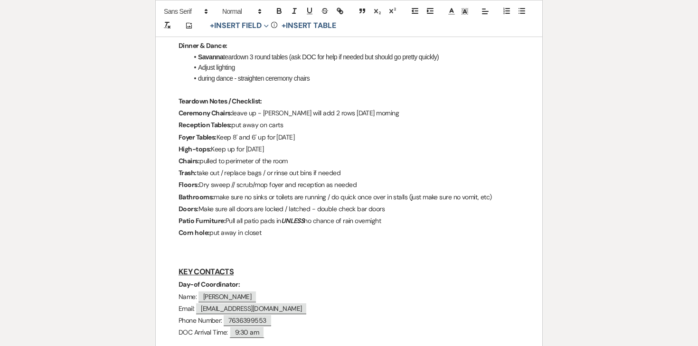
click at [266, 159] on p "Chairs: pulled to perimeter of the room" at bounding box center [348, 161] width 341 height 12
click at [288, 154] on p "High-tops: Keep up for Saturday" at bounding box center [348, 149] width 341 height 12
click at [281, 162] on p "Chairs: pulled to perimeter of the room" at bounding box center [348, 161] width 341 height 12
click at [280, 175] on p "Trash: take out / replace bags / or rinse out bins if needed" at bounding box center [348, 173] width 341 height 12
click at [277, 183] on p "Floors: Dry sweep // scrub/mop foyer and reception as needed" at bounding box center [348, 185] width 341 height 12
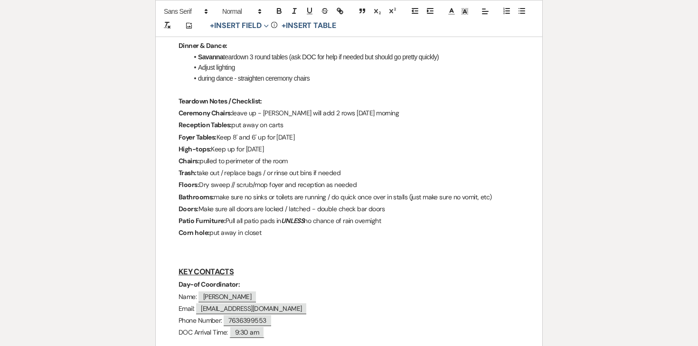
click at [177, 111] on div "Katelin & [PERSON_NAME]- Final Details - [DATE] GENERAL EVENT DETAILS Bride & G…" at bounding box center [349, 184] width 386 height 1500
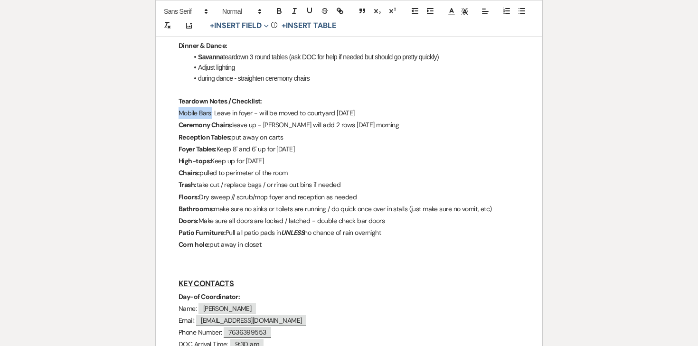
drag, startPoint x: 213, startPoint y: 113, endPoint x: 152, endPoint y: 113, distance: 60.7
click at [152, 113] on div "Printer Print Add Photo + Insert Field Expand Standard Field Smart Field Signat…" at bounding box center [348, 168] width 683 height 1613
click at [280, 11] on icon "button" at bounding box center [279, 12] width 4 height 2
click at [393, 114] on p "Mobile Bars: Leave in foyer - will be moved to courtyard on Saturday" at bounding box center [348, 113] width 341 height 12
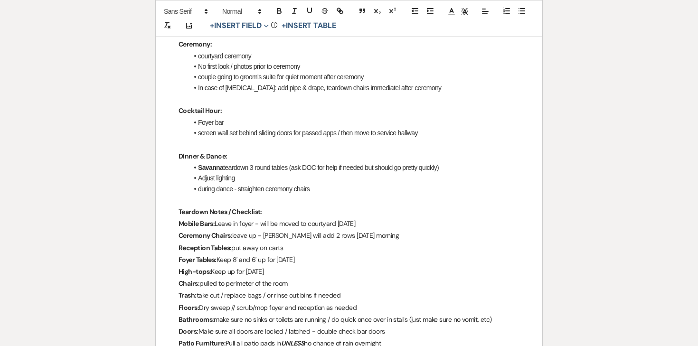
scroll to position [616, 0]
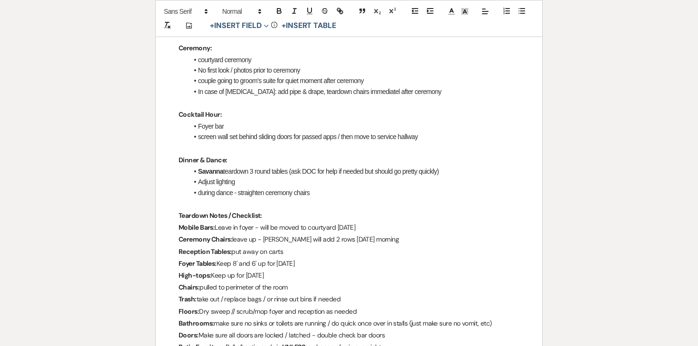
click at [274, 129] on li "Foyer bar" at bounding box center [353, 126] width 331 height 10
click at [430, 140] on li "screen wall set behind sliding doors for passed apps / then move to service hal…" at bounding box center [353, 136] width 331 height 10
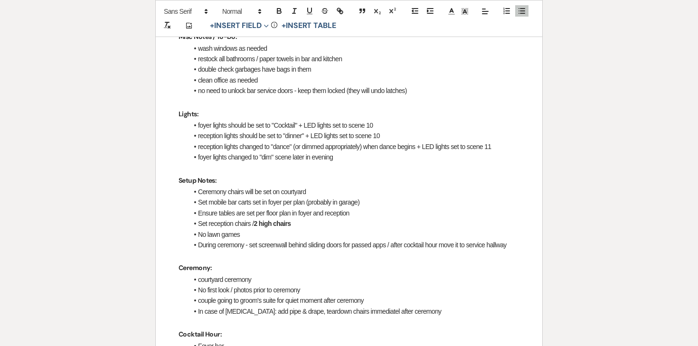
scroll to position [401, 0]
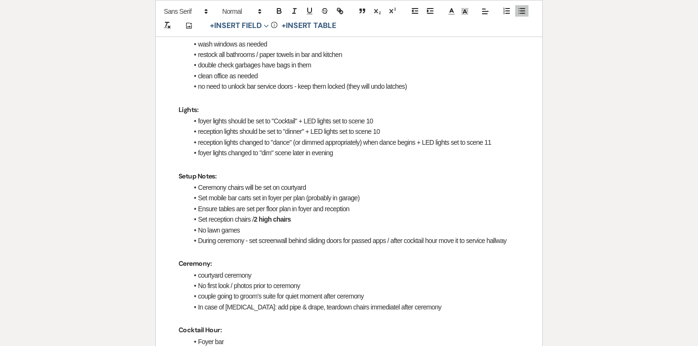
click at [375, 198] on li "Set mobile bar carts set in foyer per plan (probably in garage)" at bounding box center [353, 198] width 331 height 10
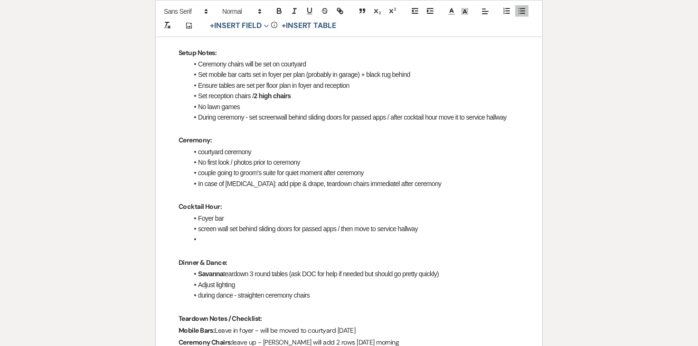
scroll to position [525, 0]
click at [206, 236] on li at bounding box center [353, 238] width 331 height 10
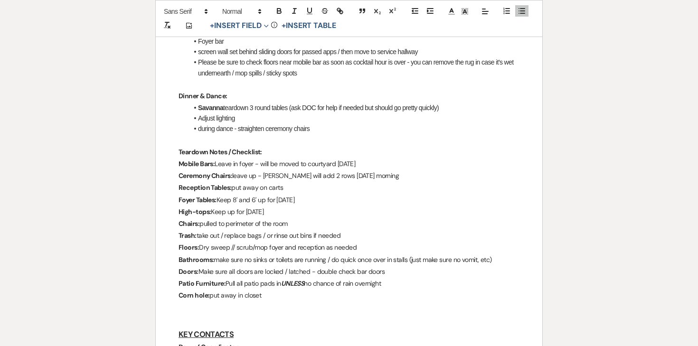
scroll to position [709, 0]
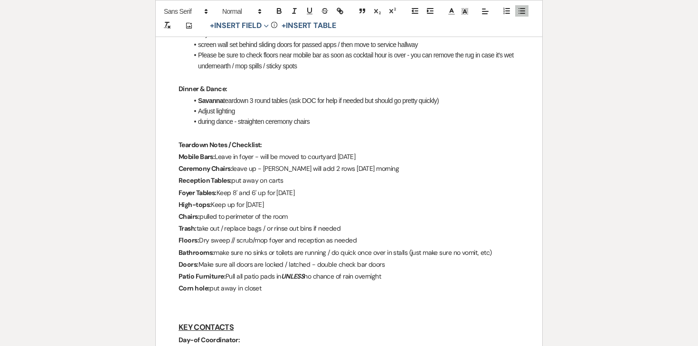
click at [272, 167] on p "Ceremony Chairs: leave up - Kaitlyn will add 2 rows on Saturday morning" at bounding box center [348, 169] width 341 height 12
click at [268, 179] on p "Reception Tables: put away on carts" at bounding box center [348, 181] width 341 height 12
click at [271, 189] on p "Foyer Tables: Keep 8' and 6' up for Saturday" at bounding box center [348, 193] width 341 height 12
click at [253, 202] on p "High-tops: Keep up for Saturday" at bounding box center [348, 205] width 341 height 12
click at [253, 219] on p "Chairs: pulled to perimeter of the room" at bounding box center [348, 217] width 341 height 12
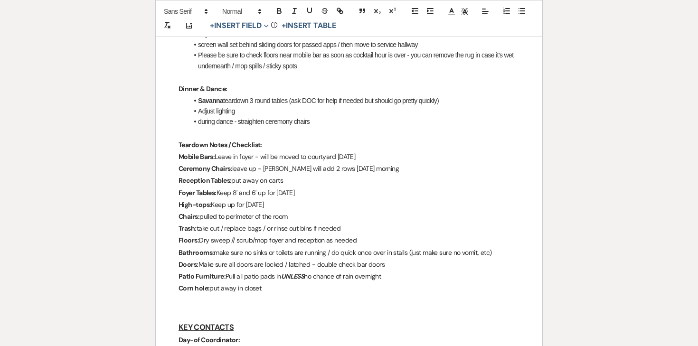
click at [255, 233] on p "Trash: take out / replace bags / or rinse out bins if needed" at bounding box center [348, 229] width 341 height 12
click at [254, 239] on p "Floors: Dry sweep // scrub/mop foyer and reception as needed" at bounding box center [348, 240] width 341 height 12
click at [254, 251] on p "Bathrooms: make sure no sinks or toilets are running / do quick once over in st…" at bounding box center [348, 253] width 341 height 12
click at [255, 260] on p "Doors: Make sure all doors are locked / latched - double check bar doors" at bounding box center [348, 265] width 341 height 12
click at [257, 273] on p "Patio Furniture: Pull all patio pads in UNLESS no chance of rain overnight" at bounding box center [348, 277] width 341 height 12
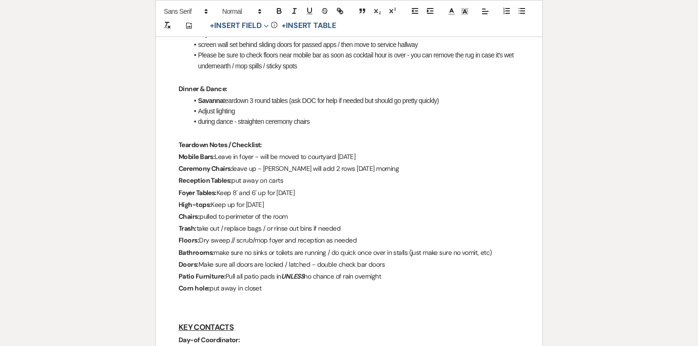
click at [293, 284] on p "Corn hole: put away in closet" at bounding box center [348, 288] width 341 height 12
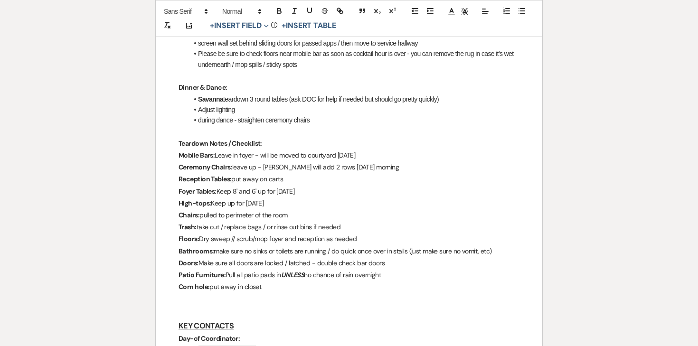
scroll to position [710, 0]
click at [235, 286] on p "Corn hole: put away in closet" at bounding box center [348, 286] width 341 height 12
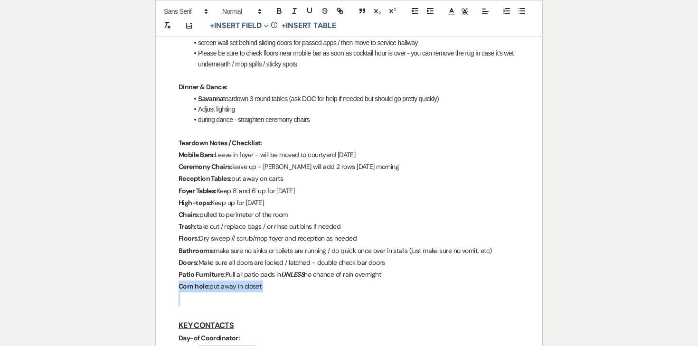
click at [235, 286] on p "Corn hole: put away in closet" at bounding box center [348, 286] width 341 height 12
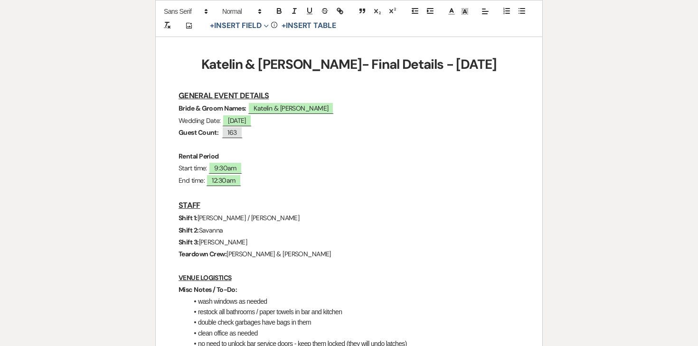
scroll to position [0, 0]
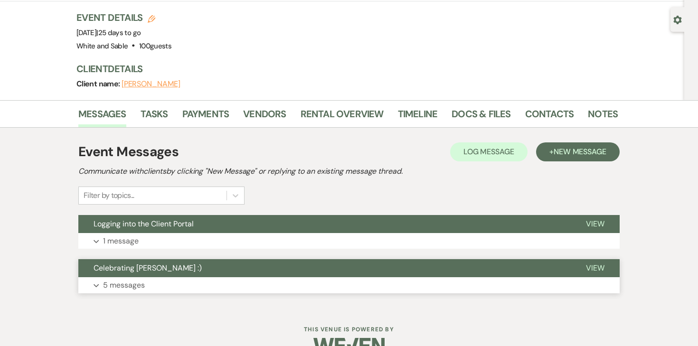
click at [118, 259] on button "Celebrating [PERSON_NAME] :)" at bounding box center [324, 268] width 492 height 18
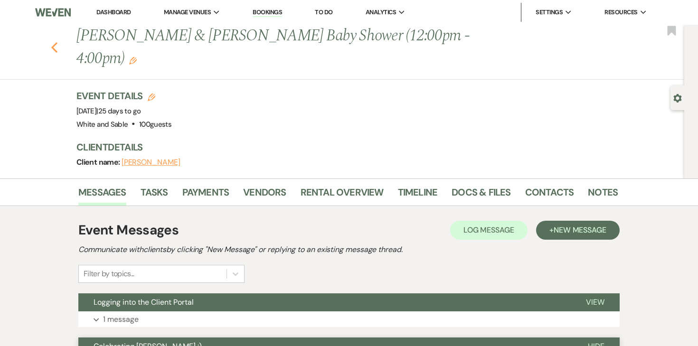
click at [52, 42] on icon "Previous" at bounding box center [54, 47] width 7 height 11
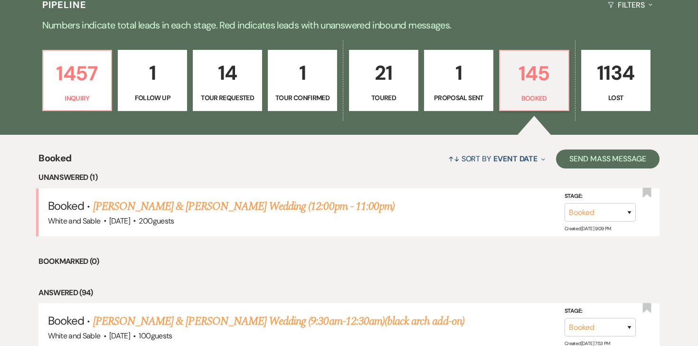
scroll to position [237, 0]
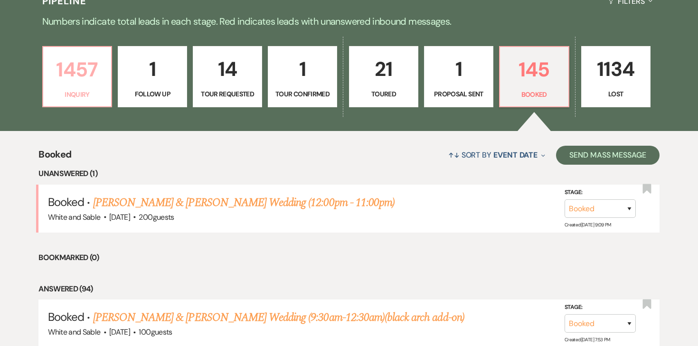
click at [84, 87] on link "1457 Inquiry" at bounding box center [77, 77] width 70 height 62
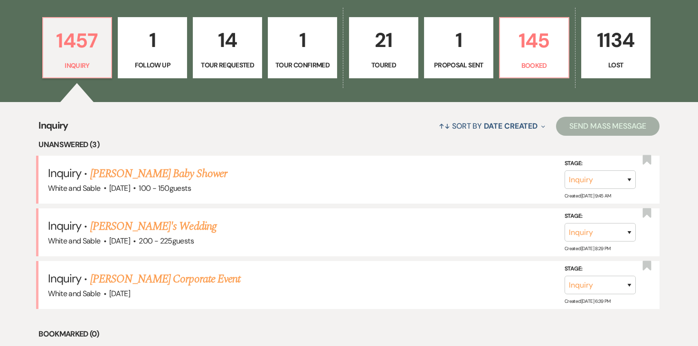
scroll to position [262, 0]
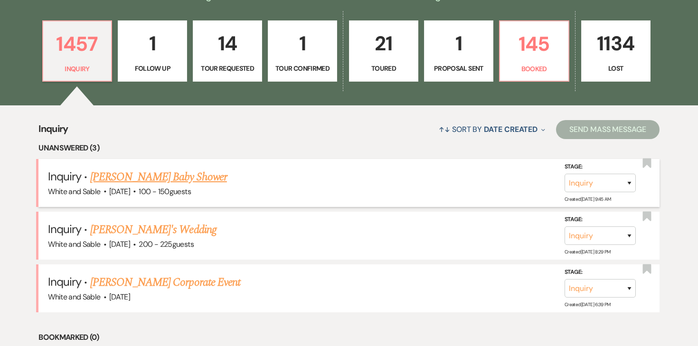
click at [195, 184] on link "[PERSON_NAME] Baby Shower" at bounding box center [158, 176] width 137 height 17
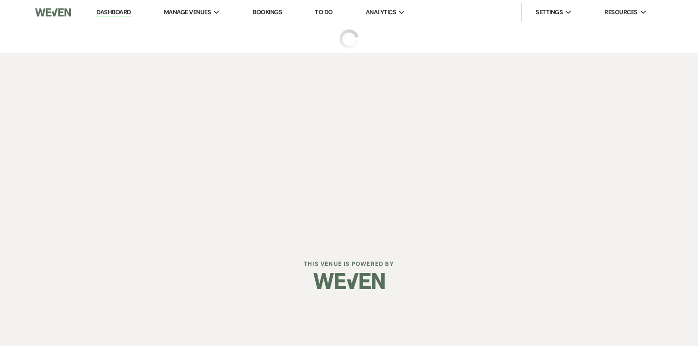
select select "5"
select select "3"
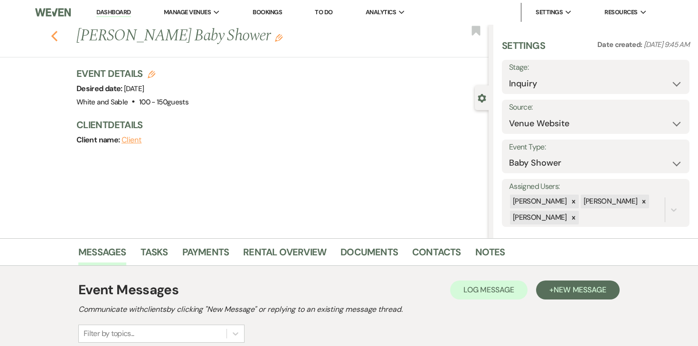
click at [54, 36] on icon "Previous" at bounding box center [54, 35] width 7 height 11
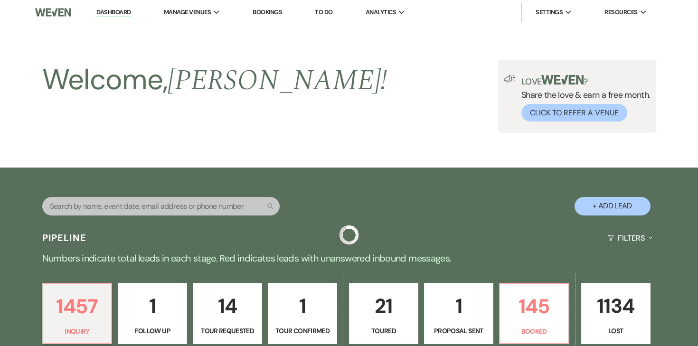
scroll to position [262, 0]
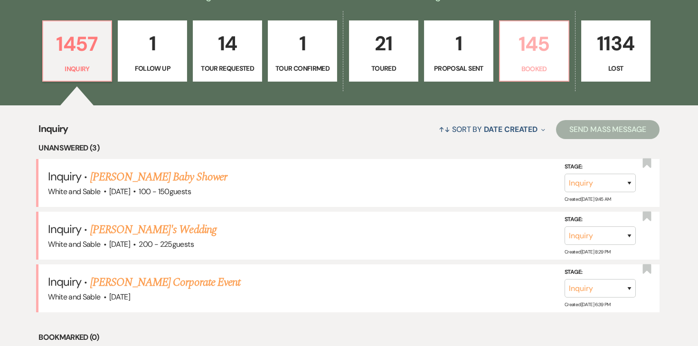
click at [556, 37] on p "145" at bounding box center [533, 44] width 57 height 32
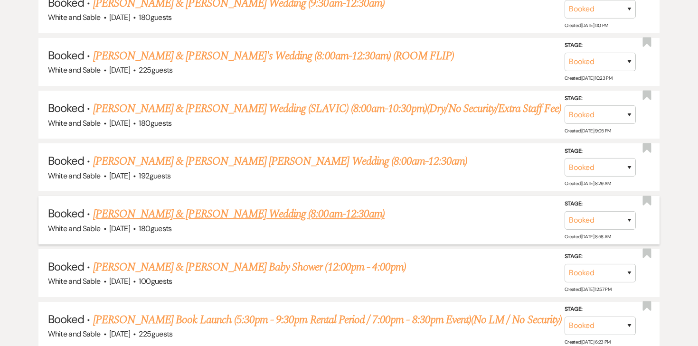
scroll to position [941, 0]
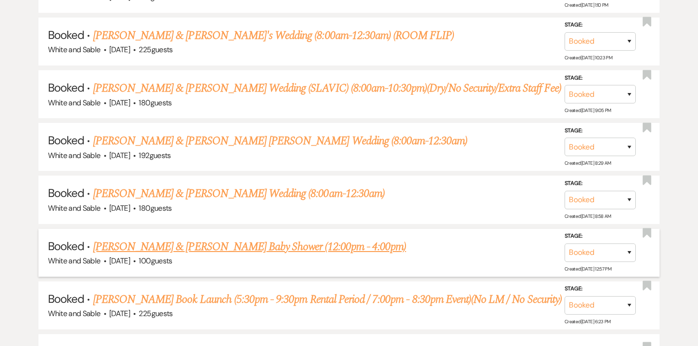
click at [276, 247] on link "[PERSON_NAME] & [PERSON_NAME] Baby Shower (12:00pm - 4:00pm)" at bounding box center [249, 246] width 313 height 17
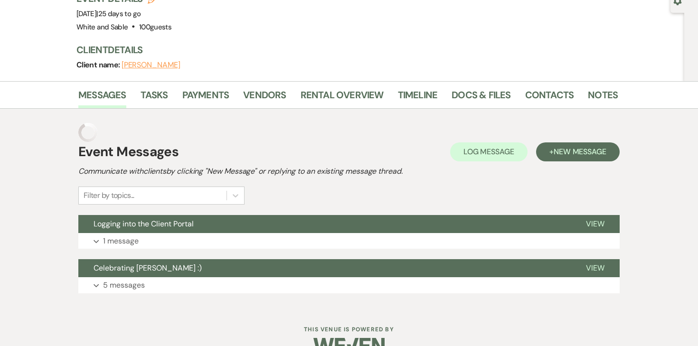
scroll to position [78, 0]
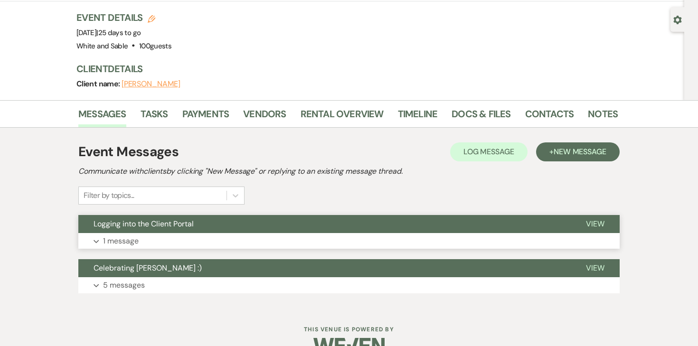
click at [128, 235] on p "1 message" at bounding box center [121, 241] width 36 height 12
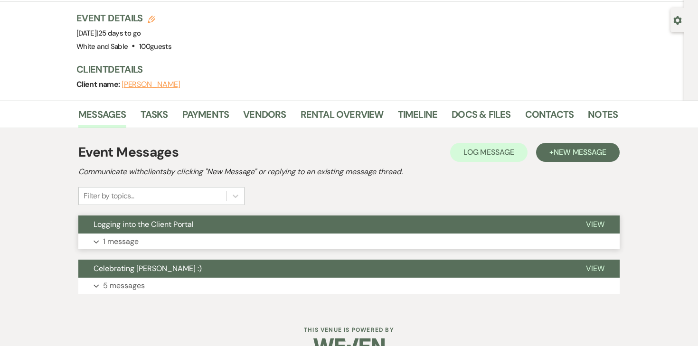
click at [137, 235] on p "1 message" at bounding box center [121, 241] width 36 height 12
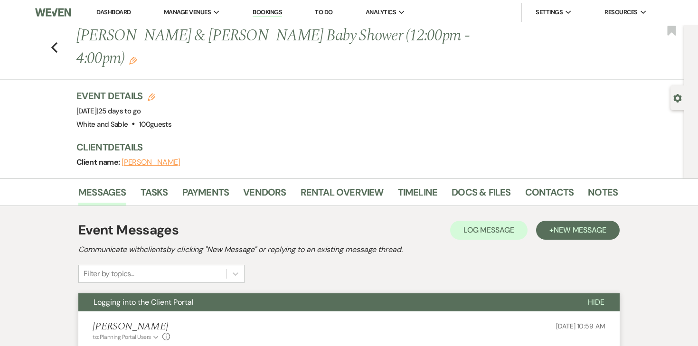
click at [678, 103] on div "Gear Settings" at bounding box center [679, 97] width 18 height 25
click at [672, 94] on div "Gear Settings" at bounding box center [679, 97] width 18 height 25
click at [675, 98] on use "button" at bounding box center [677, 98] width 8 height 9
select select "12"
select select "3"
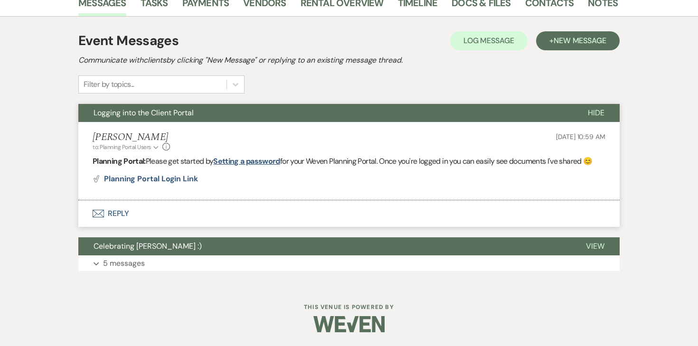
scroll to position [250, 0]
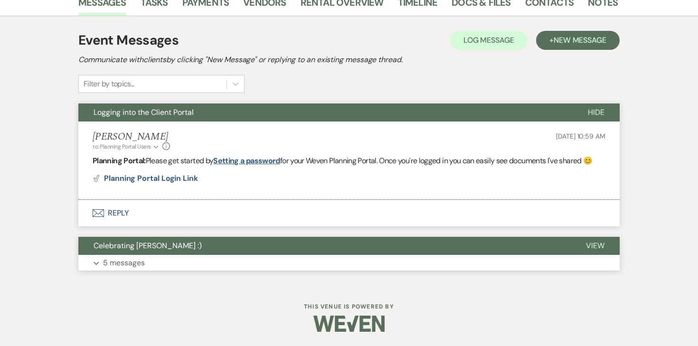
click at [142, 263] on p "5 messages" at bounding box center [124, 263] width 42 height 12
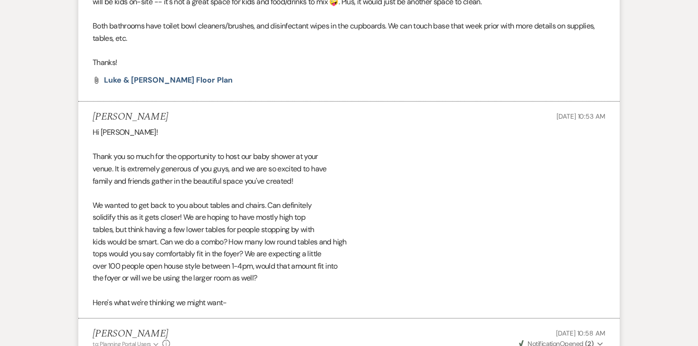
scroll to position [1382, 0]
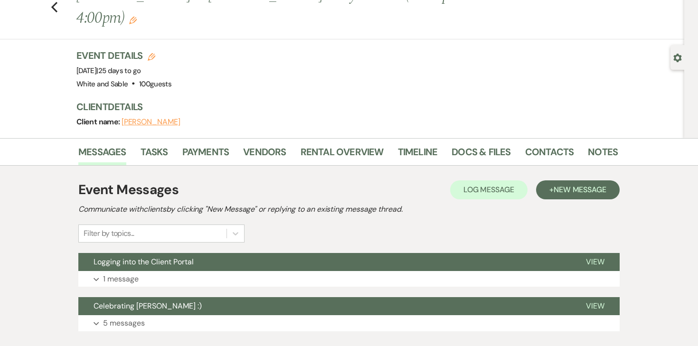
scroll to position [41, 0]
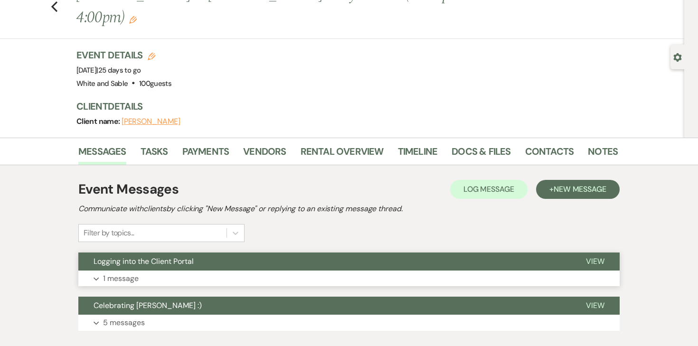
click at [127, 272] on p "1 message" at bounding box center [121, 278] width 36 height 12
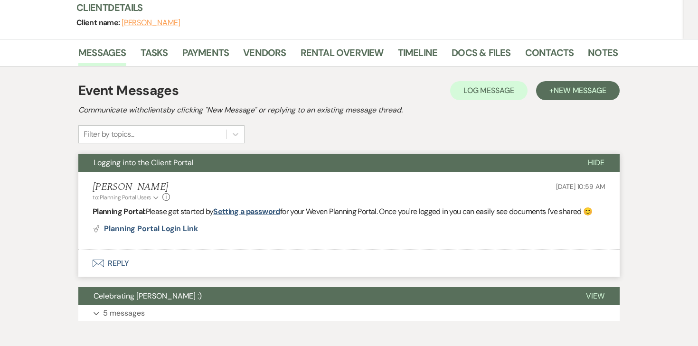
scroll to position [160, 0]
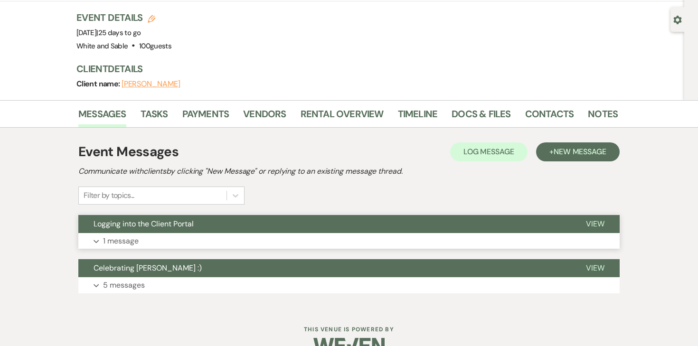
click at [133, 235] on p "1 message" at bounding box center [121, 241] width 36 height 12
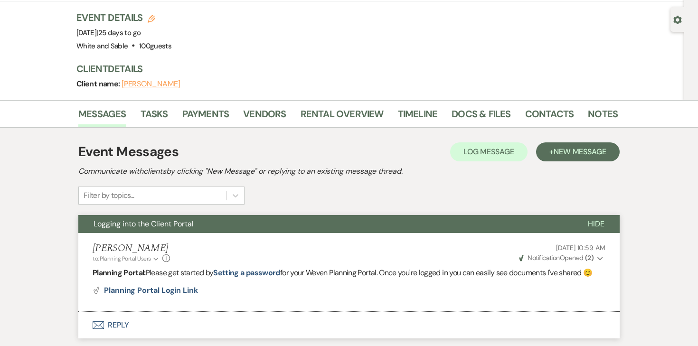
click at [582, 253] on span "Weven Check Notification Opened ( 2 )" at bounding box center [556, 257] width 75 height 9
click at [506, 243] on div "[PERSON_NAME] to: Planning Portal Users Expand Info [DATE] 10:59 AM Weven Check…" at bounding box center [349, 253] width 513 height 20
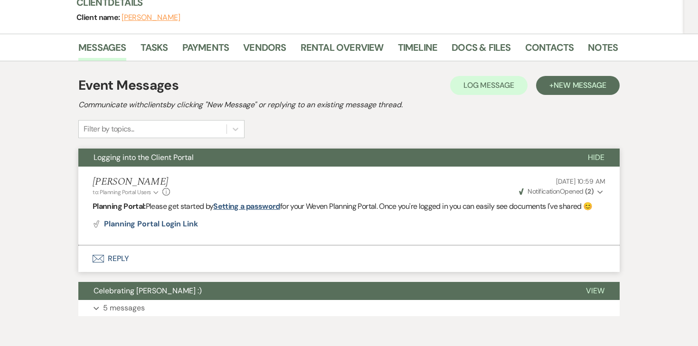
scroll to position [145, 0]
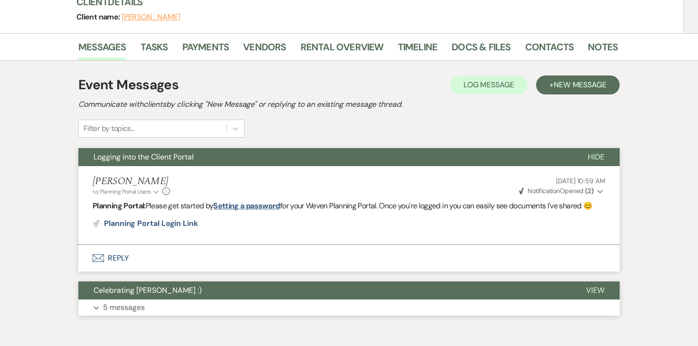
click at [124, 301] on p "5 messages" at bounding box center [124, 307] width 42 height 12
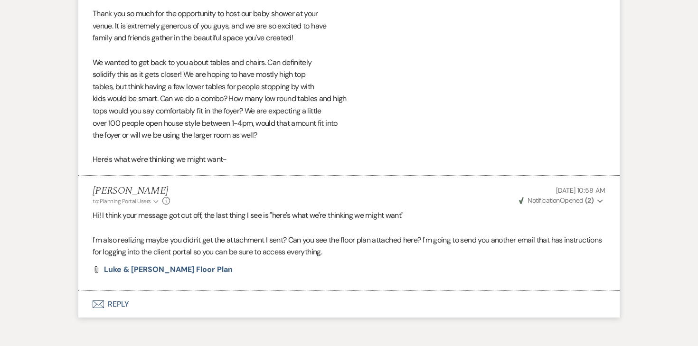
scroll to position [1283, 0]
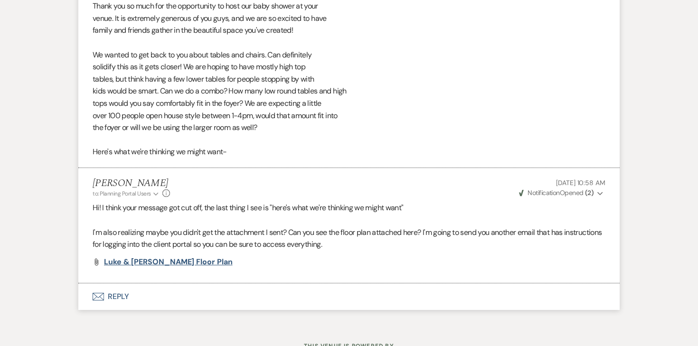
click at [154, 257] on span "Luke & [PERSON_NAME] Floor Plan" at bounding box center [168, 262] width 129 height 10
click at [123, 283] on button "Envelope Reply" at bounding box center [348, 296] width 541 height 27
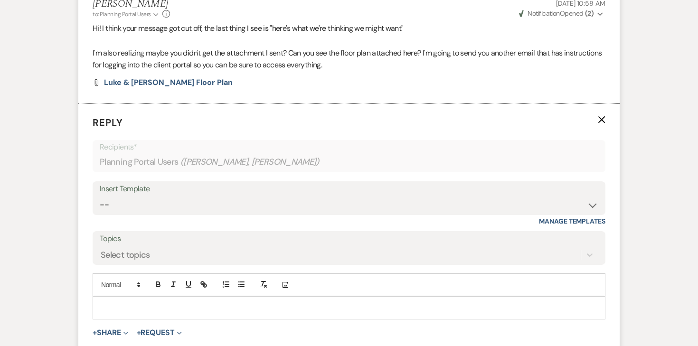
scroll to position [1469, 0]
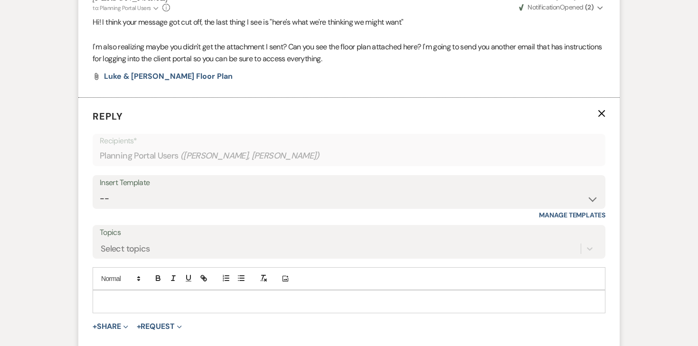
click at [125, 296] on p at bounding box center [348, 301] width 497 height 10
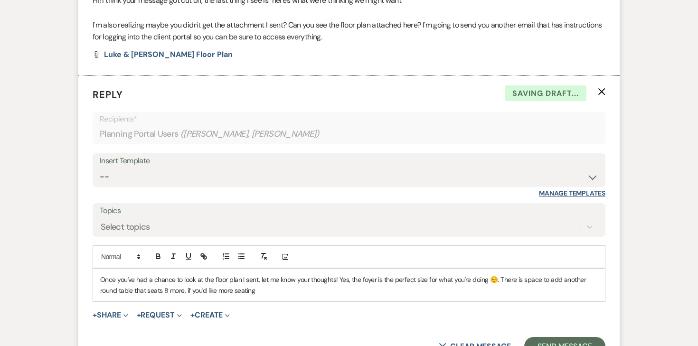
scroll to position [1502, 0]
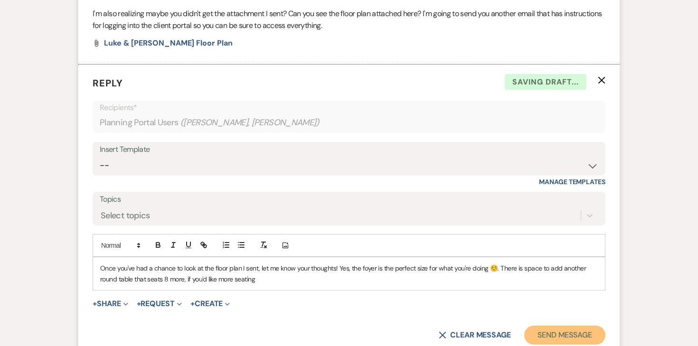
click at [558, 326] on button "Send Message" at bounding box center [564, 335] width 81 height 19
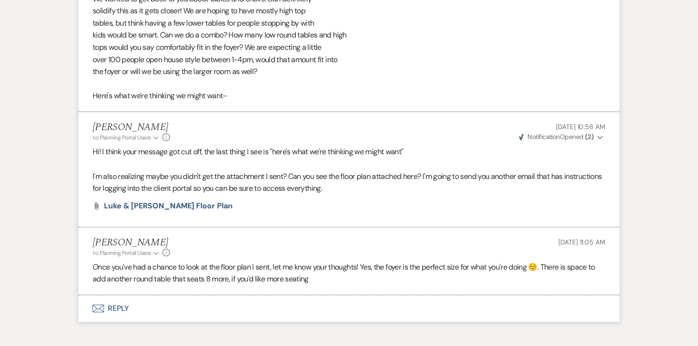
scroll to position [1368, 0]
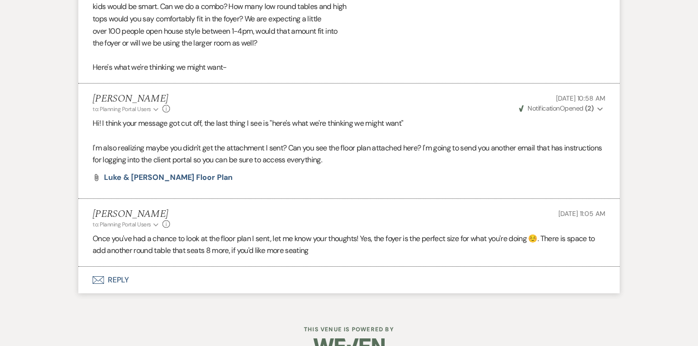
click at [127, 267] on button "Envelope Reply" at bounding box center [348, 280] width 541 height 27
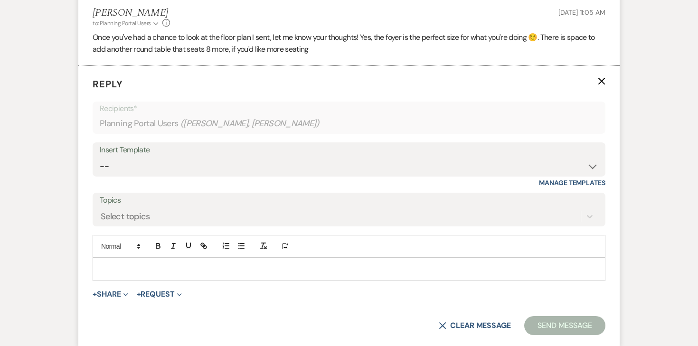
scroll to position [1579, 0]
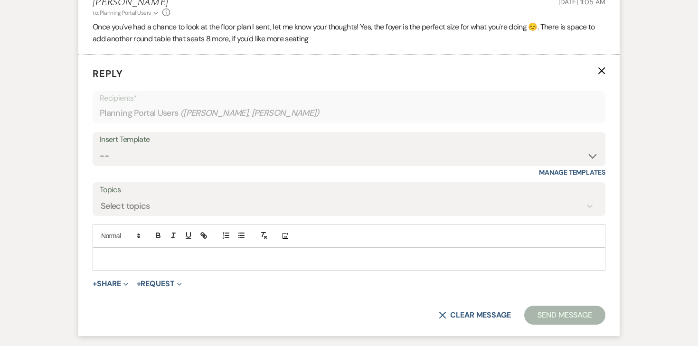
click at [189, 253] on p at bounding box center [348, 258] width 497 height 10
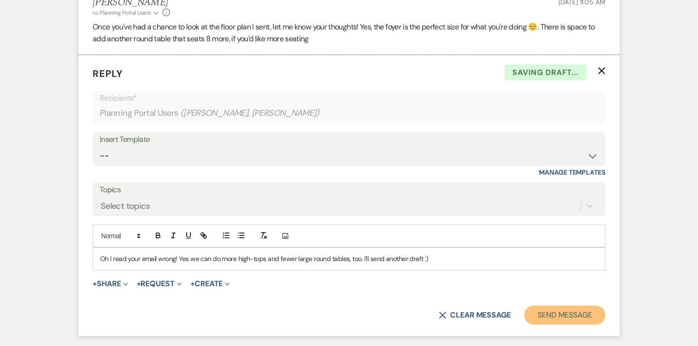
click at [566, 306] on button "Send Message" at bounding box center [564, 315] width 81 height 19
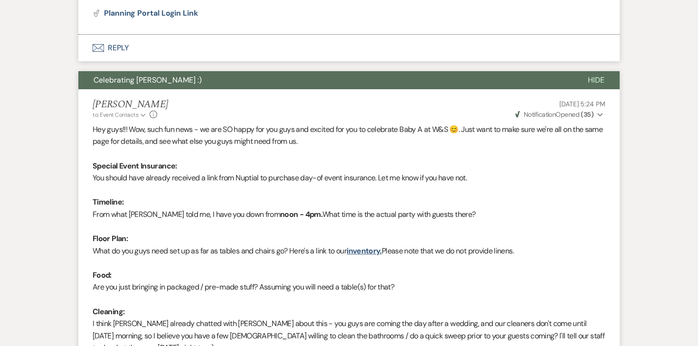
scroll to position [0, 0]
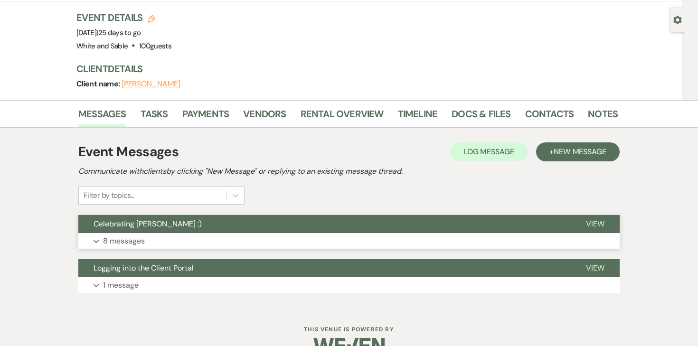
click at [134, 235] on p "8 messages" at bounding box center [124, 241] width 42 height 12
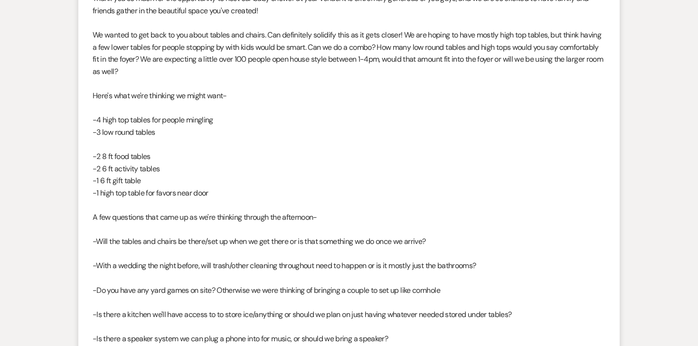
scroll to position [1581, 0]
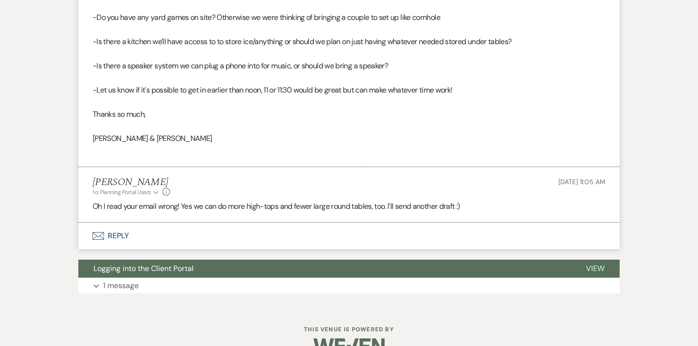
click at [125, 223] on button "Envelope Reply" at bounding box center [348, 236] width 541 height 27
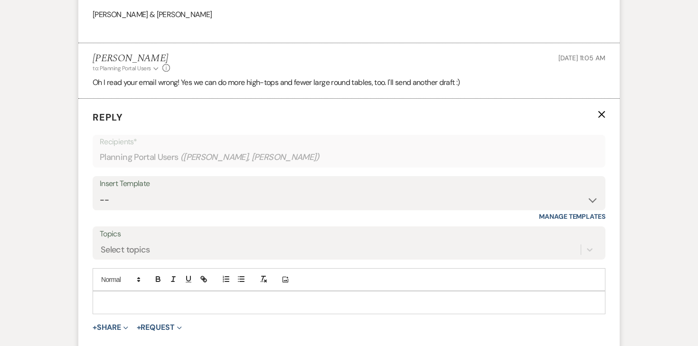
scroll to position [1980, 0]
click at [146, 296] on p at bounding box center [348, 301] width 497 height 10
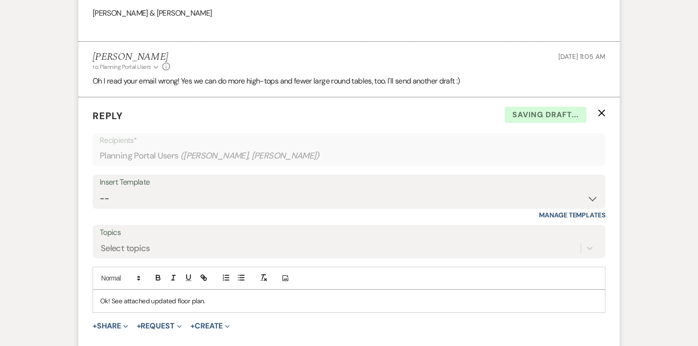
click at [109, 320] on span "+ Share Expand Doc Upload Documents Add Photo Images Pref Vendors Preferred ven…" at bounding box center [111, 325] width 36 height 11
click at [110, 322] on button "+ Share Expand" at bounding box center [111, 326] width 36 height 8
click at [110, 314] on form "Reply X Saving draft... Recipients* Planning Portal Users ( Luke Anderson, Lydi…" at bounding box center [348, 237] width 541 height 281
click at [110, 322] on button "+ Share Expand" at bounding box center [111, 326] width 36 height 8
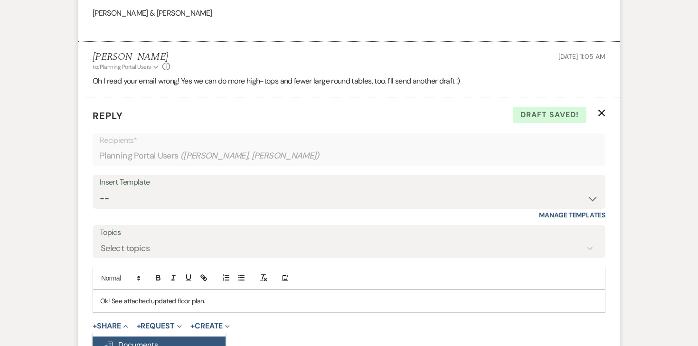
click at [110, 340] on span "Doc Upload Documents" at bounding box center [131, 345] width 54 height 10
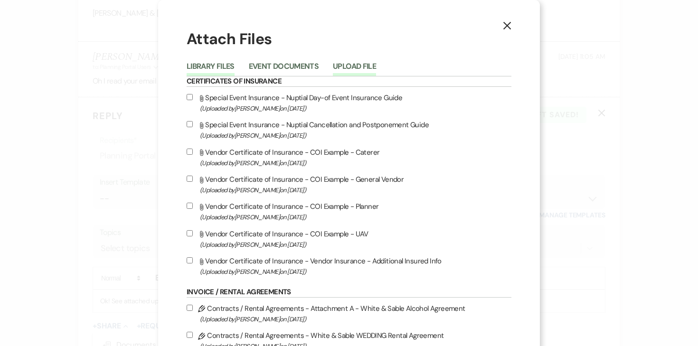
click at [353, 65] on button "Upload File" at bounding box center [354, 69] width 43 height 13
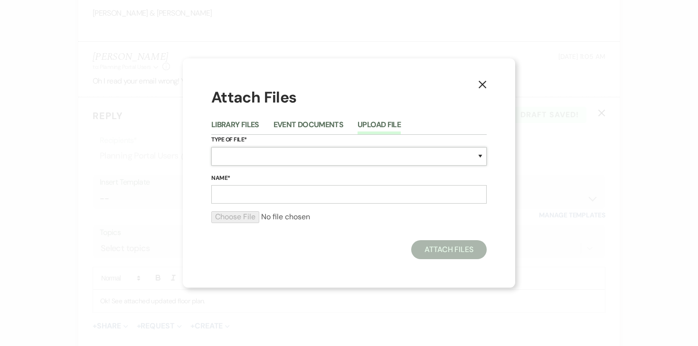
click at [270, 153] on select "Special Event Insurance Vendor Certificate of Insurance Contracts / Rental Agre…" at bounding box center [348, 156] width 275 height 19
select select "24"
click at [211, 147] on select "Special Event Insurance Vendor Certificate of Insurance Contracts / Rental Agre…" at bounding box center [348, 156] width 275 height 19
click at [397, 196] on input "Name*" at bounding box center [348, 194] width 275 height 19
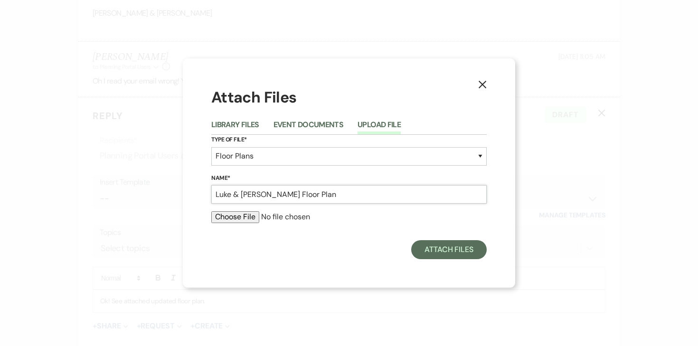
click at [261, 194] on input "Luke & Lydia Floor Plan" at bounding box center [348, 194] width 275 height 19
type input "Luke & Lydia Updated Floor Plan"
click at [224, 221] on input "file" at bounding box center [348, 216] width 275 height 11
type input "C:\fakepath\Luke & Lydia Updated Floor Plan.pdf"
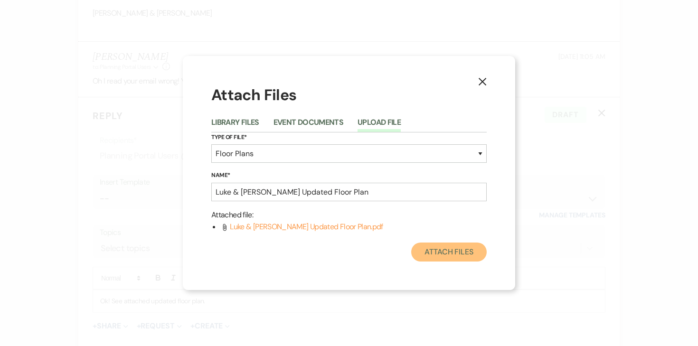
click at [445, 253] on button "Attach Files" at bounding box center [448, 252] width 75 height 19
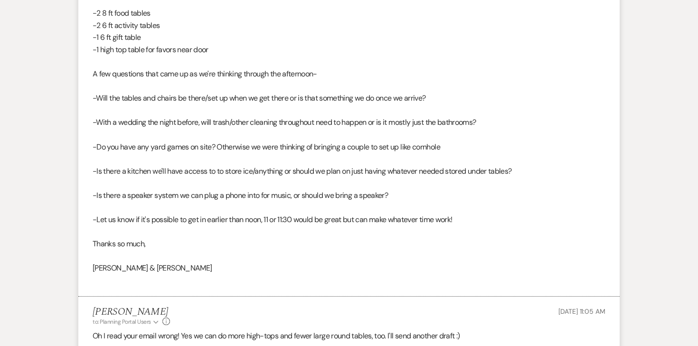
scroll to position [1727, 0]
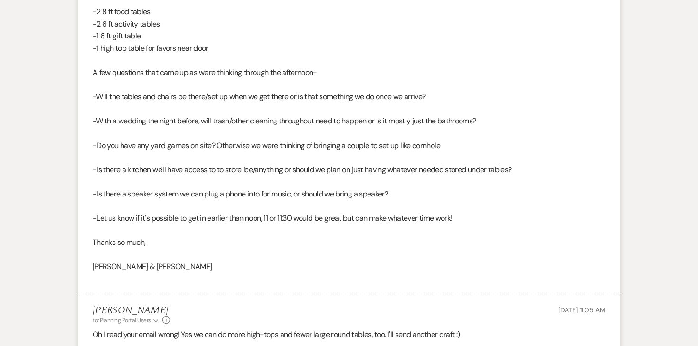
drag, startPoint x: 461, startPoint y: 196, endPoint x: 77, endPoint y: 61, distance: 407.5
copy div "-Will the tables and chairs be there/set up when we get there or is that someth…"
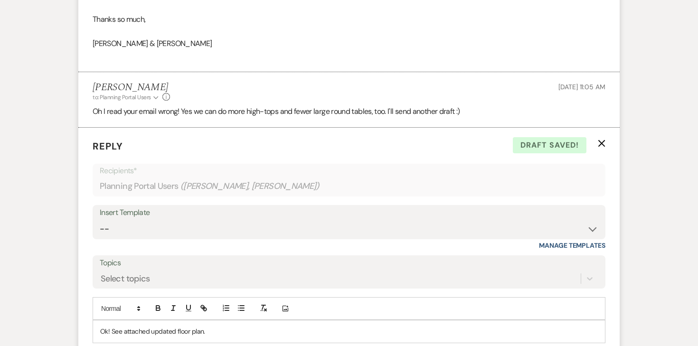
scroll to position [2057, 0]
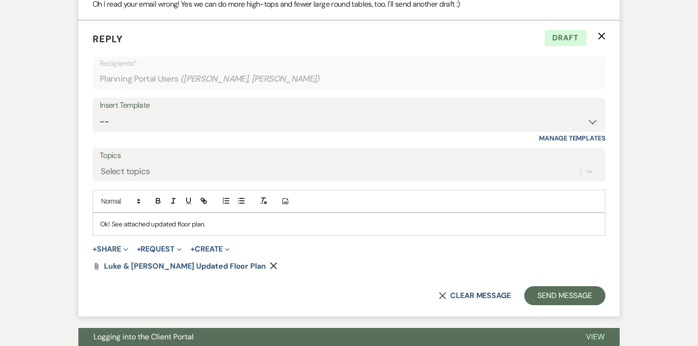
click at [227, 219] on p "Ok! See attached updated floor plan." at bounding box center [348, 224] width 497 height 10
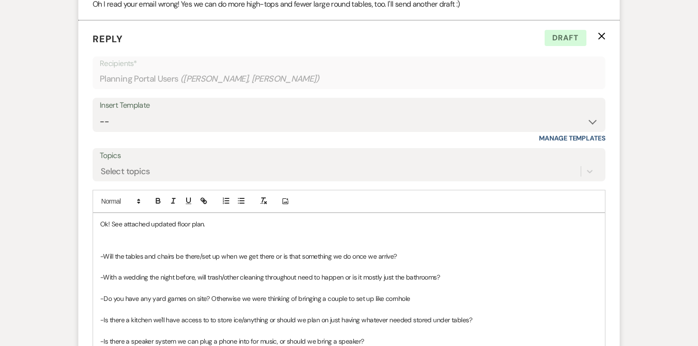
click at [183, 240] on p at bounding box center [348, 245] width 497 height 10
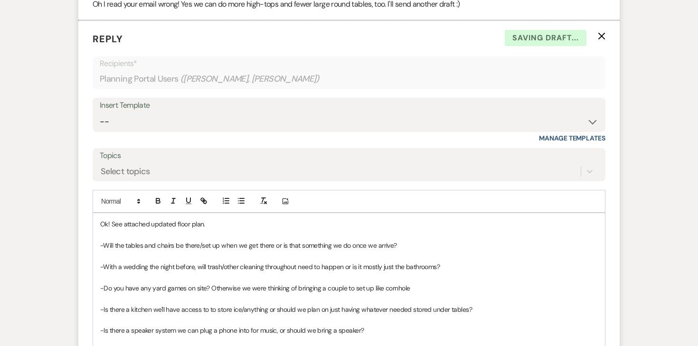
click at [230, 230] on p at bounding box center [348, 235] width 497 height 10
click at [225, 219] on p "Ok! See attached updated floor plan." at bounding box center [348, 224] width 497 height 10
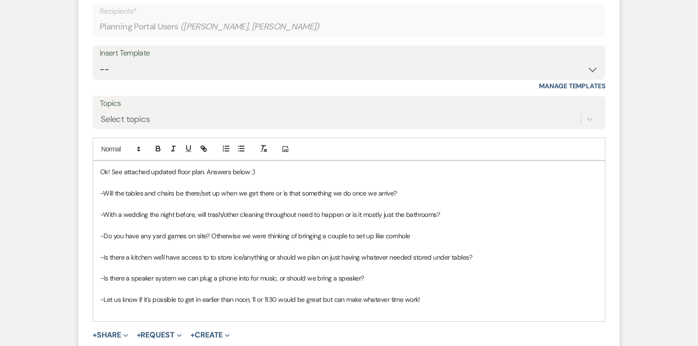
drag, startPoint x: 424, startPoint y: 275, endPoint x: 91, endPoint y: 169, distance: 349.7
click at [91, 169] on form "Reply X Saving draft... Recipients* Planning Portal Users ( Luke Anderson, Lydi…" at bounding box center [348, 185] width 541 height 434
click at [157, 149] on icon "button" at bounding box center [158, 150] width 4 height 2
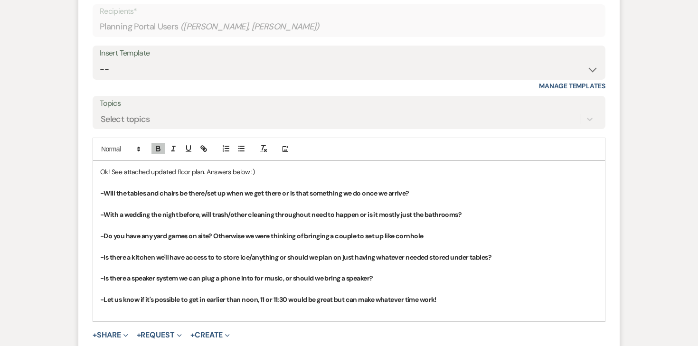
click at [387, 177] on p at bounding box center [348, 182] width 497 height 10
click at [439, 188] on p "-Will the tables and chairs be there/set up when we get there or is that someth…" at bounding box center [348, 193] width 497 height 10
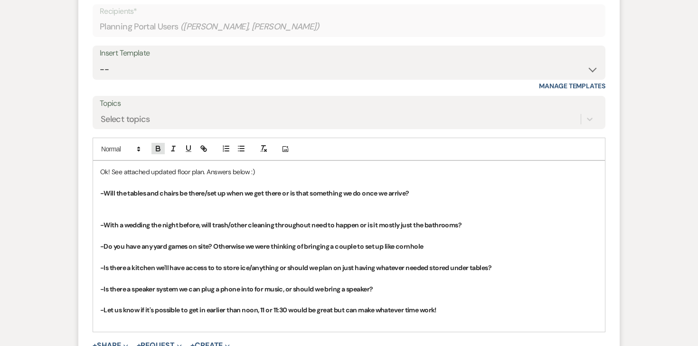
click at [158, 144] on icon "button" at bounding box center [158, 148] width 9 height 9
click at [135, 231] on p at bounding box center [348, 236] width 497 height 10
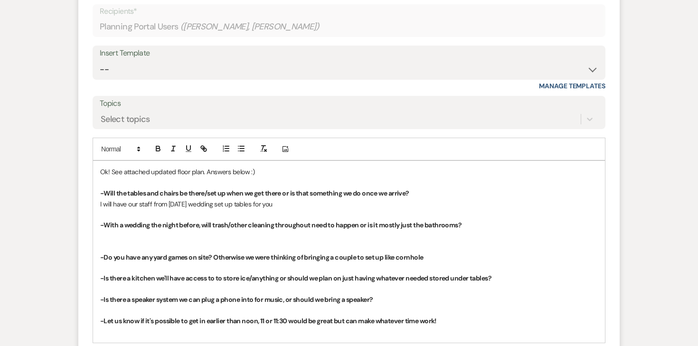
click at [135, 231] on p at bounding box center [348, 236] width 497 height 10
click at [158, 231] on p "All trash will be taken out / clean bags i" at bounding box center [348, 236] width 497 height 10
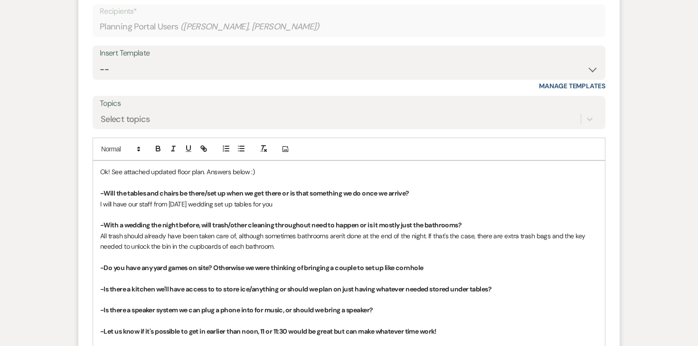
click at [280, 231] on p "All trash should already have been taken care of, although sometimes bathrooms …" at bounding box center [348, 241] width 497 height 21
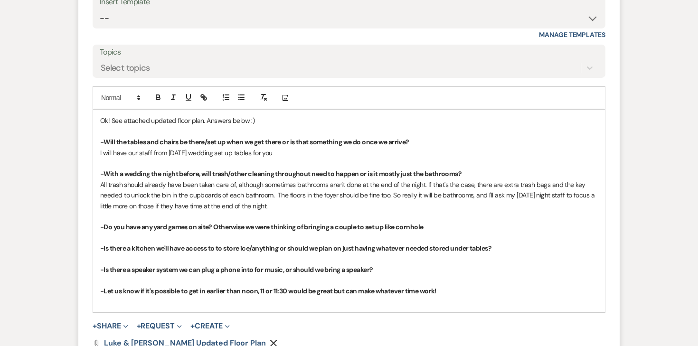
scroll to position [2161, 0]
click at [230, 232] on p at bounding box center [348, 237] width 497 height 10
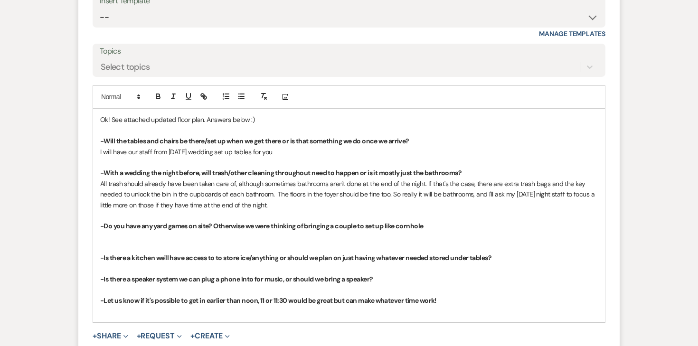
click at [224, 232] on p at bounding box center [348, 237] width 497 height 10
click at [173, 94] on line "button" at bounding box center [173, 96] width 1 height 5
click at [170, 92] on icon "button" at bounding box center [173, 96] width 9 height 9
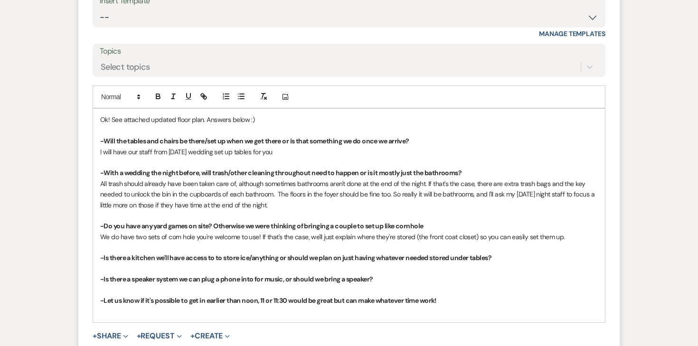
drag, startPoint x: 261, startPoint y: 213, endPoint x: 597, endPoint y: 211, distance: 335.5
click at [597, 232] on p "We do have two sets of corn hole you're welcome to use! If that's the case, we'…" at bounding box center [348, 237] width 497 height 10
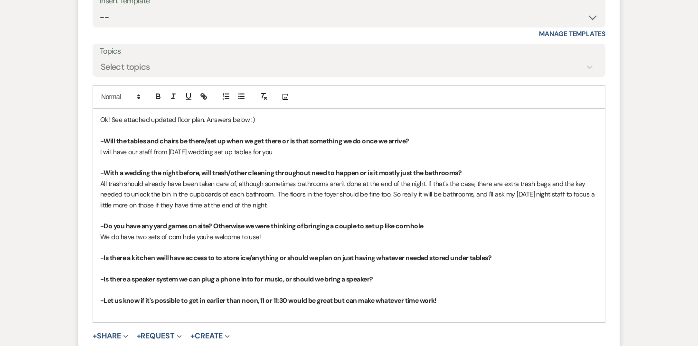
click at [457, 263] on p at bounding box center [348, 268] width 497 height 10
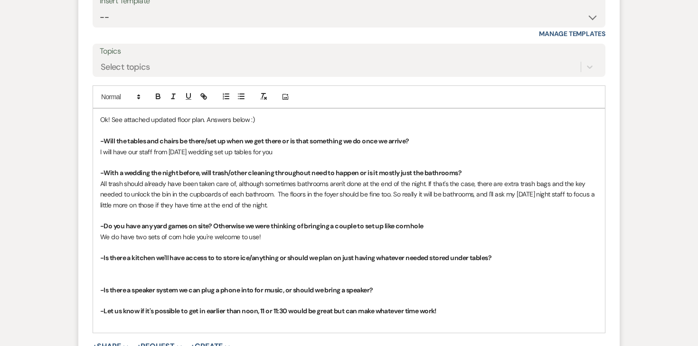
click at [448, 252] on p "-Is there a kitchen we'll have access to to store ice/anything or should we pla…" at bounding box center [348, 257] width 497 height 10
click at [271, 263] on p at bounding box center [348, 268] width 497 height 10
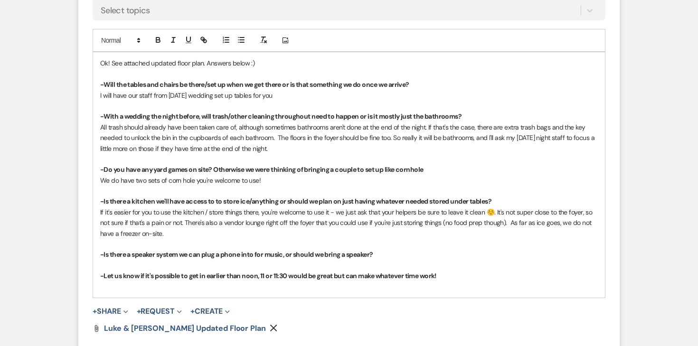
scroll to position [2220, 0]
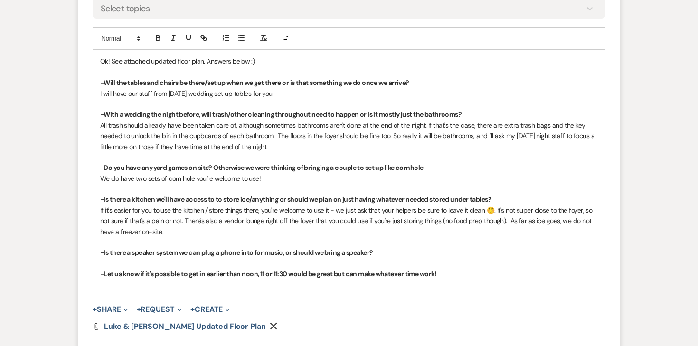
click at [385, 247] on p "-Is there a speaker system we can plug a phone into for music, or should we bri…" at bounding box center [348, 252] width 497 height 10
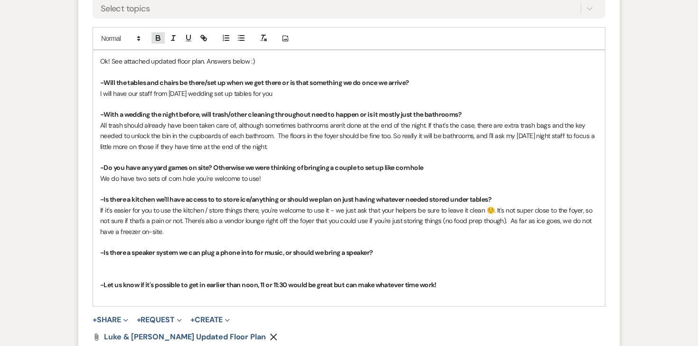
click at [159, 34] on icon "button" at bounding box center [158, 38] width 9 height 9
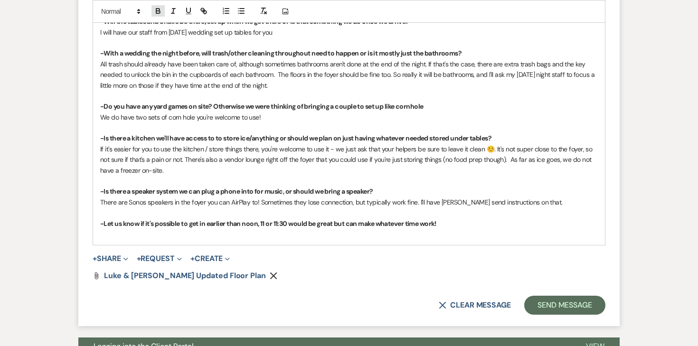
scroll to position [2281, 0]
click at [157, 228] on p at bounding box center [348, 233] width 497 height 10
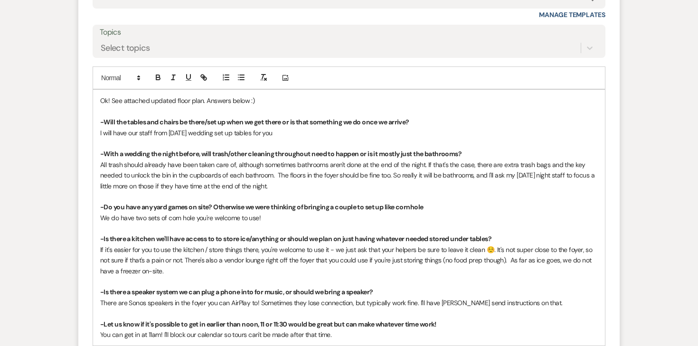
scroll to position [2181, 0]
drag, startPoint x: 263, startPoint y: 79, endPoint x: 202, endPoint y: 76, distance: 60.8
click at [202, 94] on p "Ok! See attached updated floor plan. Answers below :)" at bounding box center [348, 99] width 497 height 10
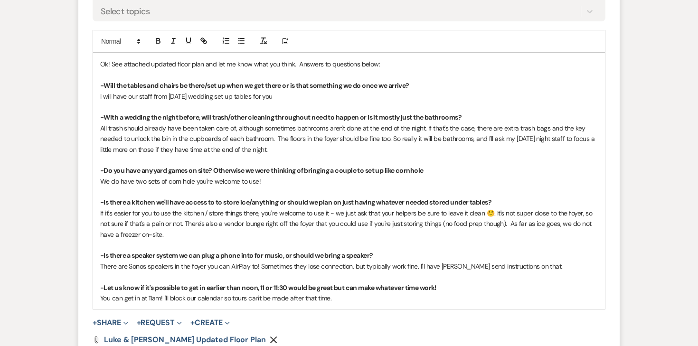
scroll to position [2216, 0]
click at [308, 92] on p "I will have our staff from Saturday's wedding set up tables for you" at bounding box center [348, 97] width 497 height 10
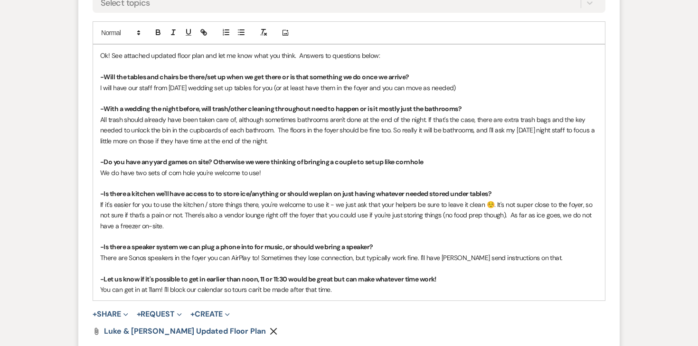
scroll to position [2227, 0]
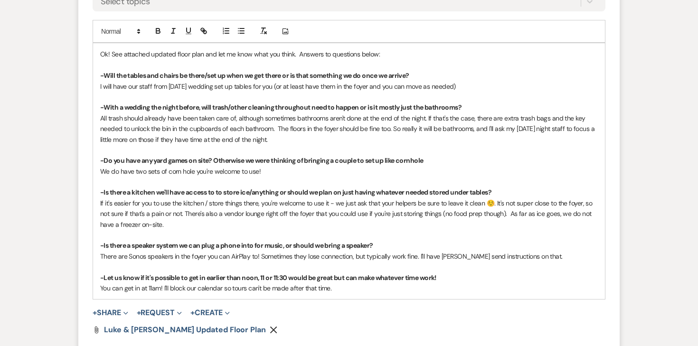
click at [225, 113] on p "All trash should already have been taken care of, although sometimes bathrooms …" at bounding box center [348, 129] width 497 height 32
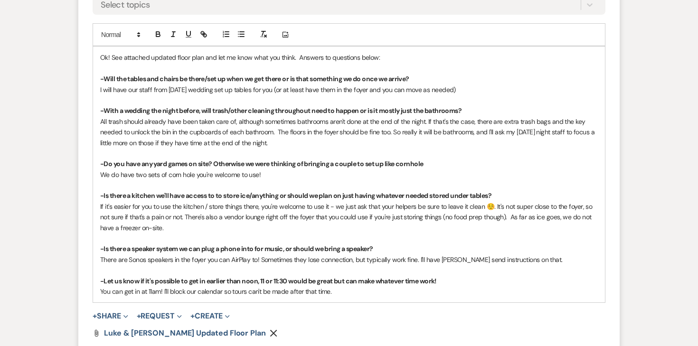
scroll to position [2222, 0]
click at [277, 119] on p "All trash should already have been taken care of, although sometimes bathrooms …" at bounding box center [348, 133] width 497 height 32
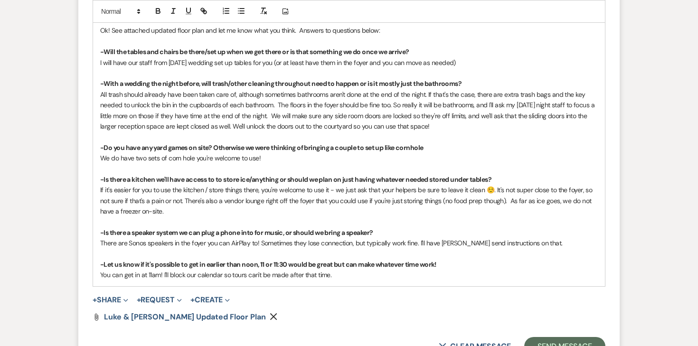
scroll to position [2251, 0]
click at [297, 152] on p "We do have two sets of corn hole you're welcome to use!" at bounding box center [348, 157] width 497 height 10
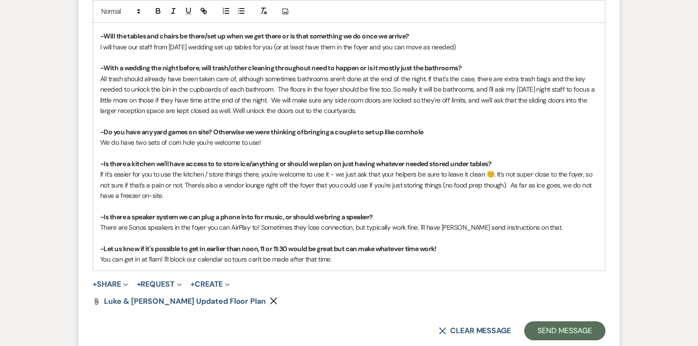
scroll to position [2269, 0]
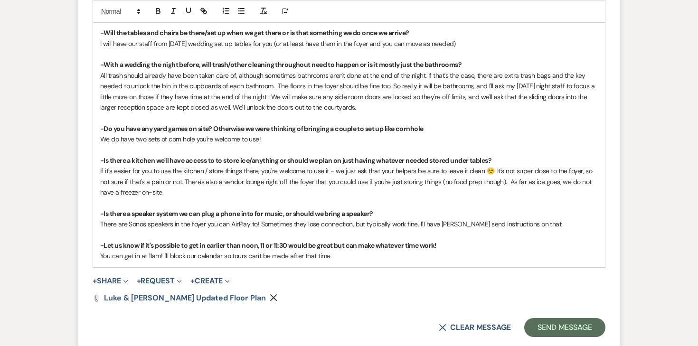
click at [180, 166] on p "If it's easier for you to use the kitchen / store things there, you're welcome …" at bounding box center [348, 182] width 497 height 32
click at [256, 168] on p "If it's easier for you to use the kitchen / store things there, you're welcome …" at bounding box center [348, 182] width 497 height 32
click at [442, 166] on p "If it's easier for you to use the kitchen / store things there, you're welcome …" at bounding box center [348, 182] width 497 height 32
drag, startPoint x: 444, startPoint y: 167, endPoint x: 284, endPoint y: 164, distance: 159.5
click at [284, 166] on p "If it's easier for you to use the kitchen / store things there, you're welcome …" at bounding box center [348, 182] width 497 height 32
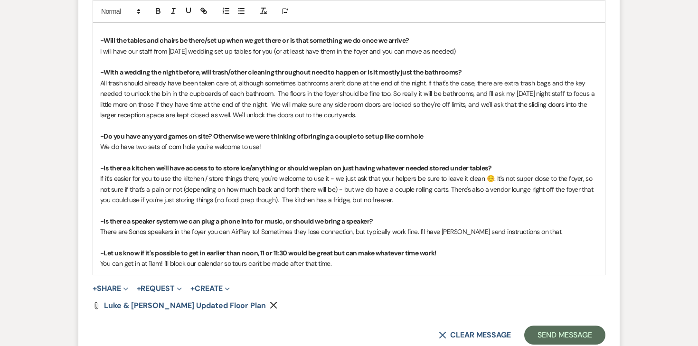
scroll to position [2271, 0]
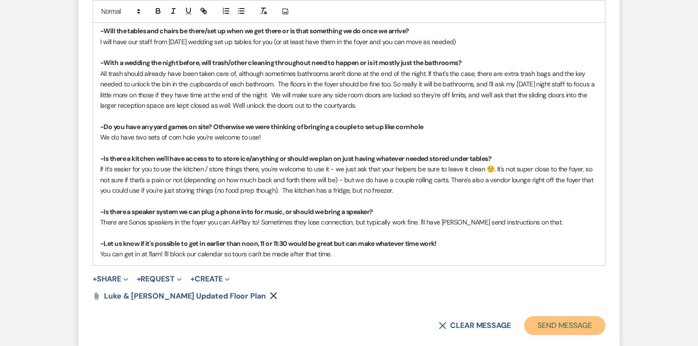
click at [535, 316] on button "Send Message" at bounding box center [564, 325] width 81 height 19
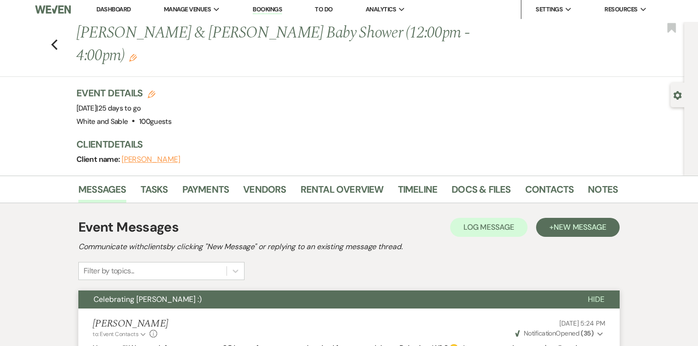
scroll to position [0, 0]
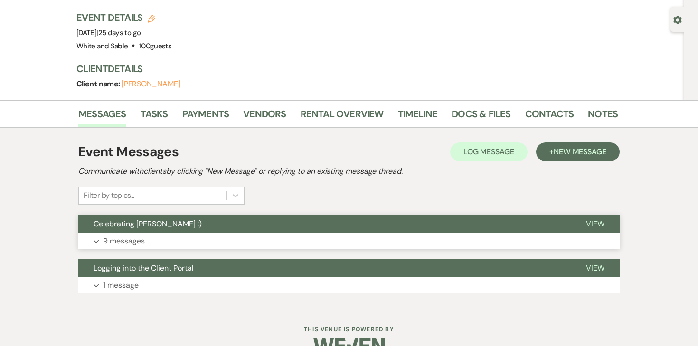
click at [117, 235] on p "9 messages" at bounding box center [124, 241] width 42 height 12
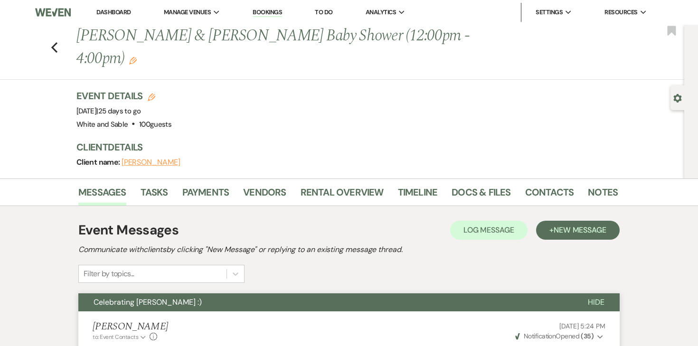
click at [109, 14] on link "Dashboard" at bounding box center [113, 12] width 34 height 8
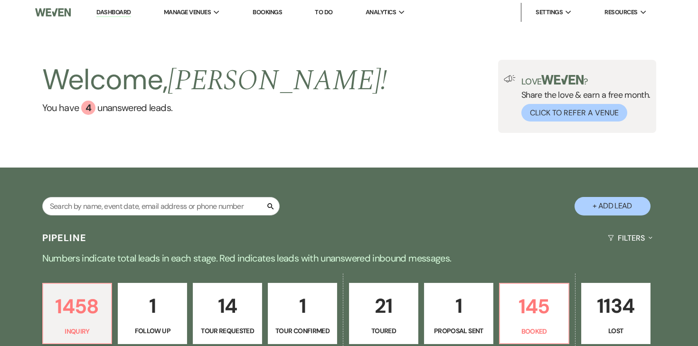
scroll to position [96, 0]
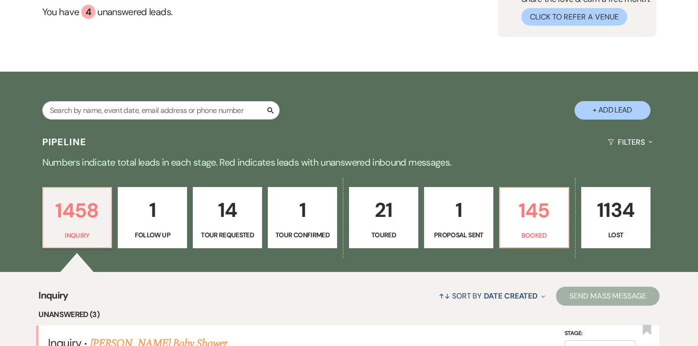
click at [458, 215] on p "1" at bounding box center [458, 210] width 57 height 32
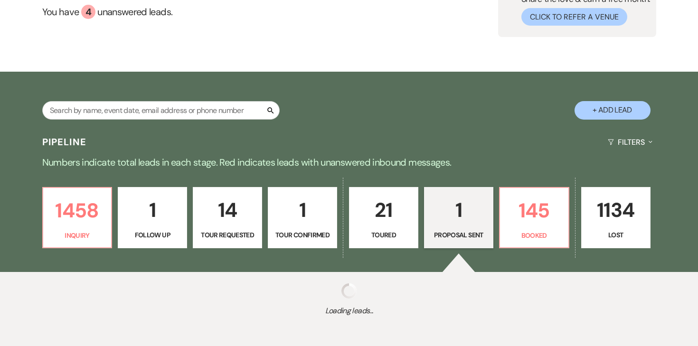
select select "6"
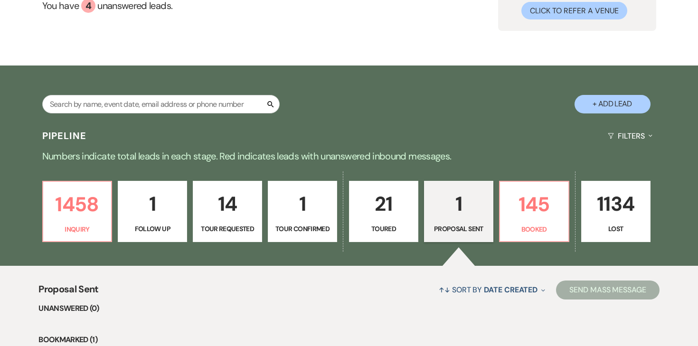
scroll to position [258, 0]
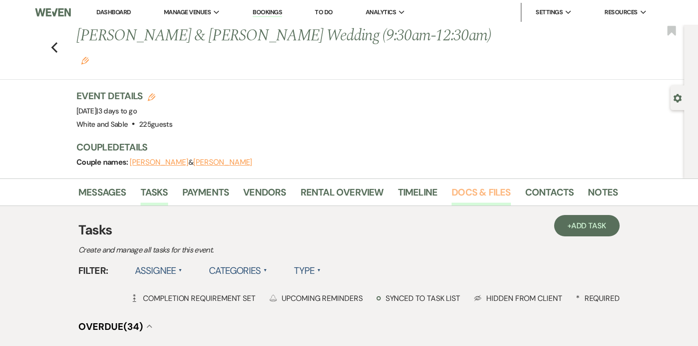
click at [476, 185] on link "Docs & Files" at bounding box center [480, 195] width 59 height 21
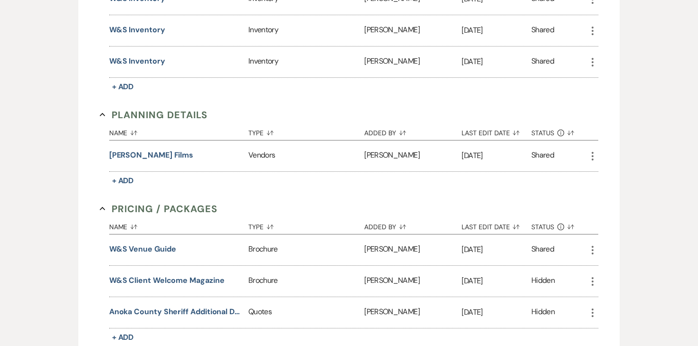
scroll to position [1728, 0]
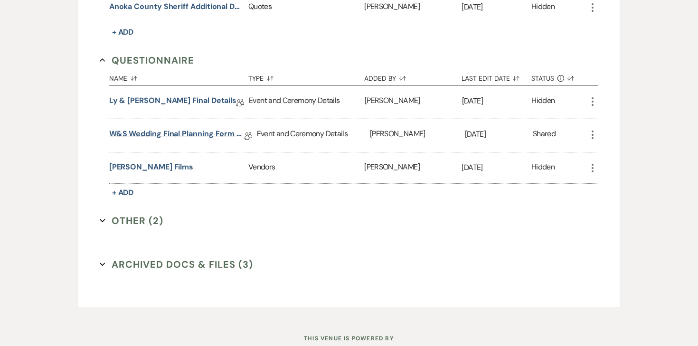
click at [171, 128] on link "W&S Wedding Final Planning Form - Ly & [PERSON_NAME] - [DATE]" at bounding box center [176, 135] width 135 height 15
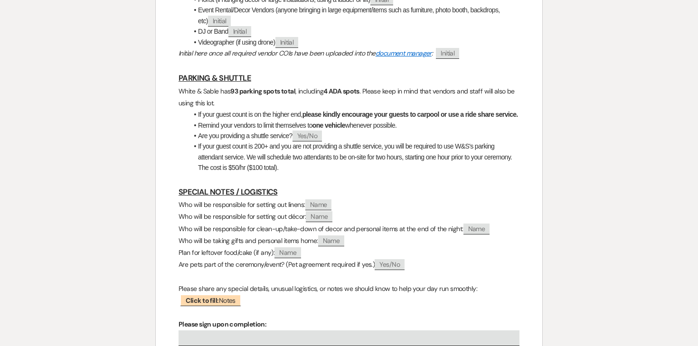
scroll to position [824, 0]
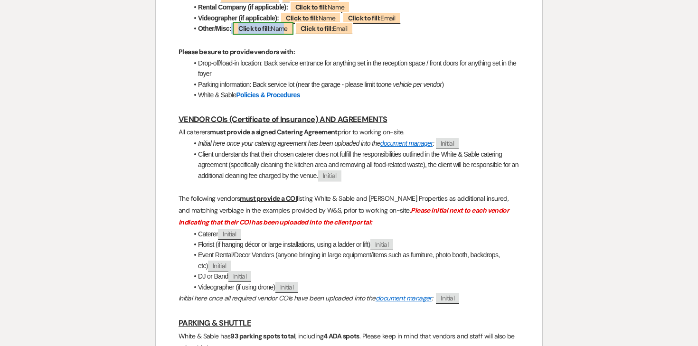
click at [279, 34] on span "Click to fill: Name" at bounding box center [263, 28] width 61 height 12
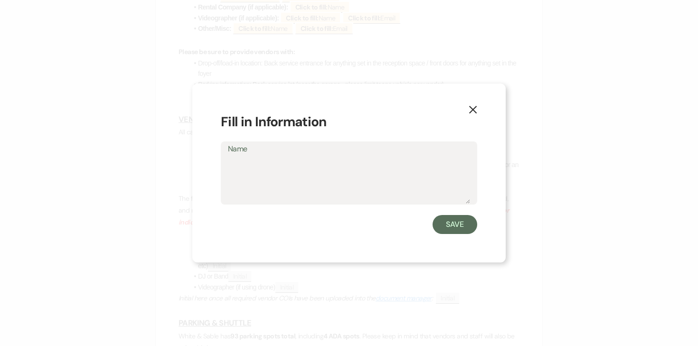
click at [474, 110] on icon "X" at bounding box center [472, 109] width 9 height 9
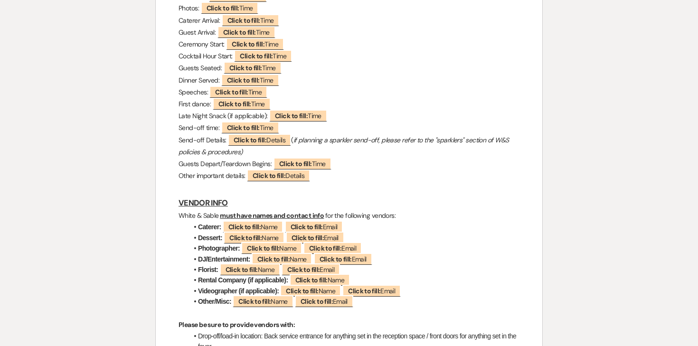
scroll to position [567, 0]
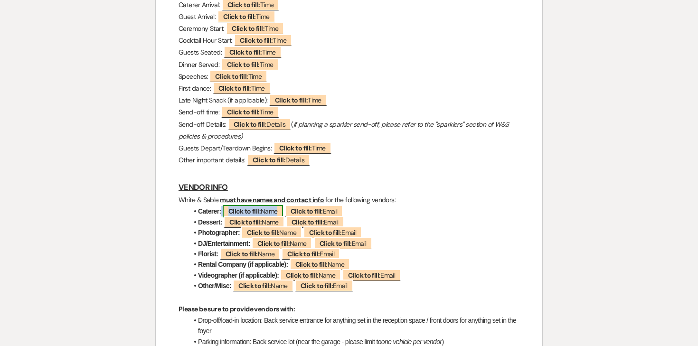
click at [255, 214] on b "Click to fill:" at bounding box center [244, 211] width 32 height 9
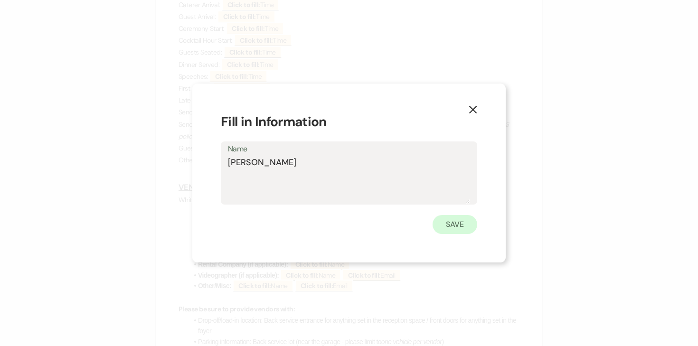
type textarea "[PERSON_NAME]"
click at [448, 227] on button "Save" at bounding box center [454, 224] width 45 height 19
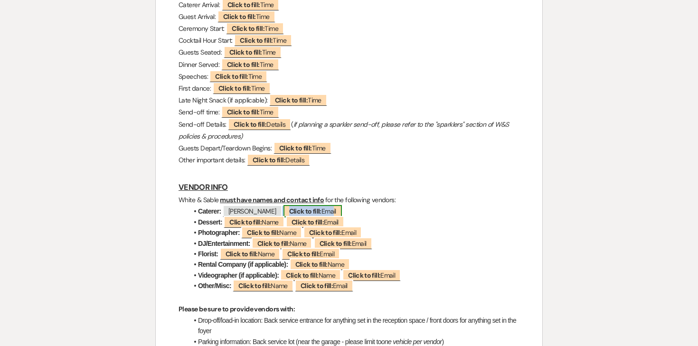
click at [312, 214] on span "Click to fill: Email" at bounding box center [312, 211] width 58 height 12
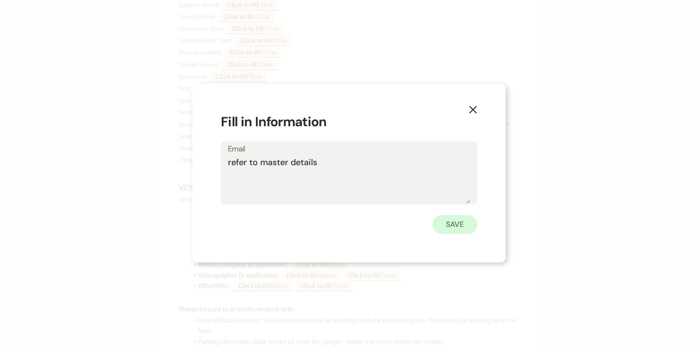
type textarea "refer to master details"
click at [465, 220] on button "Save" at bounding box center [454, 224] width 45 height 19
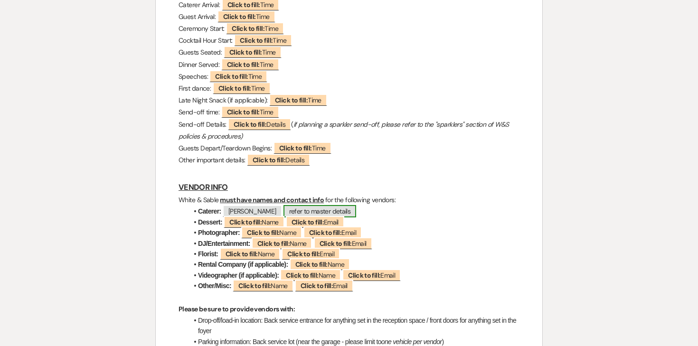
click at [320, 208] on span "refer to master details" at bounding box center [319, 211] width 73 height 12
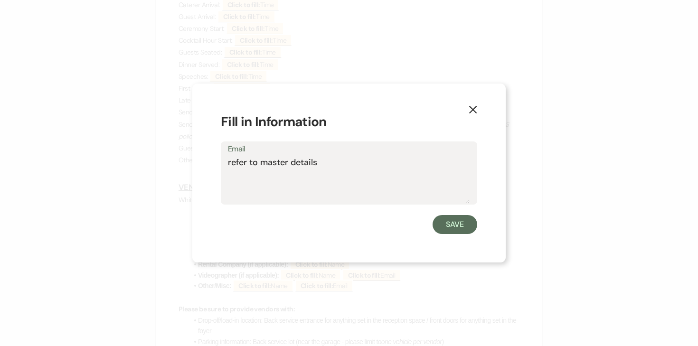
click at [284, 169] on textarea "refer to master details" at bounding box center [349, 179] width 242 height 47
click at [272, 162] on textarea "refer to master details" at bounding box center [349, 179] width 242 height 47
click at [447, 225] on button "Save" at bounding box center [454, 224] width 45 height 19
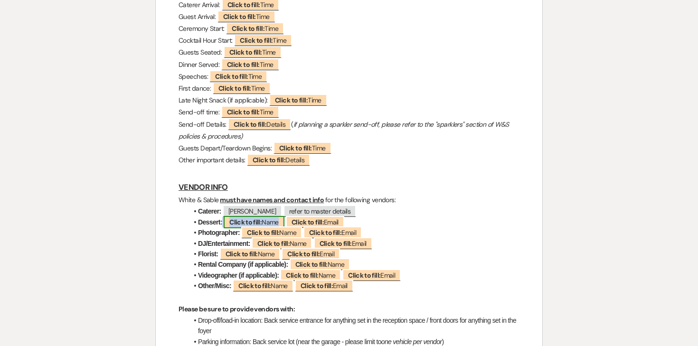
click at [267, 219] on span "Click to fill: Name" at bounding box center [254, 222] width 61 height 12
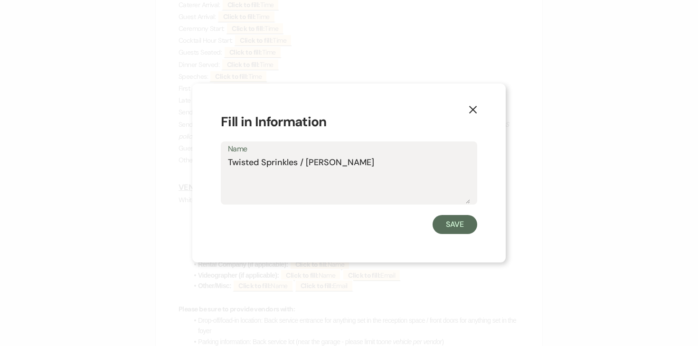
type textarea "Twisted Sprinkles / [PERSON_NAME]"
click at [445, 214] on form "Fill in Information Name Twisted Sprinkles / [PERSON_NAME]" at bounding box center [349, 173] width 256 height 122
click at [445, 215] on button "Save" at bounding box center [454, 224] width 45 height 19
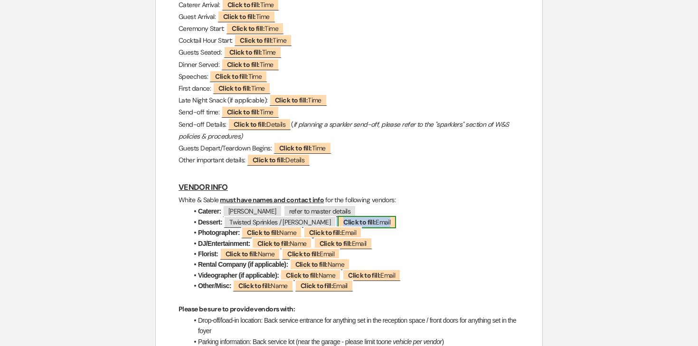
click at [354, 222] on b "Click to fill:" at bounding box center [359, 222] width 32 height 9
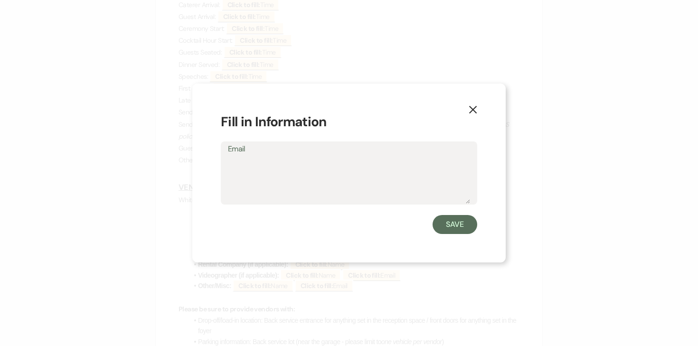
click at [355, 191] on textarea "Email" at bounding box center [349, 179] width 242 height 47
type textarea "B"
type textarea "refer to master details"
click at [452, 229] on button "Save" at bounding box center [454, 224] width 45 height 19
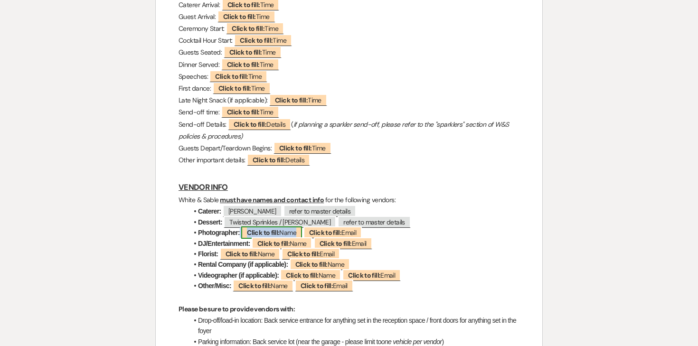
click at [262, 233] on b "Click to fill:" at bounding box center [263, 232] width 32 height 9
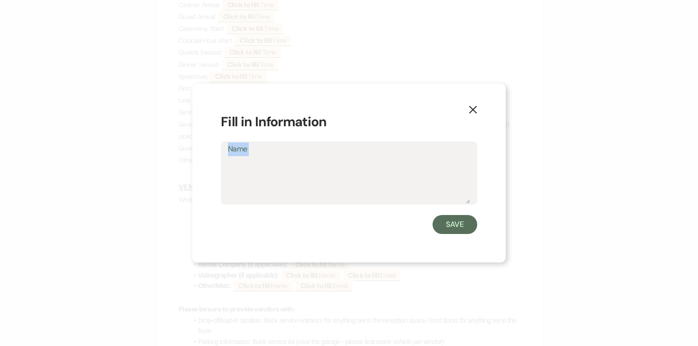
click at [291, 204] on form "Fill in Information Name Save" at bounding box center [349, 173] width 256 height 122
click at [276, 180] on textarea "Name" at bounding box center [349, 179] width 242 height 47
type textarea "[PERSON_NAME] Co"
click at [442, 227] on button "Save" at bounding box center [454, 224] width 45 height 19
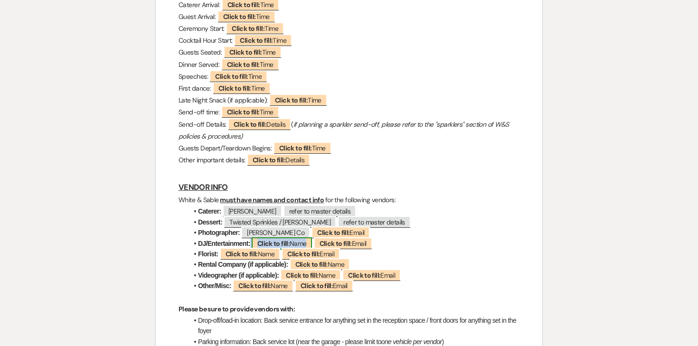
click at [278, 242] on b "Click to fill:" at bounding box center [273, 243] width 32 height 9
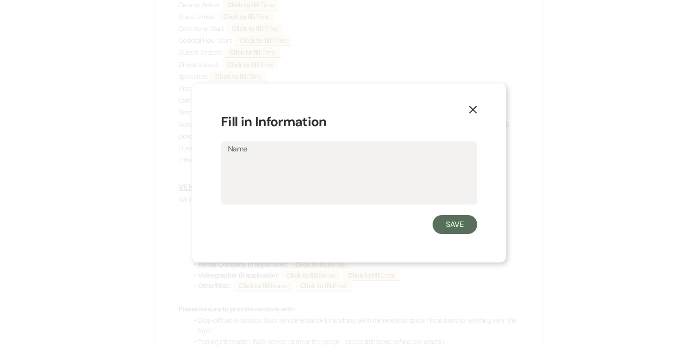
click at [365, 168] on textarea "Name" at bounding box center [349, 179] width 242 height 47
type textarea "Instant Request"
click at [470, 235] on div "X Fill in Information Name Instant Request Save" at bounding box center [348, 173] width 313 height 179
click at [463, 231] on button "Save" at bounding box center [454, 224] width 45 height 19
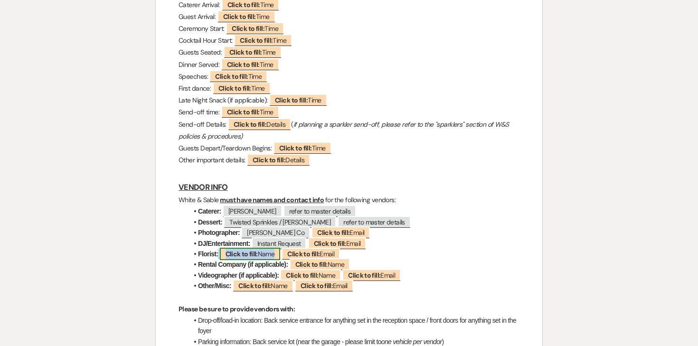
click at [273, 254] on span "Click to fill: Name" at bounding box center [250, 254] width 61 height 12
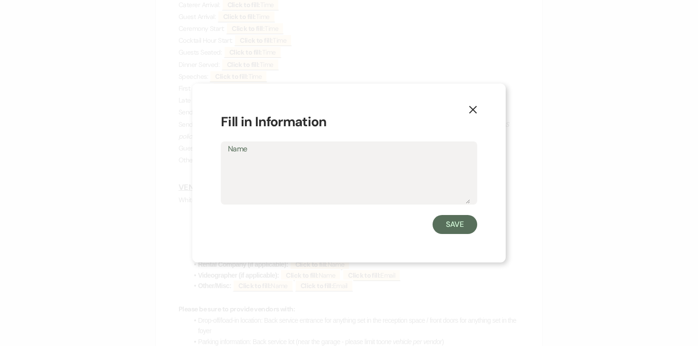
click at [326, 187] on textarea "Name" at bounding box center [349, 179] width 242 height 47
type textarea "N&MK Event Planner"
click at [439, 226] on button "Save" at bounding box center [454, 224] width 45 height 19
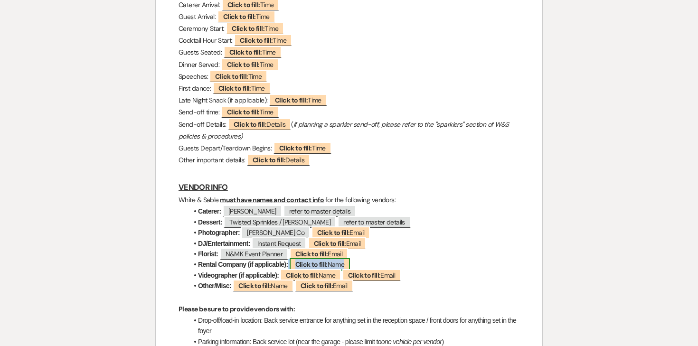
click at [304, 264] on b "Click to fill:" at bounding box center [311, 264] width 32 height 9
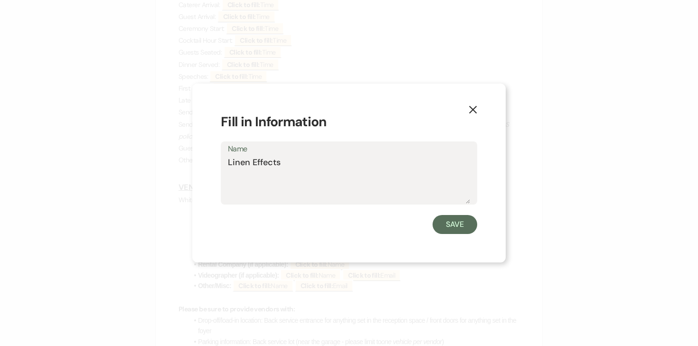
type textarea "Linen Effects"
click at [457, 213] on form "Fill in Information Name Linen Effects Save" at bounding box center [349, 173] width 256 height 122
click at [441, 224] on button "Save" at bounding box center [454, 224] width 45 height 19
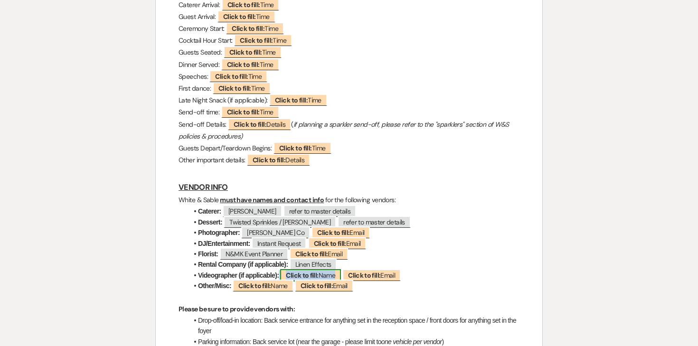
click at [295, 276] on b "Click to fill:" at bounding box center [302, 275] width 32 height 9
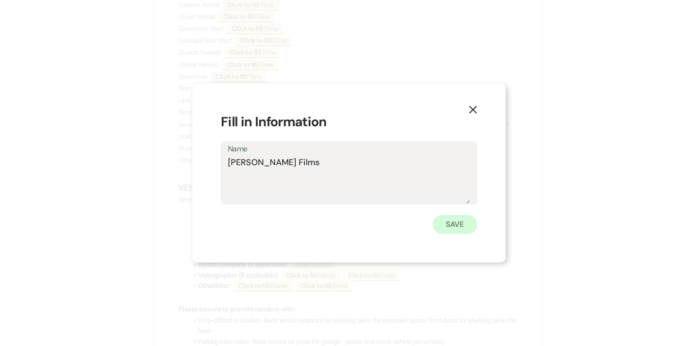
type textarea "[PERSON_NAME] Films"
click at [446, 223] on button "Save" at bounding box center [454, 224] width 45 height 19
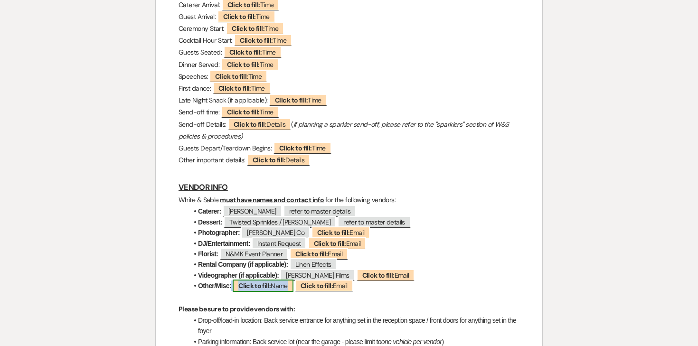
click at [268, 289] on b "Click to fill:" at bounding box center [254, 285] width 32 height 9
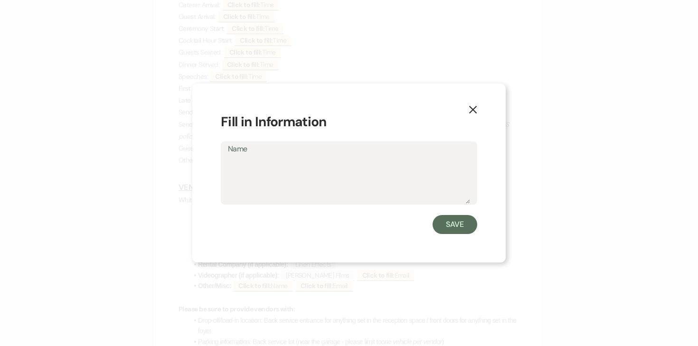
type textarea "F"
type textarea "Refer to Master List"
click at [456, 220] on button "Save" at bounding box center [454, 224] width 45 height 19
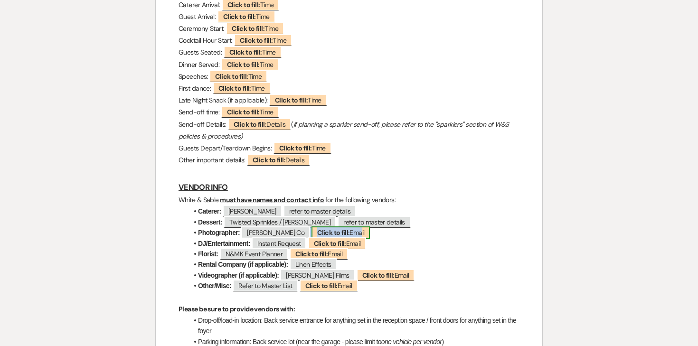
click at [349, 233] on span "Click to fill: Email" at bounding box center [340, 232] width 58 height 12
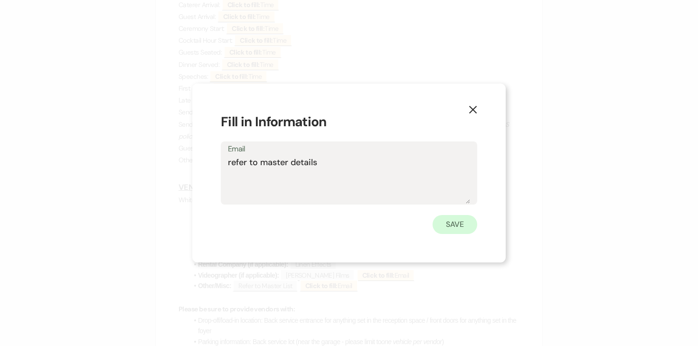
type textarea "refer to master details"
click at [440, 231] on button "Save" at bounding box center [454, 224] width 45 height 19
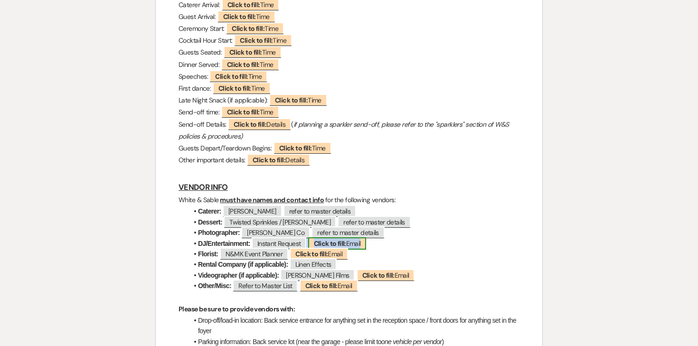
click at [333, 241] on b "Click to fill:" at bounding box center [330, 243] width 32 height 9
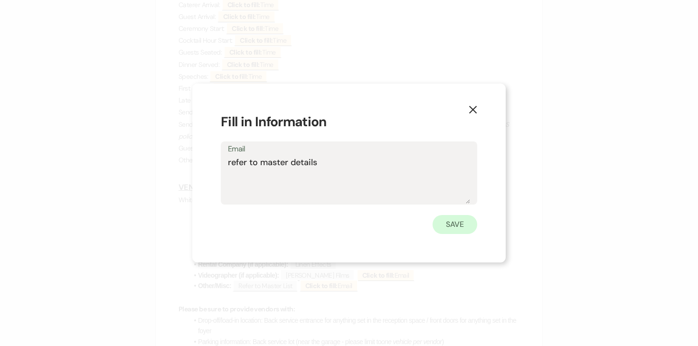
type textarea "refer to master details"
click at [460, 228] on button "Save" at bounding box center [454, 224] width 45 height 19
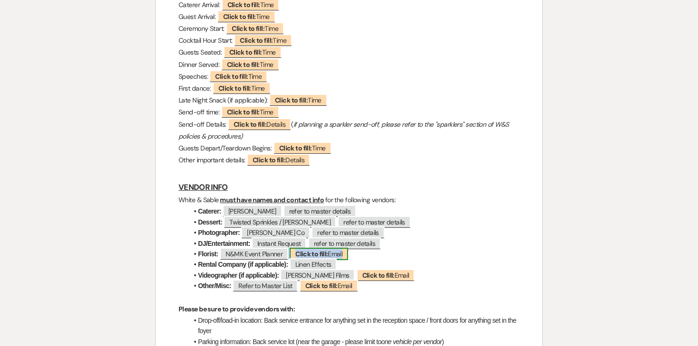
click at [334, 258] on span "Click to fill: Email" at bounding box center [318, 254] width 58 height 12
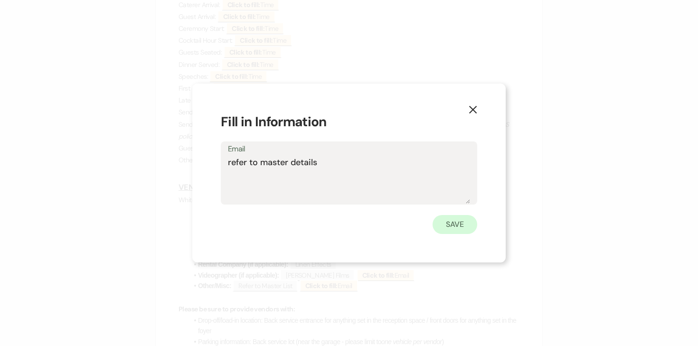
type textarea "refer to master details"
click at [440, 224] on button "Save" at bounding box center [454, 224] width 45 height 19
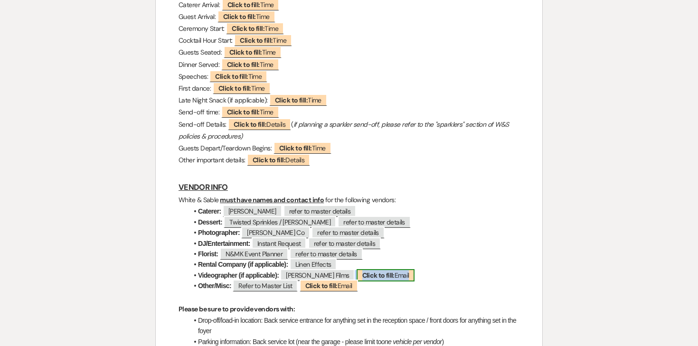
click at [362, 276] on b "Click to fill:" at bounding box center [378, 275] width 32 height 9
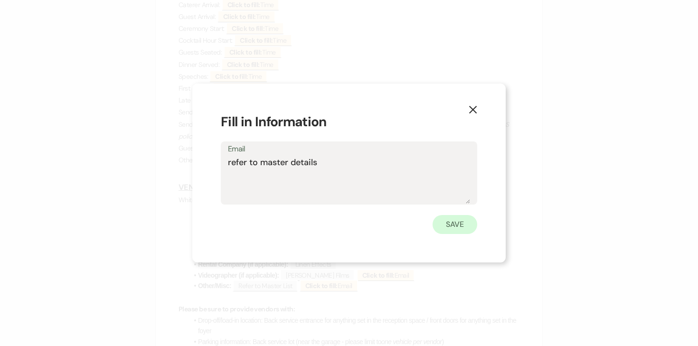
type textarea "refer to master details"
click at [444, 220] on button "Save" at bounding box center [454, 224] width 45 height 19
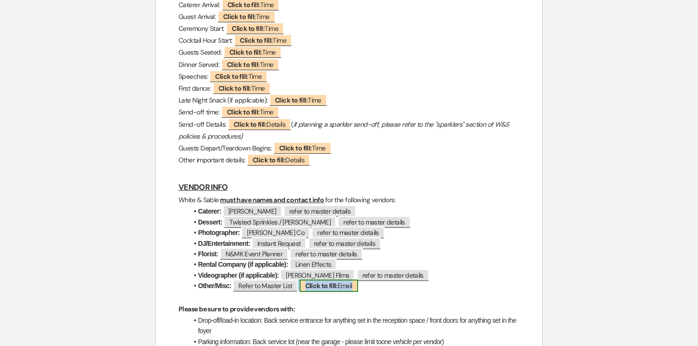
click at [337, 290] on b "Click to fill:" at bounding box center [321, 285] width 32 height 9
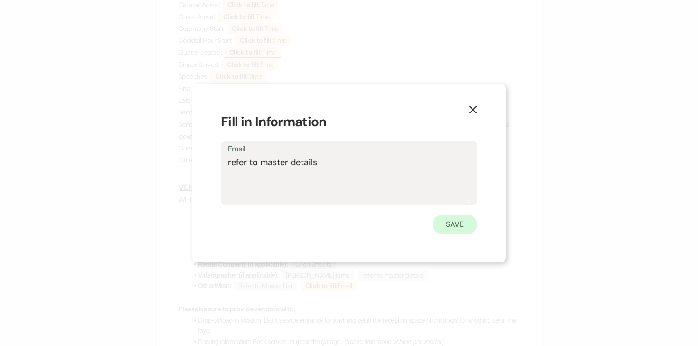
type textarea "refer to master details"
click at [447, 230] on button "Save" at bounding box center [454, 224] width 45 height 19
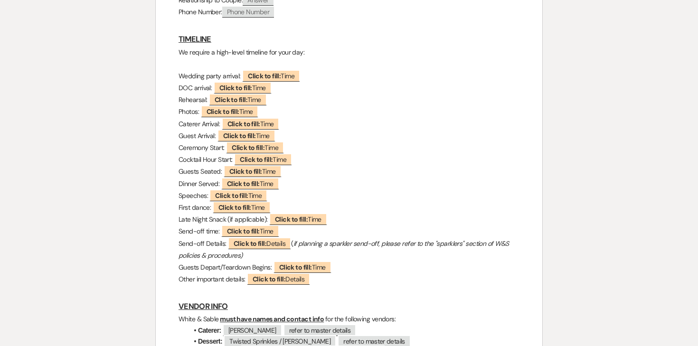
scroll to position [447, 0]
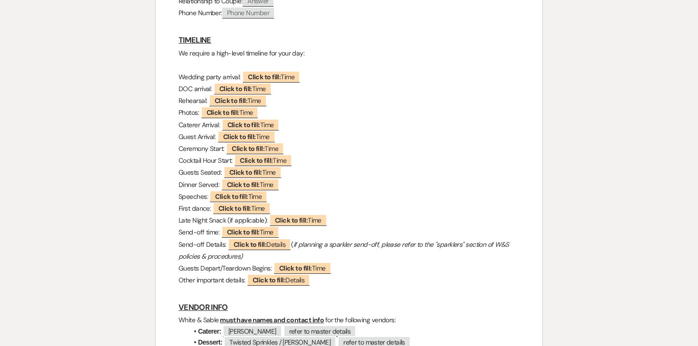
click at [216, 52] on p "We require a high-level timeline for your day:" at bounding box center [348, 53] width 341 height 12
click at [217, 93] on span "Click to fill: Time" at bounding box center [243, 89] width 58 height 12
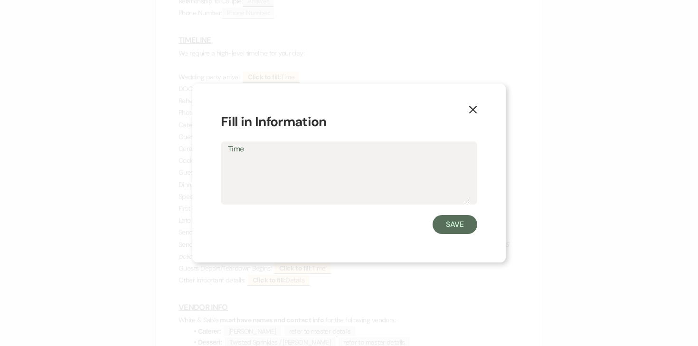
click at [473, 109] on icon "X" at bounding box center [472, 109] width 9 height 9
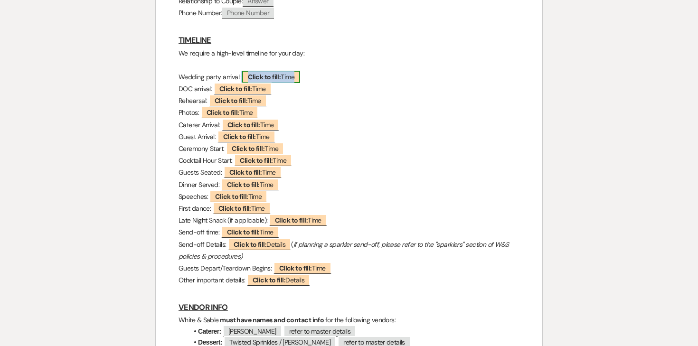
click at [280, 77] on b "Click to fill:" at bounding box center [264, 77] width 33 height 9
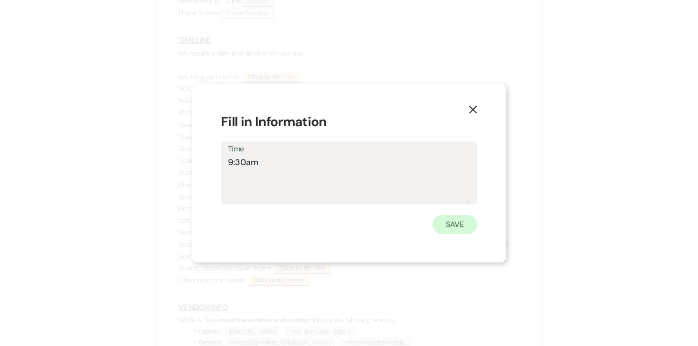
type textarea "9:30am"
click at [445, 222] on button "Save" at bounding box center [454, 224] width 45 height 19
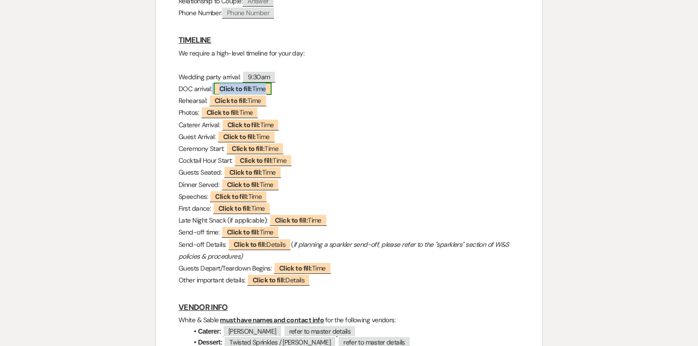
click at [252, 87] on b "Click to fill:" at bounding box center [235, 88] width 33 height 9
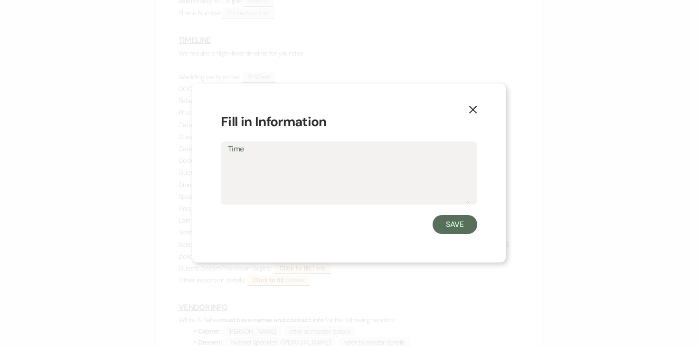
click at [474, 105] on icon "X" at bounding box center [472, 109] width 9 height 9
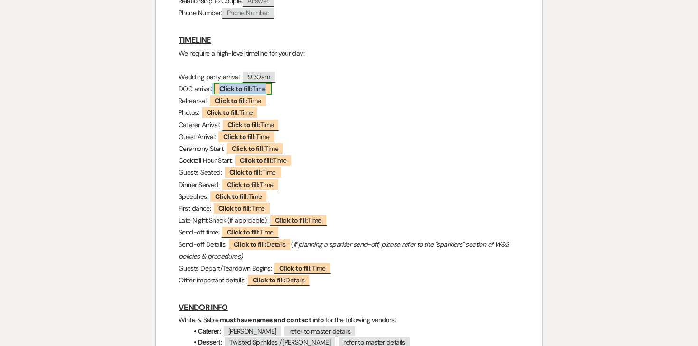
click at [246, 88] on b "Click to fill:" at bounding box center [235, 88] width 33 height 9
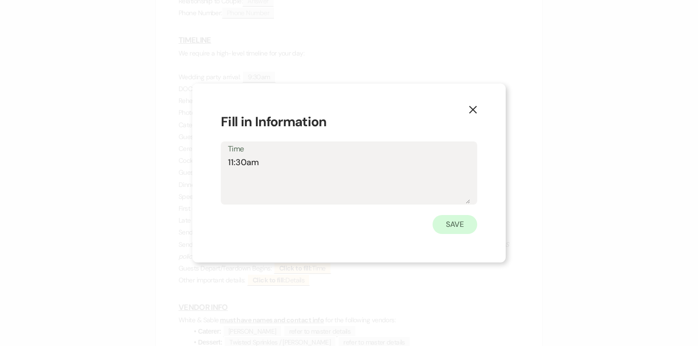
type textarea "11:30am"
click at [448, 217] on button "Save" at bounding box center [454, 224] width 45 height 19
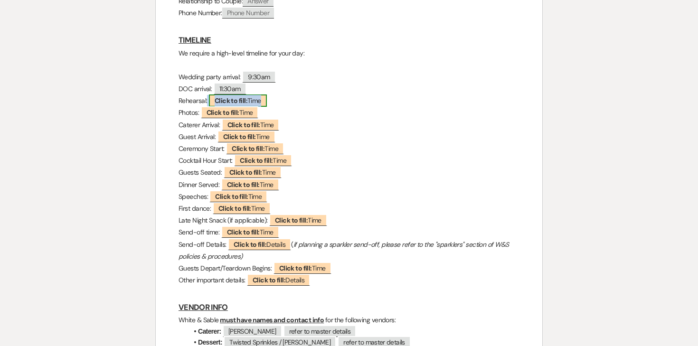
click at [249, 102] on span "Click to fill: Time" at bounding box center [238, 100] width 58 height 12
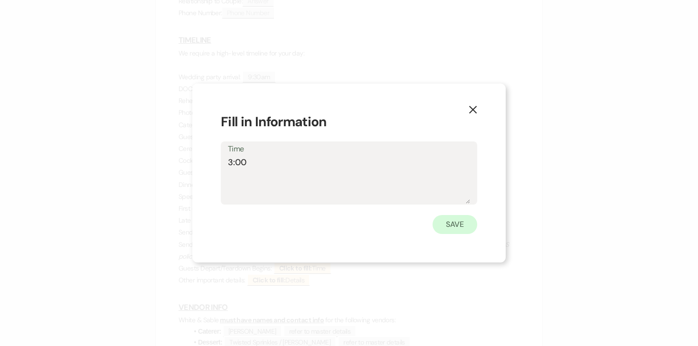
type textarea "3:00"
click at [455, 222] on button "Save" at bounding box center [454, 224] width 45 height 19
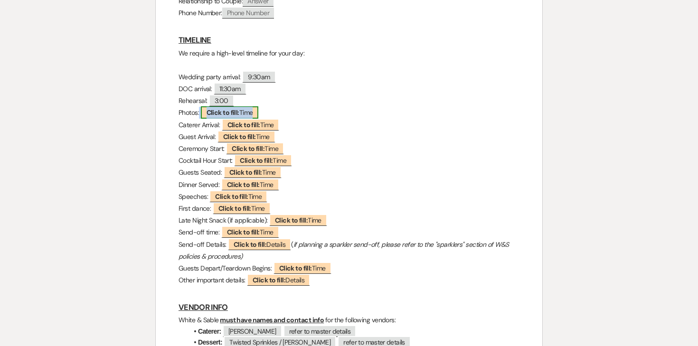
click at [256, 113] on span "Click to fill: Time" at bounding box center [230, 112] width 58 height 12
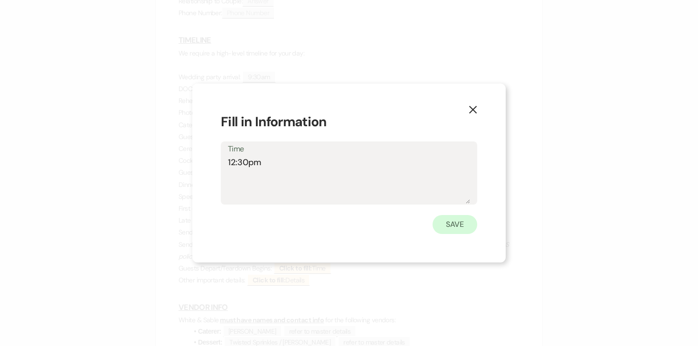
type textarea "12:30pm"
click at [447, 223] on button "Save" at bounding box center [454, 224] width 45 height 19
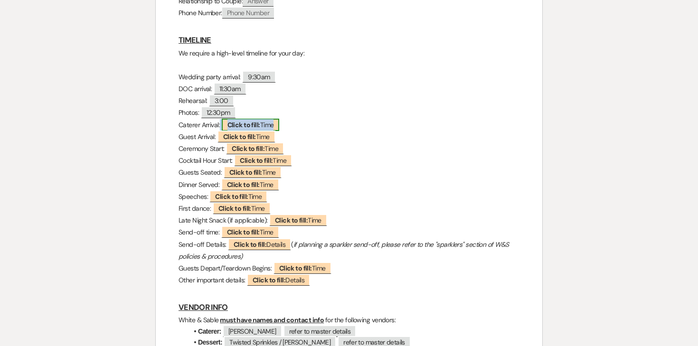
click at [251, 124] on b "Click to fill:" at bounding box center [243, 125] width 33 height 9
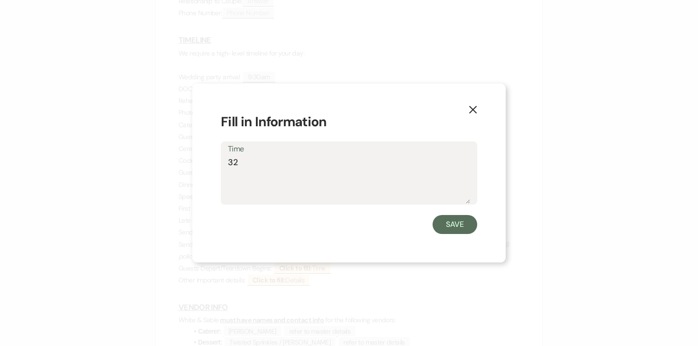
type textarea "3"
type textarea "2:30pm"
click at [459, 227] on button "Save" at bounding box center [454, 224] width 45 height 19
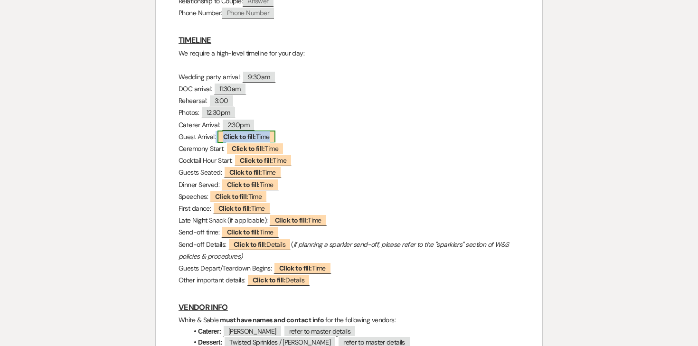
click at [258, 134] on span "Click to fill: Time" at bounding box center [246, 137] width 58 height 12
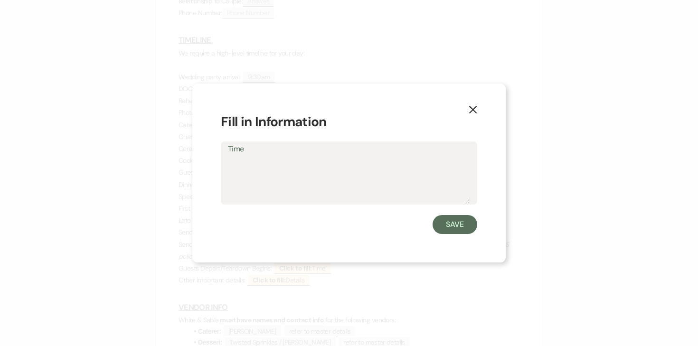
click at [265, 198] on textarea "Time" at bounding box center [349, 179] width 242 height 47
type textarea "2"
type textarea "3:30pm"
click at [443, 217] on button "Save" at bounding box center [454, 224] width 45 height 19
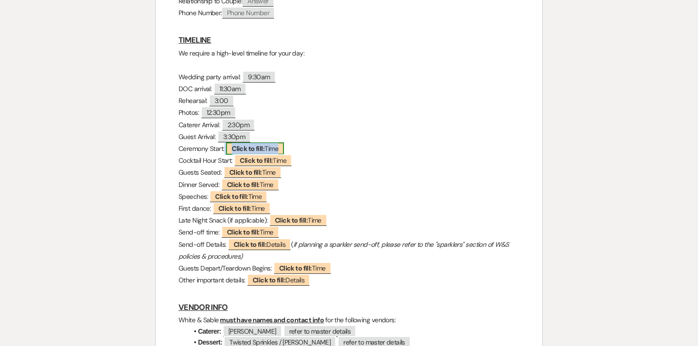
click at [258, 149] on b "Click to fill:" at bounding box center [248, 148] width 33 height 9
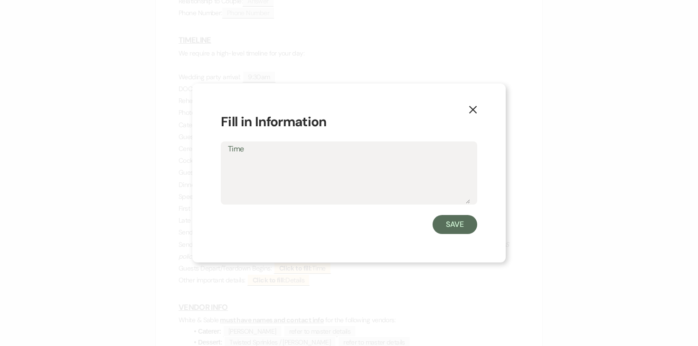
click at [284, 173] on textarea "Time" at bounding box center [349, 179] width 242 height 47
type textarea "4:00pm"
click at [446, 225] on button "Save" at bounding box center [454, 224] width 45 height 19
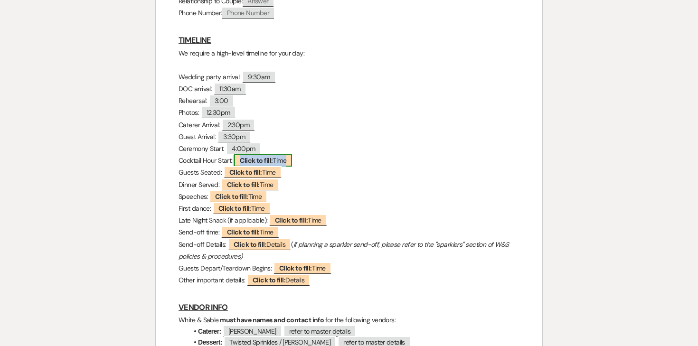
click at [258, 161] on b "Click to fill:" at bounding box center [256, 160] width 33 height 9
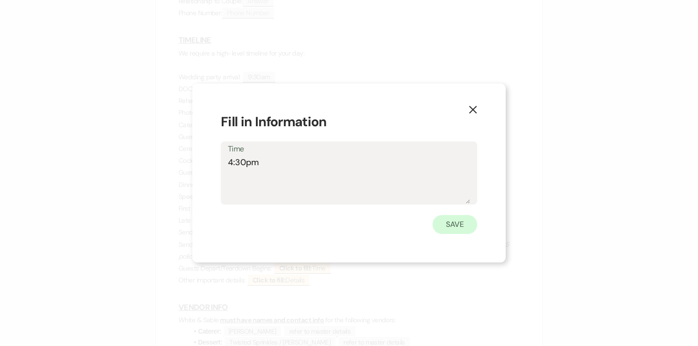
type textarea "4:30pm"
click at [454, 221] on button "Save" at bounding box center [454, 224] width 45 height 19
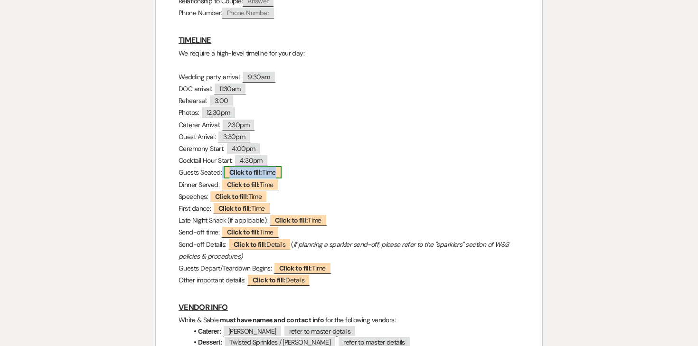
click at [250, 172] on b "Click to fill:" at bounding box center [245, 172] width 33 height 9
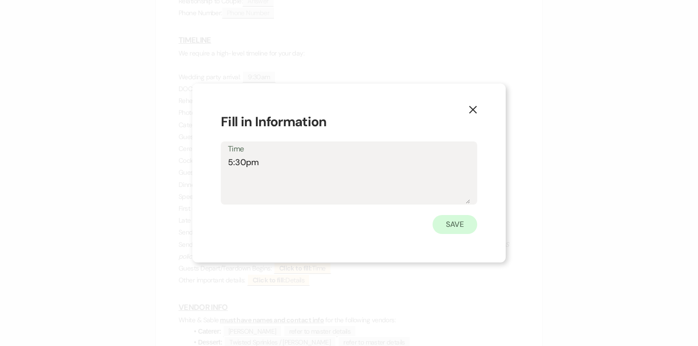
type textarea "5:30pm"
click at [460, 224] on button "Save" at bounding box center [454, 224] width 45 height 19
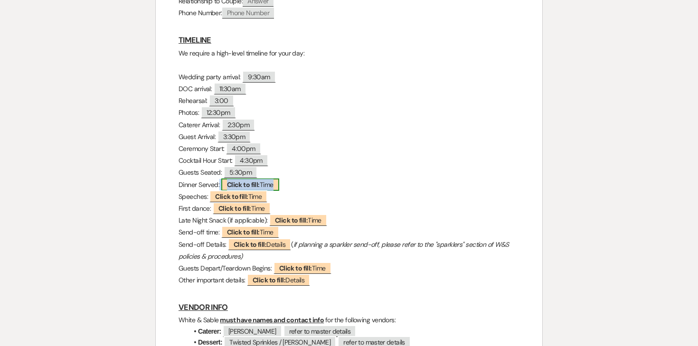
click at [259, 186] on b "Click to fill:" at bounding box center [243, 184] width 33 height 9
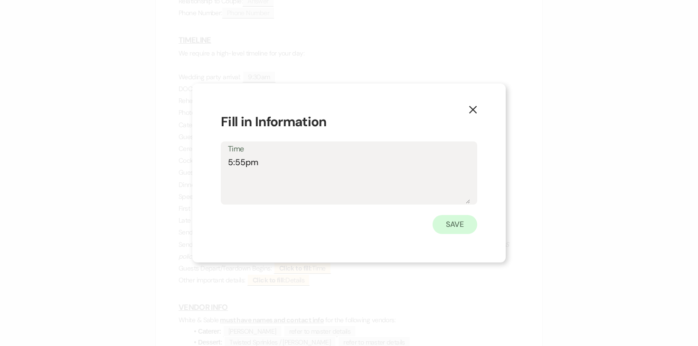
type textarea "5:55pm"
click at [462, 221] on button "Save" at bounding box center [454, 224] width 45 height 19
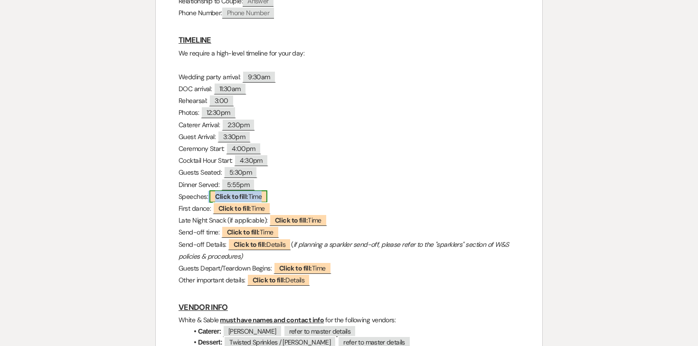
click at [243, 197] on b "Click to fill:" at bounding box center [231, 196] width 33 height 9
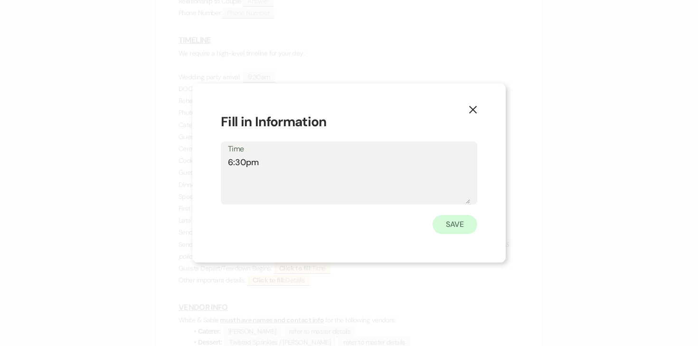
type textarea "6:30pm"
click at [446, 229] on button "Save" at bounding box center [454, 224] width 45 height 19
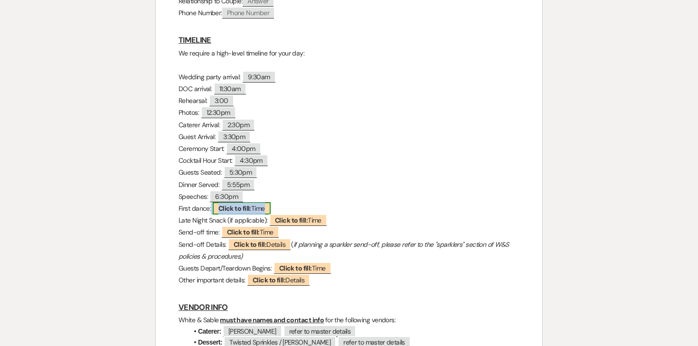
click at [260, 209] on span "Click to fill: Time" at bounding box center [242, 208] width 58 height 12
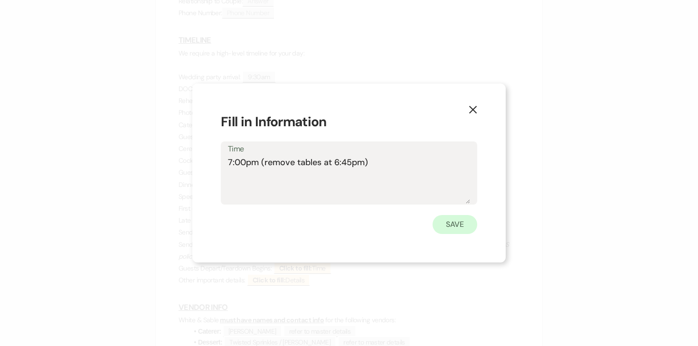
type textarea "7:00pm (remove tables at 6:45pm)"
click at [444, 226] on button "Save" at bounding box center [454, 224] width 45 height 19
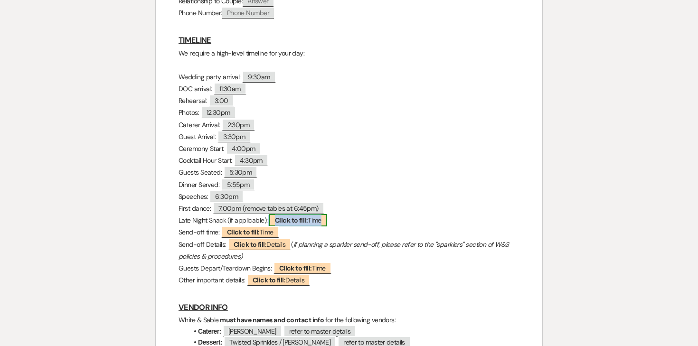
click at [286, 222] on b "Click to fill:" at bounding box center [291, 220] width 33 height 9
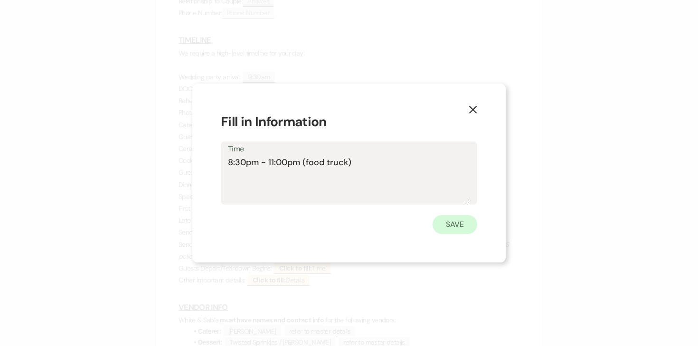
type textarea "8:30pm - 11:00pm (food truck)"
click at [449, 222] on button "Save" at bounding box center [454, 224] width 45 height 19
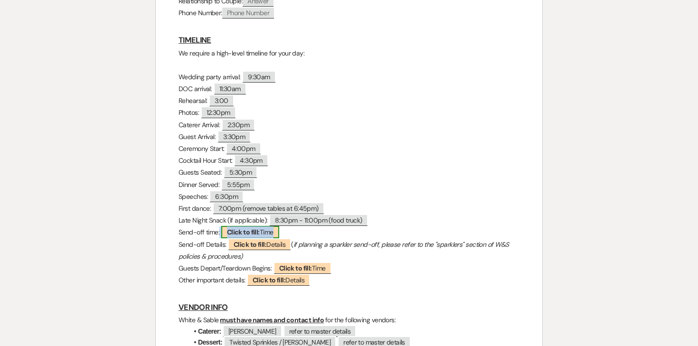
click at [272, 232] on span "Click to fill: Time" at bounding box center [250, 232] width 58 height 12
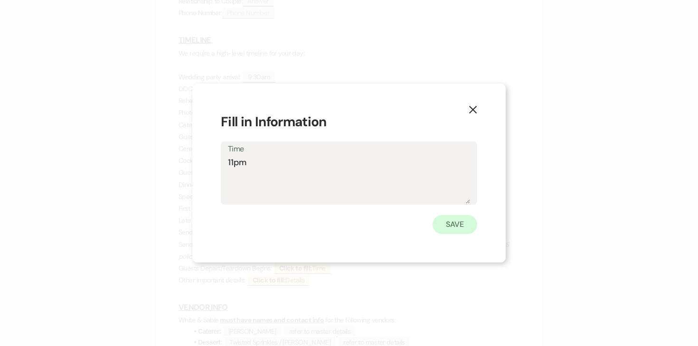
type textarea "11pm"
click at [447, 233] on button "Save" at bounding box center [454, 224] width 45 height 19
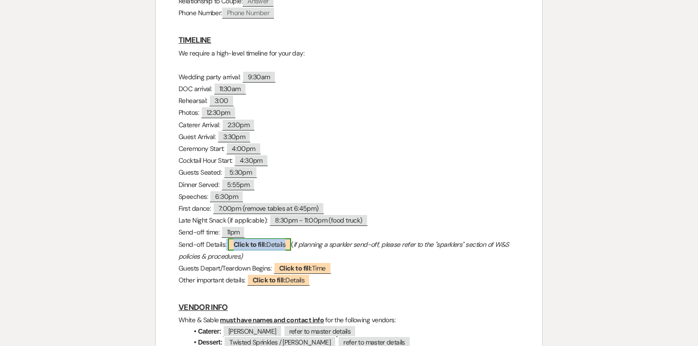
click at [266, 241] on b "Click to fill:" at bounding box center [249, 244] width 33 height 9
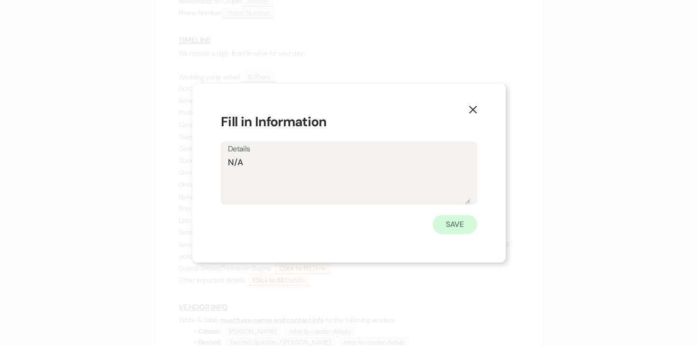
type textarea "N/A"
click at [472, 223] on button "Save" at bounding box center [454, 224] width 45 height 19
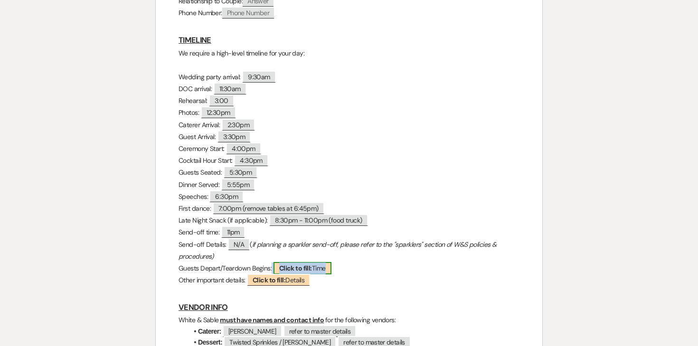
click at [291, 268] on b "Click to fill:" at bounding box center [295, 268] width 33 height 9
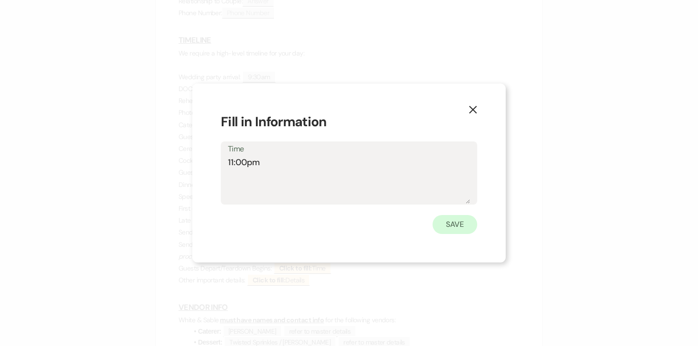
type textarea "11:00pm"
click at [450, 230] on button "Save" at bounding box center [454, 224] width 45 height 19
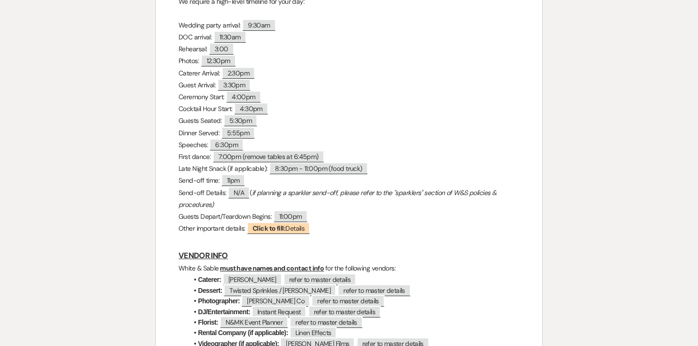
scroll to position [511, 0]
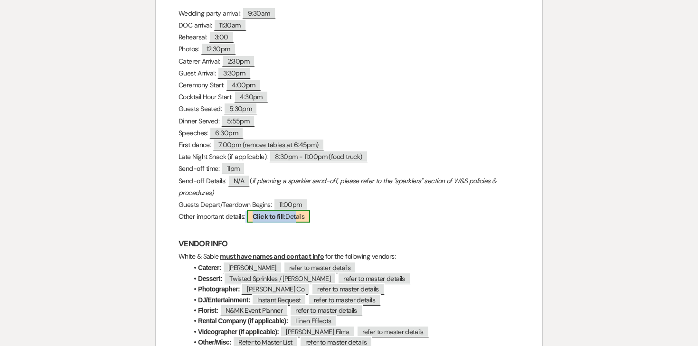
click at [295, 217] on span "Click to fill: Details" at bounding box center [278, 216] width 63 height 12
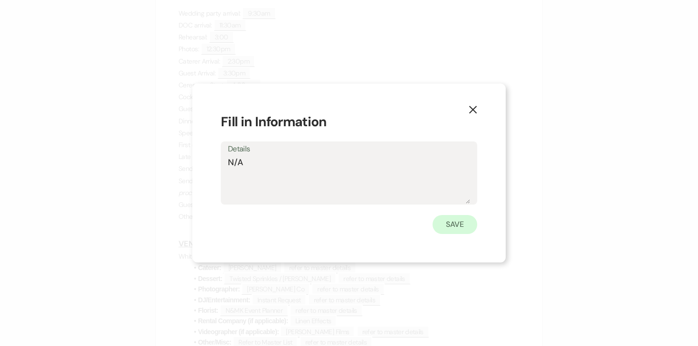
type textarea "N/A"
click at [451, 223] on button "Save" at bounding box center [454, 224] width 45 height 19
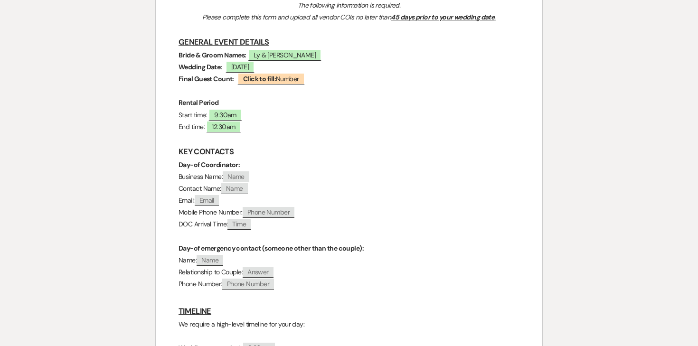
scroll to position [177, 0]
click at [236, 177] on span "Name" at bounding box center [236, 176] width 27 height 11
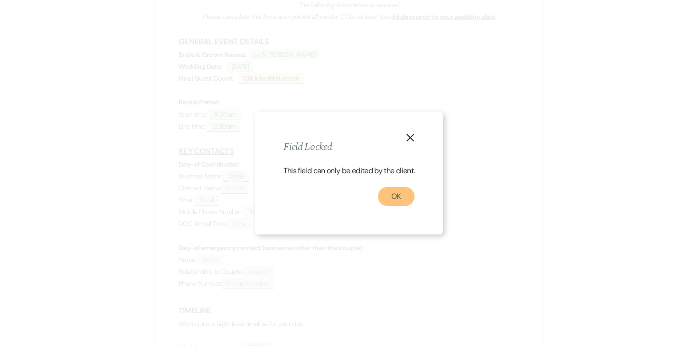
click at [401, 194] on button "OK" at bounding box center [396, 196] width 37 height 19
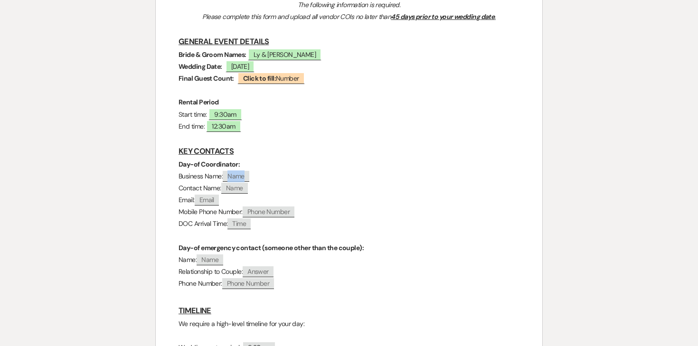
scroll to position [0, 0]
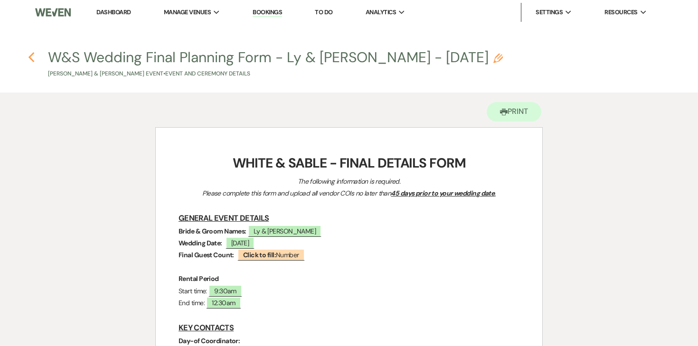
click at [32, 59] on icon "Previous" at bounding box center [31, 57] width 7 height 11
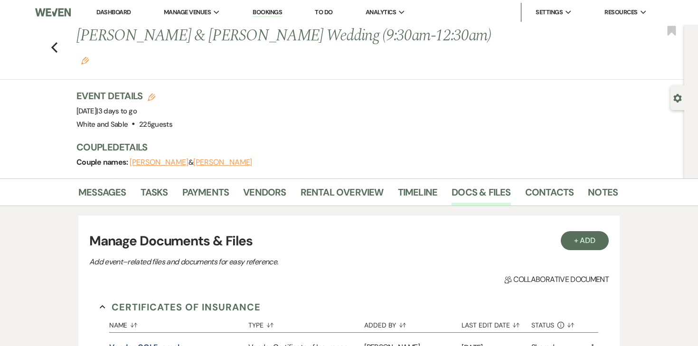
scroll to position [1728, 0]
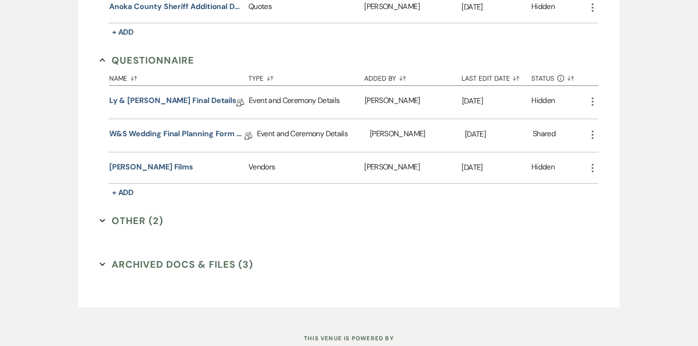
click at [592, 131] on use "button" at bounding box center [592, 135] width 2 height 9
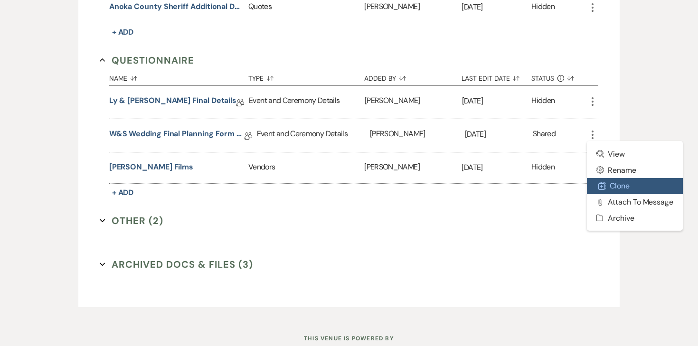
click at [611, 178] on button "Duplicate Clone" at bounding box center [635, 186] width 96 height 16
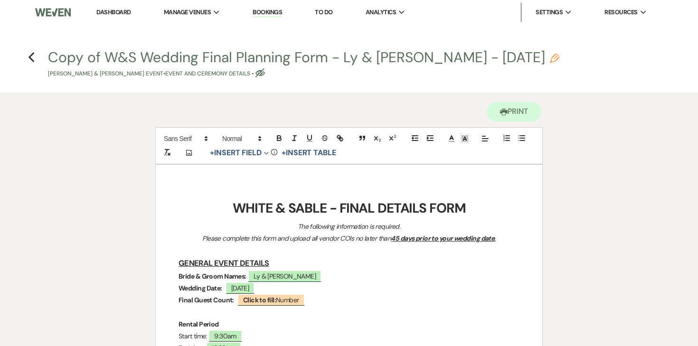
click at [550, 58] on icon "Pencil" at bounding box center [554, 58] width 9 height 9
select select "49"
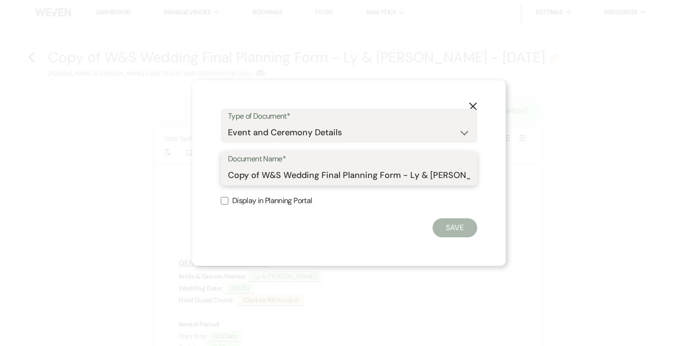
click at [305, 173] on input "Copy of W&S Wedding Final Planning Form - Ly & [PERSON_NAME] - [DATE]" at bounding box center [349, 175] width 242 height 19
type input "[PERSON_NAME] & Ly Final Details"
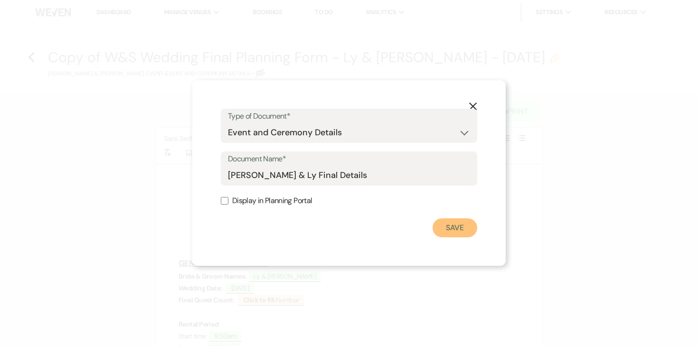
click at [446, 229] on button "Save" at bounding box center [454, 227] width 45 height 19
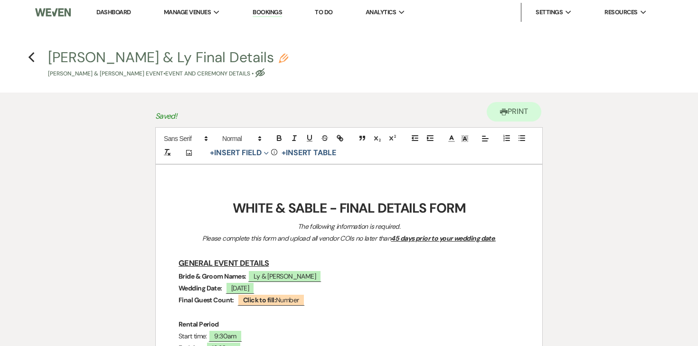
click at [317, 212] on strong "WHITE & SABLE - FINAL DETAILS FORM" at bounding box center [349, 208] width 233 height 18
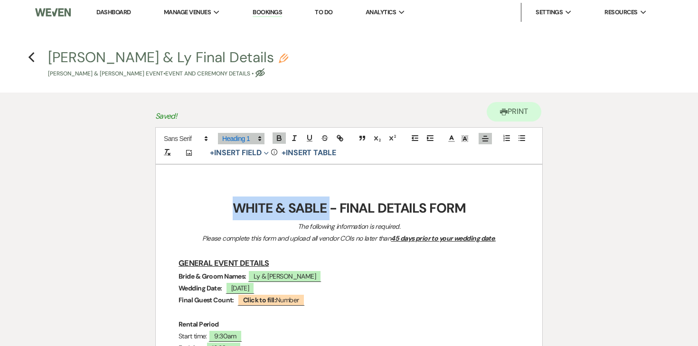
drag, startPoint x: 328, startPoint y: 208, endPoint x: 205, endPoint y: 208, distance: 123.9
click at [205, 208] on h1 "WHITE & SABLE - FINAL DETAILS FORM" at bounding box center [348, 208] width 341 height 24
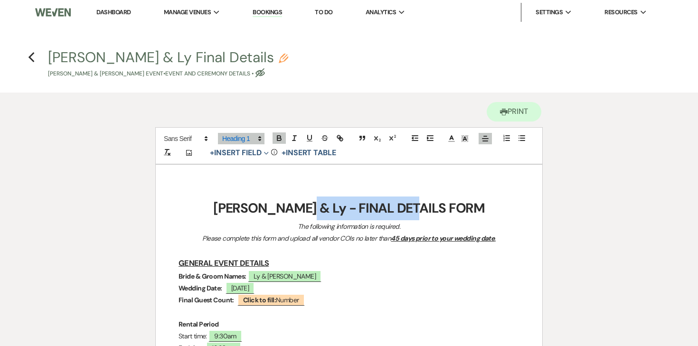
drag, startPoint x: 476, startPoint y: 212, endPoint x: 332, endPoint y: 212, distance: 143.8
click at [332, 212] on h1 "[PERSON_NAME] & Ly - FINAL DETAILS FORM" at bounding box center [348, 208] width 341 height 24
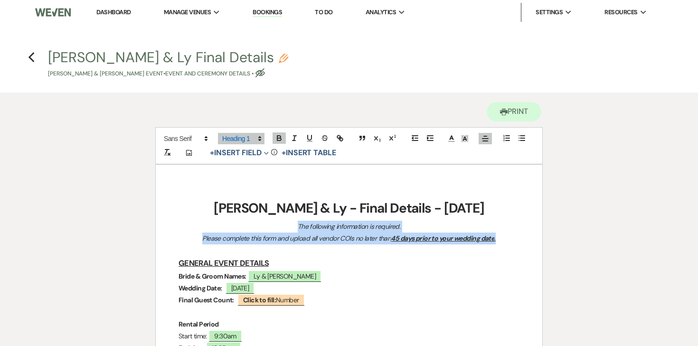
drag, startPoint x: 505, startPoint y: 237, endPoint x: 273, endPoint y: 230, distance: 231.7
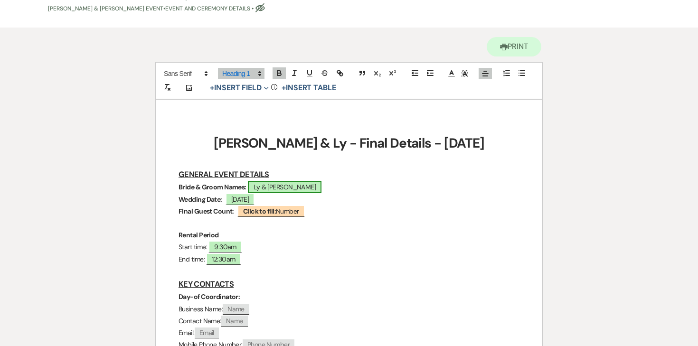
scroll to position [121, 0]
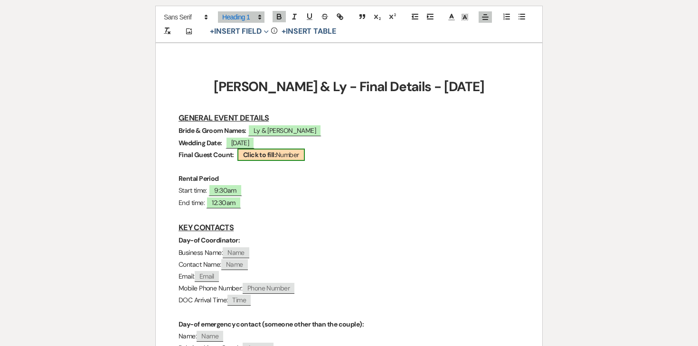
click at [264, 153] on b "Click to fill:" at bounding box center [259, 154] width 33 height 9
select select "Number"
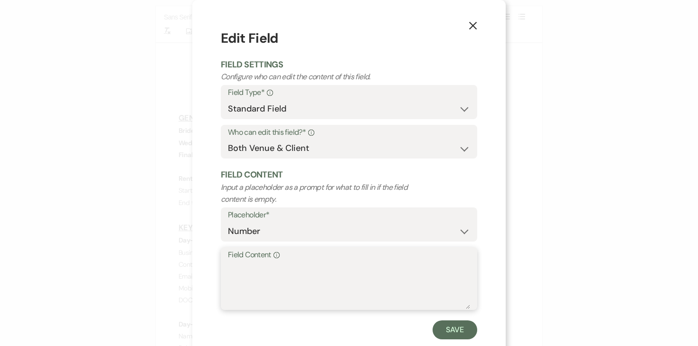
click at [270, 267] on textarea "Field Content Info" at bounding box center [349, 284] width 242 height 47
type textarea "208"
click at [438, 326] on button "Save" at bounding box center [454, 329] width 45 height 19
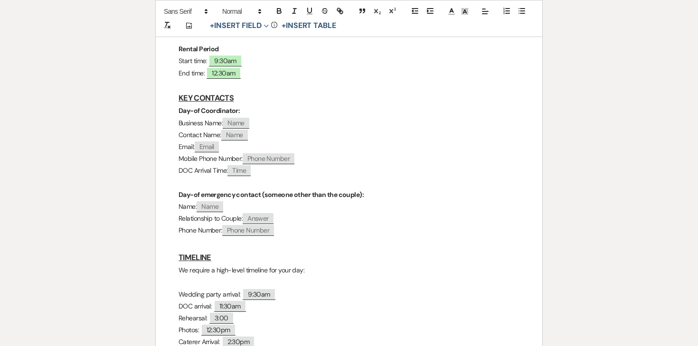
scroll to position [258, 0]
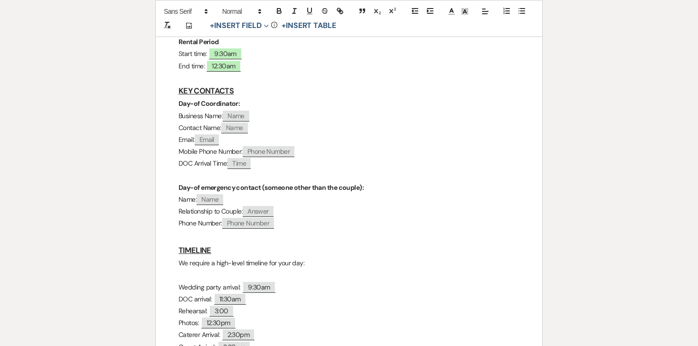
click at [241, 115] on span "Name" at bounding box center [236, 116] width 27 height 11
select select "client"
select select "Name"
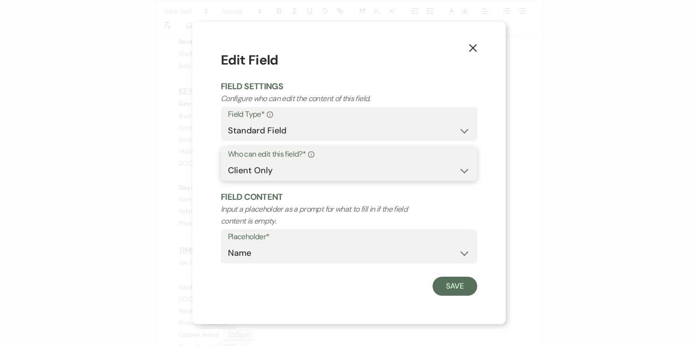
click at [319, 167] on select "Both Venue & Client Client Only Venue Only" at bounding box center [349, 170] width 242 height 19
select select "clientAndOwner"
click at [228, 161] on select "Both Venue & Client Client Only Venue Only" at bounding box center [349, 170] width 242 height 19
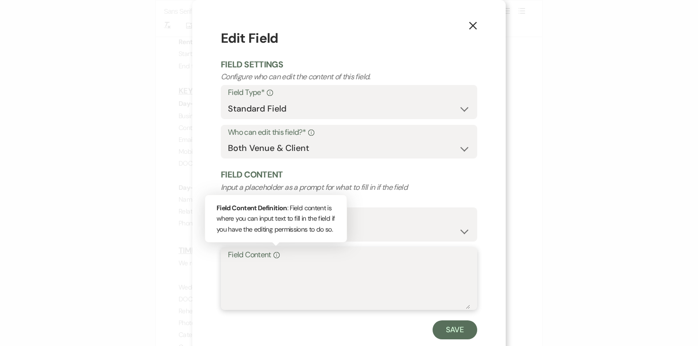
click at [272, 273] on textarea "Field Content Info Field Content Definition : Field content is where you can in…" at bounding box center [349, 284] width 242 height 47
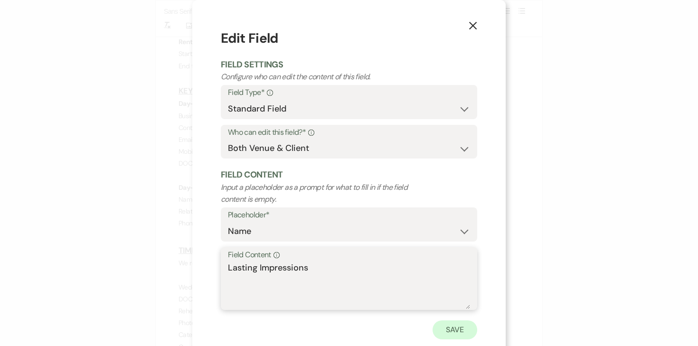
type textarea "Lasting Impressions"
click at [463, 328] on button "Save" at bounding box center [454, 329] width 45 height 19
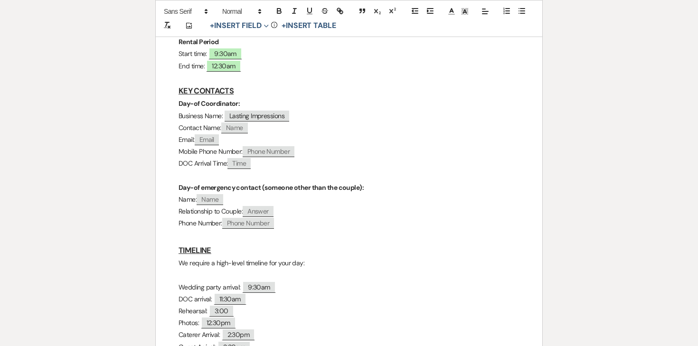
click at [237, 130] on span "Name" at bounding box center [234, 127] width 27 height 11
select select "client"
select select "Name"
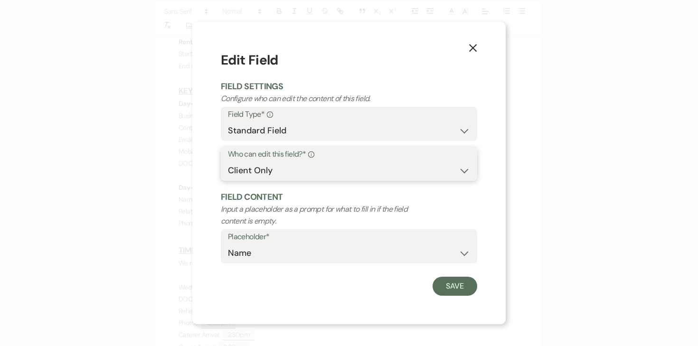
click at [294, 172] on select "Both Venue & Client Client Only Venue Only" at bounding box center [349, 170] width 242 height 19
select select "clientAndOwner"
click at [228, 161] on select "Both Venue & Client Client Only Venue Only" at bounding box center [349, 170] width 242 height 19
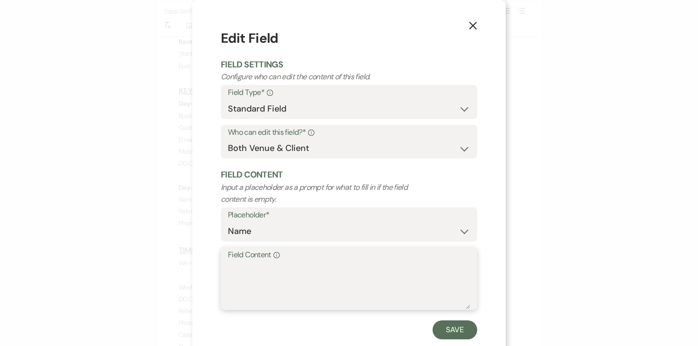
click at [273, 271] on textarea "Field Content Info" at bounding box center [349, 284] width 242 height 47
type textarea "[PERSON_NAME]"
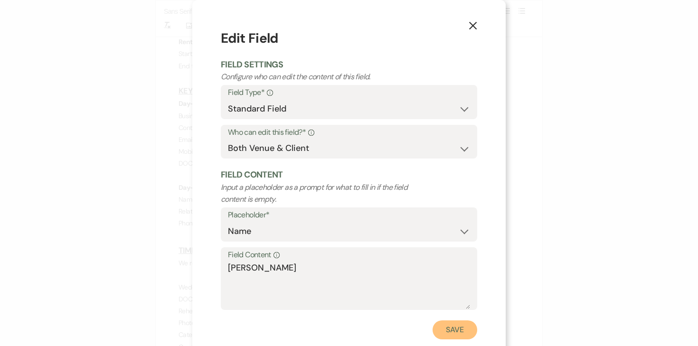
click at [452, 330] on button "Save" at bounding box center [454, 329] width 45 height 19
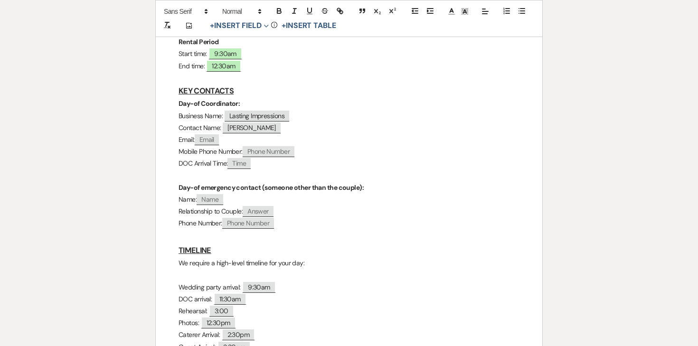
click at [210, 137] on span "Email" at bounding box center [207, 139] width 24 height 11
select select "client"
select select "Email"
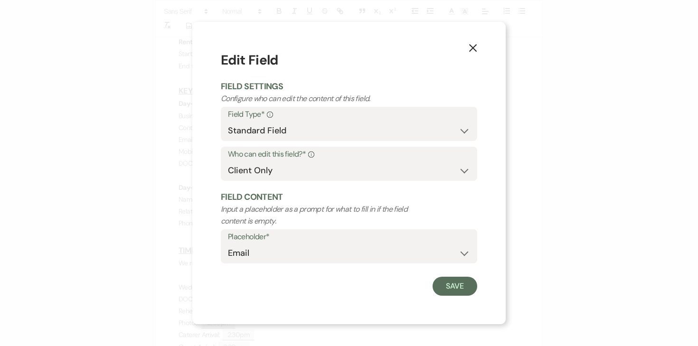
click at [281, 159] on label "Who can edit this field?* Info" at bounding box center [349, 155] width 242 height 14
click at [281, 173] on select "Both Venue & Client Client Only Venue Only" at bounding box center [349, 170] width 242 height 19
select select "clientAndOwner"
click at [228, 161] on select "Both Venue & Client Client Only Venue Only" at bounding box center [349, 170] width 242 height 19
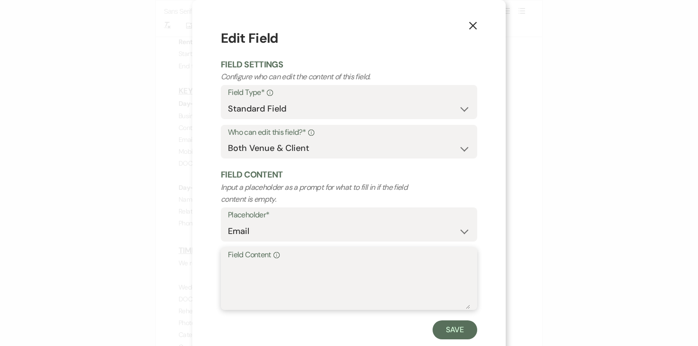
click at [250, 278] on textarea "Field Content Info" at bounding box center [349, 284] width 242 height 47
type textarea "l"
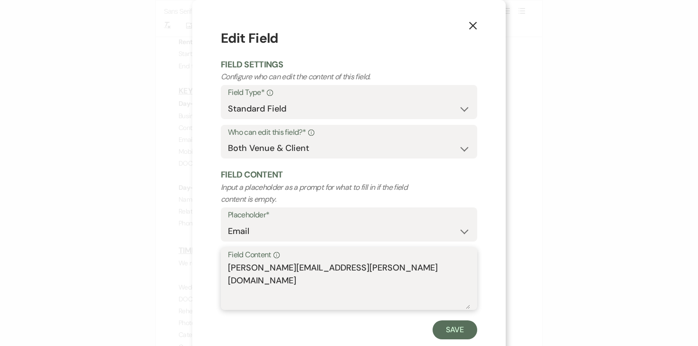
type textarea "[PERSON_NAME][EMAIL_ADDRESS][PERSON_NAME][DOMAIN_NAME]"
click at [462, 341] on div "X Edit Field Field Settings Configure who can edit the content of this field. F…" at bounding box center [348, 184] width 313 height 368
click at [460, 330] on button "Save" at bounding box center [454, 329] width 45 height 19
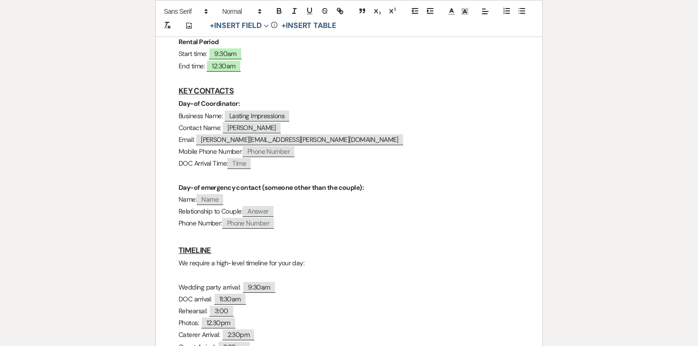
click at [255, 150] on span "Phone Number" at bounding box center [269, 151] width 52 height 11
select select "client"
select select "Phone Number"
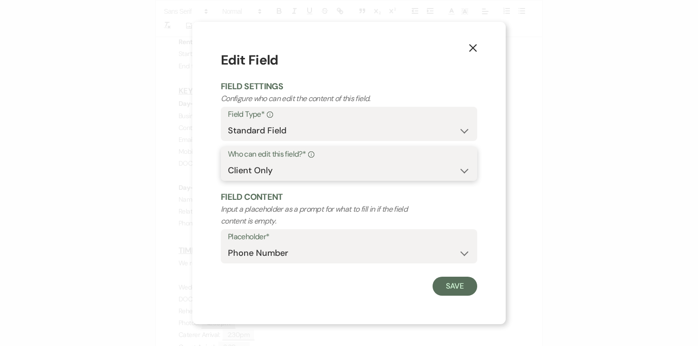
click at [271, 174] on select "Both Venue & Client Client Only Venue Only" at bounding box center [349, 170] width 242 height 19
select select "clientAndOwner"
click at [228, 161] on select "Both Venue & Client Client Only Venue Only" at bounding box center [349, 170] width 242 height 19
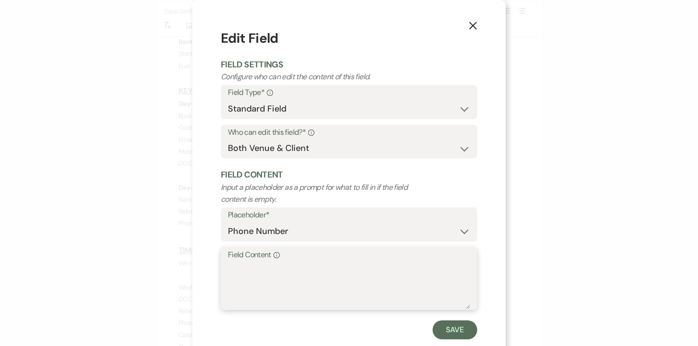
click at [296, 286] on textarea "Field Content Info" at bounding box center [349, 284] width 242 height 47
click at [296, 261] on label "Field Content Info" at bounding box center [349, 255] width 242 height 14
click at [296, 261] on textarea "Field Content Info" at bounding box center [349, 284] width 242 height 47
paste textarea "[PHONE_NUMBER]"
type textarea "[PHONE_NUMBER]"
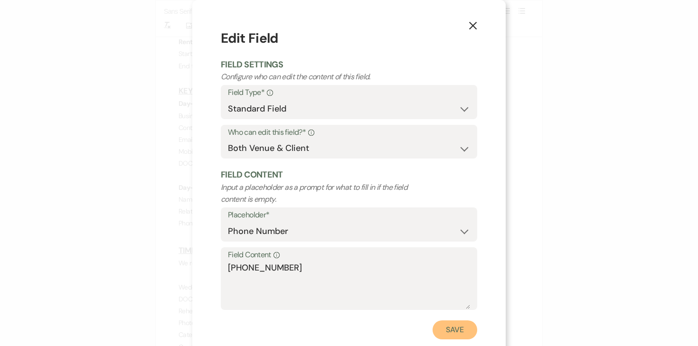
click at [457, 321] on button "Save" at bounding box center [454, 329] width 45 height 19
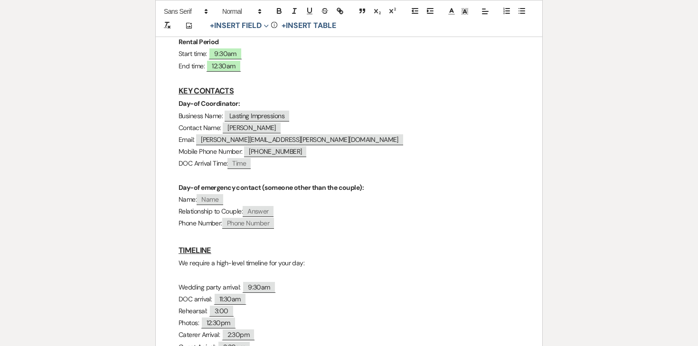
click at [244, 166] on span "Time" at bounding box center [238, 163] width 23 height 11
select select "client"
select select "Time"
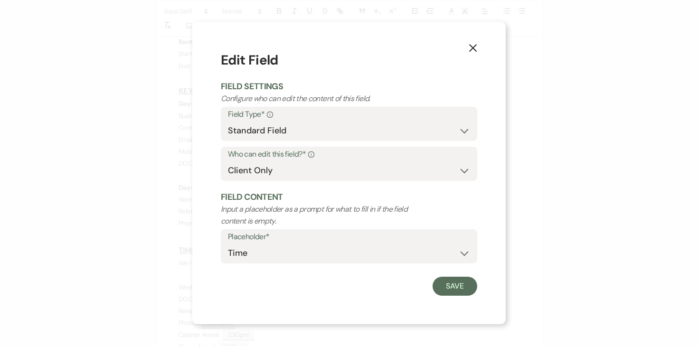
click at [283, 274] on form "Edit Field Field Settings Configure who can edit the content of this field. Fie…" at bounding box center [349, 172] width 256 height 245
click at [299, 168] on select "Both Venue & Client Client Only Venue Only" at bounding box center [349, 170] width 242 height 19
select select "clientAndOwner"
click at [228, 161] on select "Both Venue & Client Client Only Venue Only" at bounding box center [349, 170] width 242 height 19
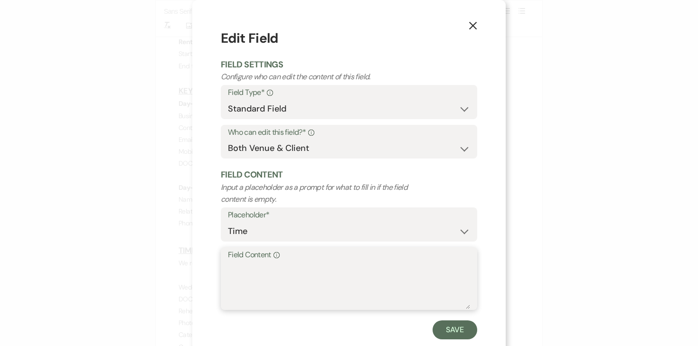
click at [271, 266] on textarea "Field Content Info" at bounding box center [349, 284] width 242 height 47
type textarea "11:30am"
click at [448, 330] on button "Save" at bounding box center [454, 329] width 45 height 19
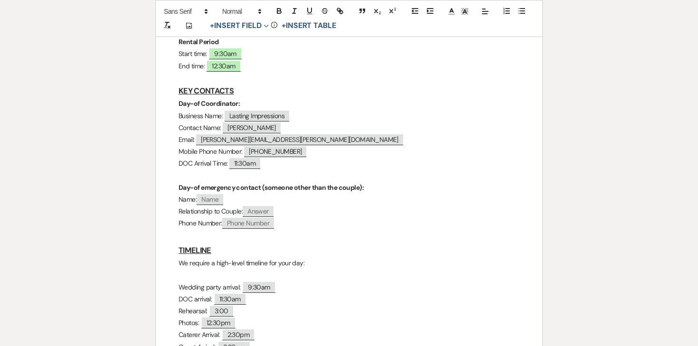
click at [344, 214] on p "Relationship to Couple: ﻿ Answer ﻿" at bounding box center [348, 211] width 341 height 12
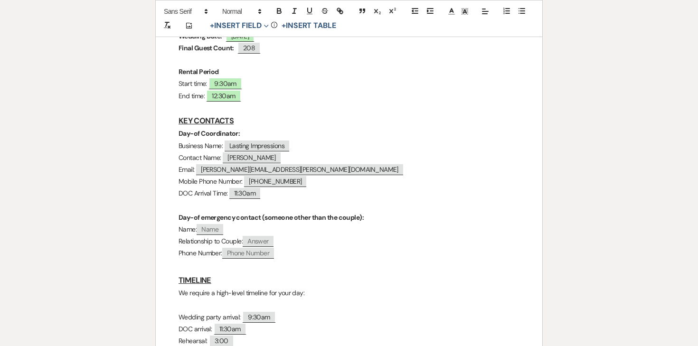
scroll to position [225, 0]
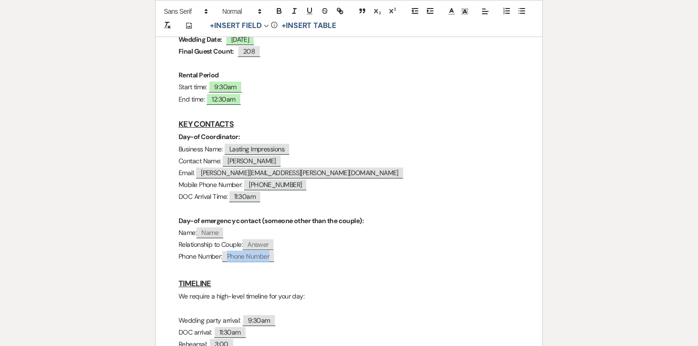
drag, startPoint x: 293, startPoint y: 257, endPoint x: 149, endPoint y: 201, distance: 154.9
click at [181, 216] on strong "Day-of emergency contact (someone other than the couple):" at bounding box center [270, 220] width 185 height 9
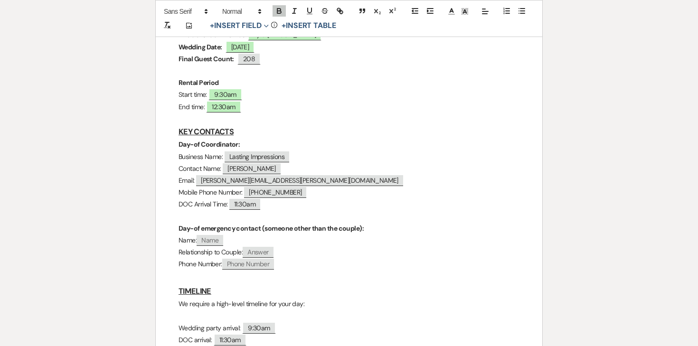
click at [244, 238] on p "Name: ﻿ Name ﻿" at bounding box center [348, 240] width 341 height 12
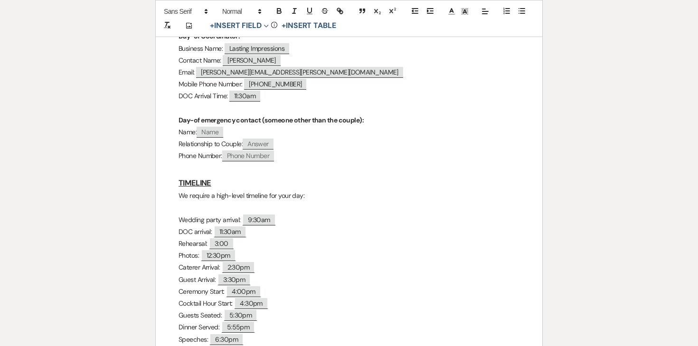
scroll to position [332, 0]
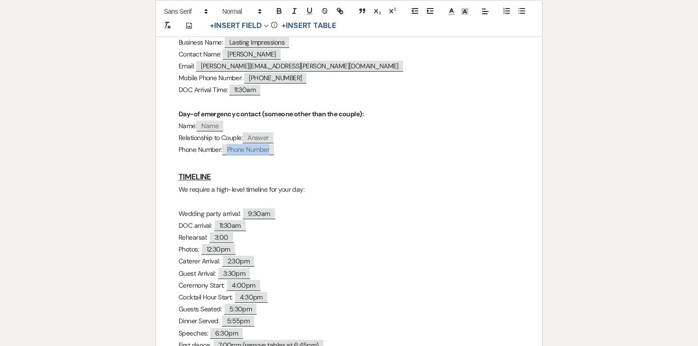
drag, startPoint x: 285, startPoint y: 151, endPoint x: 166, endPoint y: 112, distance: 125.2
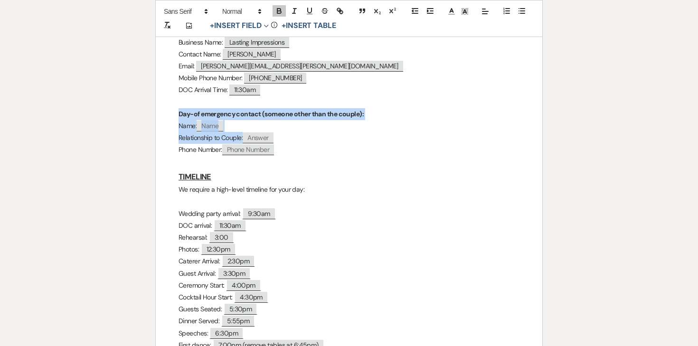
drag, startPoint x: 180, startPoint y: 112, endPoint x: 267, endPoint y: 144, distance: 91.9
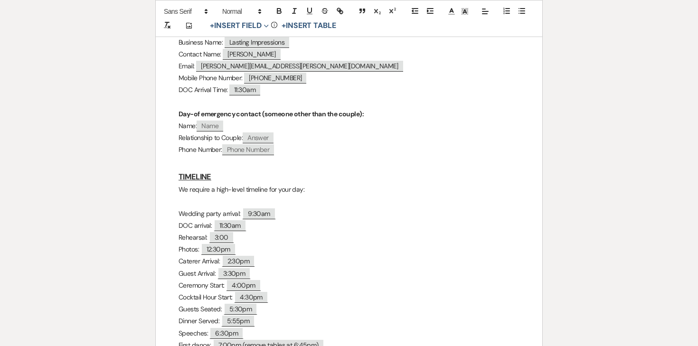
click at [286, 149] on p "Phone Number: ﻿ Phone Number ﻿" at bounding box center [348, 150] width 341 height 12
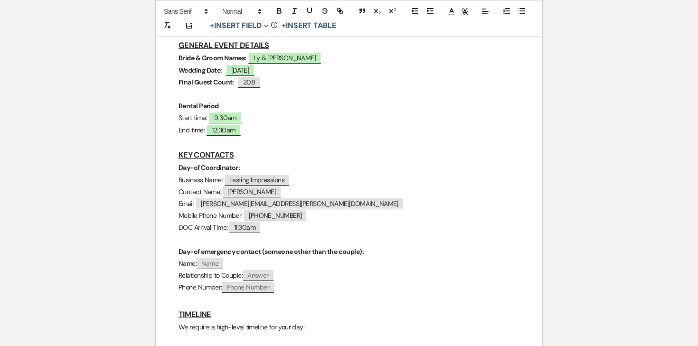
scroll to position [220, 0]
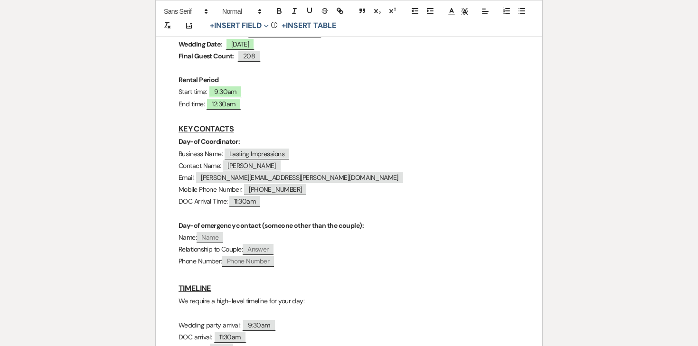
click at [286, 200] on p "DOC Arrival Time: 11:30am" at bounding box center [348, 202] width 341 height 12
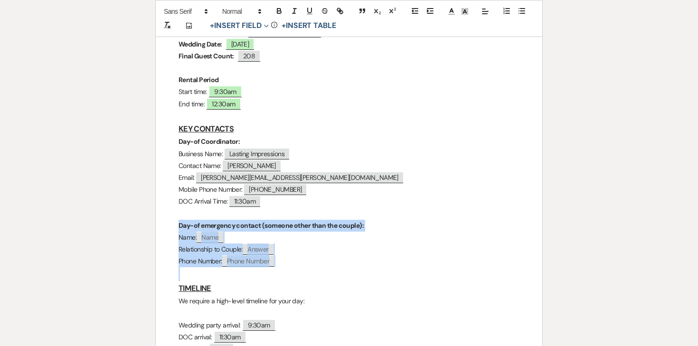
drag, startPoint x: 289, startPoint y: 267, endPoint x: 174, endPoint y: 219, distance: 124.3
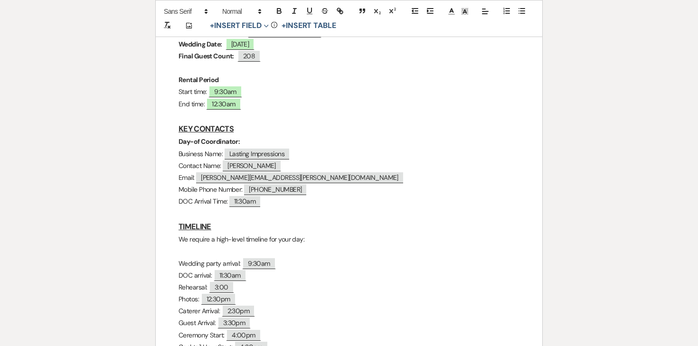
scroll to position [267, 0]
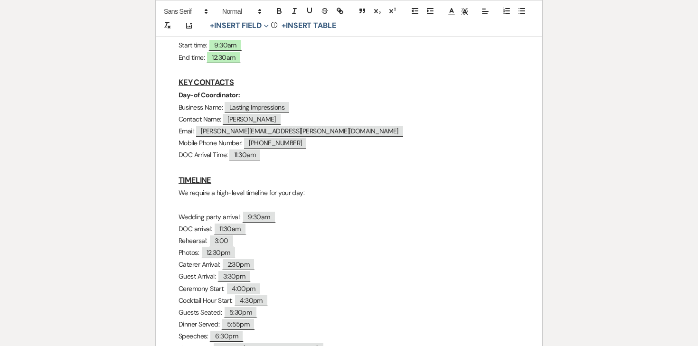
click at [266, 195] on p "We require a high-level timeline for your day:" at bounding box center [348, 193] width 341 height 12
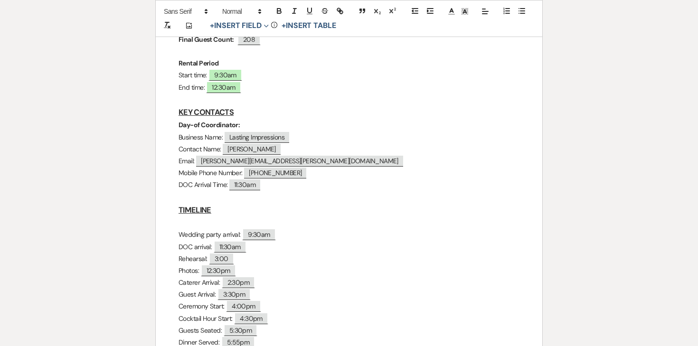
scroll to position [242, 0]
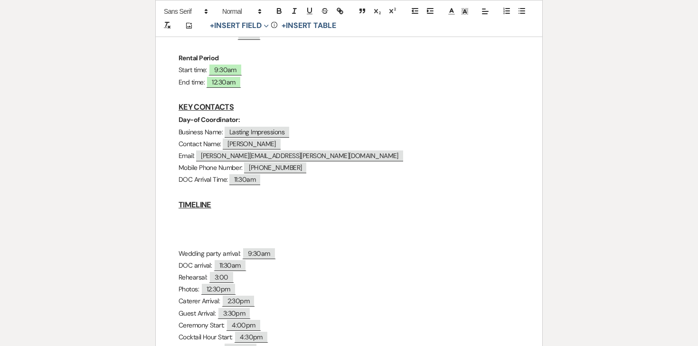
click at [210, 215] on p at bounding box center [348, 218] width 341 height 12
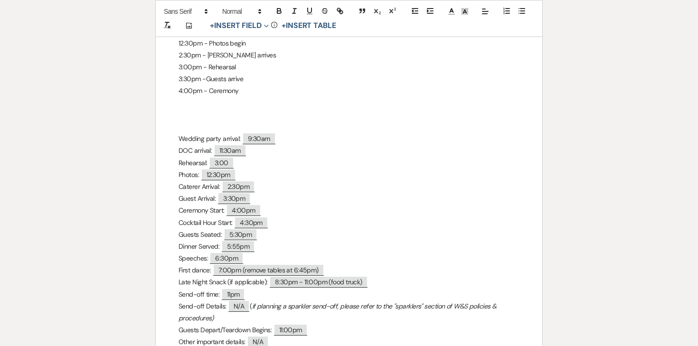
scroll to position [466, 0]
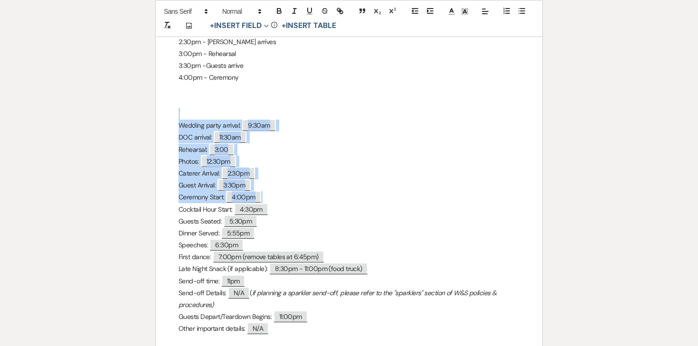
drag, startPoint x: 176, startPoint y: 109, endPoint x: 267, endPoint y: 193, distance: 123.9
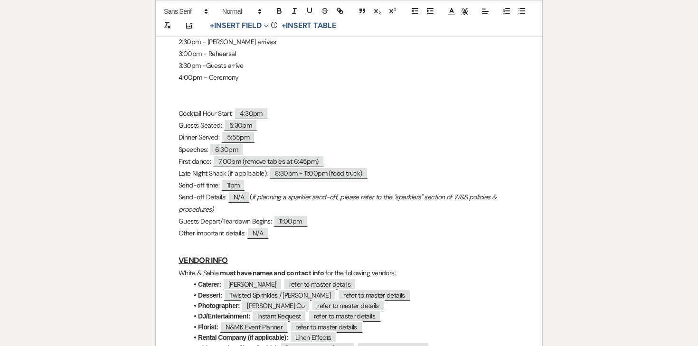
click at [199, 89] on p at bounding box center [348, 90] width 341 height 12
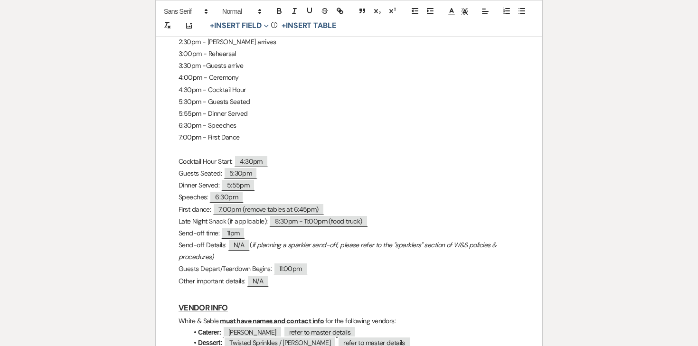
click at [241, 119] on p "5:55pm - Dinner Served" at bounding box center [348, 114] width 341 height 12
click at [243, 125] on p "6:30pm - Speeches" at bounding box center [348, 126] width 341 height 12
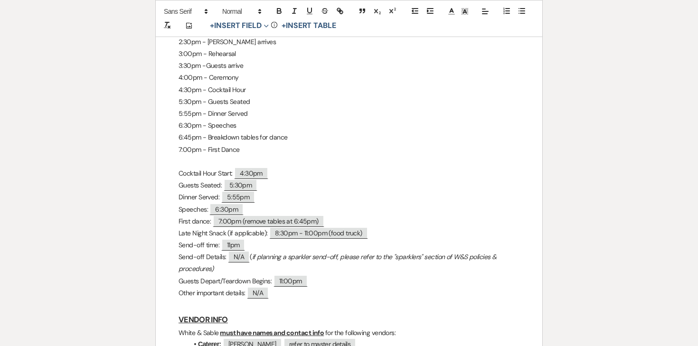
click at [271, 149] on p "7:00pm - First Dance" at bounding box center [348, 150] width 341 height 12
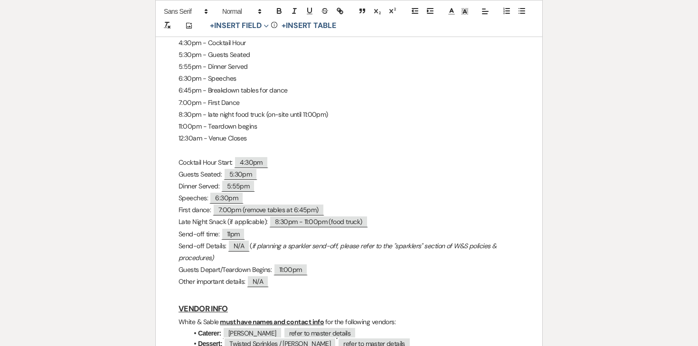
scroll to position [518, 0]
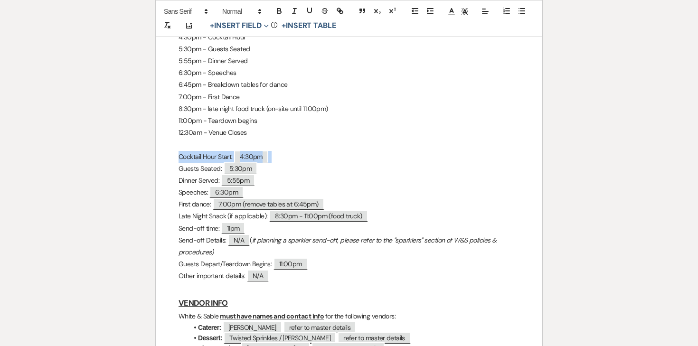
drag, startPoint x: 293, startPoint y: 286, endPoint x: 169, endPoint y: 158, distance: 178.2
click at [169, 158] on div "[PERSON_NAME] & Ly - Final Details - [DATE] GENERAL EVENT DETAILS Bride & Groom…" at bounding box center [349, 339] width 386 height 1386
click at [170, 158] on div "[PERSON_NAME] & Ly - Final Details - [DATE] GENERAL EVENT DETAILS Bride & Groom…" at bounding box center [349, 339] width 386 height 1386
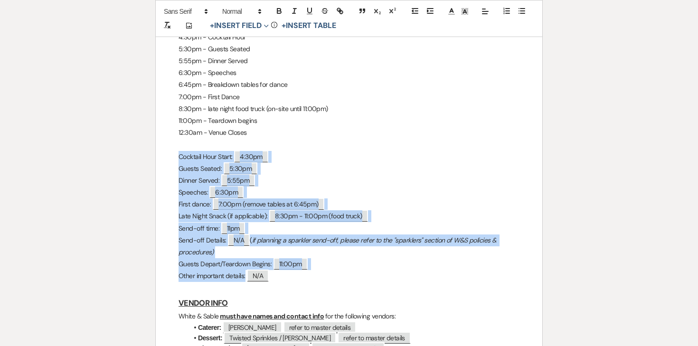
drag, startPoint x: 170, startPoint y: 152, endPoint x: 296, endPoint y: 272, distance: 174.5
click at [296, 272] on div "[PERSON_NAME] & Ly - Final Details - [DATE] GENERAL EVENT DETAILS Bride & Groom…" at bounding box center [349, 339] width 386 height 1386
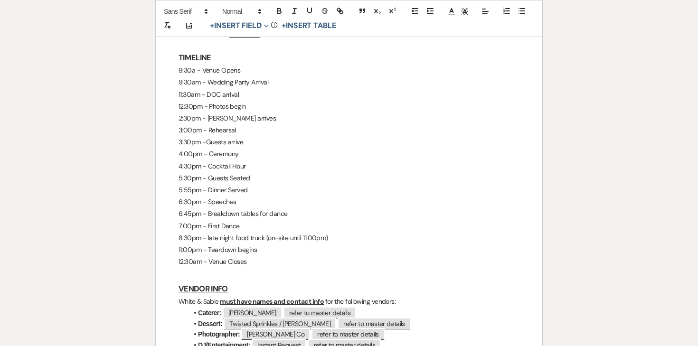
scroll to position [388, 0]
click at [223, 217] on p "6:45pm - Breakdown tables for dance" at bounding box center [348, 215] width 341 height 12
click at [239, 223] on p "7:00pm - First Dance" at bounding box center [348, 227] width 341 height 12
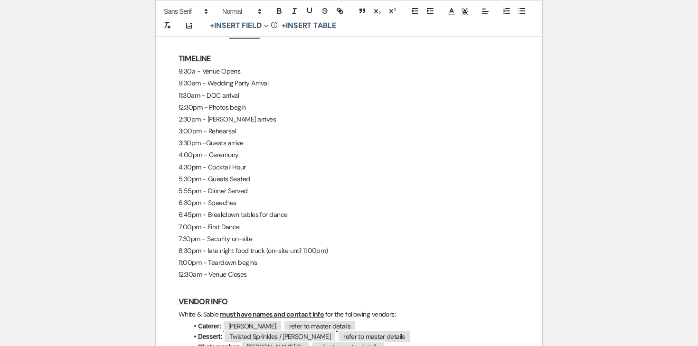
drag, startPoint x: 252, startPoint y: 279, endPoint x: 165, endPoint y: 74, distance: 222.8
click at [192, 73] on p "9:30a - Venue Opens" at bounding box center [348, 71] width 341 height 12
drag, startPoint x: 250, startPoint y: 271, endPoint x: 158, endPoint y: 73, distance: 218.9
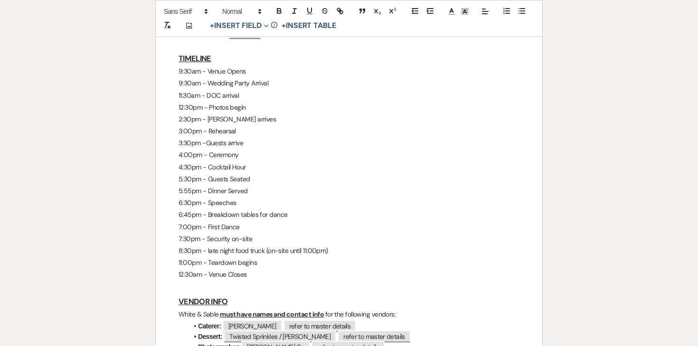
copy div "9:30am - Venue Opens 9:30am - Wedding Party Arrival 11:30am - DOC arrival 12:30…"
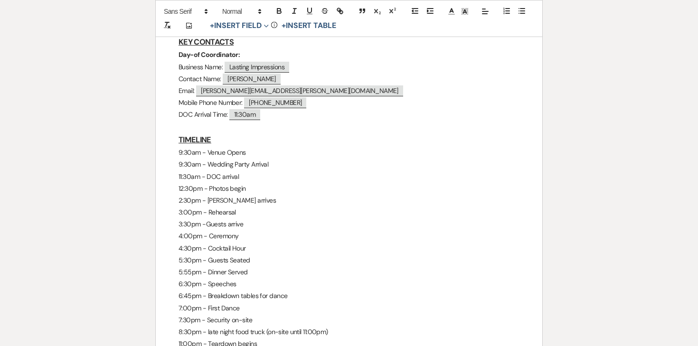
scroll to position [0, 0]
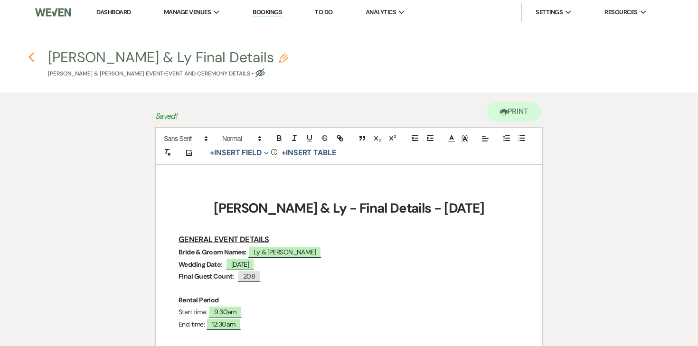
click at [33, 52] on use "button" at bounding box center [31, 57] width 6 height 10
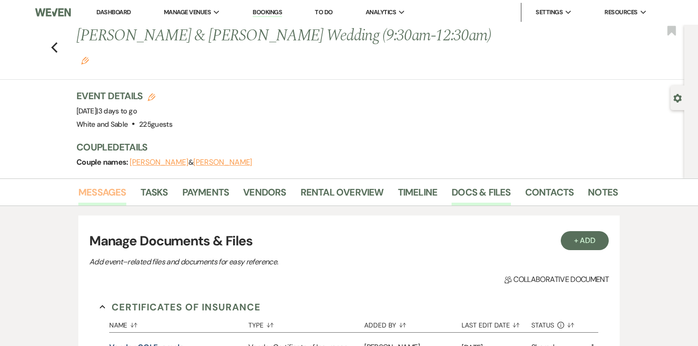
click at [95, 185] on link "Messages" at bounding box center [102, 195] width 48 height 21
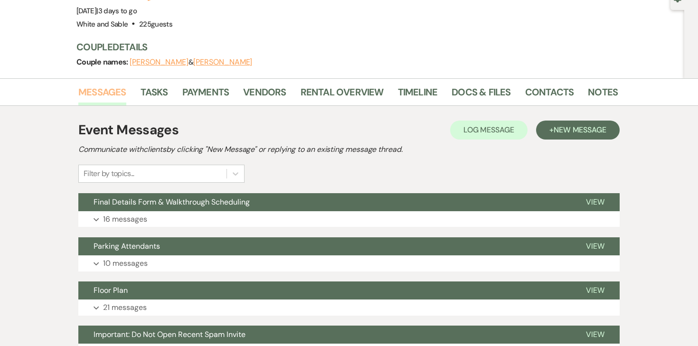
scroll to position [114, 0]
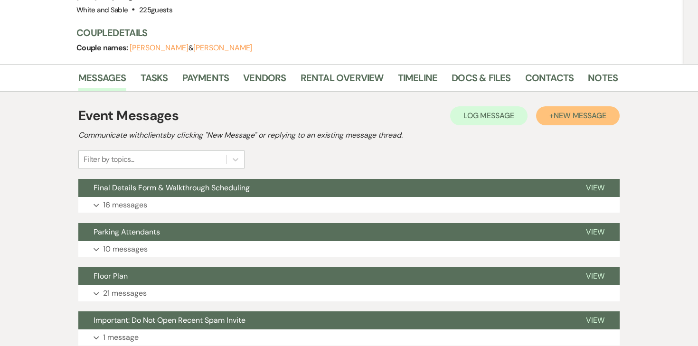
click at [568, 106] on button "+ New Message" at bounding box center [578, 115] width 84 height 19
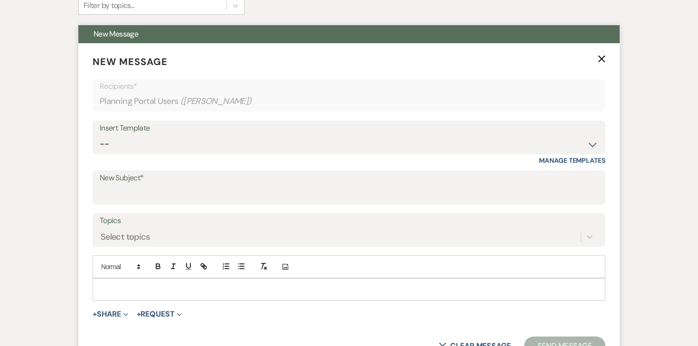
scroll to position [281, 0]
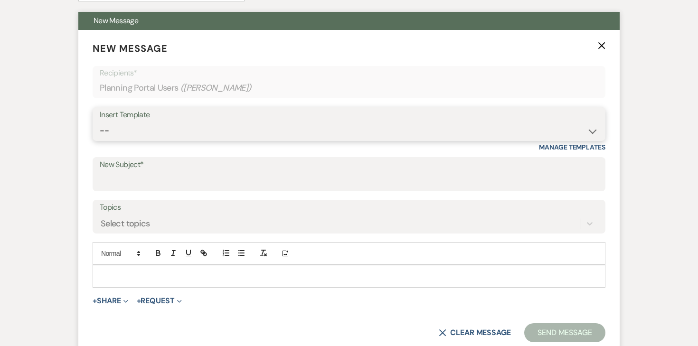
click at [274, 121] on select "-- Inquiry Response (Venue Guide) Schedule - Venue Tour Appt Confirmation Sched…" at bounding box center [349, 130] width 498 height 19
select select "5559"
click at [100, 121] on select "-- Inquiry Response (Venue Guide) Schedule - Venue Tour Appt Confirmation Sched…" at bounding box center [349, 130] width 498 height 19
type input "Happy Wedding Week! 💕 [final details inside]"
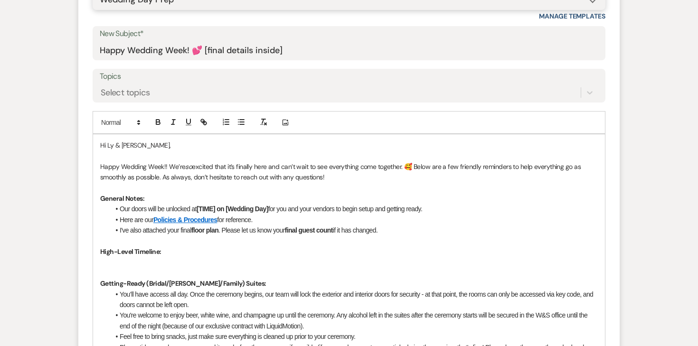
scroll to position [413, 0]
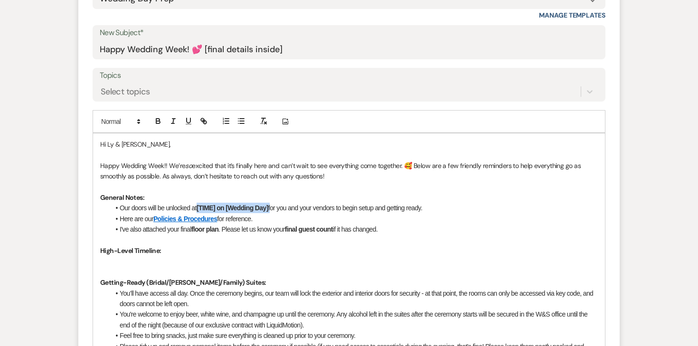
drag, startPoint x: 272, startPoint y: 186, endPoint x: 200, endPoint y: 186, distance: 72.6
click at [200, 203] on li "Our doors will be unlocked at [TIME] on [Wedding Day] for you and your vendors …" at bounding box center [354, 208] width 488 height 10
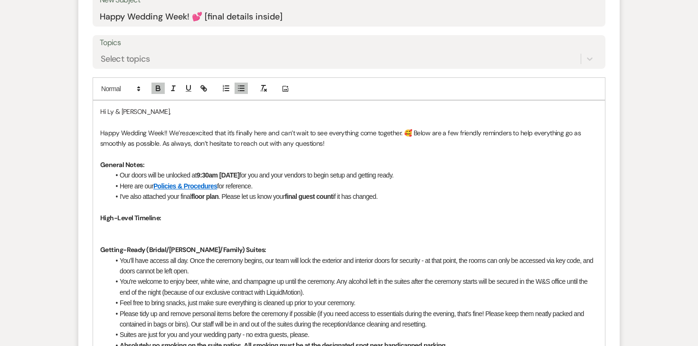
scroll to position [447, 0]
drag, startPoint x: 225, startPoint y: 174, endPoint x: 391, endPoint y: 175, distance: 165.6
click at [391, 191] on li "I've also attached your final floor plan . Please let us know your final guest …" at bounding box center [354, 196] width 488 height 10
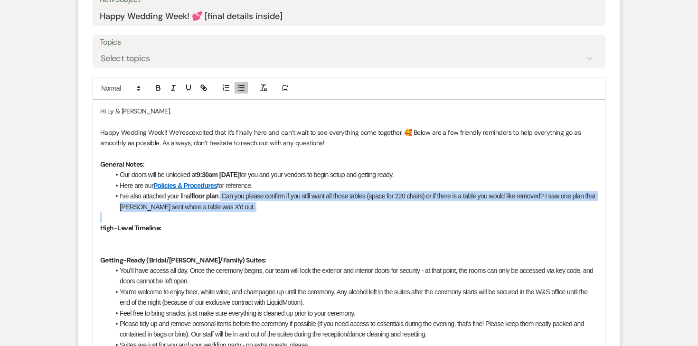
drag, startPoint x: 242, startPoint y: 190, endPoint x: 223, endPoint y: 172, distance: 26.2
click at [176, 84] on icon "button" at bounding box center [173, 88] width 9 height 9
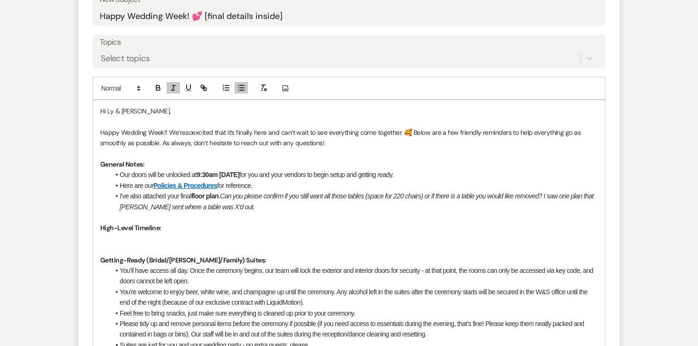
click at [148, 233] on p at bounding box center [348, 238] width 497 height 10
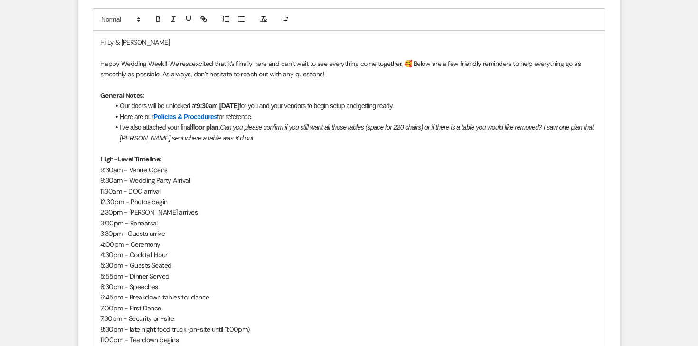
scroll to position [516, 0]
click at [159, 154] on strong "High-Level Timeline:" at bounding box center [130, 158] width 61 height 9
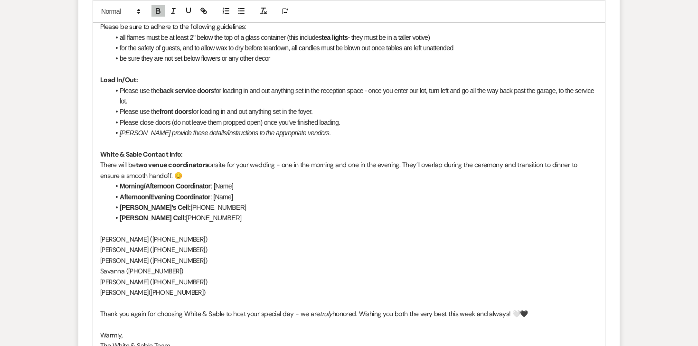
scroll to position [1000, 0]
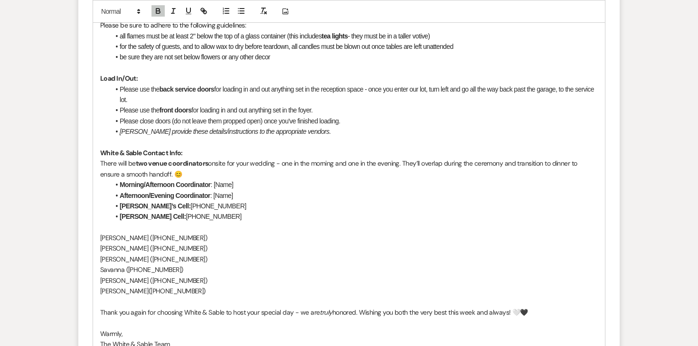
click at [126, 243] on p "[PERSON_NAME] ([PHONE_NUMBER]‬)" at bounding box center [348, 248] width 497 height 10
copy p "[PERSON_NAME] ([PHONE_NUMBER]‬)"
click at [240, 179] on li "Morning/Afternoon Coordinator : [Name]" at bounding box center [354, 184] width 488 height 10
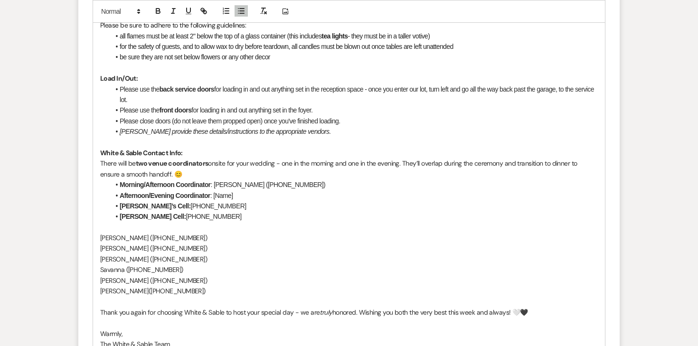
click at [139, 264] on p "Savanna ([PHONE_NUMBER]‬)" at bounding box center [348, 269] width 497 height 10
copy p "Savanna ([PHONE_NUMBER]‬)"
click at [240, 190] on li "Afternoon/Evening Coordinator : [Name]" at bounding box center [354, 195] width 488 height 10
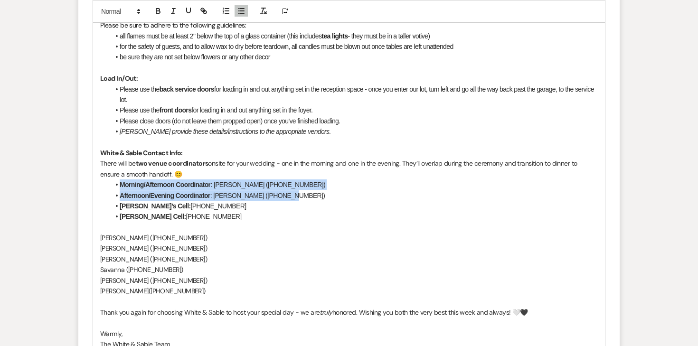
drag, startPoint x: 293, startPoint y: 173, endPoint x: 94, endPoint y: 161, distance: 198.7
copy ul "Morning/Afternoon Coordinator : [PERSON_NAME] ([PHONE_NUMBER]‬) Afternoon/Eveni…"
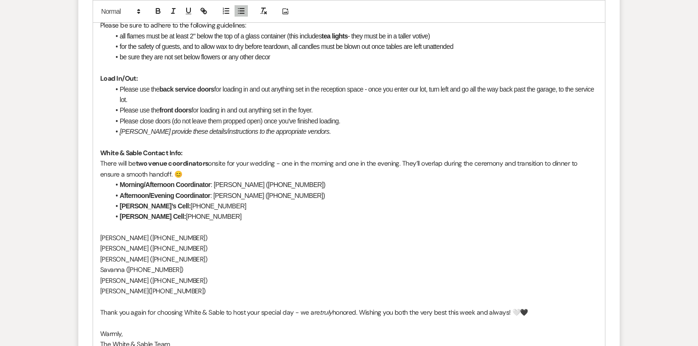
click at [201, 254] on p "[PERSON_NAME] ([PHONE_NUMBER]‬)" at bounding box center [348, 259] width 497 height 10
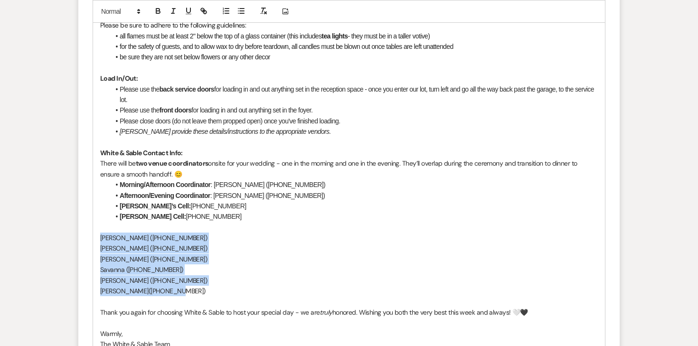
drag, startPoint x: 180, startPoint y: 273, endPoint x: 91, endPoint y: 211, distance: 108.7
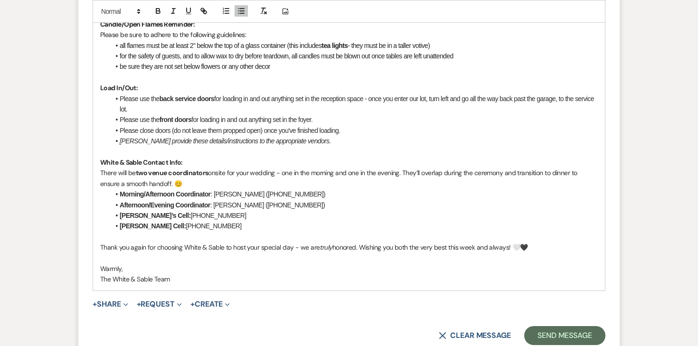
scroll to position [989, 0]
click at [111, 301] on button "+ Share Expand" at bounding box center [111, 305] width 36 height 8
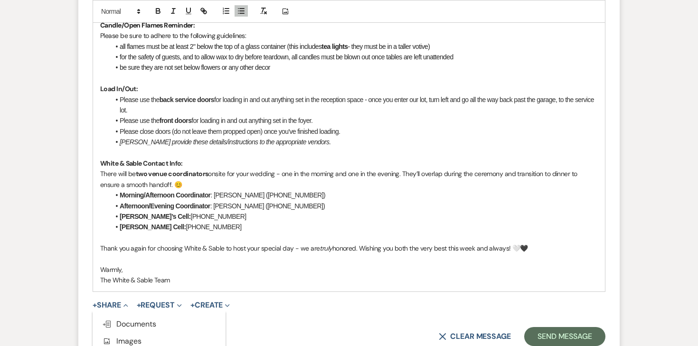
click at [124, 311] on ul "Doc Upload Documents Add Photo Images Pref Vendors Preferred vendors Plan Porta…" at bounding box center [159, 350] width 133 height 78
click at [115, 301] on button "+ Share Expand" at bounding box center [111, 305] width 36 height 8
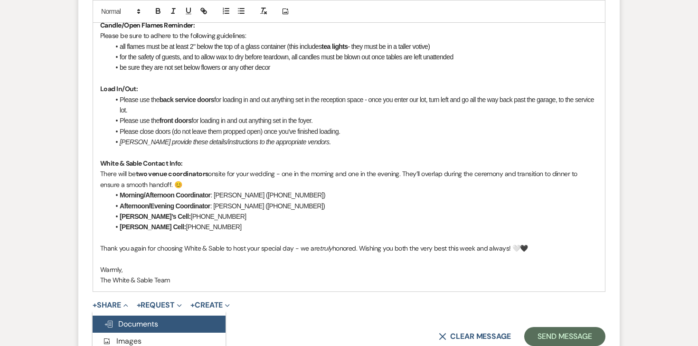
click at [113, 319] on span "Doc Upload Documents" at bounding box center [131, 324] width 54 height 10
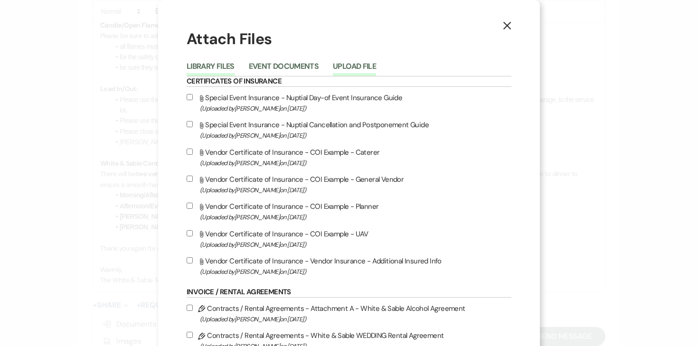
click at [353, 71] on button "Upload File" at bounding box center [354, 69] width 43 height 13
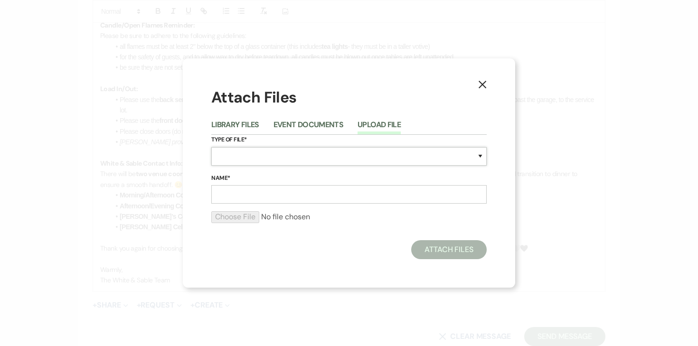
click at [249, 156] on select "Special Event Insurance Vendor Certificate of Insurance Contracts / Rental Agre…" at bounding box center [348, 156] width 275 height 19
select select "24"
click at [211, 147] on select "Special Event Insurance Vendor Certificate of Insurance Contracts / Rental Agre…" at bounding box center [348, 156] width 275 height 19
click at [266, 194] on input "Name*" at bounding box center [348, 194] width 275 height 19
type input "F"
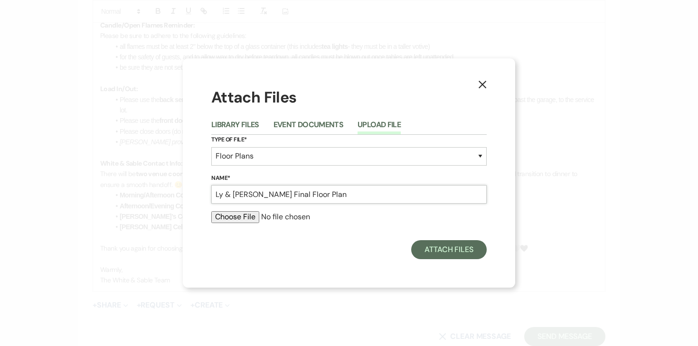
type input "Ly & [PERSON_NAME] Final Floor Plan"
click at [244, 219] on input "file" at bounding box center [348, 216] width 275 height 11
type input "C:\fakepath\[DATE] - Floor Plan - Ly & [PERSON_NAME] (updated [DATE]).pdf"
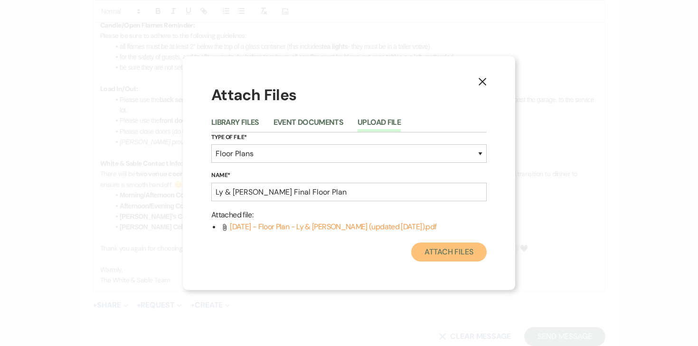
click at [448, 256] on button "Attach Files" at bounding box center [448, 252] width 75 height 19
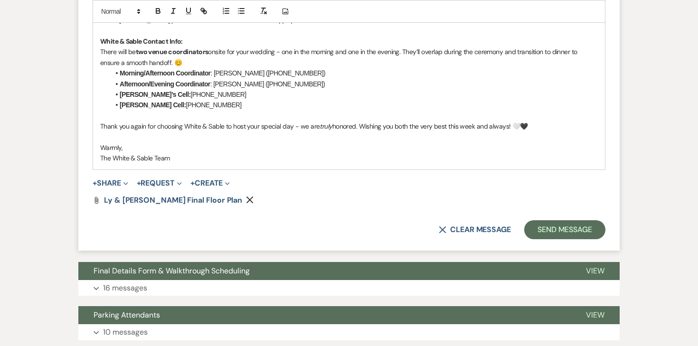
scroll to position [1195, 0]
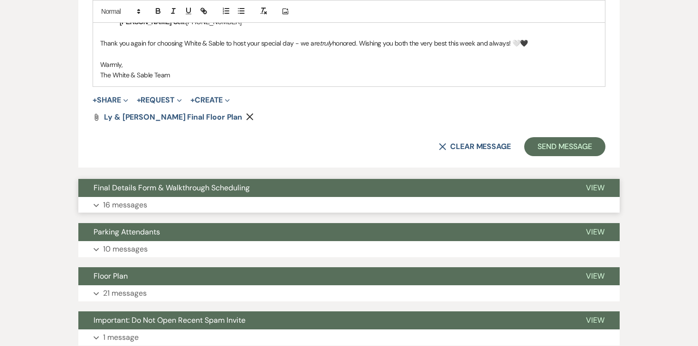
click at [128, 199] on p "16 messages" at bounding box center [125, 205] width 44 height 12
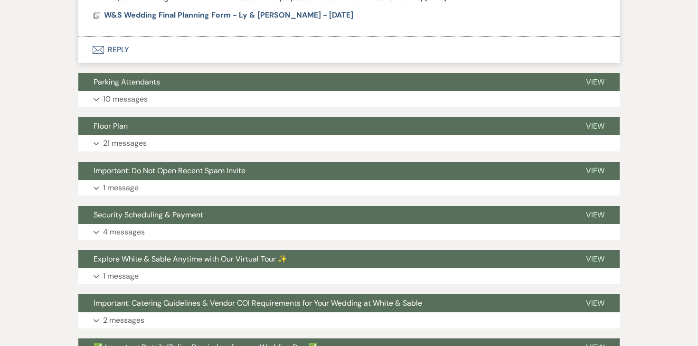
scroll to position [3339, 0]
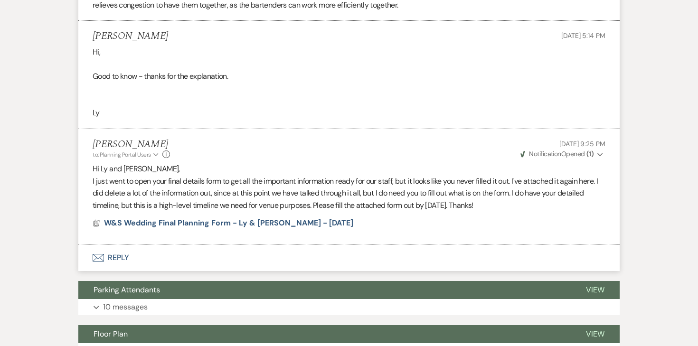
click at [115, 244] on button "Envelope Reply" at bounding box center [348, 257] width 541 height 27
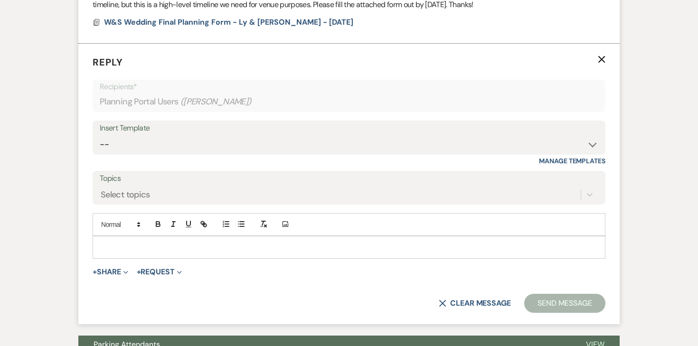
scroll to position [3540, 0]
click at [173, 242] on p at bounding box center [348, 247] width 497 height 10
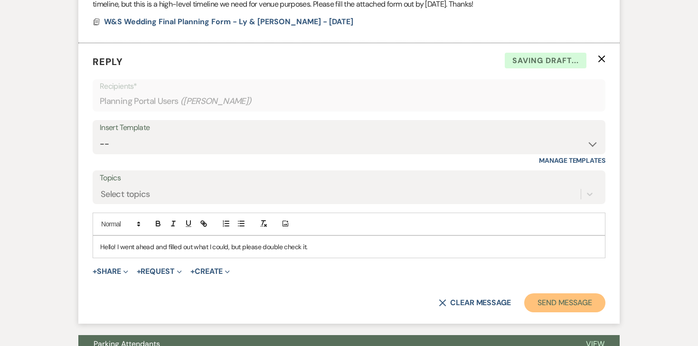
click at [553, 293] on button "Send Message" at bounding box center [564, 302] width 81 height 19
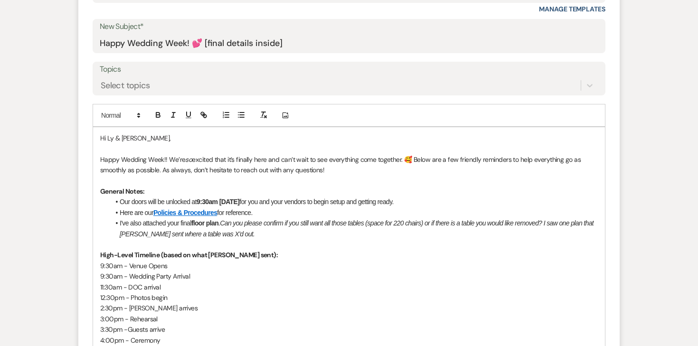
scroll to position [416, 0]
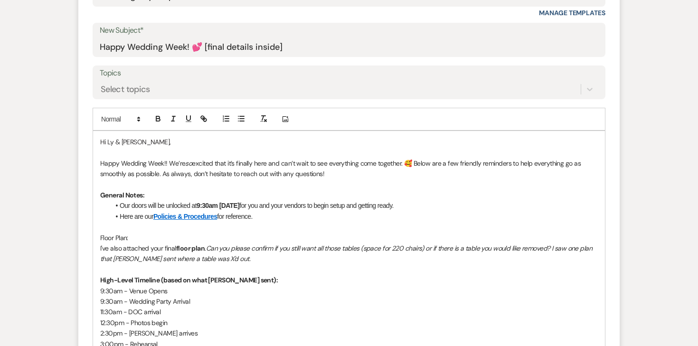
click at [104, 233] on p "Floor Plan:" at bounding box center [348, 238] width 497 height 10
click at [158, 114] on icon "button" at bounding box center [158, 118] width 9 height 9
click at [117, 243] on p "I've also attached your final floor plan . Can you please confirm if you still …" at bounding box center [348, 253] width 497 height 21
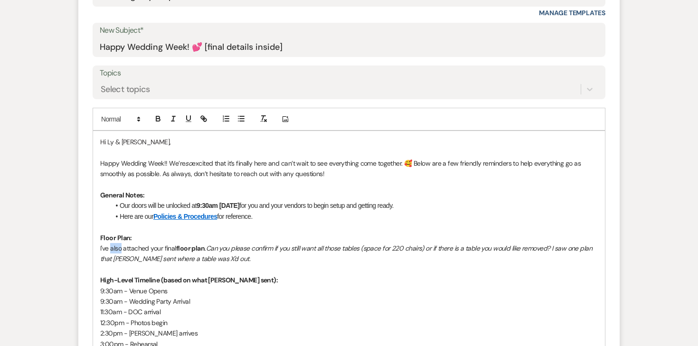
click at [117, 243] on p "I've also attached your final floor plan . Can you please confirm if you still …" at bounding box center [348, 253] width 497 height 21
click at [238, 114] on icon "button" at bounding box center [241, 118] width 9 height 9
click at [211, 244] on em "Can you please confirm if you still want all those tables (space for 220 chairs…" at bounding box center [351, 253] width 463 height 18
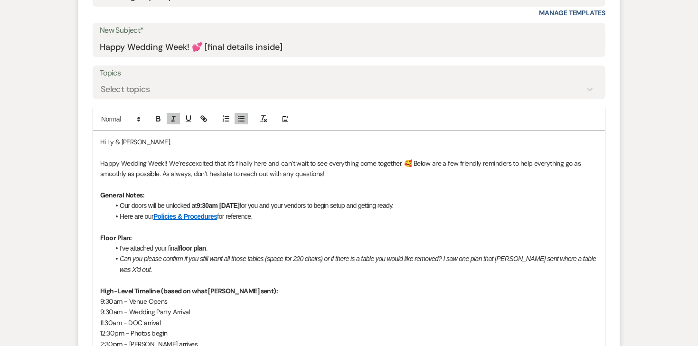
click at [234, 253] on li "﻿ Can you please confirm if you still want all those tables (space for 220 chai…" at bounding box center [354, 263] width 488 height 21
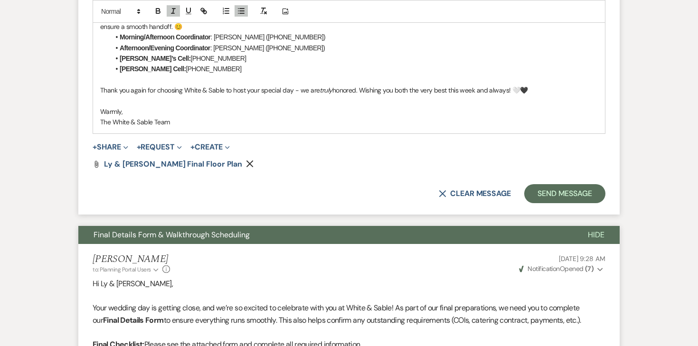
scroll to position [1158, 0]
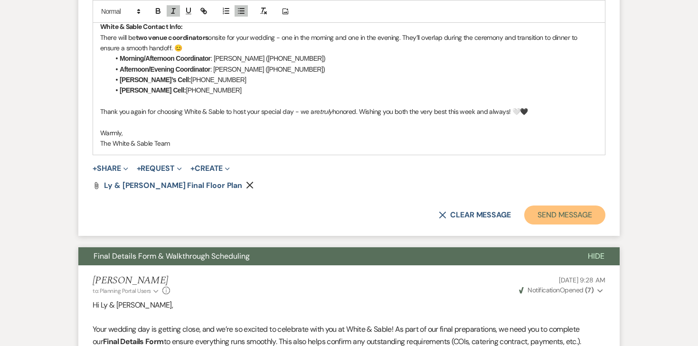
click at [559, 205] on button "Send Message" at bounding box center [564, 214] width 81 height 19
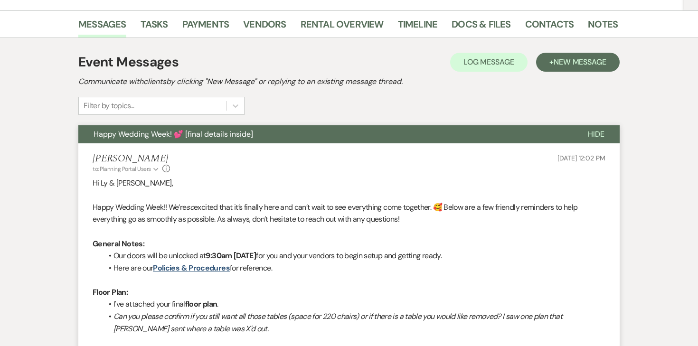
scroll to position [0, 0]
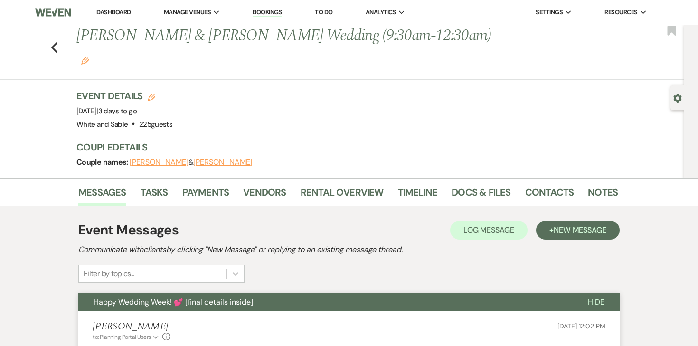
click at [168, 183] on li "Tasks" at bounding box center [161, 194] width 42 height 23
click at [159, 185] on link "Tasks" at bounding box center [154, 195] width 28 height 21
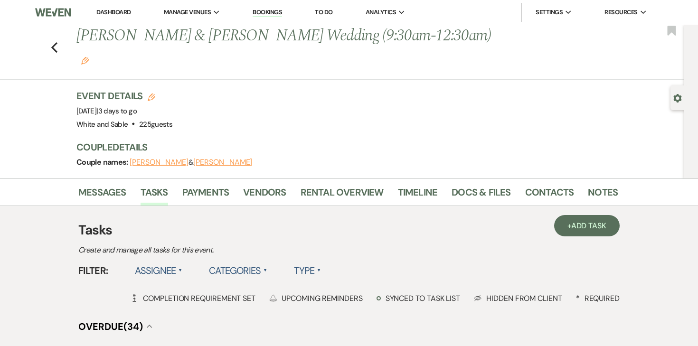
click at [154, 262] on label "Assignee ▲" at bounding box center [159, 270] width 48 height 17
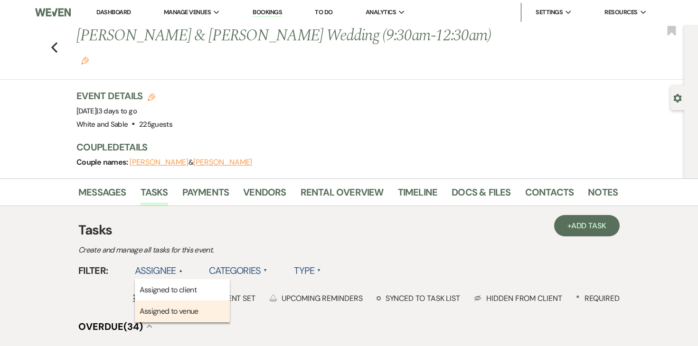
click at [160, 300] on li "Assigned to venue" at bounding box center [182, 311] width 95 height 22
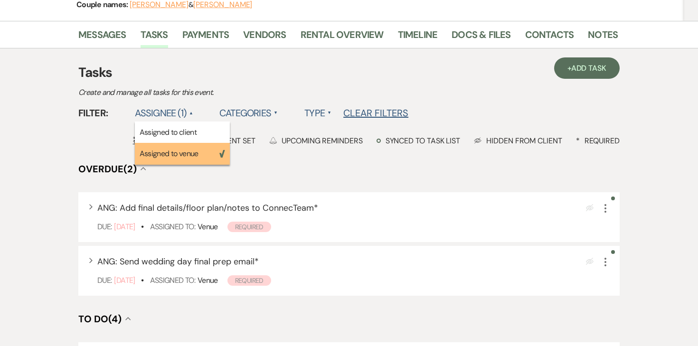
scroll to position [159, 0]
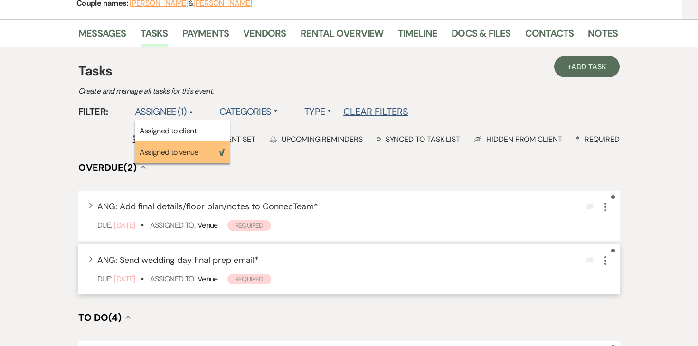
click at [606, 255] on icon "More" at bounding box center [604, 260] width 11 height 11
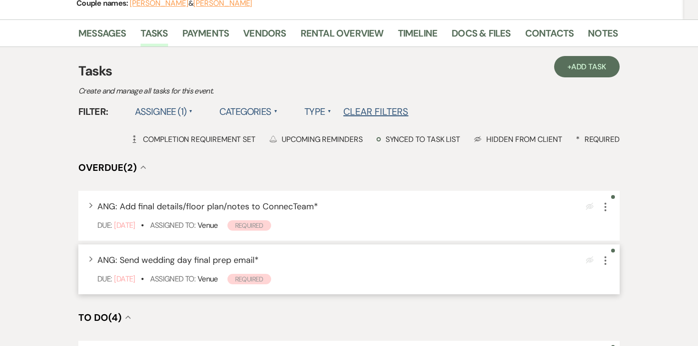
click at [606, 255] on icon "More" at bounding box center [604, 260] width 11 height 11
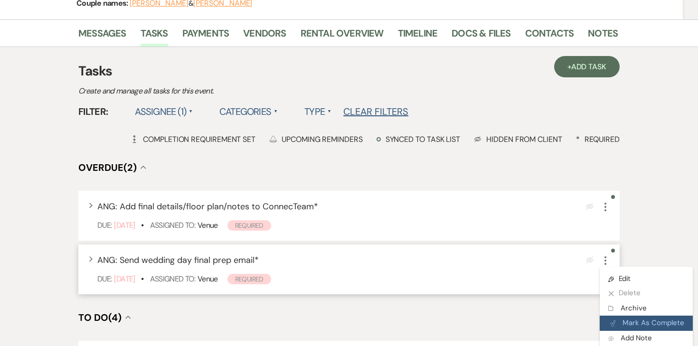
click at [630, 316] on button "Plan Portal Link Mark As Complete" at bounding box center [645, 323] width 93 height 15
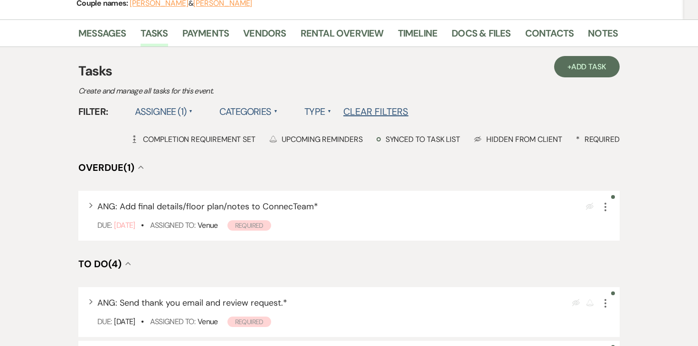
click at [497, 77] on div "+ Add Task Tasks Create and manage all tasks for this event. Filter: Assignee (…" at bounding box center [348, 309] width 541 height 496
click at [485, 26] on link "Docs & Files" at bounding box center [480, 36] width 59 height 21
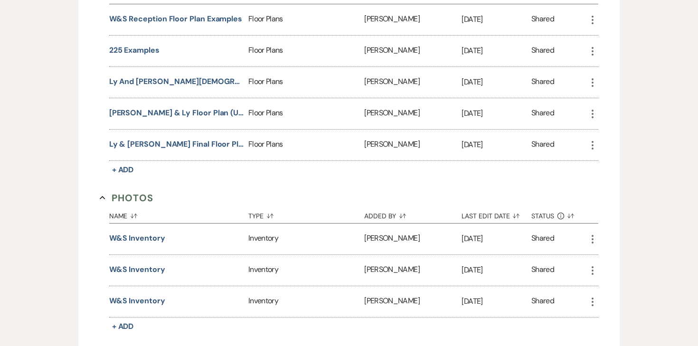
scroll to position [1792, 0]
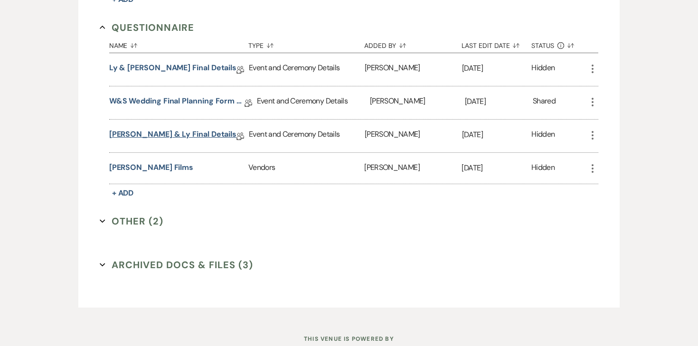
click at [171, 129] on link "[PERSON_NAME] & Ly Final Details" at bounding box center [172, 136] width 127 height 15
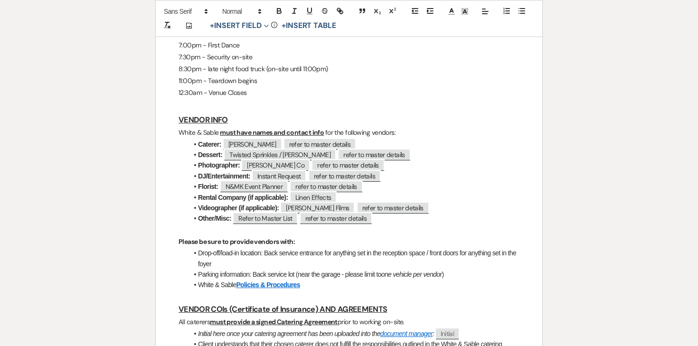
scroll to position [651, 0]
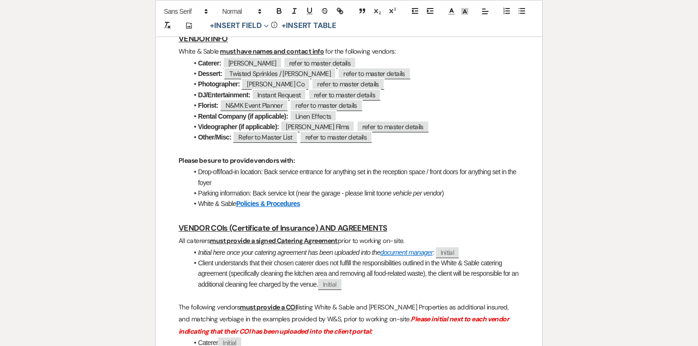
click at [391, 142] on li "Other/Misc: ﻿ Refer to Master List ﻿ ﻿ refer to master details ﻿" at bounding box center [353, 137] width 331 height 10
click at [415, 131] on li "Videographer (if applicable): ﻿ [PERSON_NAME] Films ﻿ ﻿ refer to master details…" at bounding box center [353, 126] width 331 height 10
click at [398, 112] on li "Rental Company (if applicable): ﻿ Linen Effects ﻿" at bounding box center [353, 116] width 331 height 10
click at [391, 105] on li "Florist: ﻿ N&MK Event Planner ﻿ ﻿ refer to master details ﻿" at bounding box center [353, 105] width 331 height 10
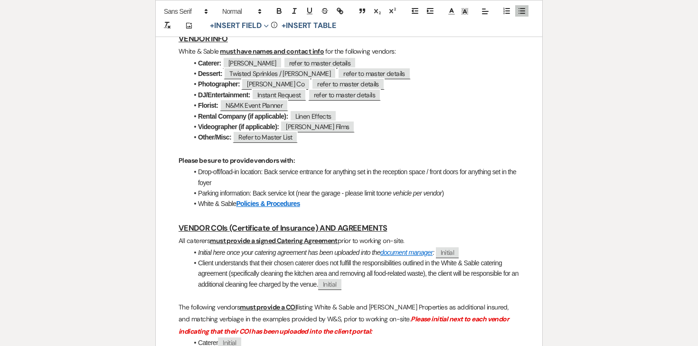
click at [386, 97] on li "DJ/Entertainment: ﻿ Instant Request ﻿ ﻿ refer to master details ﻿" at bounding box center [353, 95] width 331 height 10
click at [402, 84] on li "Photographer: ﻿ [PERSON_NAME] Co ﻿ ﻿ refer to master details ﻿" at bounding box center [353, 84] width 331 height 10
click at [411, 78] on li "Dessert: ﻿ Twisted Sprinkles / [PERSON_NAME] ﻿ ﻿ refer to master details ﻿" at bounding box center [353, 73] width 331 height 10
click at [393, 64] on li "Caterer: ﻿ [PERSON_NAME] ﻿ ﻿ refer to master details ﻿" at bounding box center [353, 63] width 331 height 10
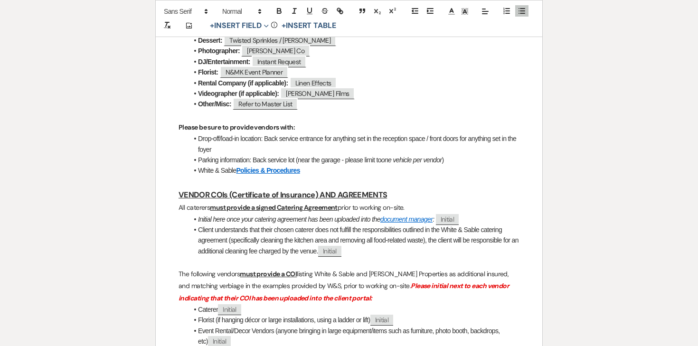
scroll to position [694, 0]
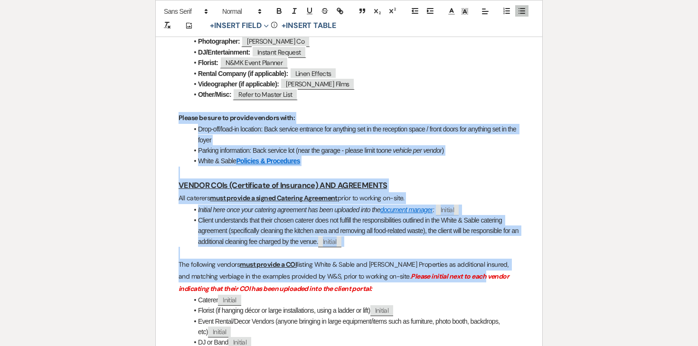
drag, startPoint x: 176, startPoint y: 117, endPoint x: 474, endPoint y: 277, distance: 338.2
click at [474, 277] on div "[PERSON_NAME] & Ly - Final Details - [DATE] GENERAL EVENT DETAILS Bride & Groom…" at bounding box center [349, 98] width 386 height 1255
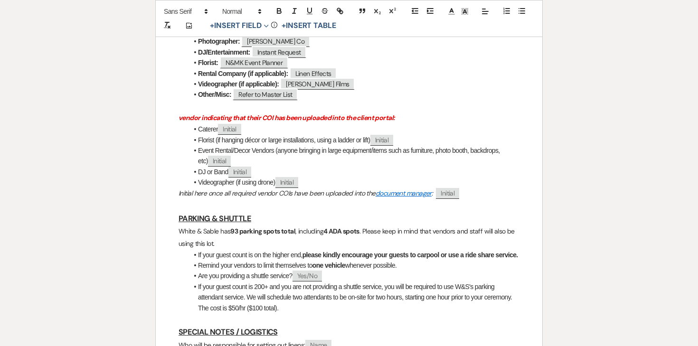
drag, startPoint x: 175, startPoint y: 115, endPoint x: 420, endPoint y: 282, distance: 297.5
click at [420, 282] on div "[PERSON_NAME] & Ly - Final Details - [DATE] GENERAL EVENT DETAILS Bride & Groom…" at bounding box center [349, 13] width 386 height 1084
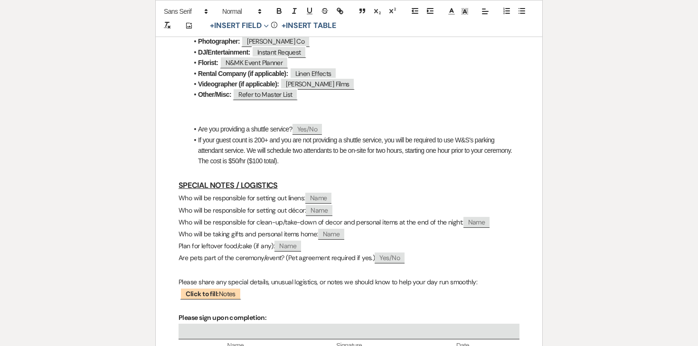
drag, startPoint x: 186, startPoint y: 113, endPoint x: 288, endPoint y: 161, distance: 112.9
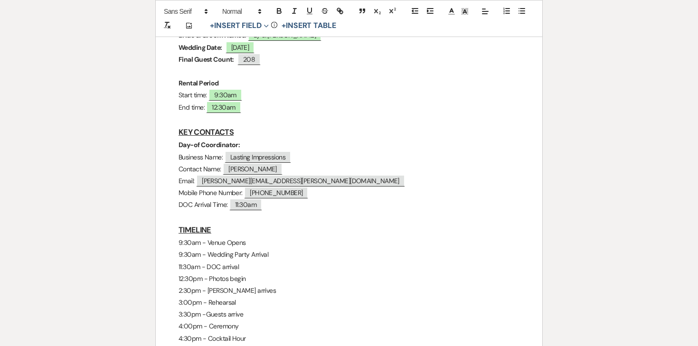
scroll to position [0, 0]
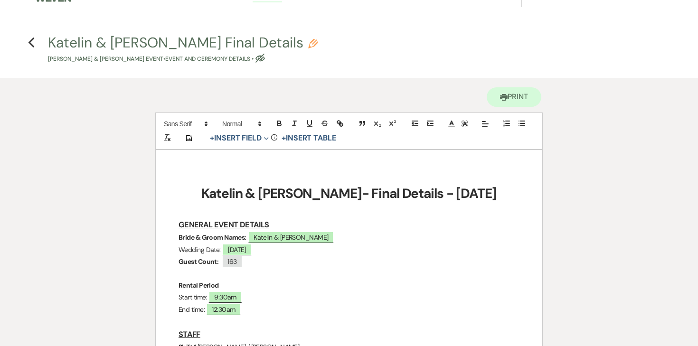
scroll to position [19, 0]
